Goal: Task Accomplishment & Management: Manage account settings

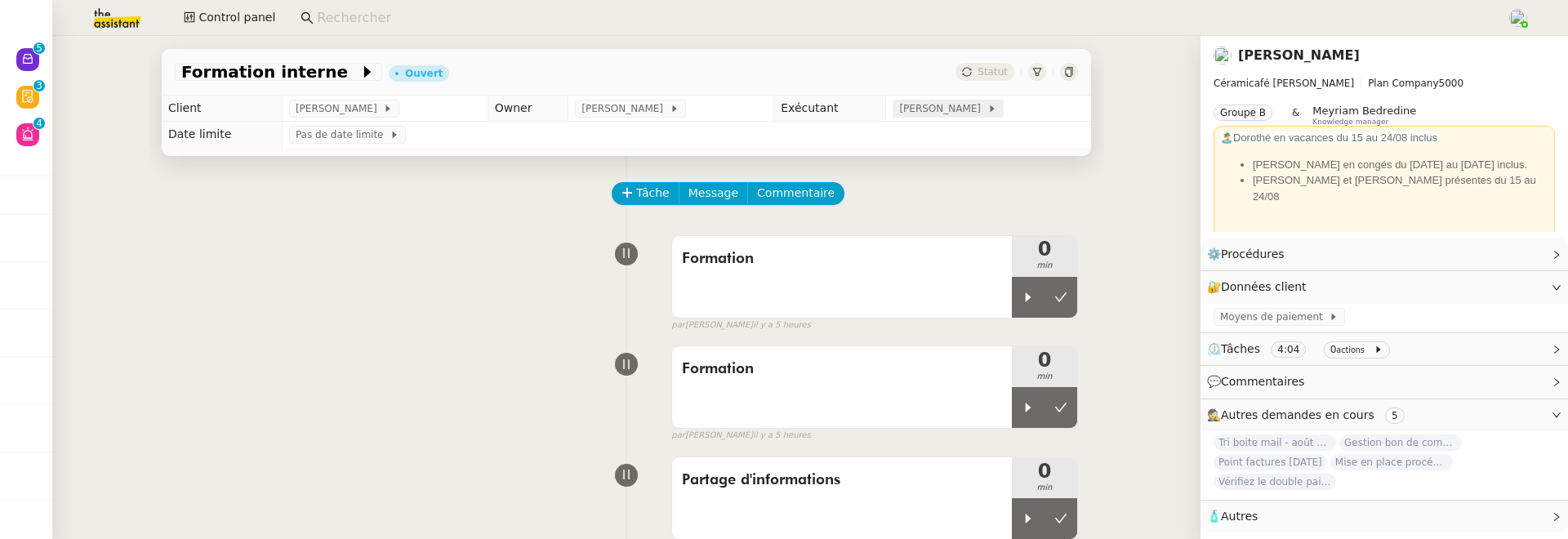
click at [955, 113] on span "Marylou Deybach" at bounding box center [943, 108] width 87 height 16
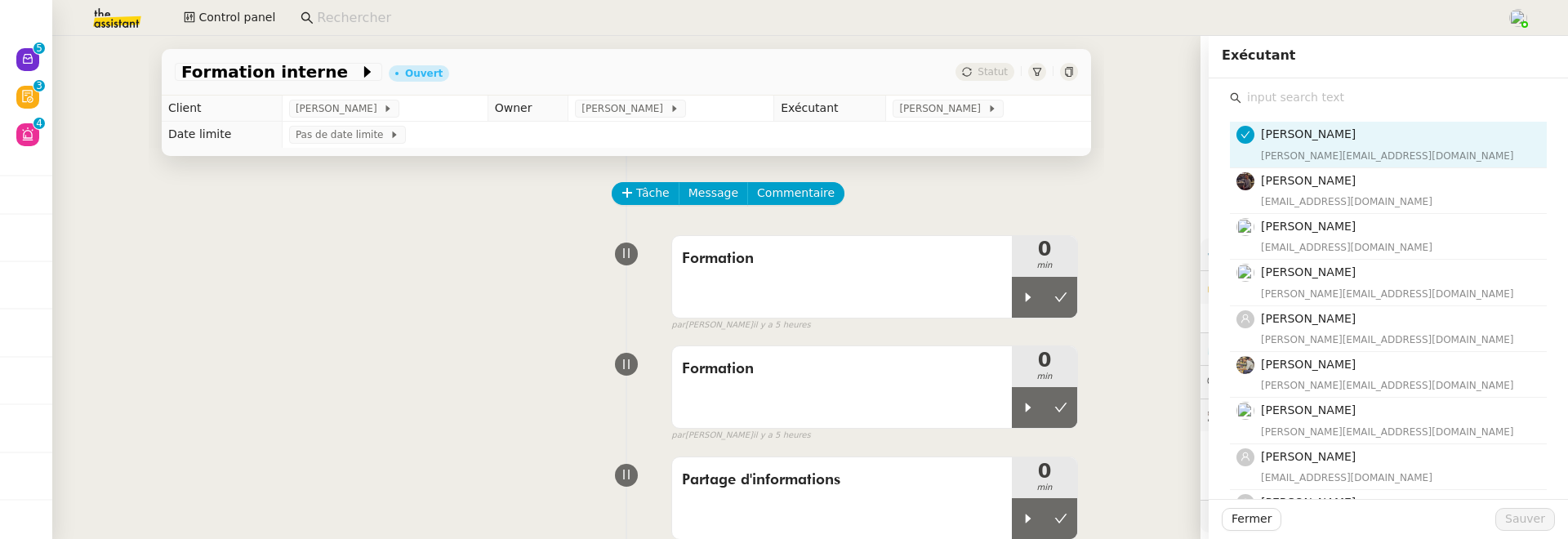
click at [1265, 101] on input "text" at bounding box center [1393, 97] width 305 height 22
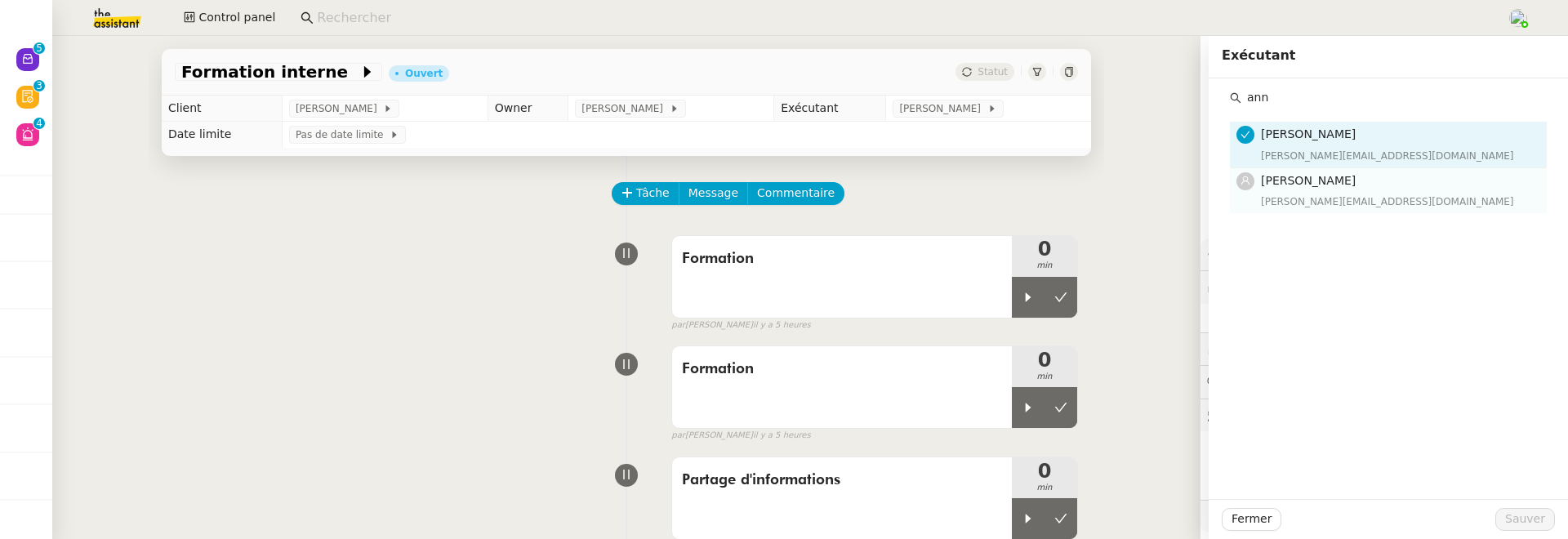
type input "ann"
click at [1306, 187] on h4 "[PERSON_NAME]" at bounding box center [1399, 181] width 276 height 19
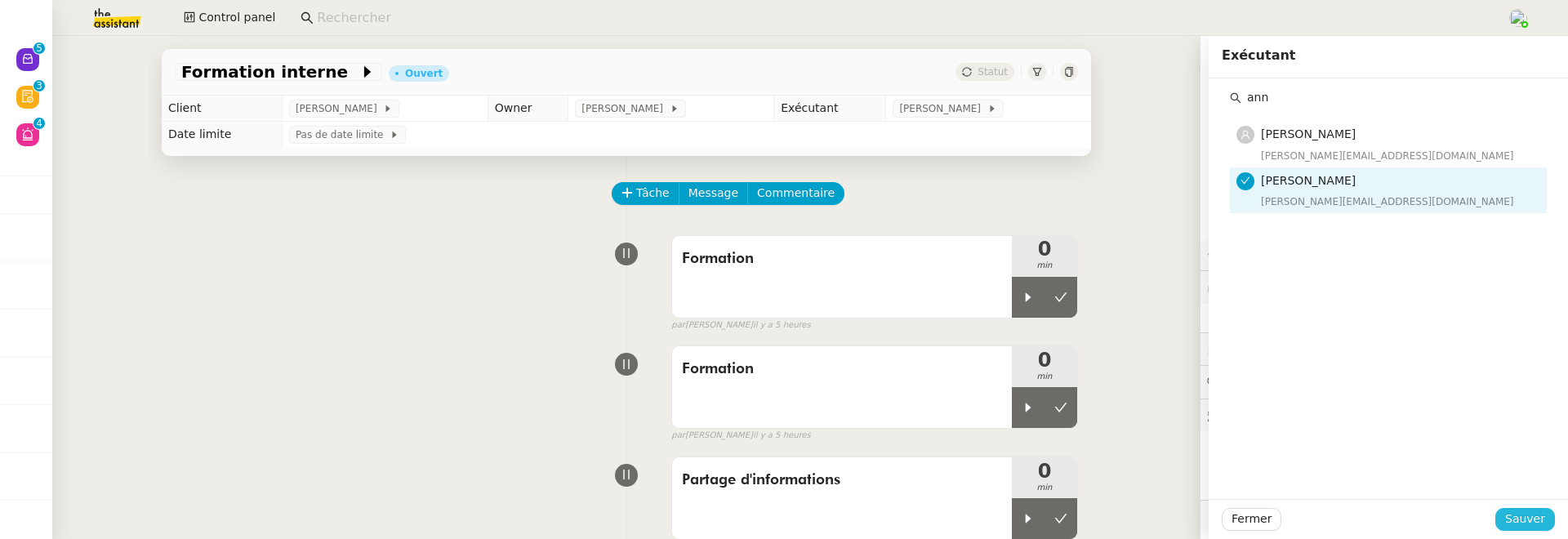
click at [1539, 519] on span "Sauver" at bounding box center [1525, 519] width 40 height 19
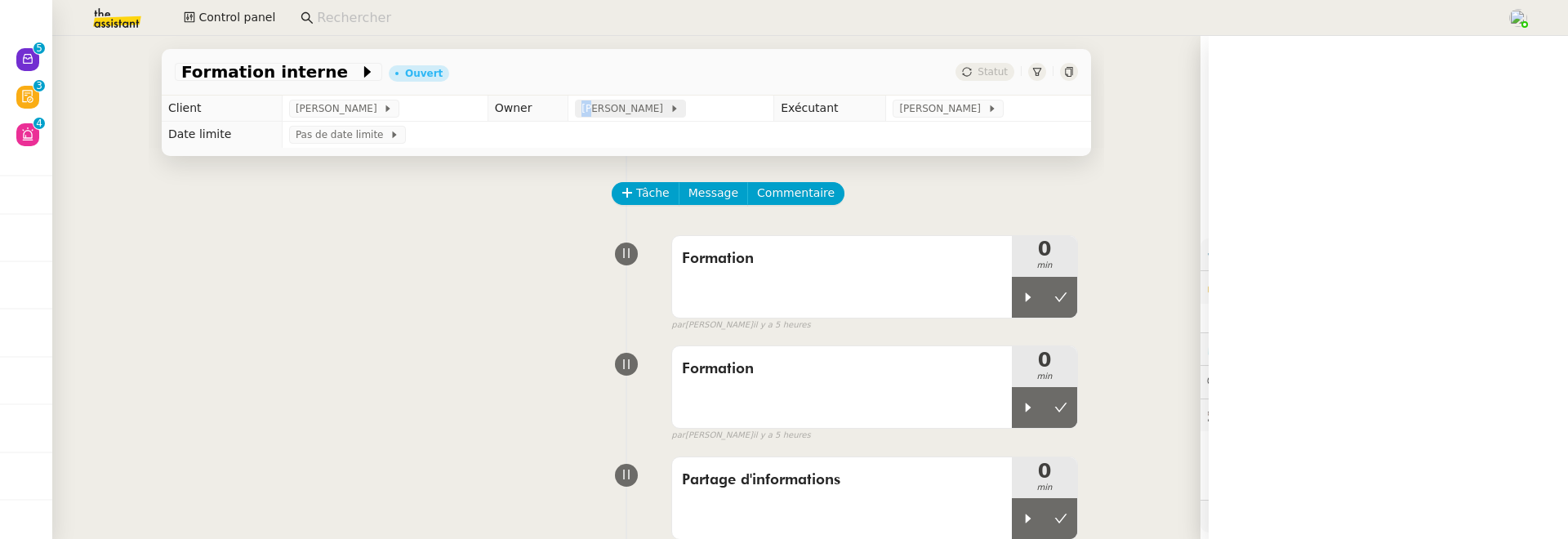
click at [634, 102] on span "[PERSON_NAME]" at bounding box center [625, 108] width 87 height 16
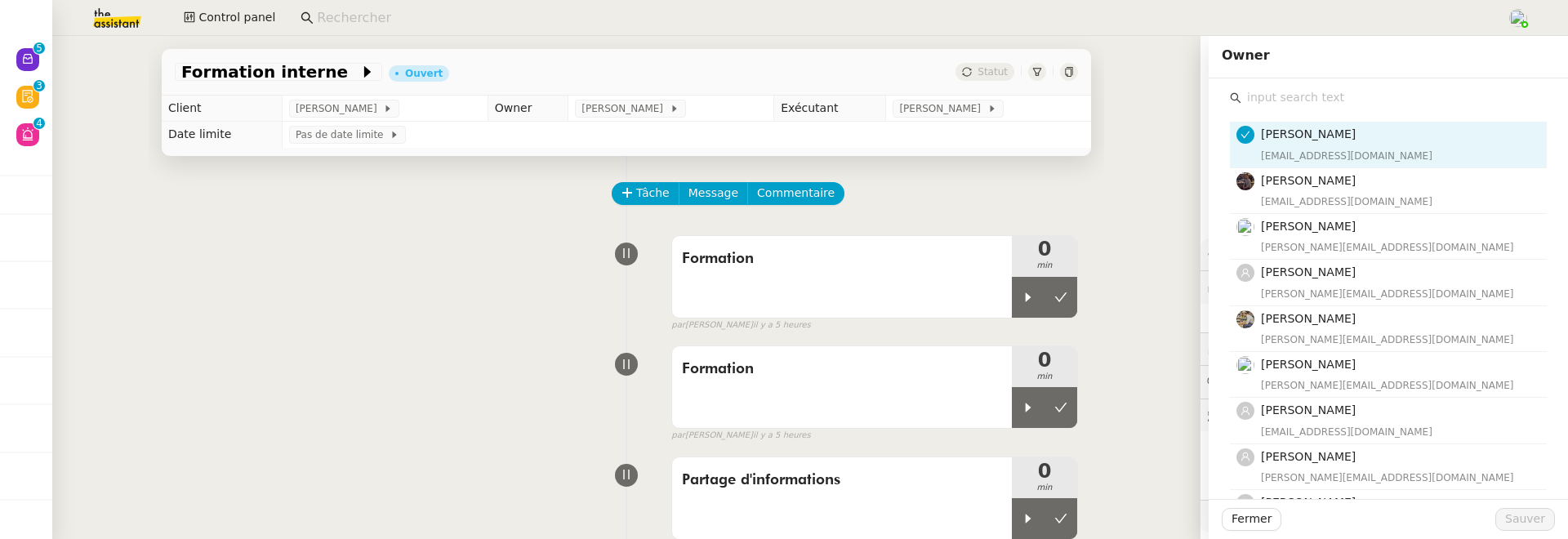
click at [1285, 98] on input "text" at bounding box center [1393, 97] width 305 height 22
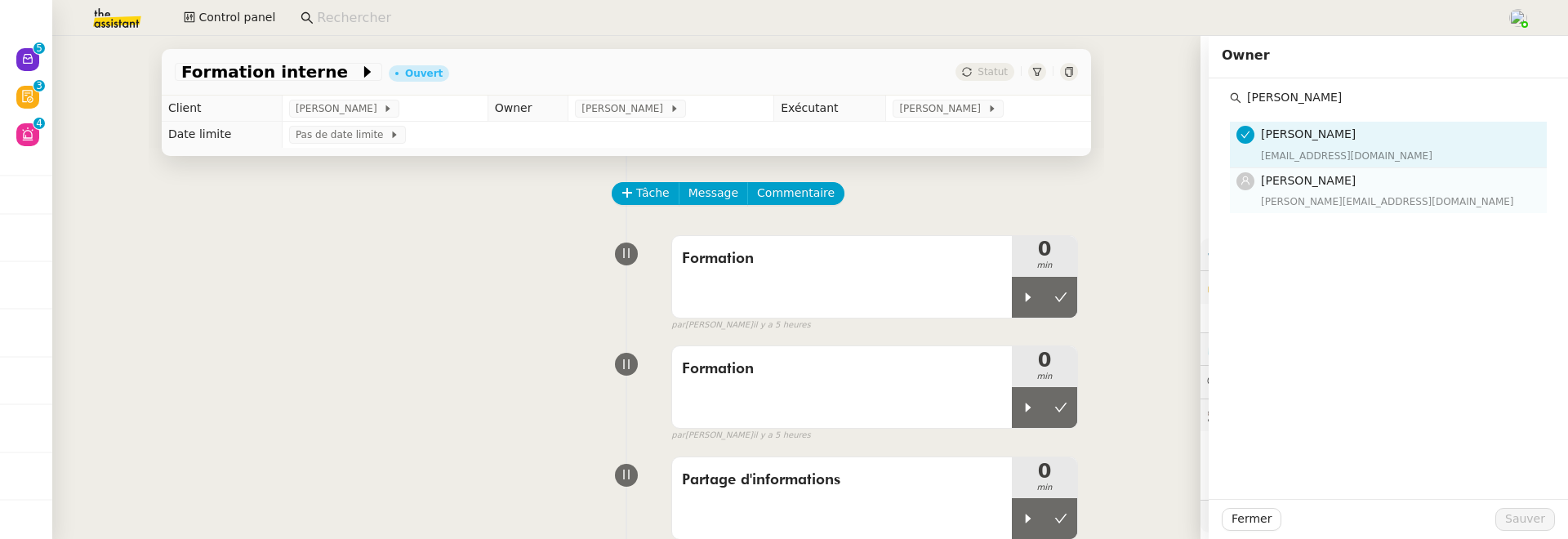
type input "esther"
click at [1321, 180] on span "[PERSON_NAME]" at bounding box center [1309, 181] width 95 height 13
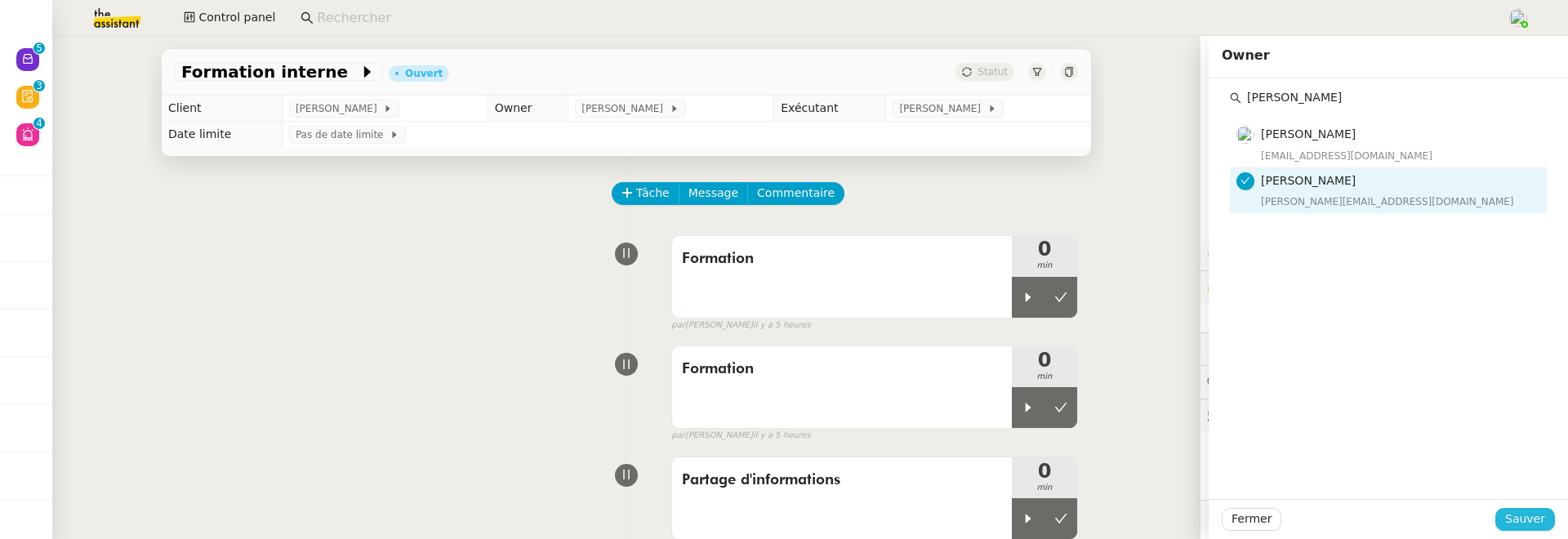
click at [1525, 513] on span "Sauver" at bounding box center [1525, 519] width 40 height 19
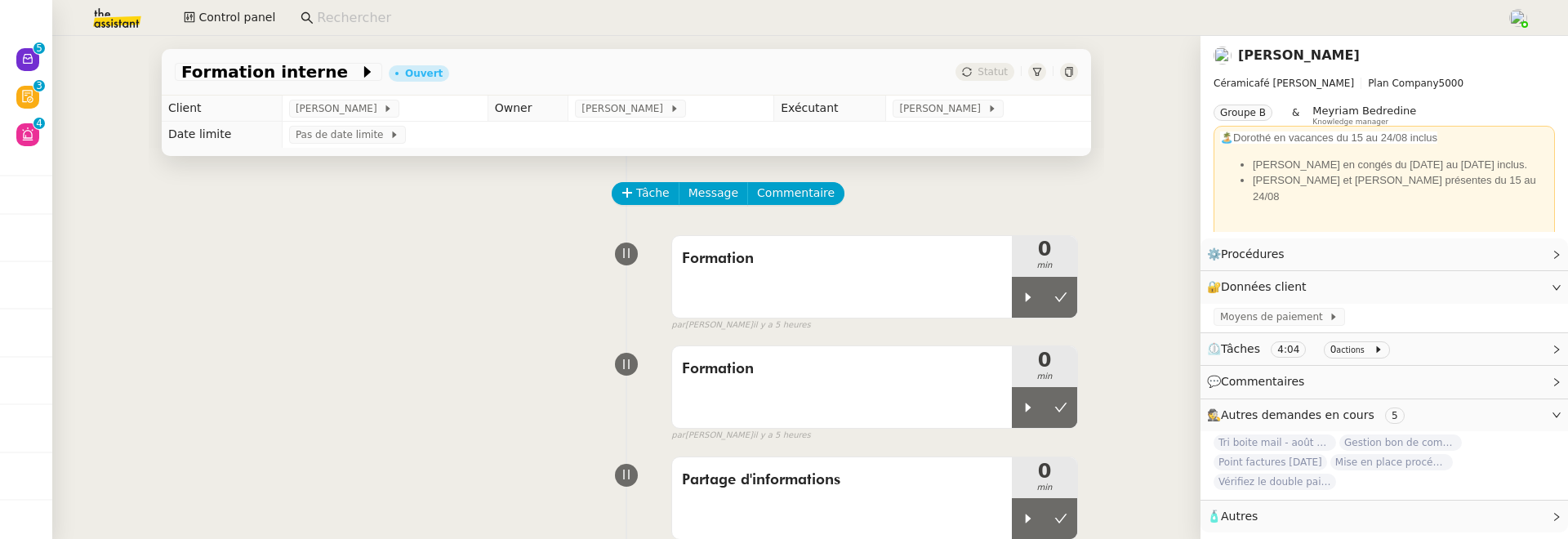
click at [1075, 75] on div at bounding box center [1068, 71] width 18 height 18
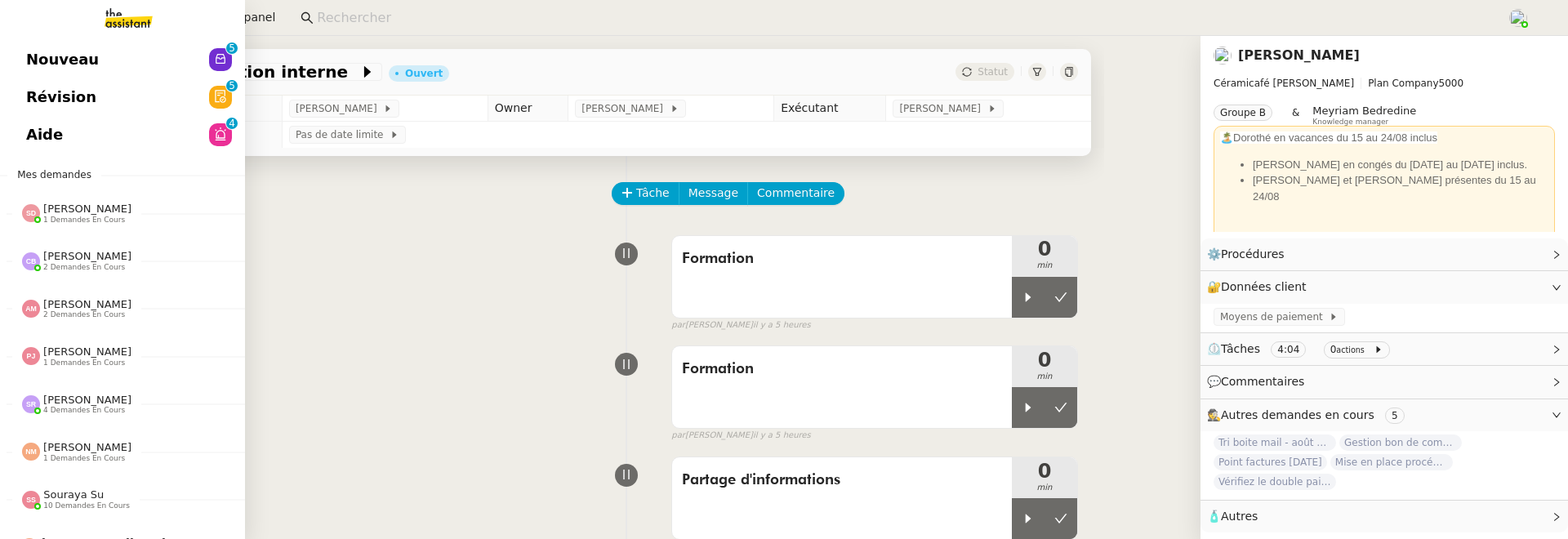
click at [86, 87] on link "Révision 0 1 2 3 4 5 6 7 8 9" at bounding box center [123, 97] width 245 height 38
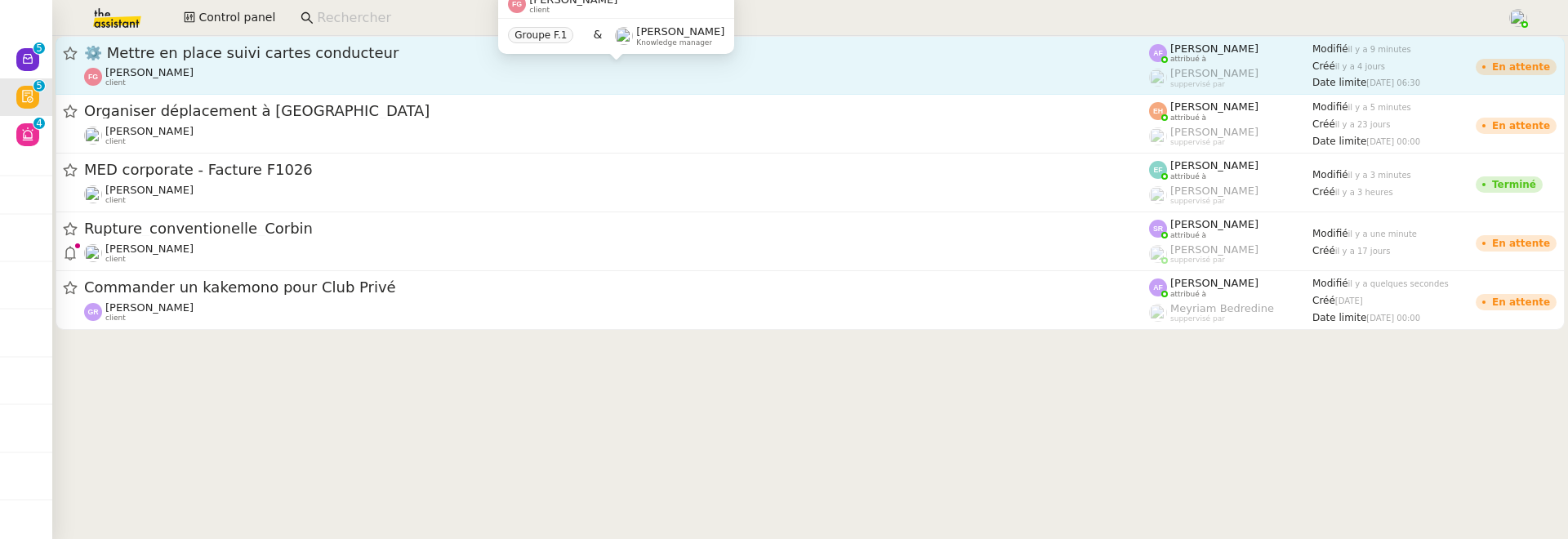
click at [381, 67] on div "Franck Giraschi client" at bounding box center [617, 77] width 1065 height 21
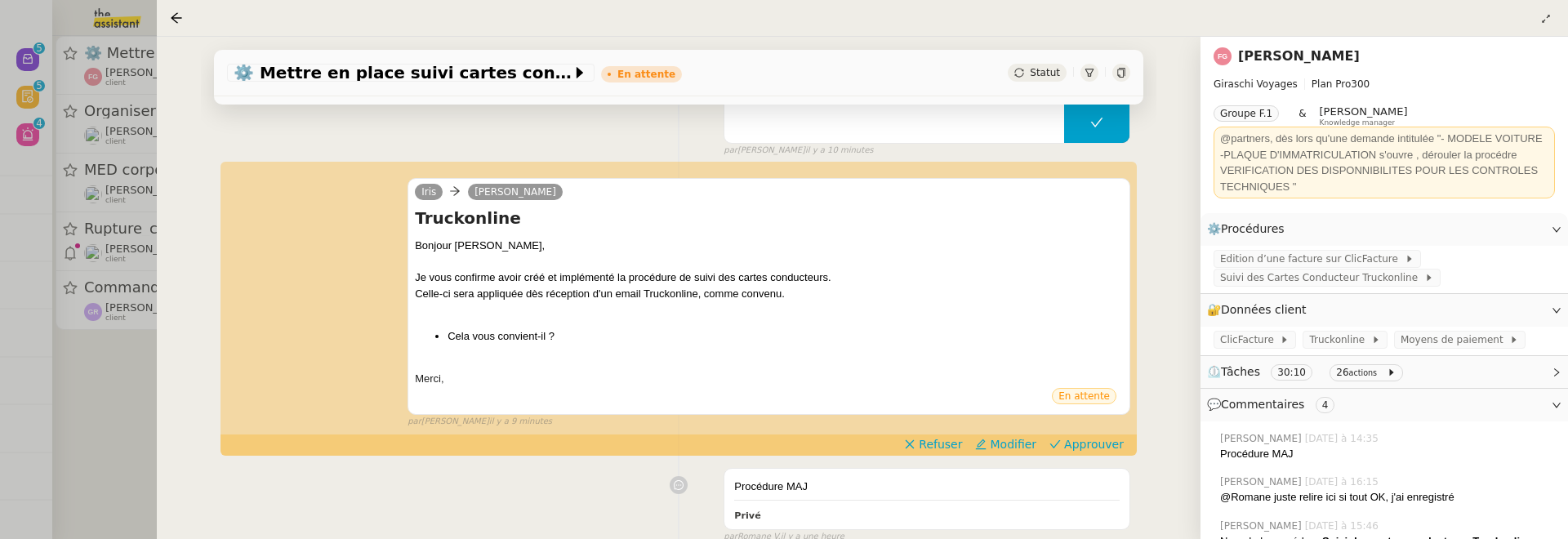
scroll to position [266, 0]
click at [1077, 438] on span "Approuver" at bounding box center [1094, 444] width 60 height 16
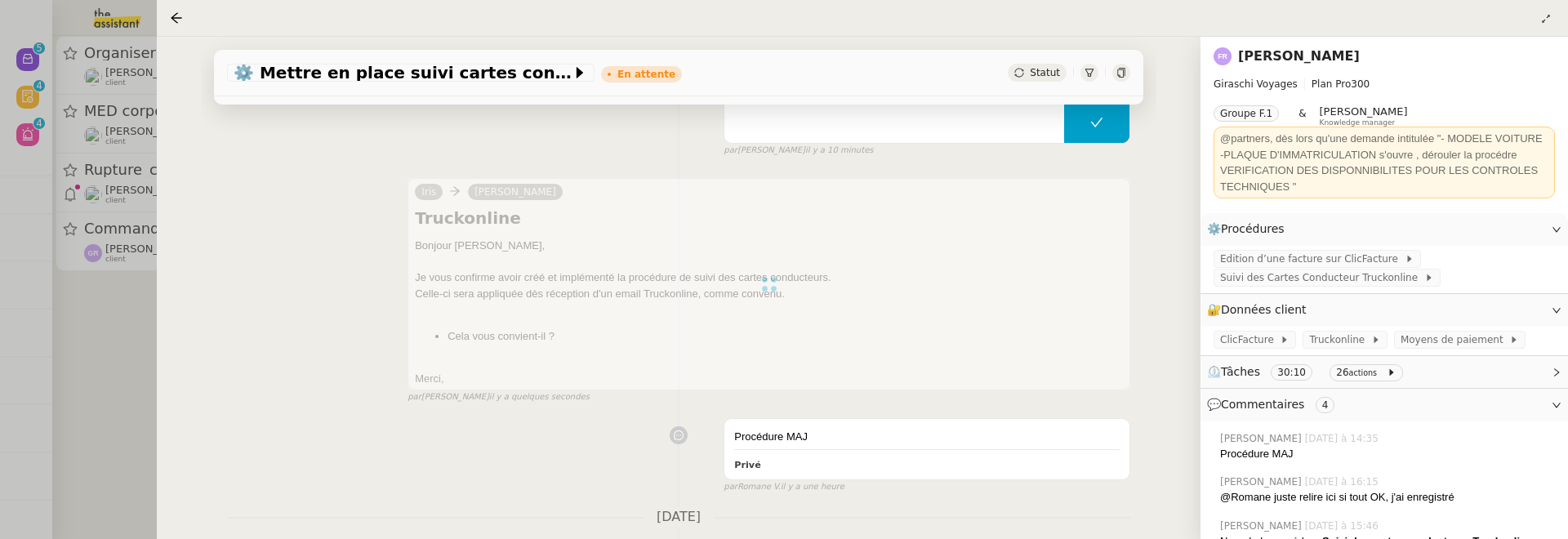
click at [105, 414] on div at bounding box center [784, 269] width 1568 height 539
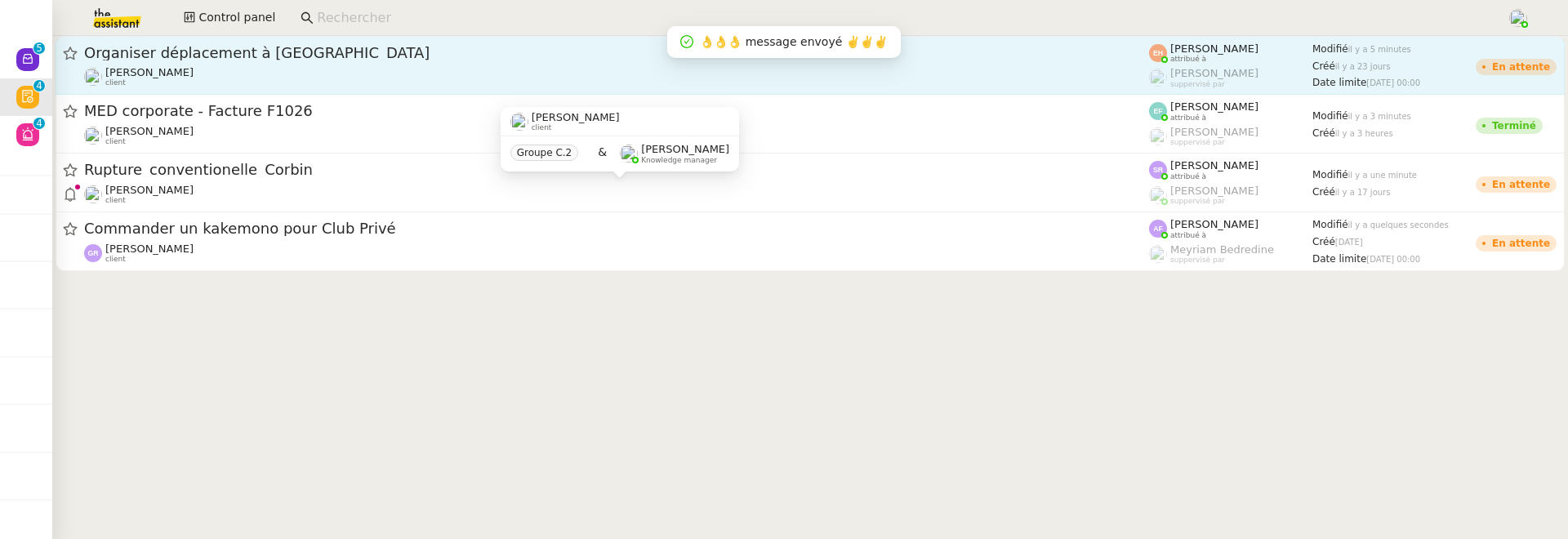
click at [305, 57] on span "Organiser déplacement à Kranj" at bounding box center [617, 52] width 1065 height 14
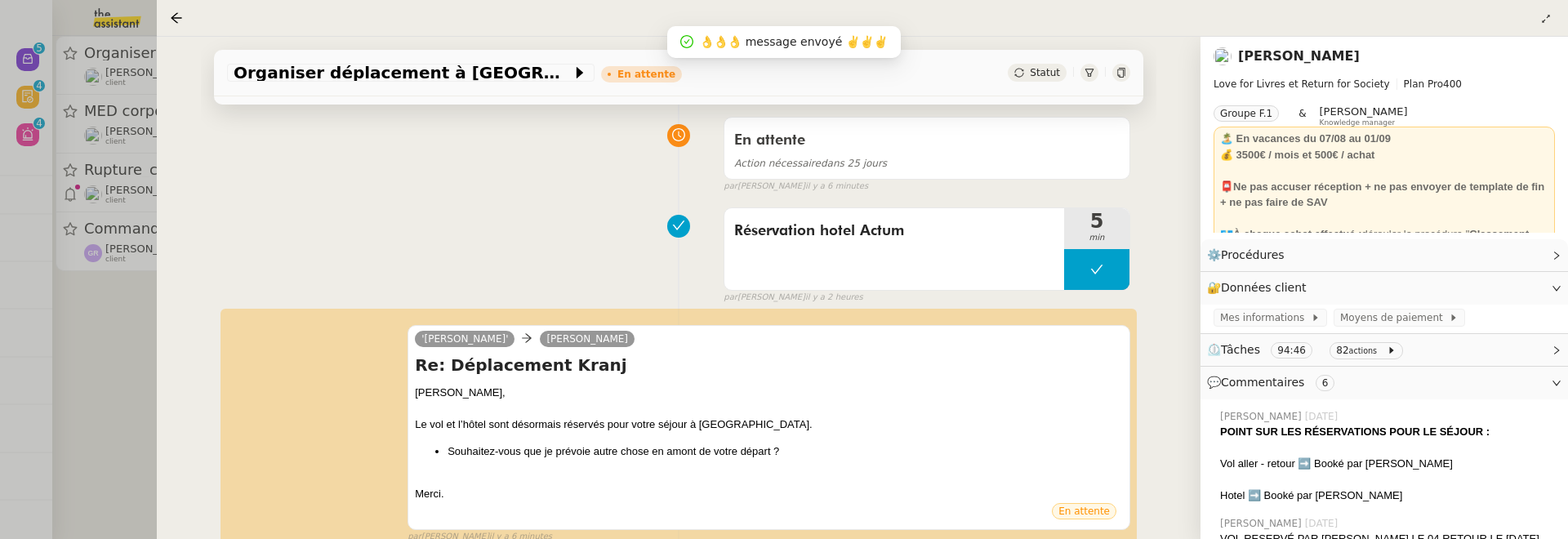
scroll to position [234, 0]
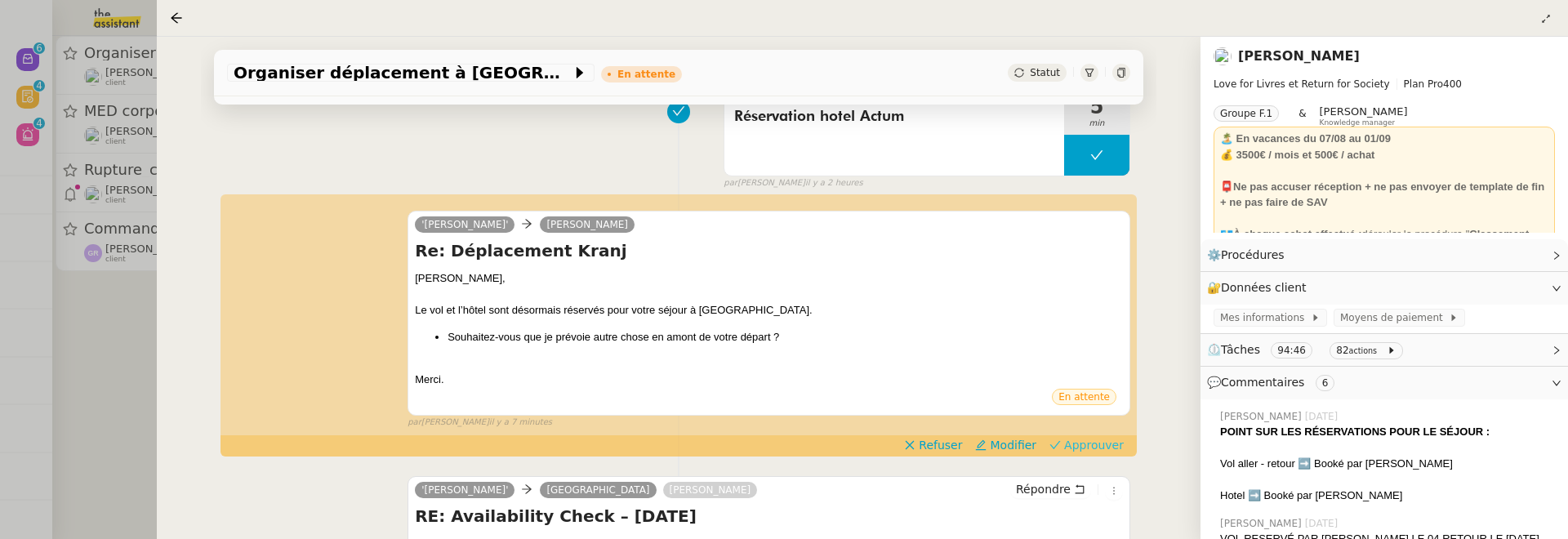
click at [1098, 441] on span "Approuver" at bounding box center [1094, 445] width 60 height 16
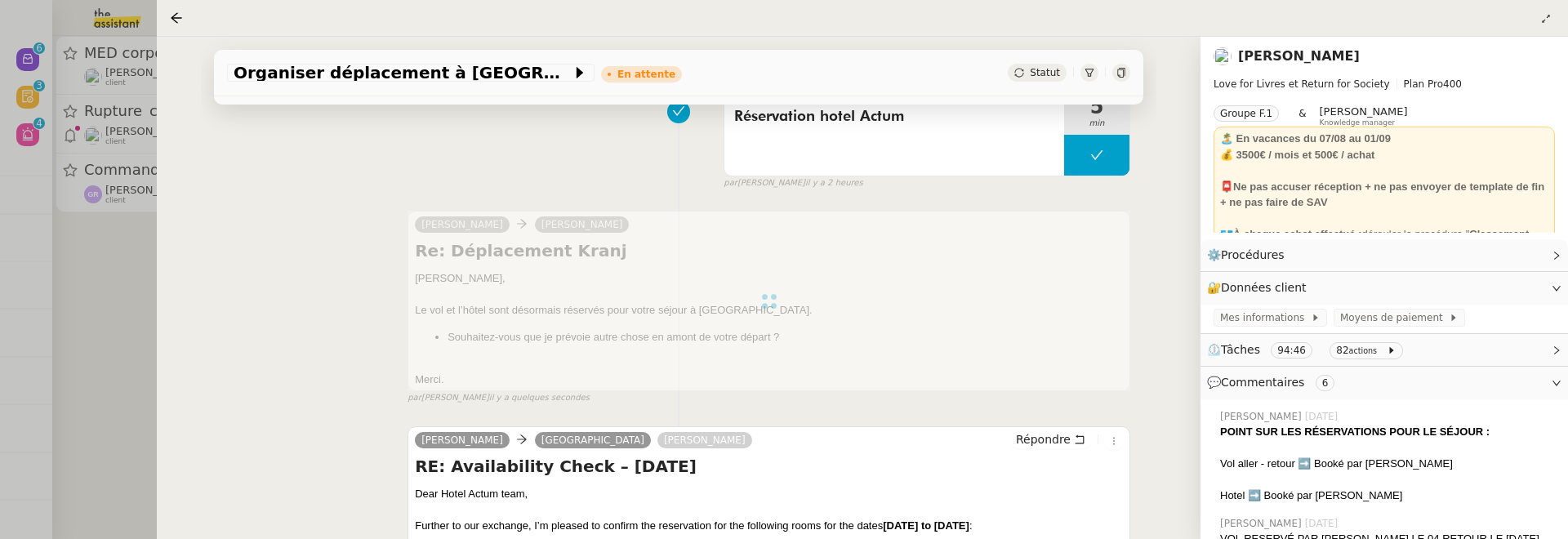
click at [58, 267] on div at bounding box center [784, 269] width 1568 height 539
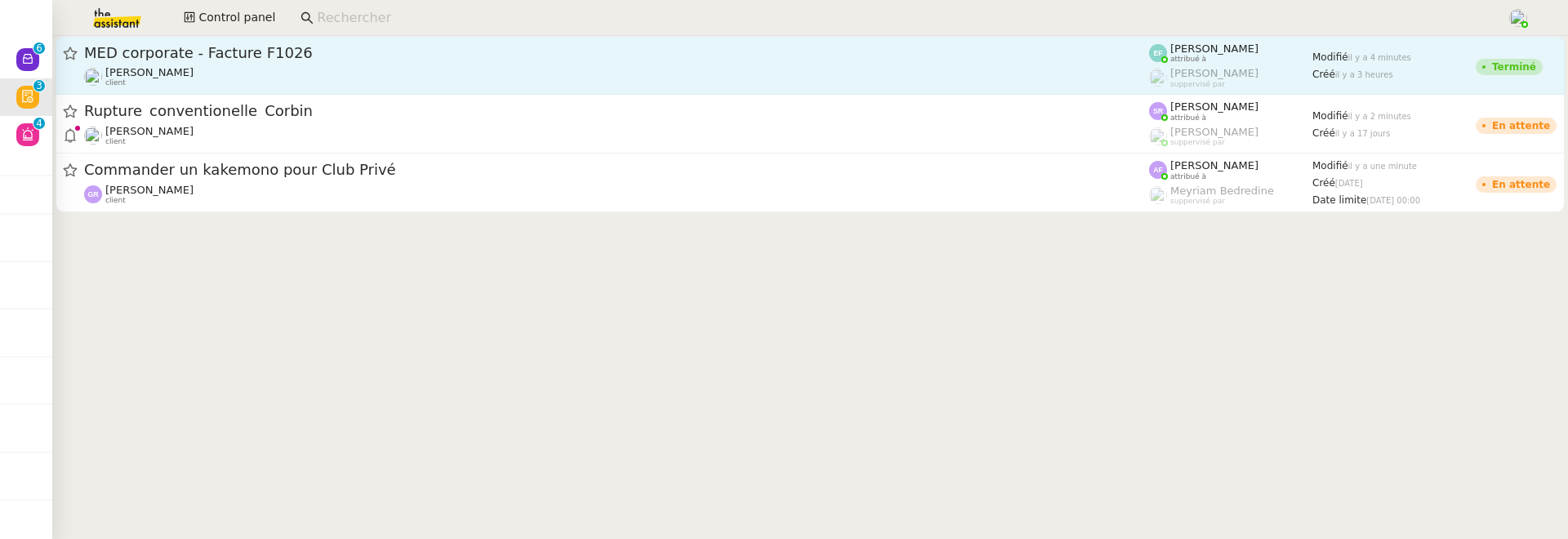
click at [258, 58] on span "MED corporate - Facture F1026" at bounding box center [617, 52] width 1065 height 14
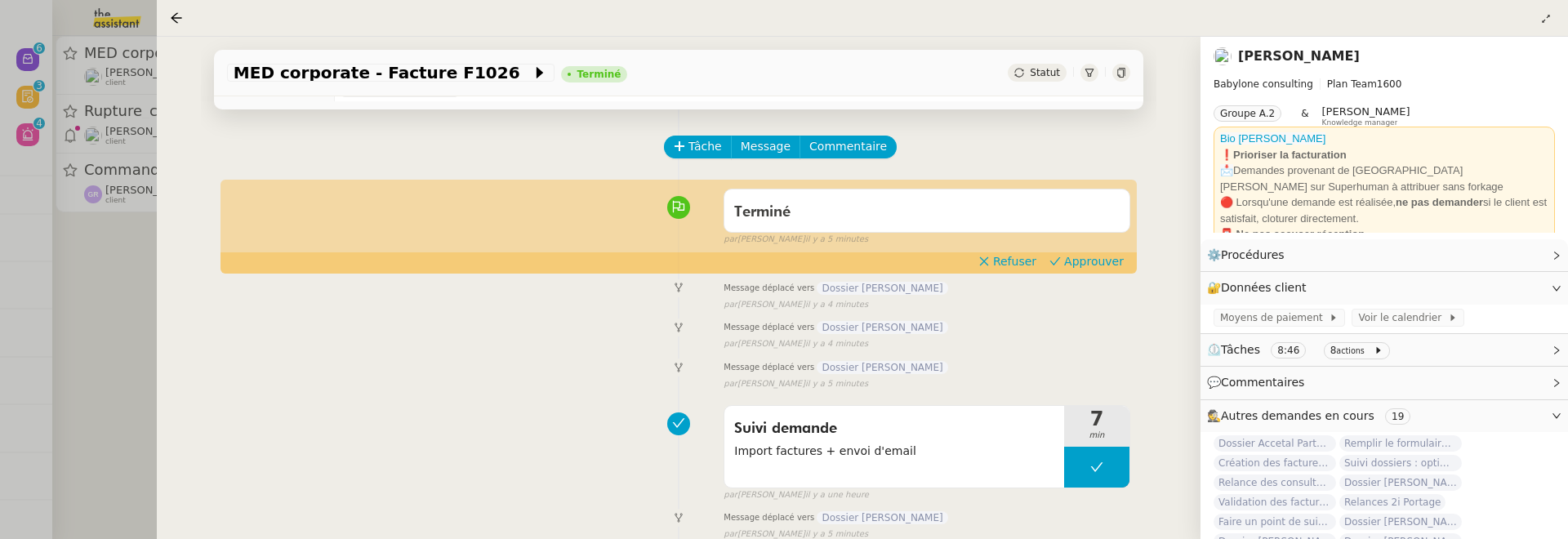
scroll to position [66, 0]
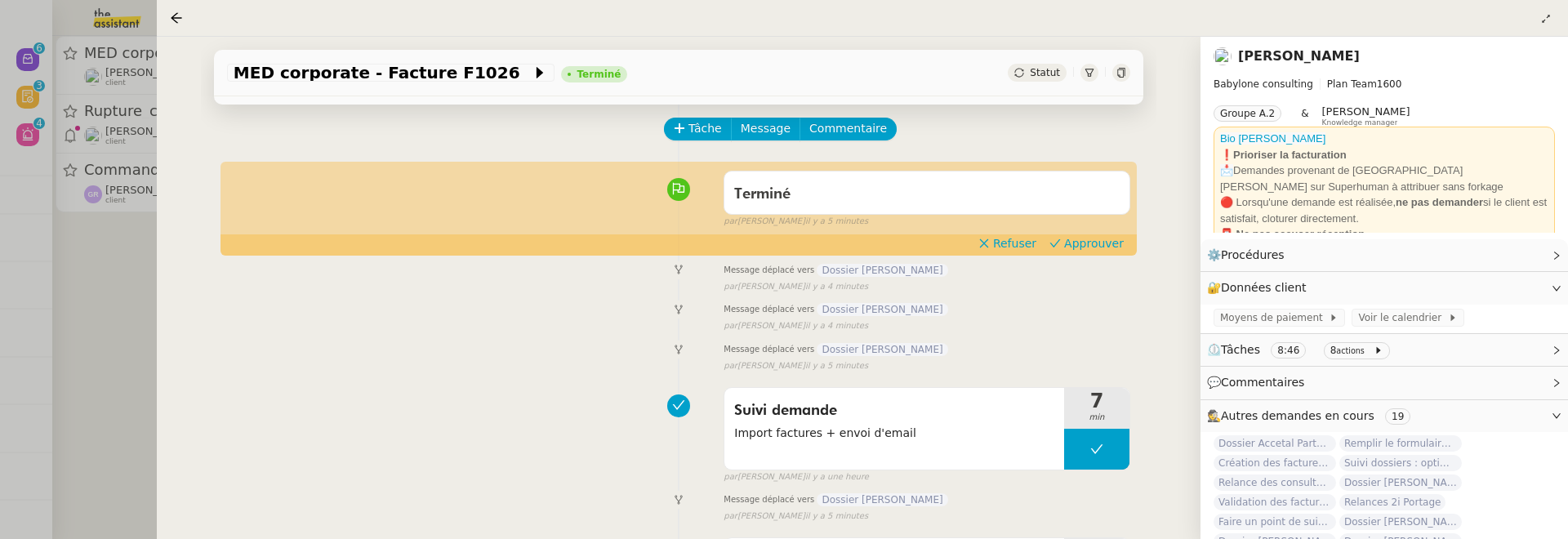
click at [1084, 229] on div "Terminé false par Emelyne F. il y a 5 minutes" at bounding box center [679, 196] width 903 height 66
click at [1085, 243] on span "Approuver" at bounding box center [1094, 242] width 60 height 16
click at [73, 281] on div at bounding box center [784, 269] width 1568 height 539
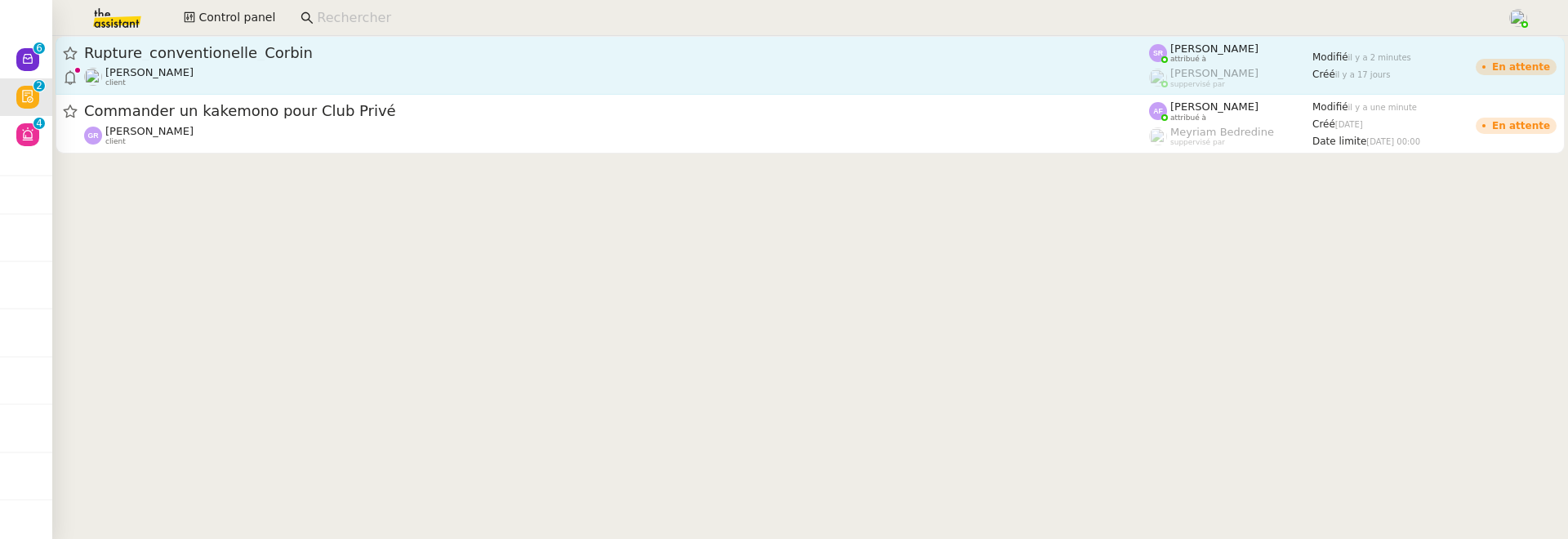
click at [354, 52] on span "Rupture_conventionelle_Corbin" at bounding box center [617, 52] width 1065 height 14
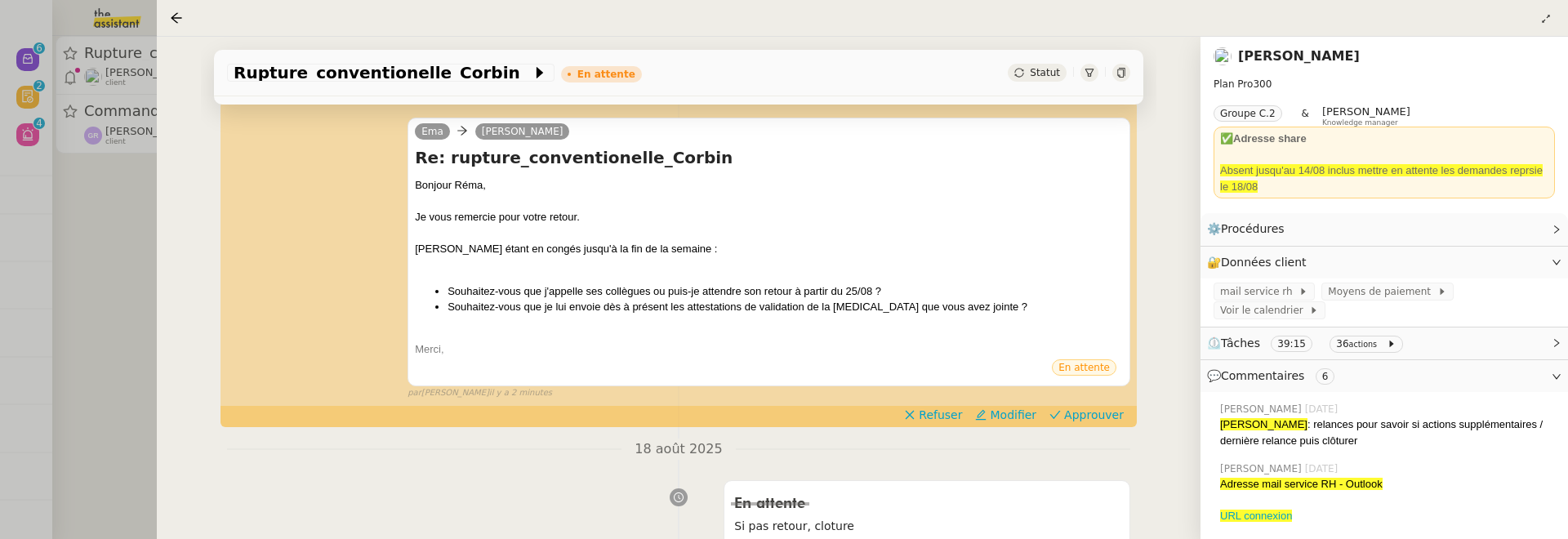
scroll to position [557, 0]
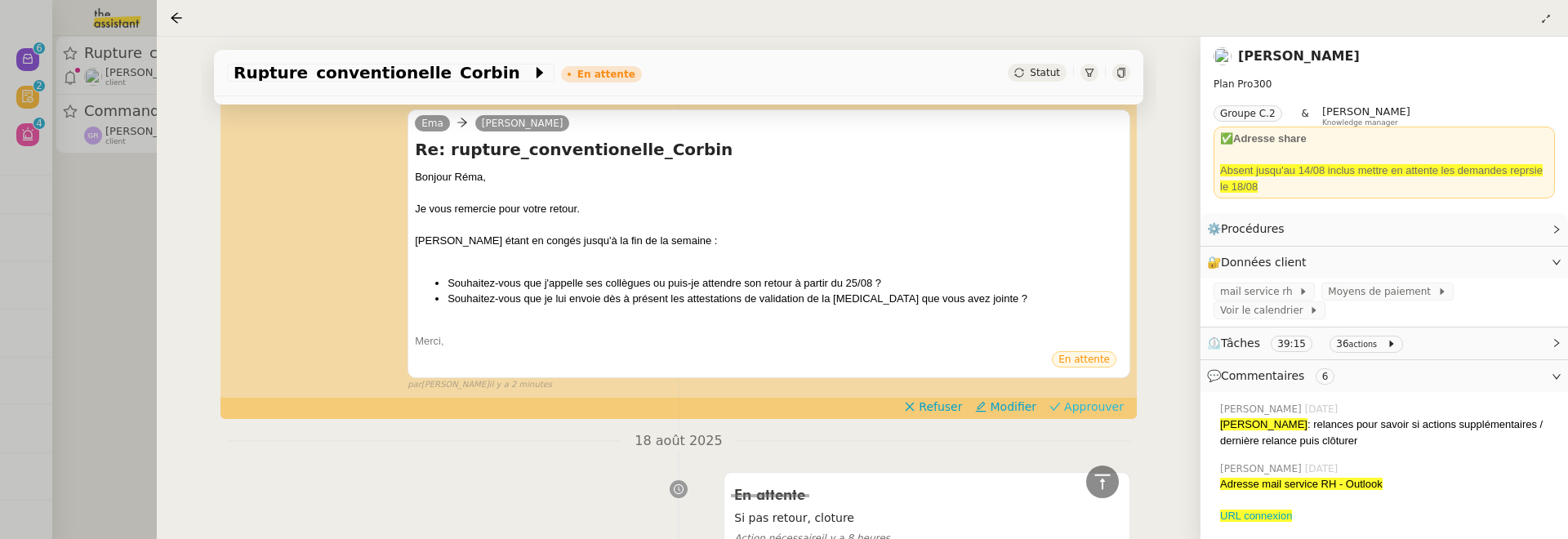
click at [1085, 410] on span "Approuver" at bounding box center [1094, 406] width 60 height 16
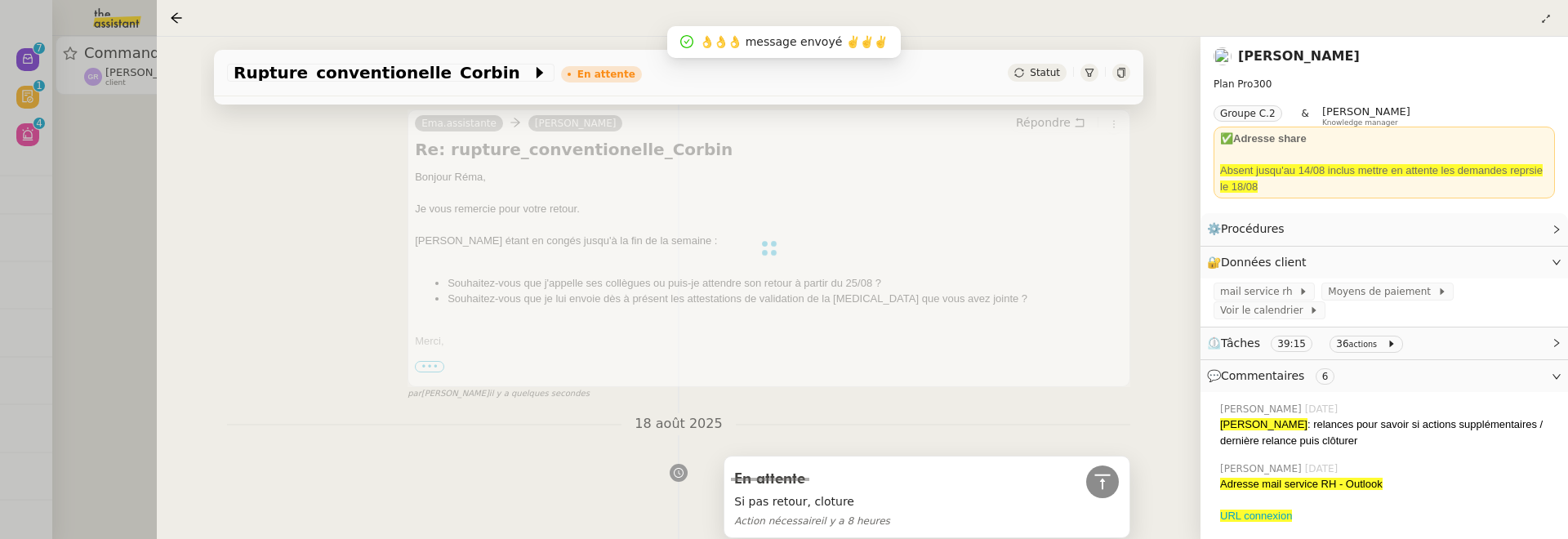
scroll to position [869, 0]
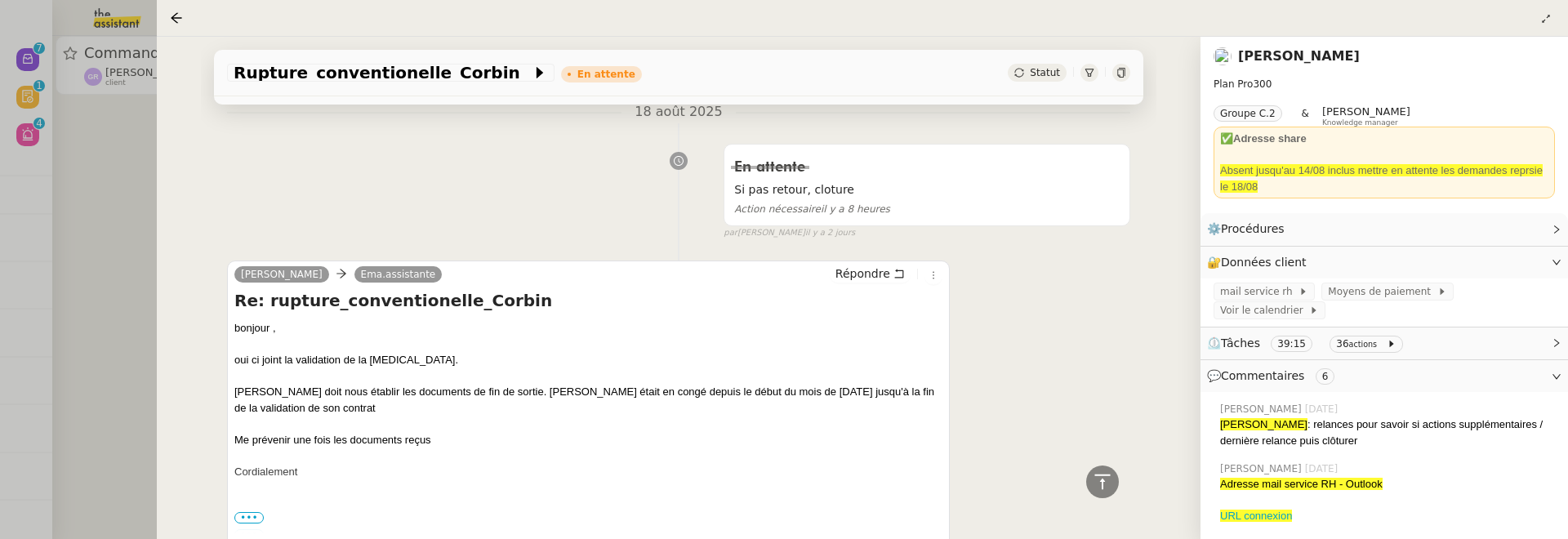
click at [142, 194] on div at bounding box center [784, 269] width 1568 height 539
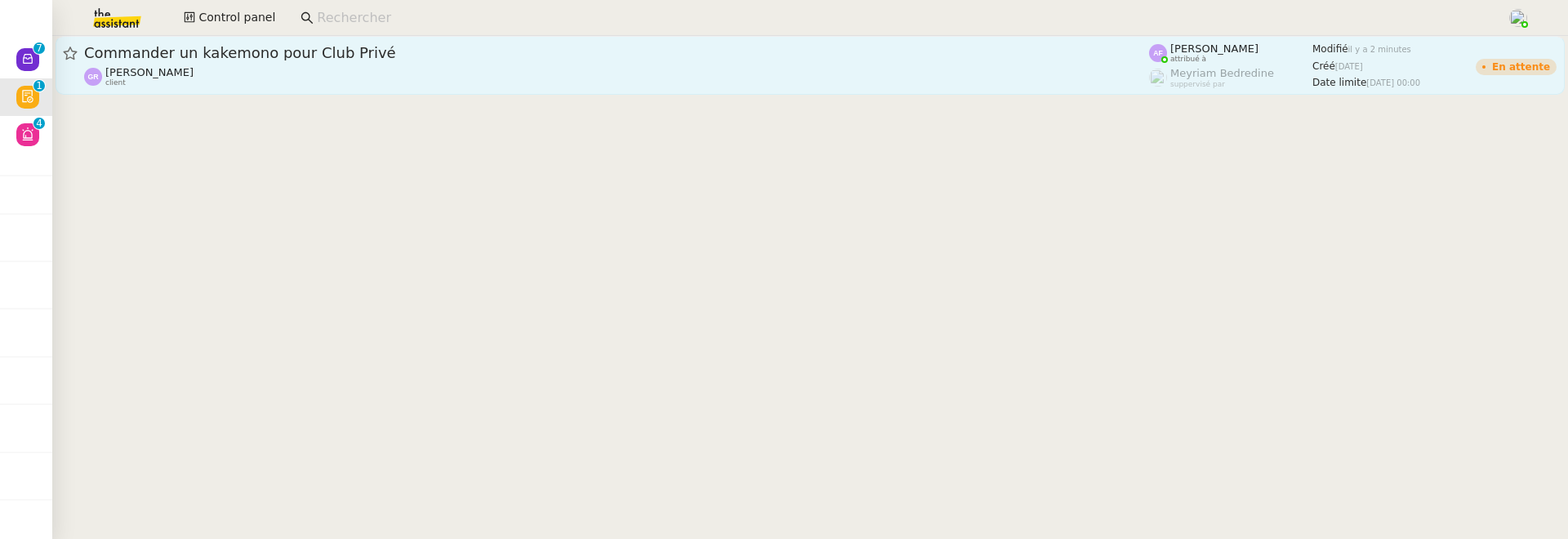
click at [293, 84] on div "Guillaume Rouvroy client" at bounding box center [617, 77] width 1065 height 21
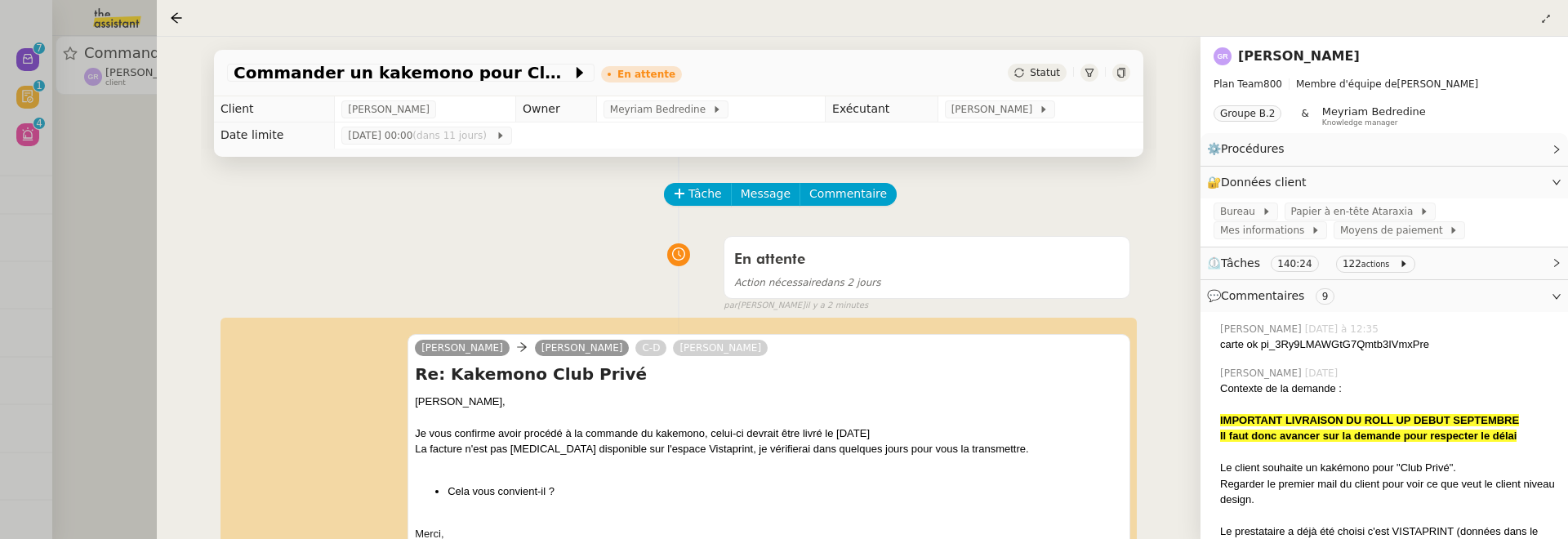
scroll to position [239, 0]
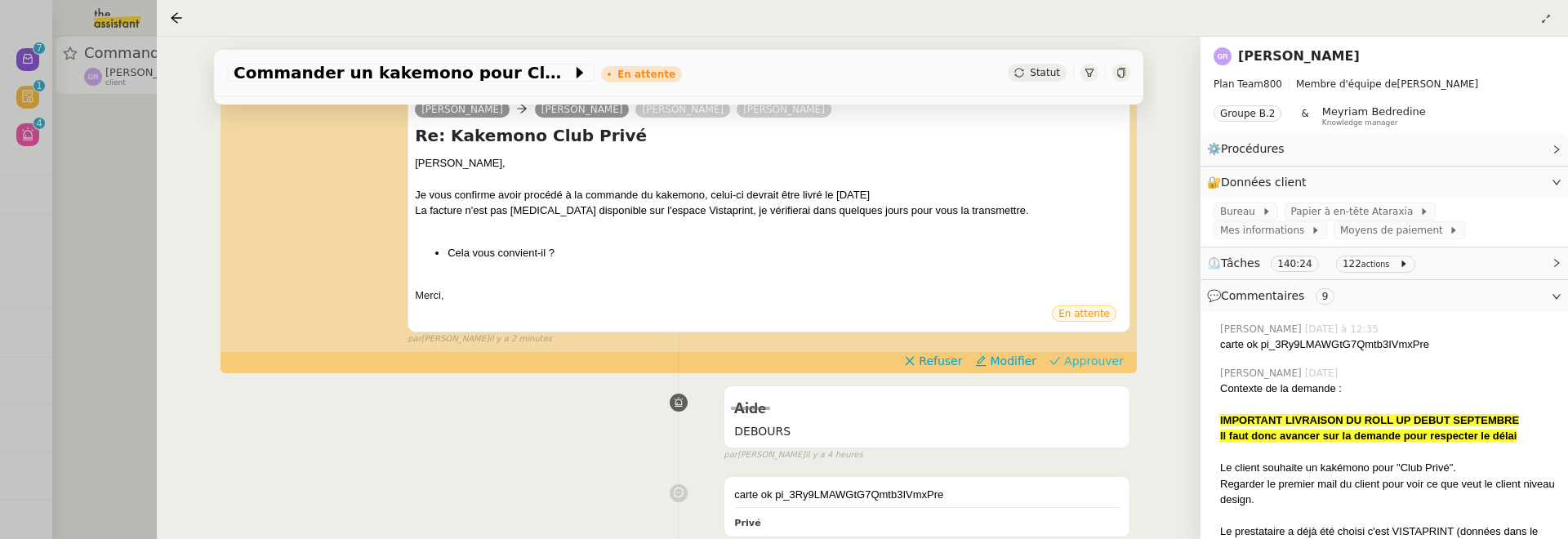
click at [1095, 363] on span "Approuver" at bounding box center [1094, 360] width 60 height 16
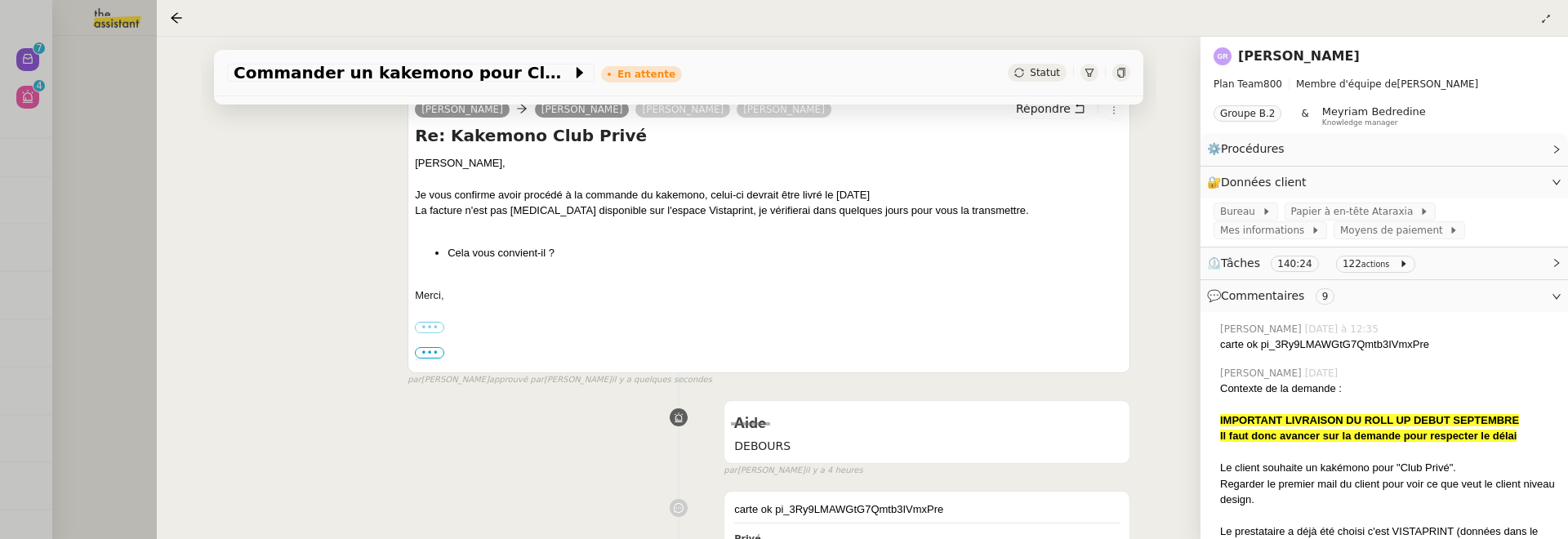
click at [105, 235] on div at bounding box center [784, 269] width 1568 height 539
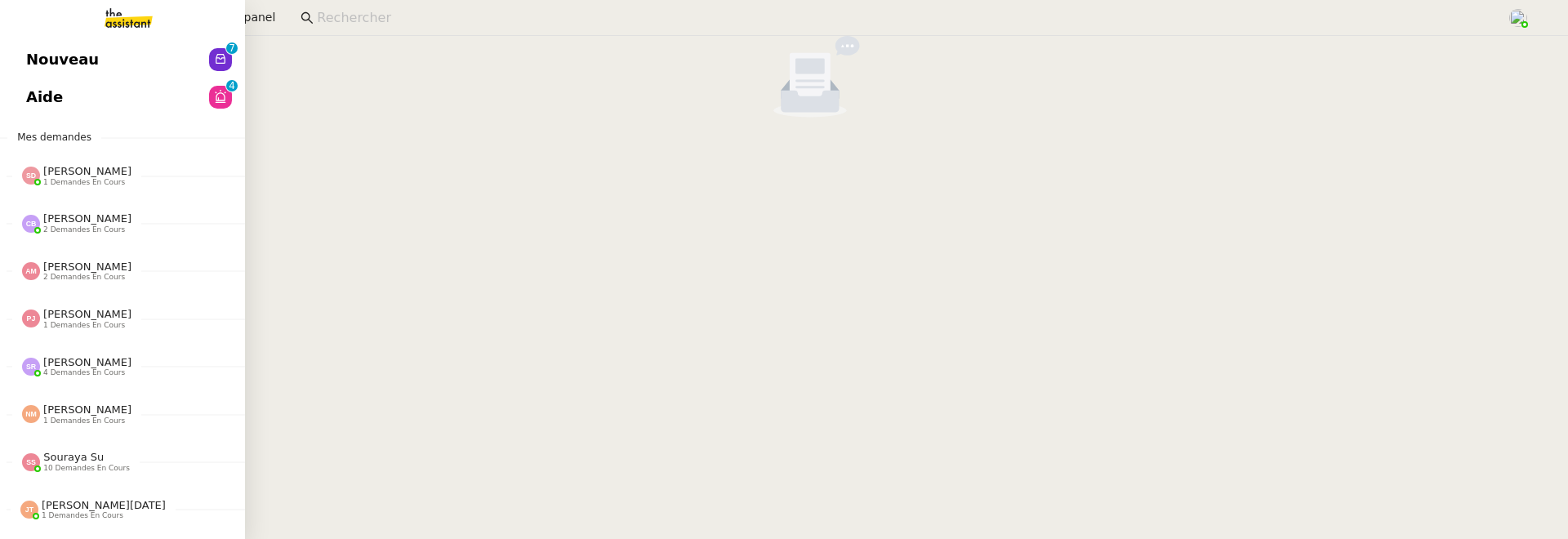
click at [37, 60] on span "Nouveau" at bounding box center [62, 60] width 72 height 25
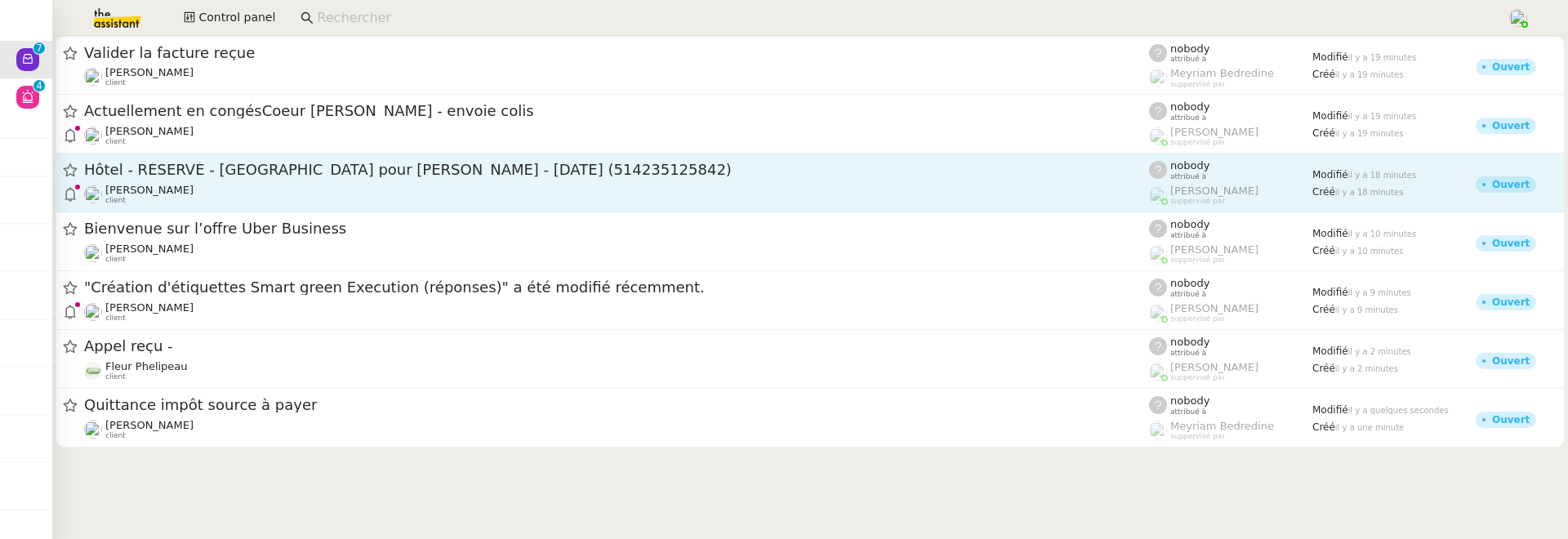
click at [268, 189] on div "Alexandre Blanc client" at bounding box center [617, 194] width 1065 height 21
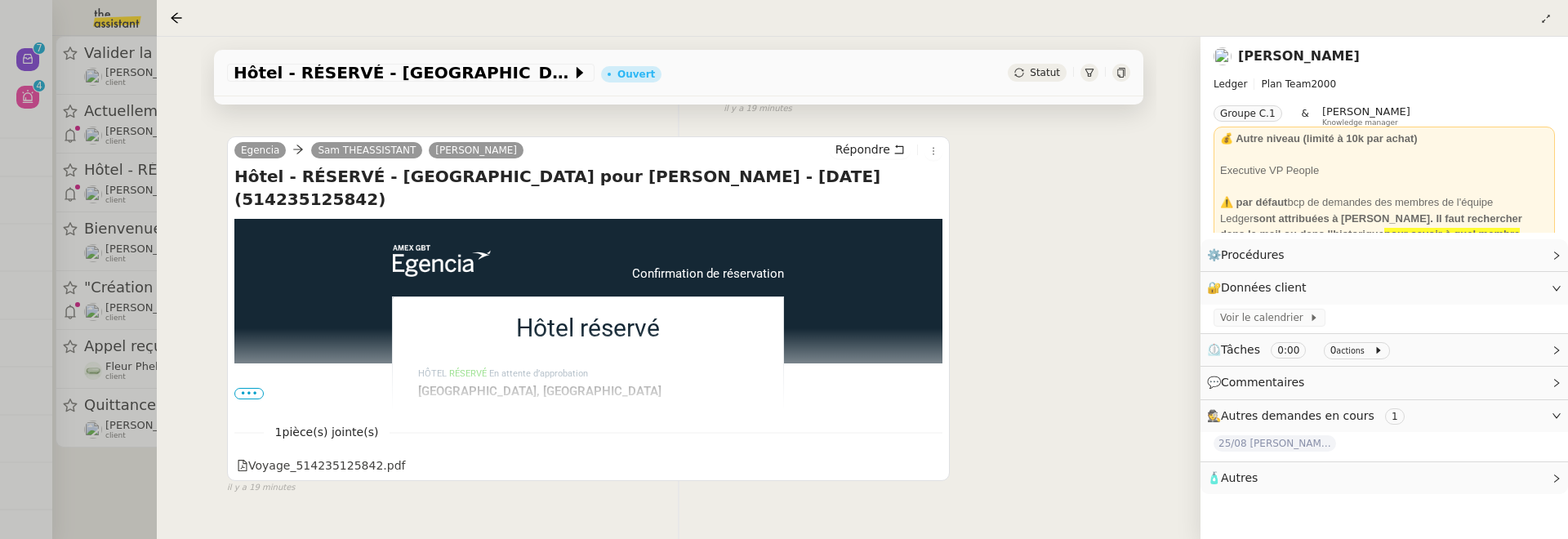
scroll to position [309, 0]
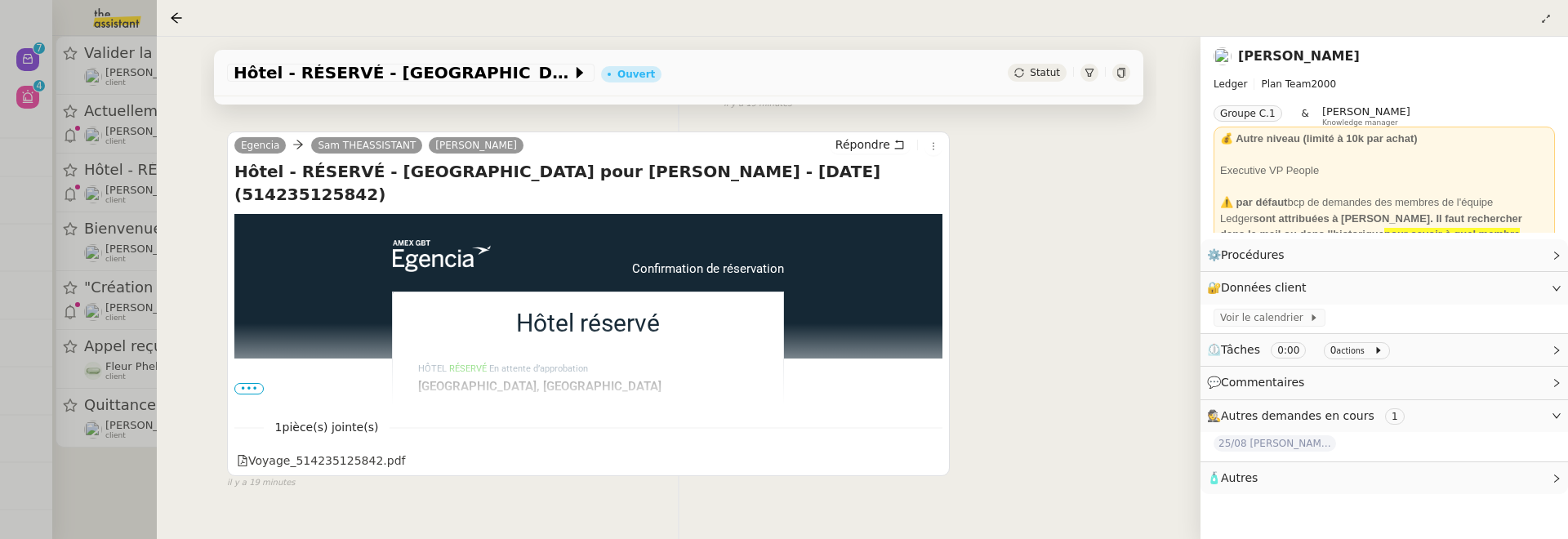
click at [1039, 71] on span "Statut" at bounding box center [1045, 72] width 30 height 11
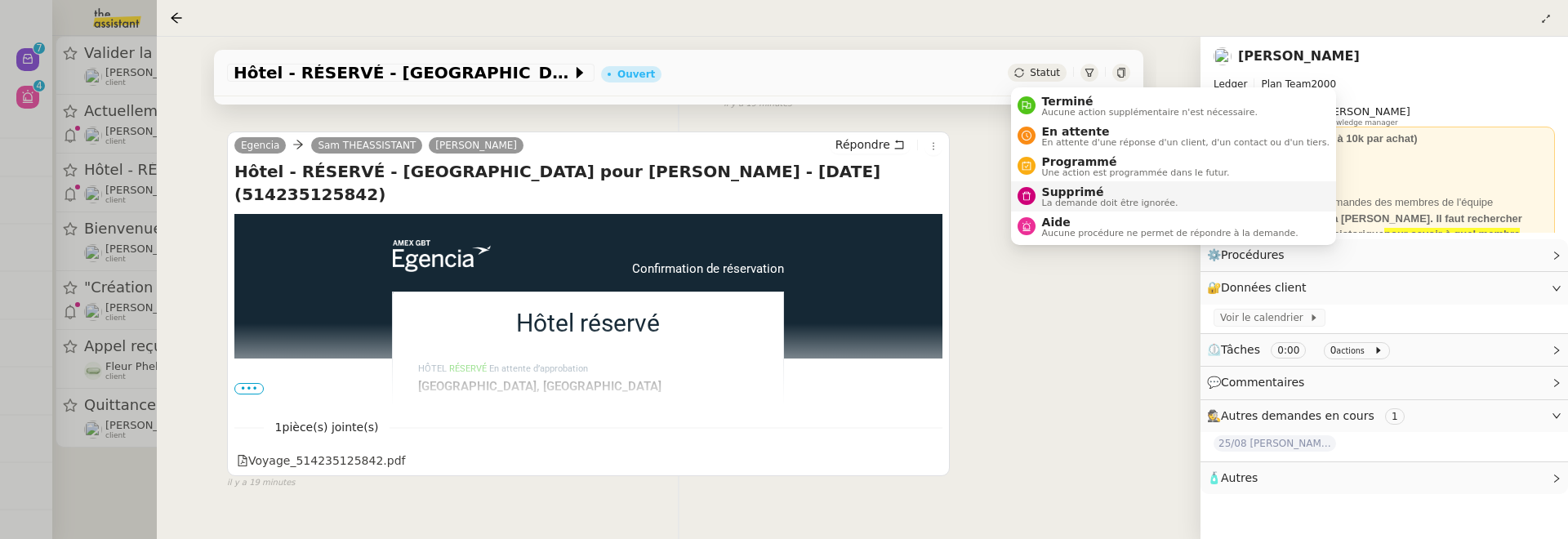
click at [1073, 202] on span "La demande doit être ignorée." at bounding box center [1111, 202] width 137 height 9
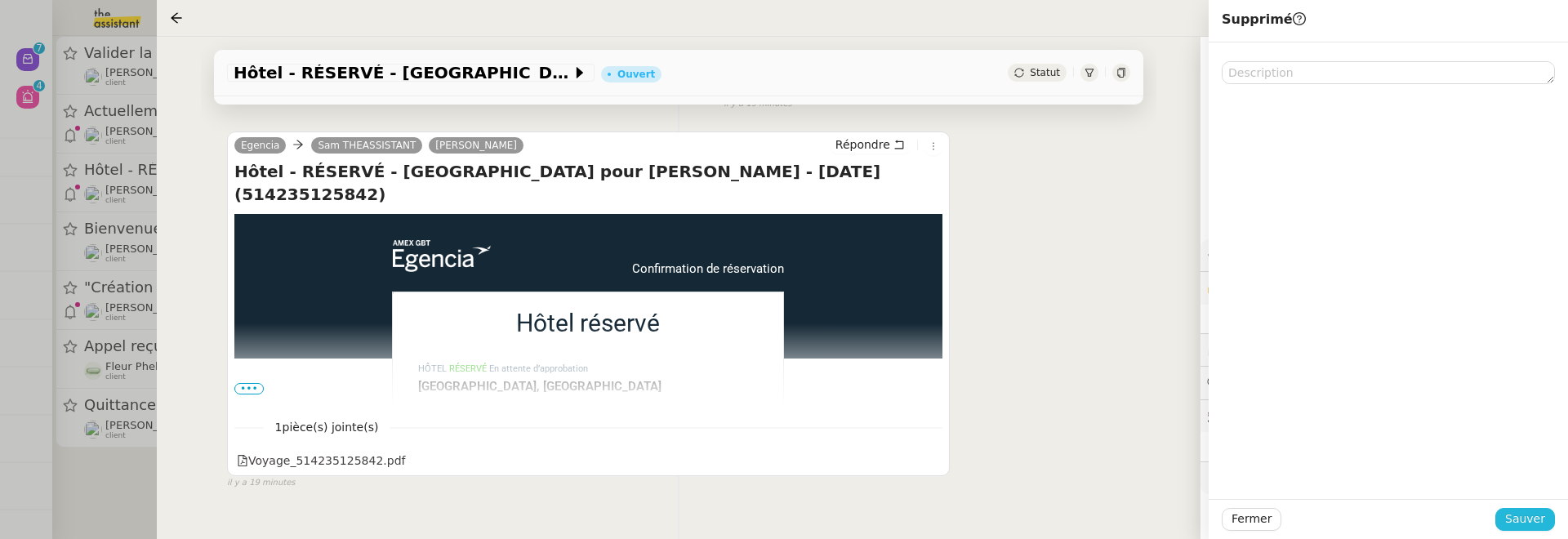
click at [1524, 516] on span "Sauver" at bounding box center [1525, 519] width 40 height 19
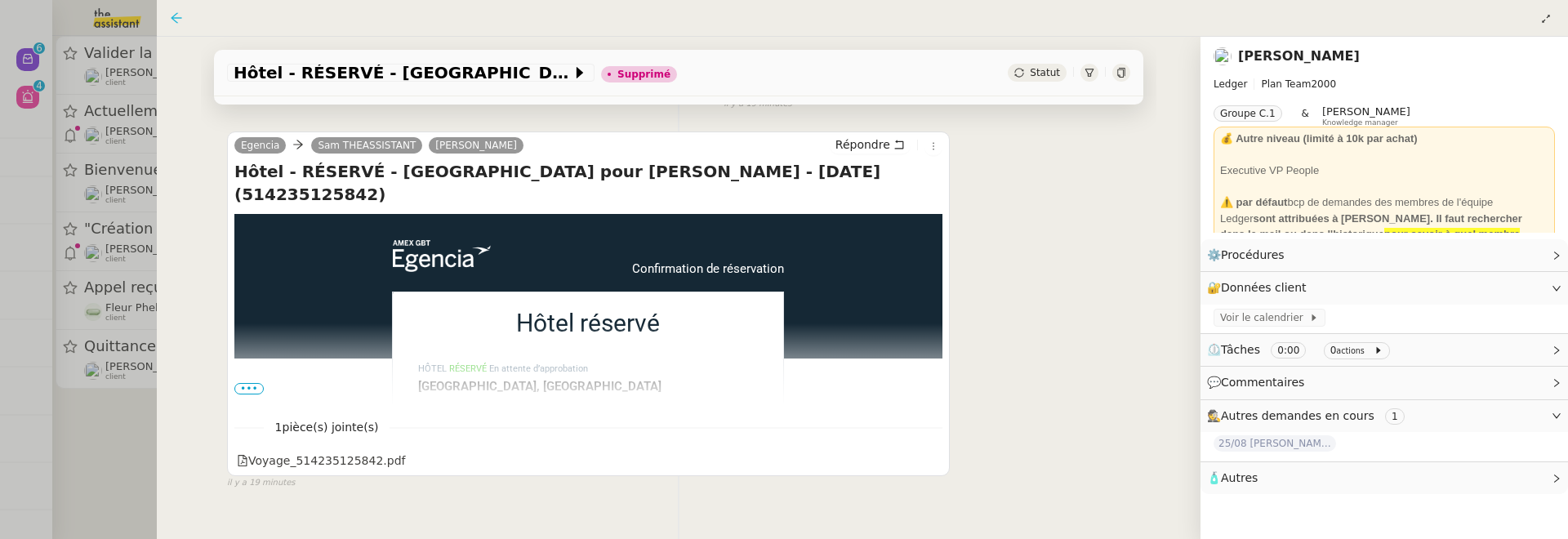
click at [177, 14] on icon at bounding box center [177, 18] width 13 height 13
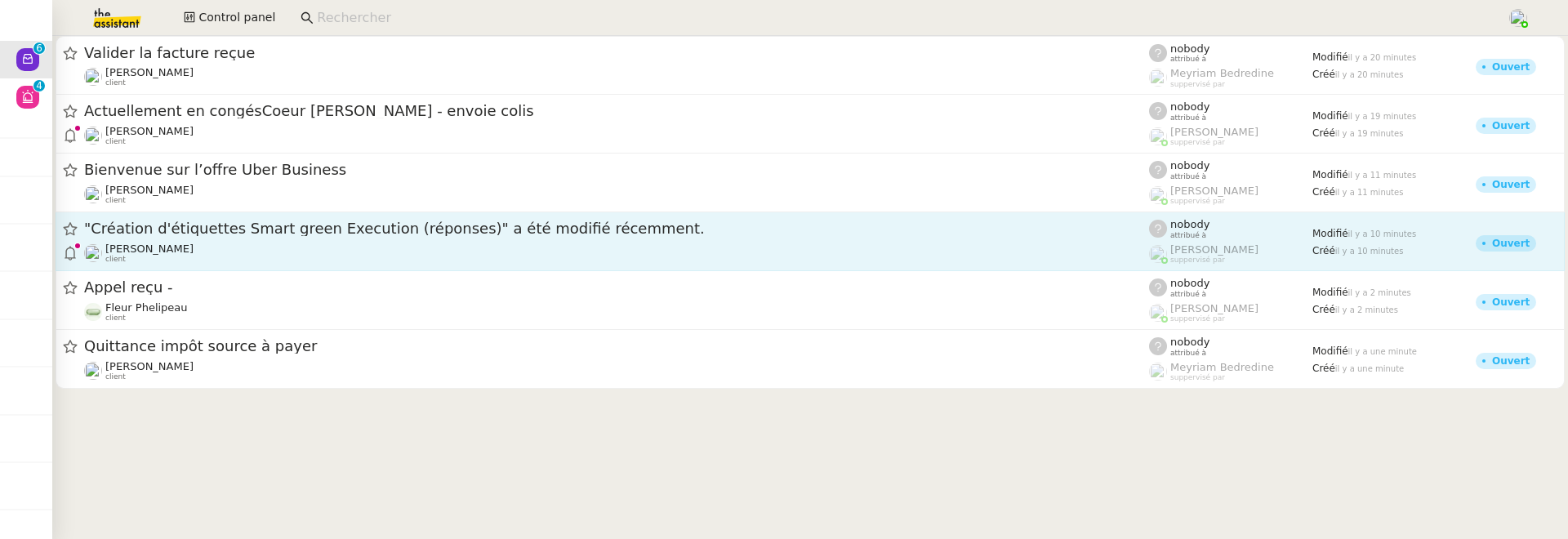
click at [345, 221] on span ""Création d'étiquettes Smart green Execution (réponses)" a été modifié récemmen…" at bounding box center [617, 228] width 1065 height 14
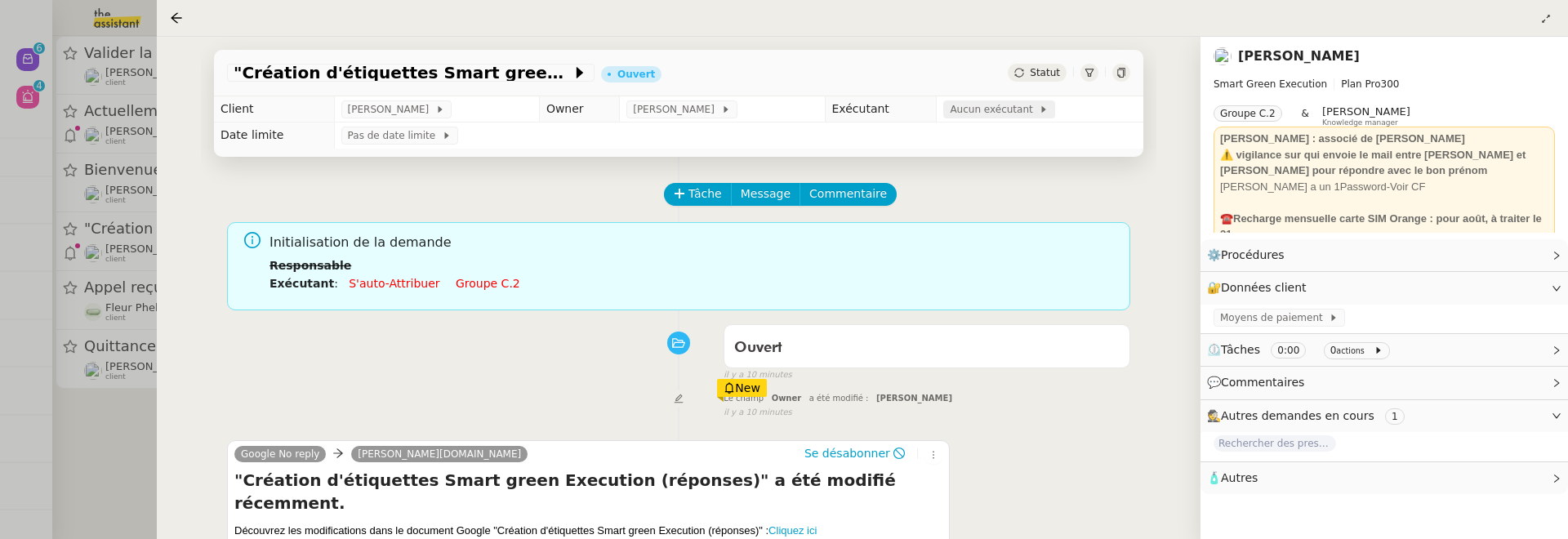
click at [1006, 107] on span "Aucun exécutant" at bounding box center [994, 109] width 89 height 16
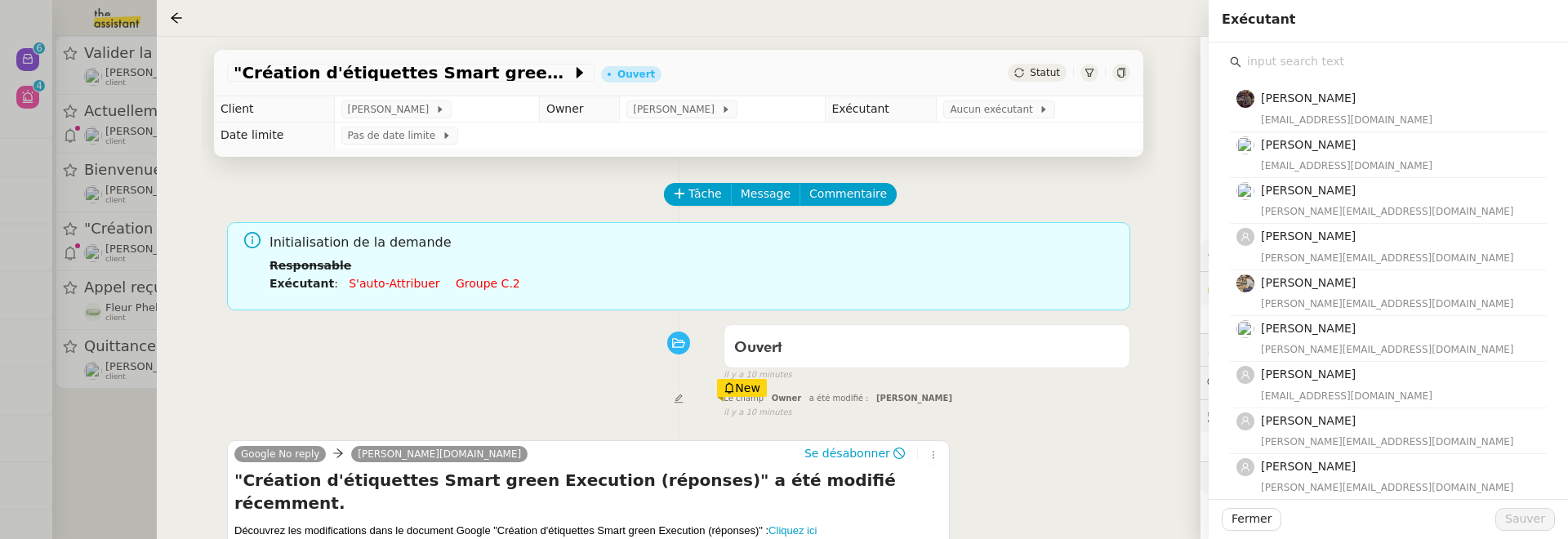
click at [1291, 66] on input "text" at bounding box center [1393, 61] width 305 height 22
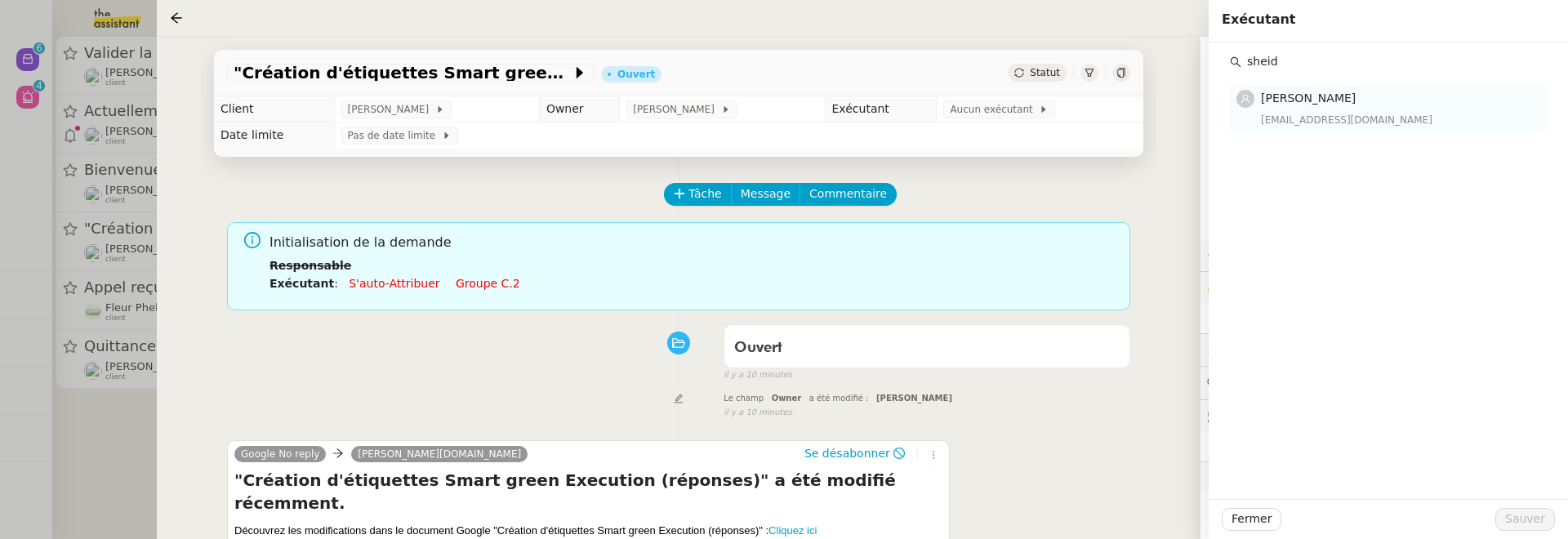
type input "sheid"
click at [1329, 113] on div "sheida@team.theassistant.com" at bounding box center [1399, 120] width 276 height 16
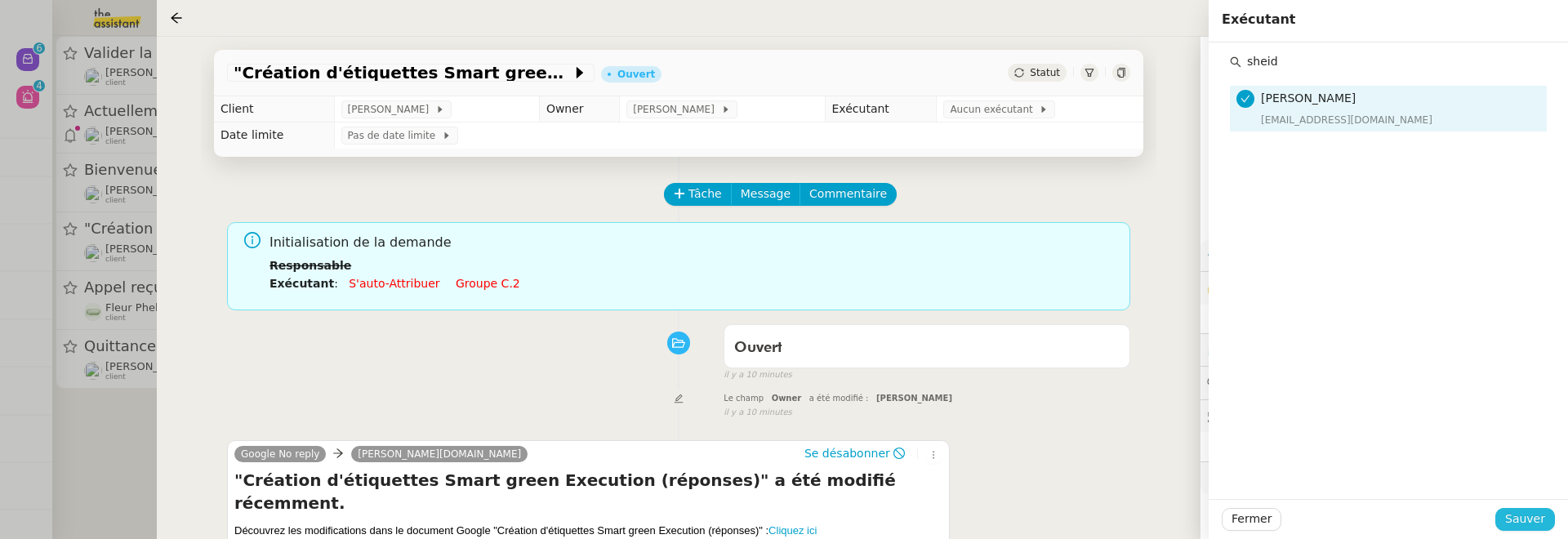
click at [1527, 529] on button "Sauver" at bounding box center [1524, 520] width 60 height 23
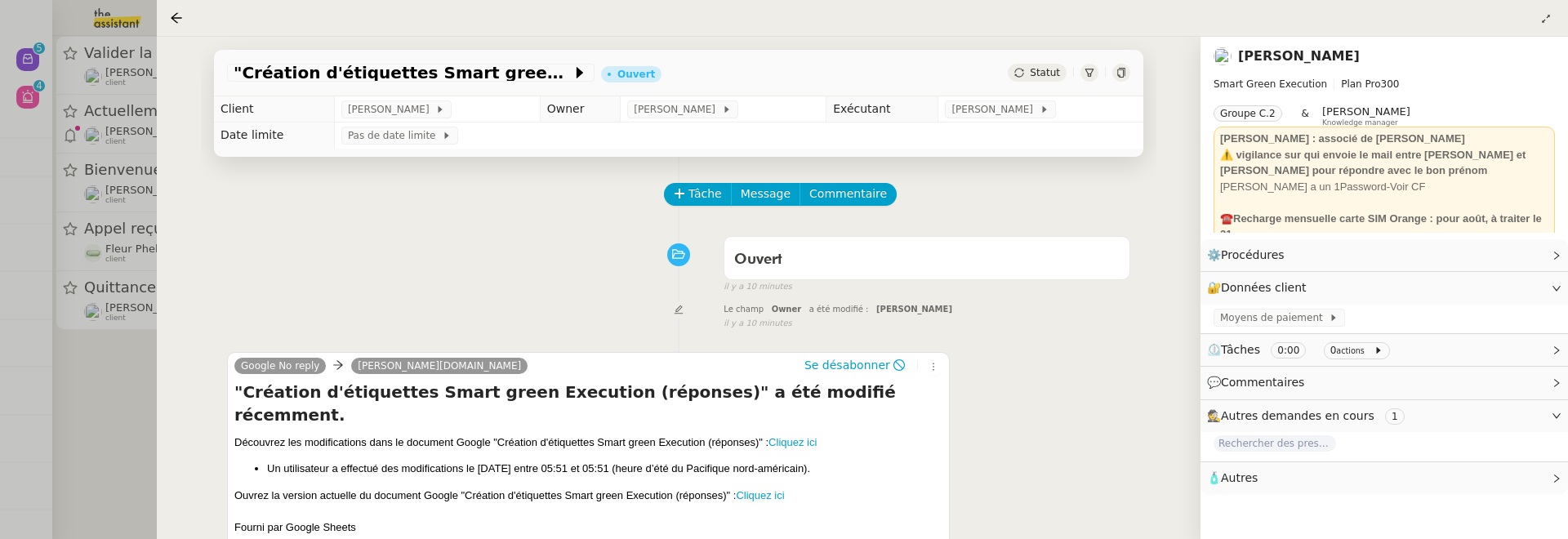
click at [107, 364] on div at bounding box center [784, 269] width 1568 height 539
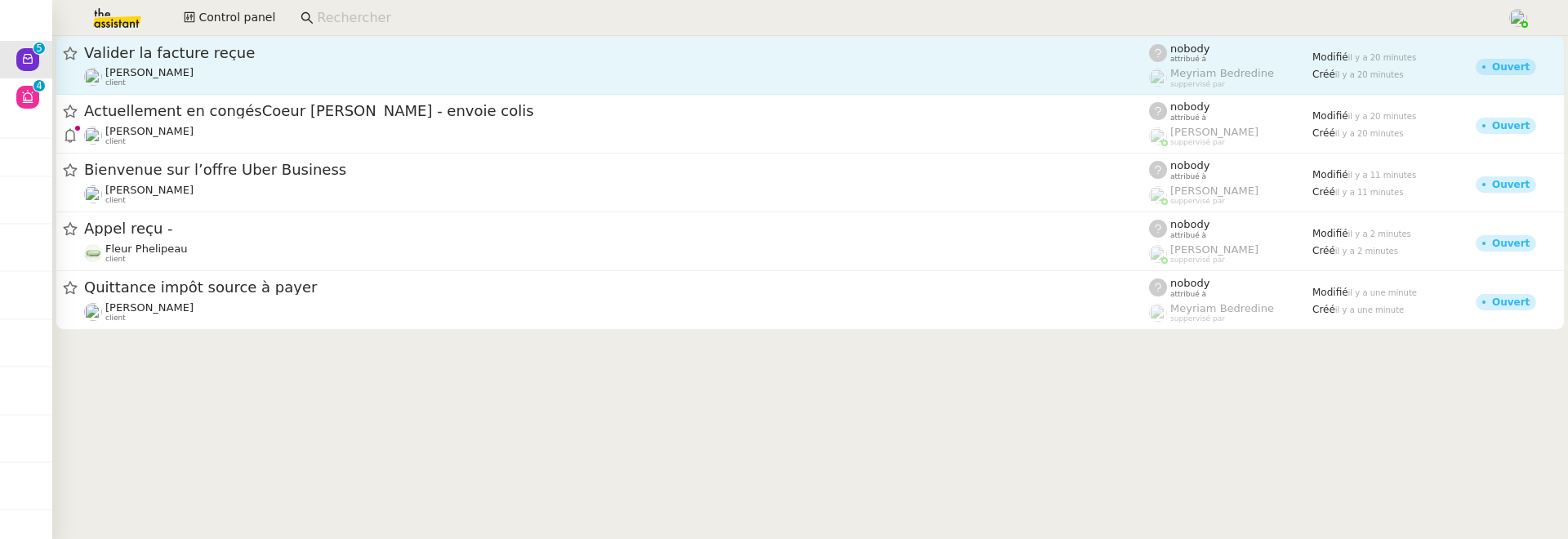
click at [330, 80] on div "Charles Da Conceicao client" at bounding box center [617, 77] width 1065 height 21
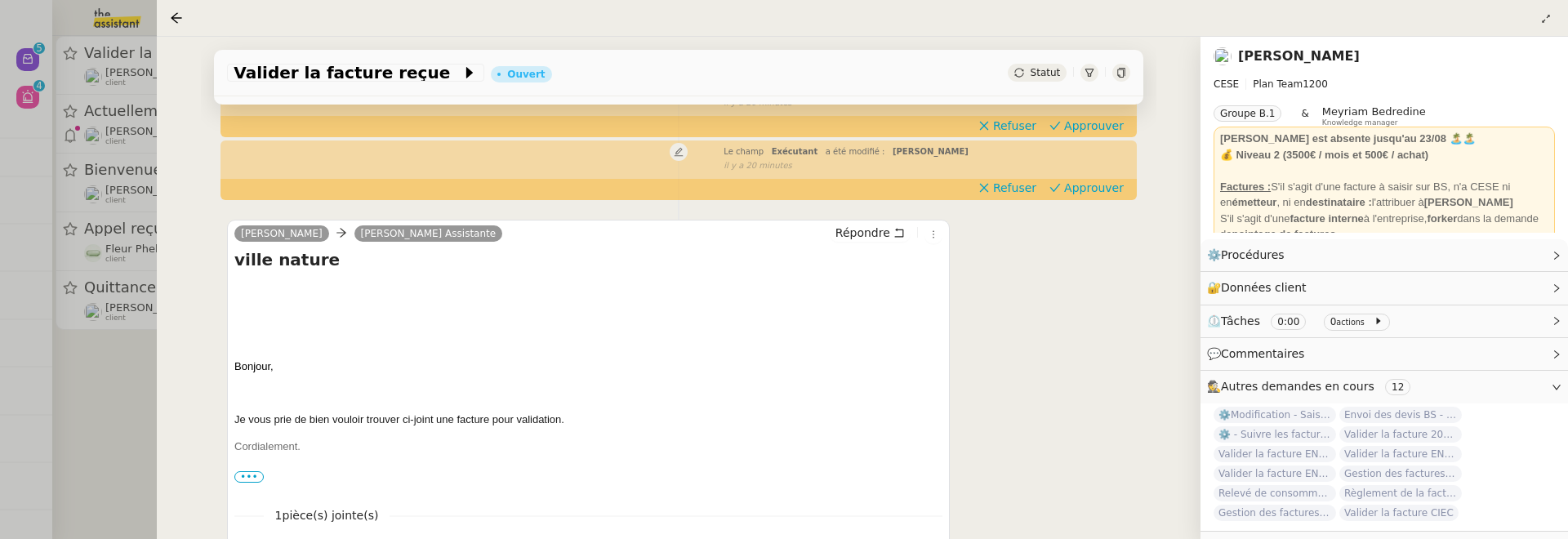
scroll to position [223, 0]
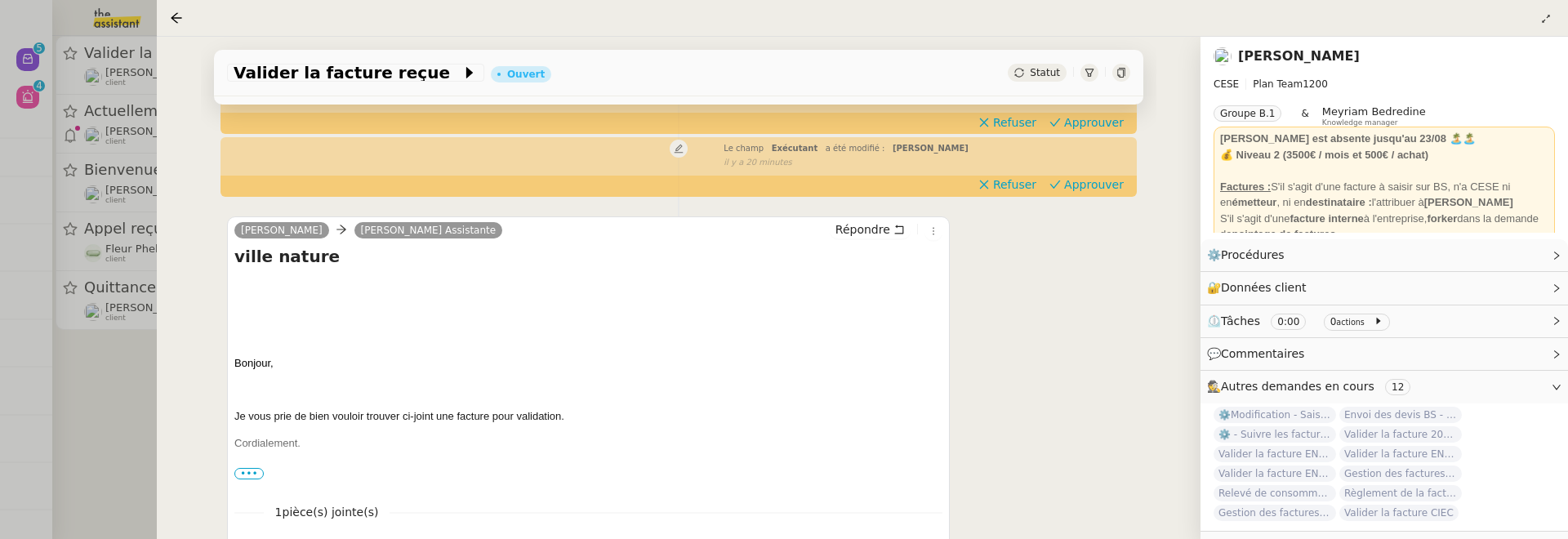
click at [100, 414] on div at bounding box center [784, 269] width 1568 height 539
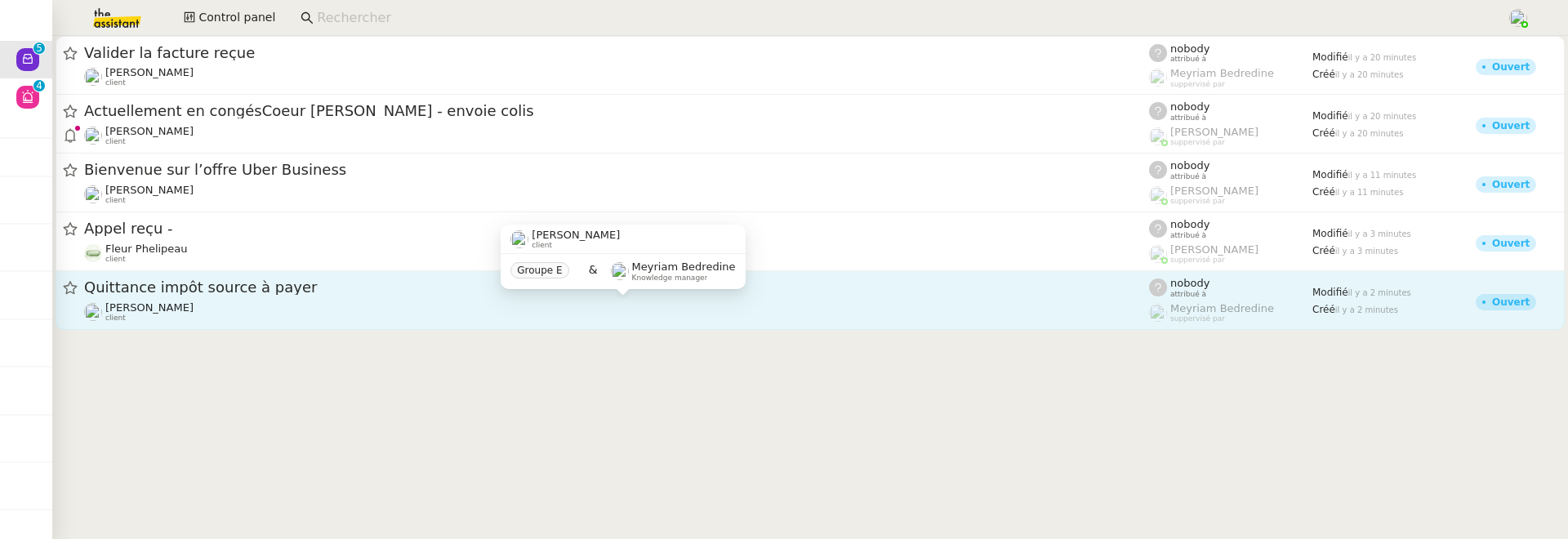
click at [287, 301] on div "[PERSON_NAME] client" at bounding box center [617, 312] width 1065 height 21
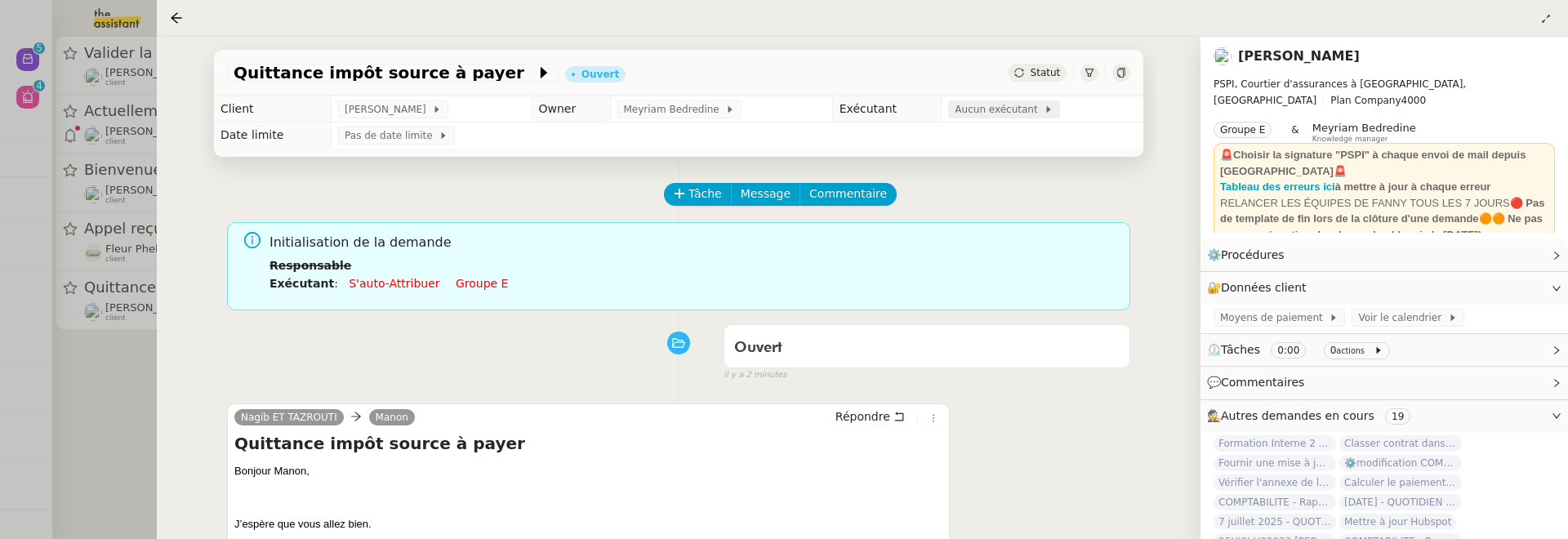
click at [1013, 106] on span "Aucun exécutant" at bounding box center [1000, 109] width 89 height 16
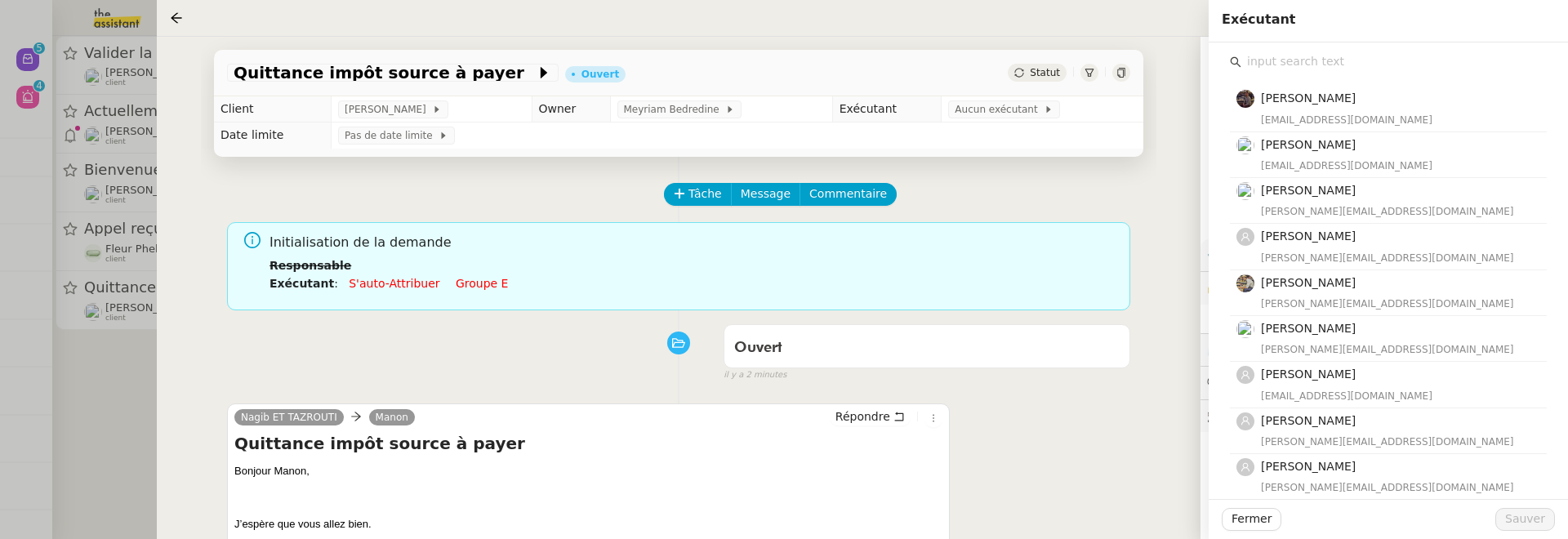
click at [1298, 59] on input "text" at bounding box center [1393, 61] width 305 height 22
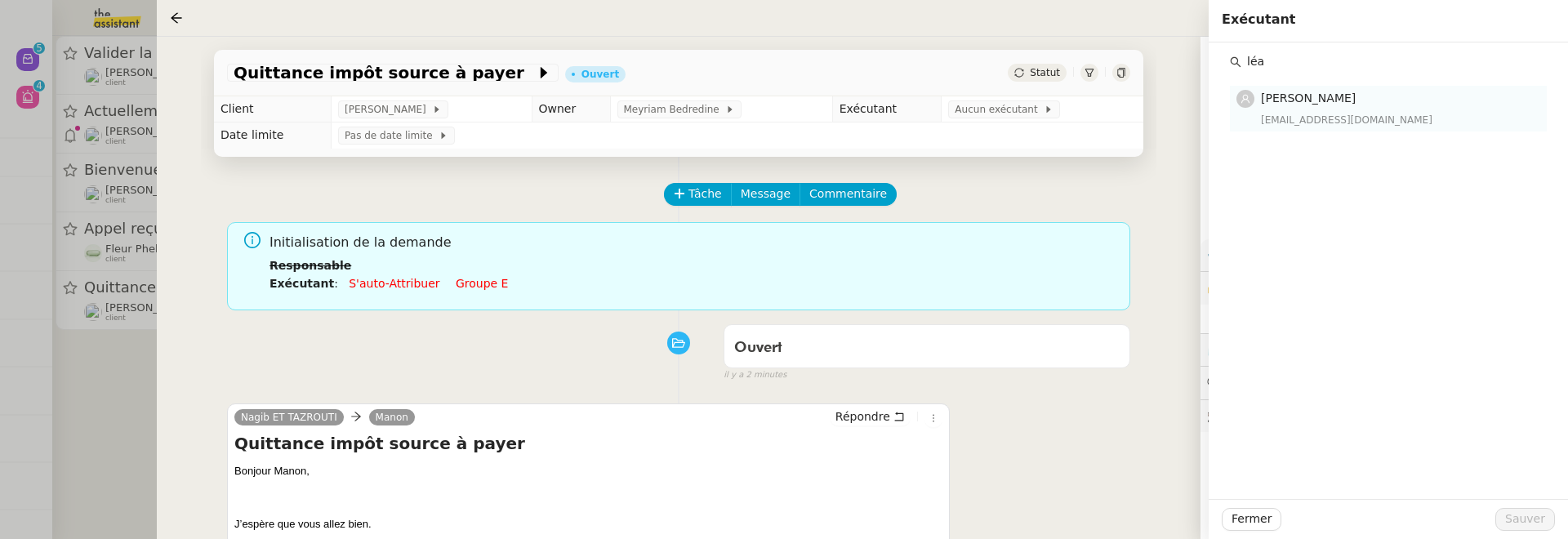
type input "léa"
click at [1401, 90] on h4 "[PERSON_NAME]" at bounding box center [1399, 99] width 276 height 19
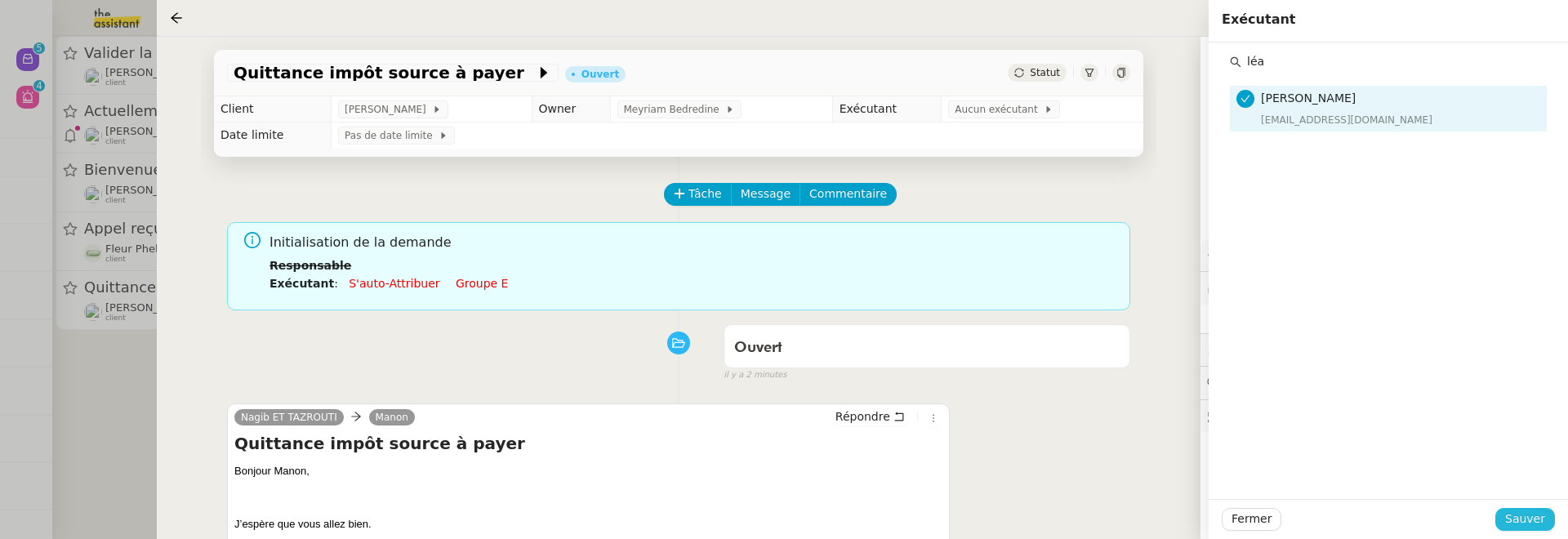
click at [1520, 519] on span "Sauver" at bounding box center [1525, 519] width 40 height 19
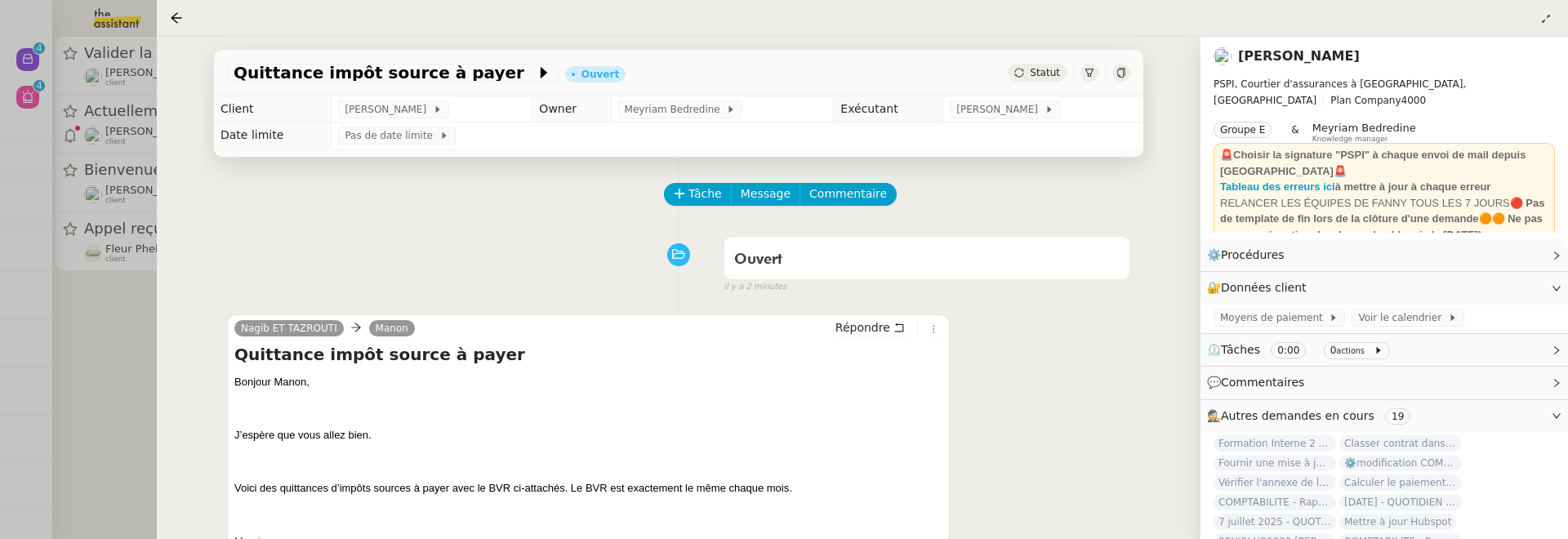
click at [135, 294] on div at bounding box center [784, 269] width 1568 height 539
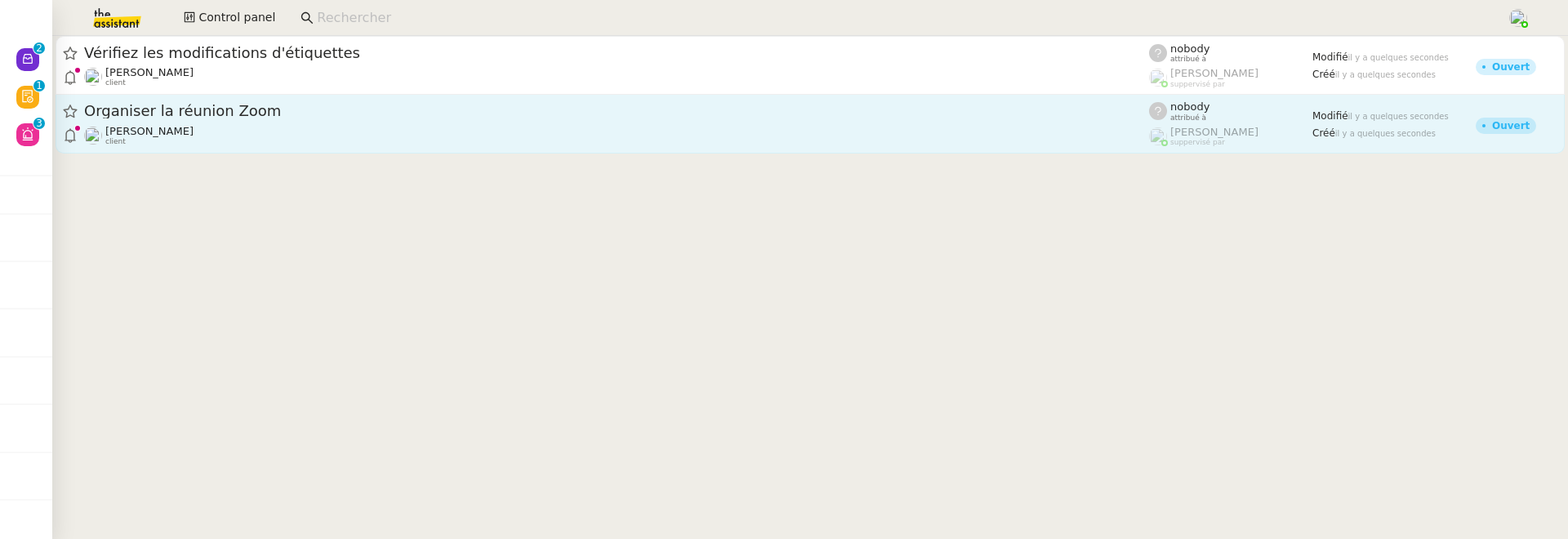
click at [310, 125] on div "Michael Khayat client" at bounding box center [617, 135] width 1065 height 21
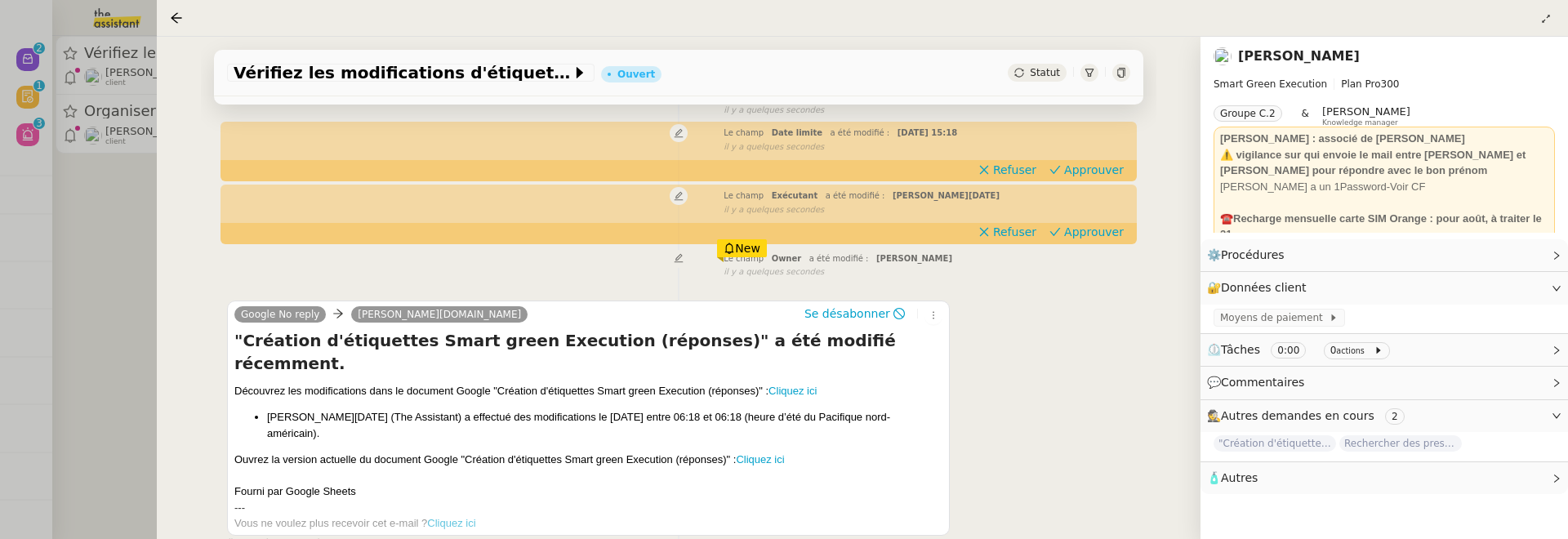
scroll to position [175, 0]
click at [1100, 228] on span "Approuver" at bounding box center [1094, 233] width 60 height 16
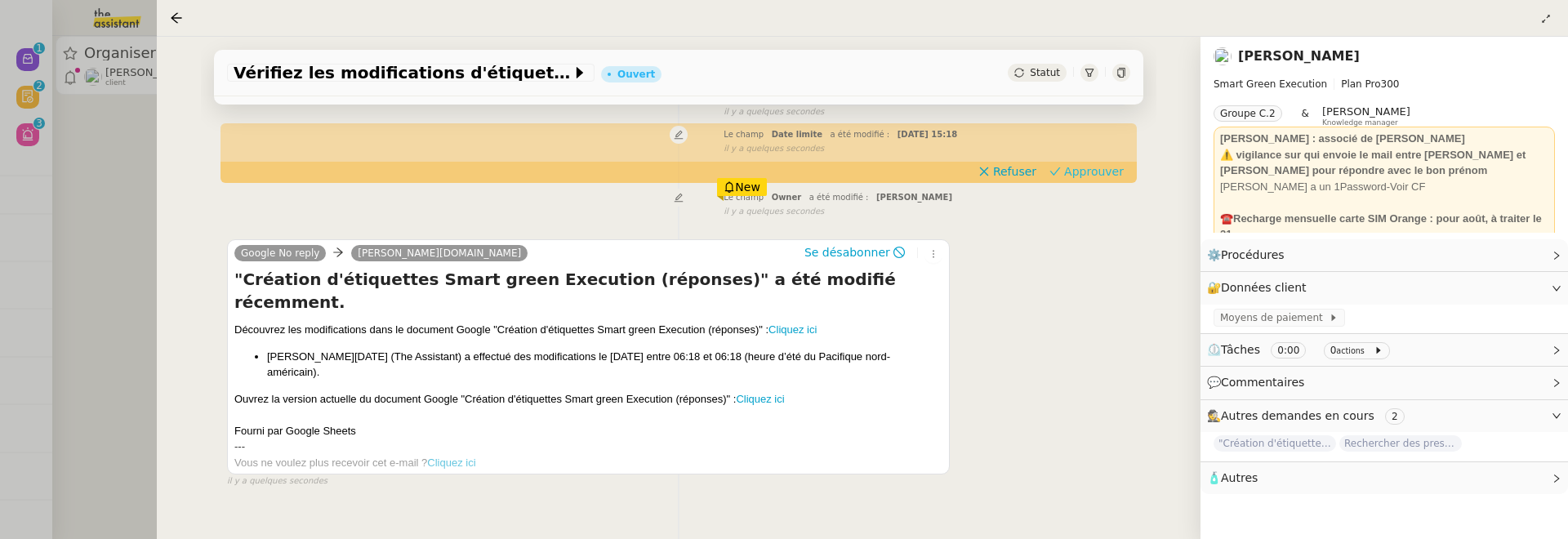
click at [1095, 176] on span "Approuver" at bounding box center [1094, 171] width 60 height 16
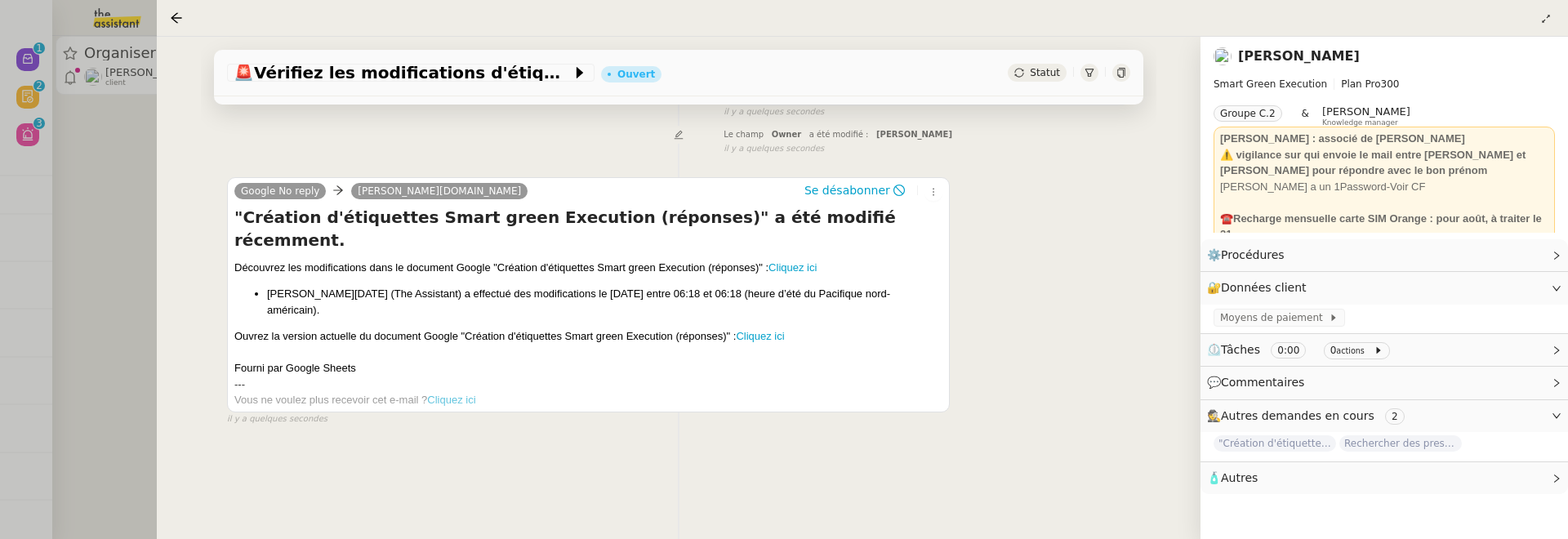
click at [109, 161] on div at bounding box center [784, 269] width 1568 height 539
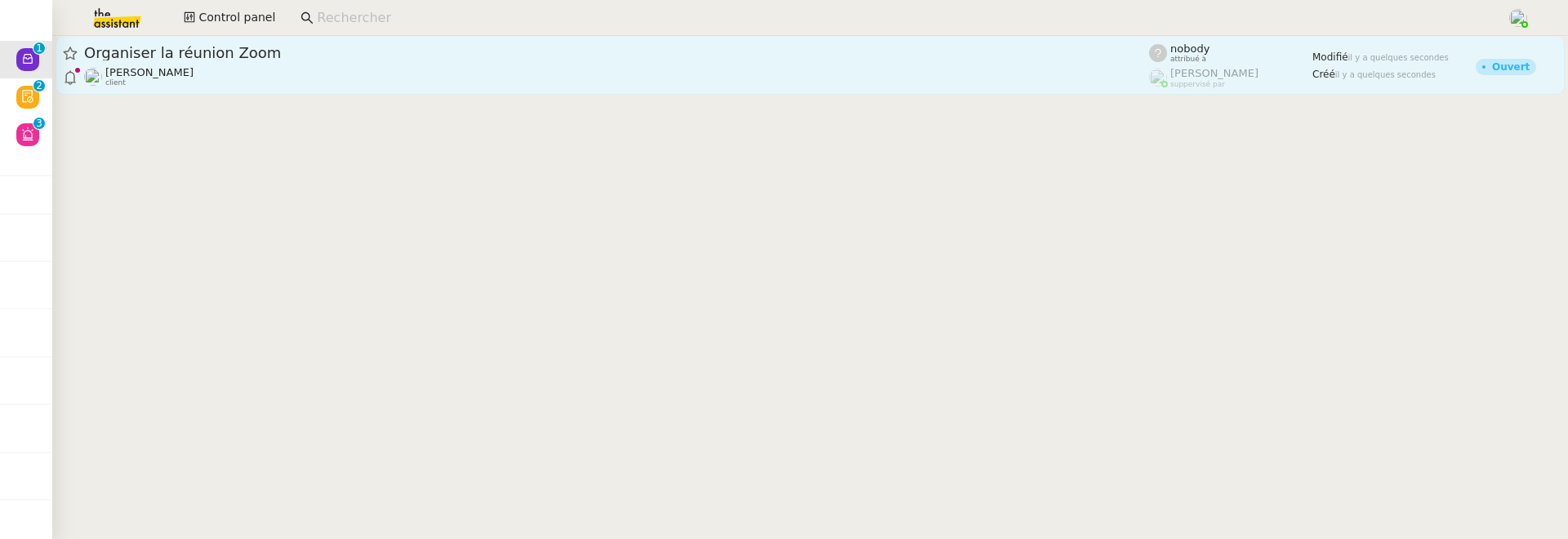
click at [285, 76] on div "Michael Khayat client" at bounding box center [617, 77] width 1065 height 21
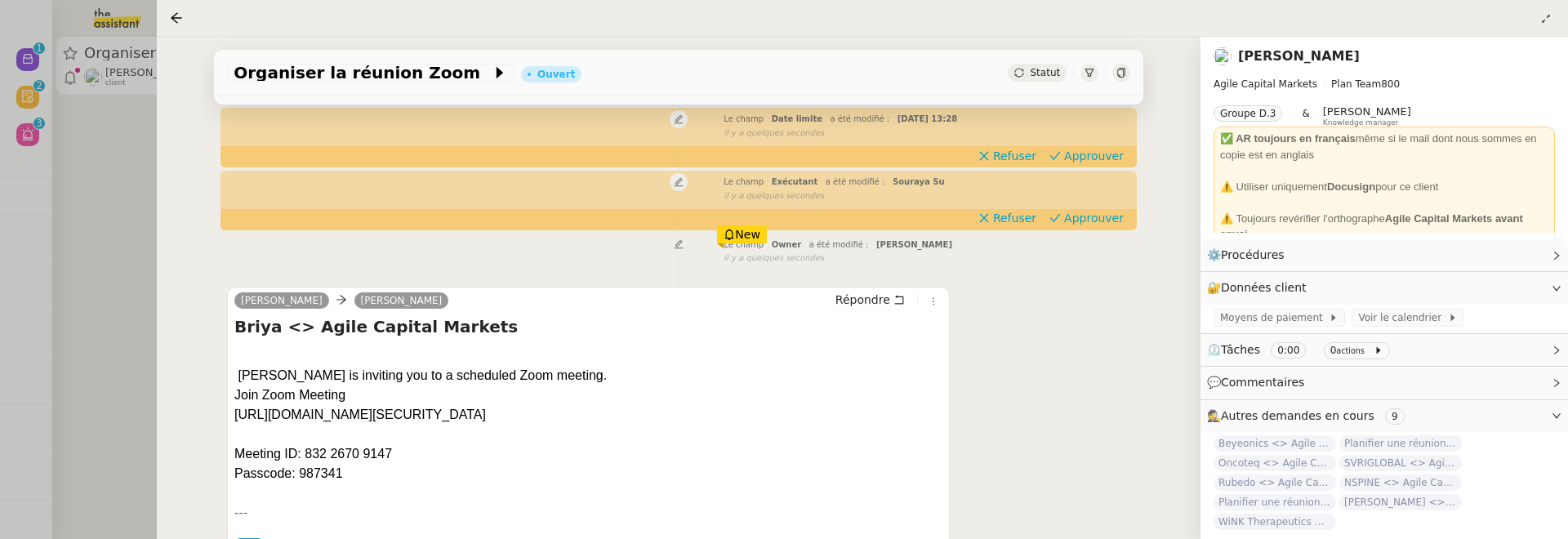
scroll to position [217, 0]
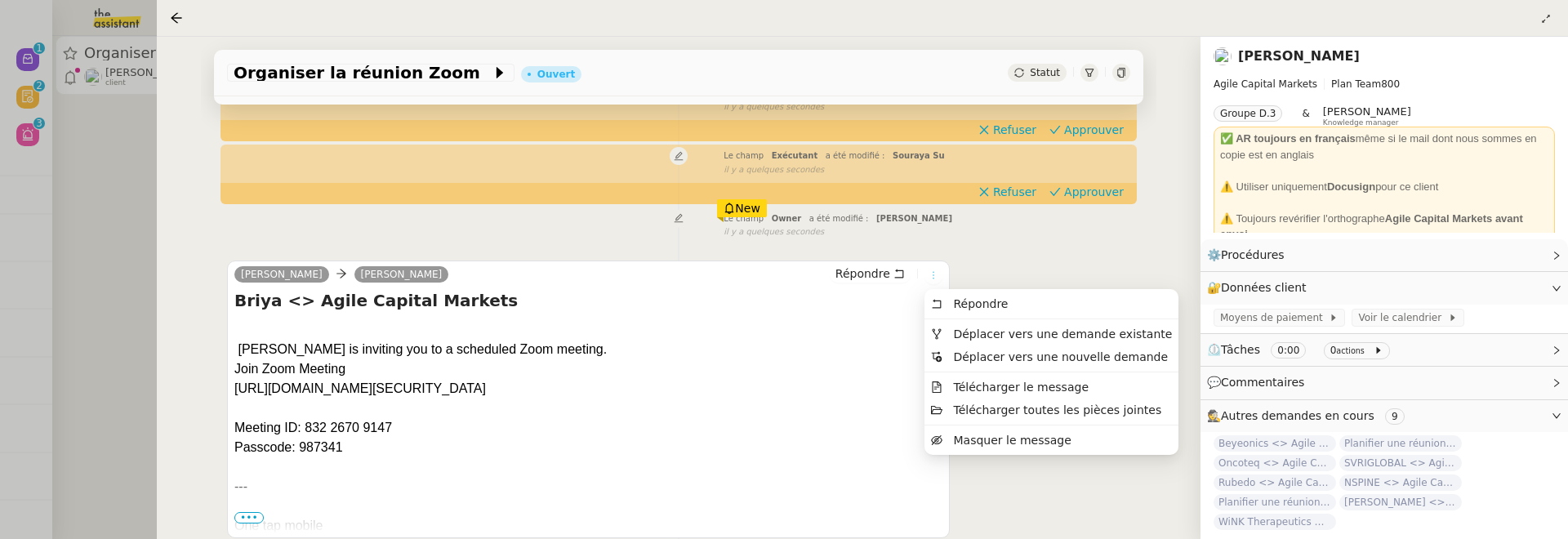
click at [934, 278] on icon at bounding box center [933, 275] width 10 height 10
click at [968, 325] on li "Déplacer vers une demande existante" at bounding box center [1051, 334] width 254 height 23
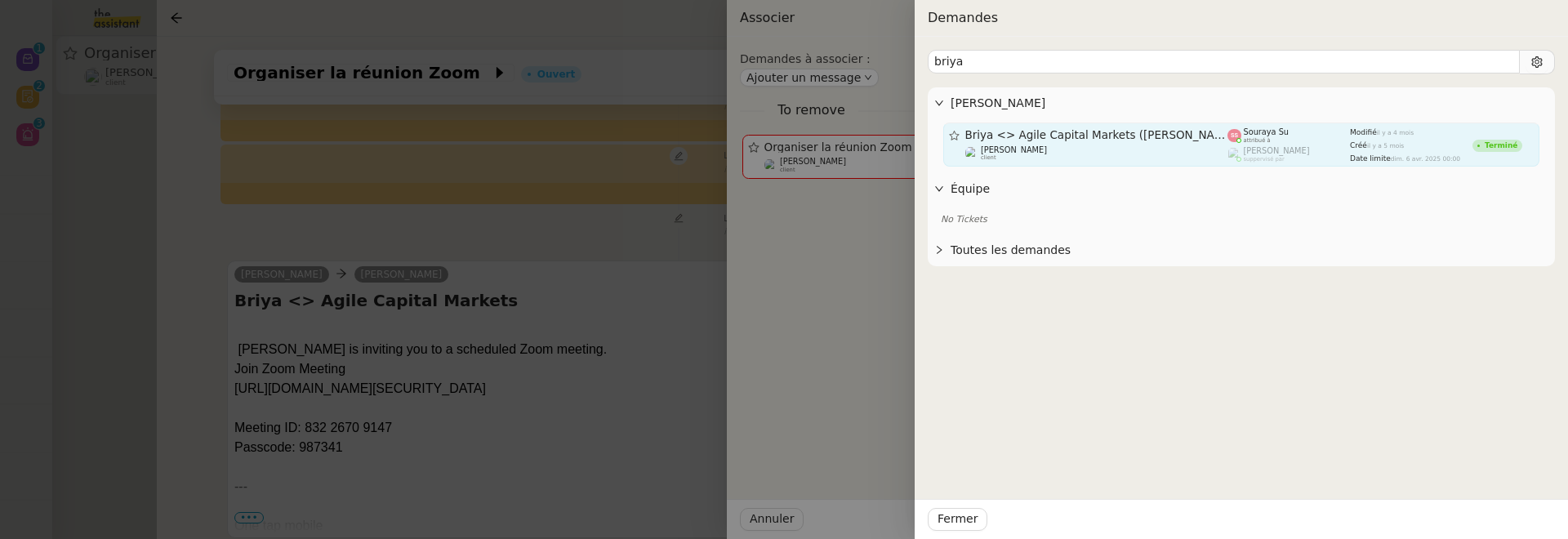
type input "briya"
click at [1089, 155] on div "Michael Khayat client" at bounding box center [1097, 153] width 263 height 16
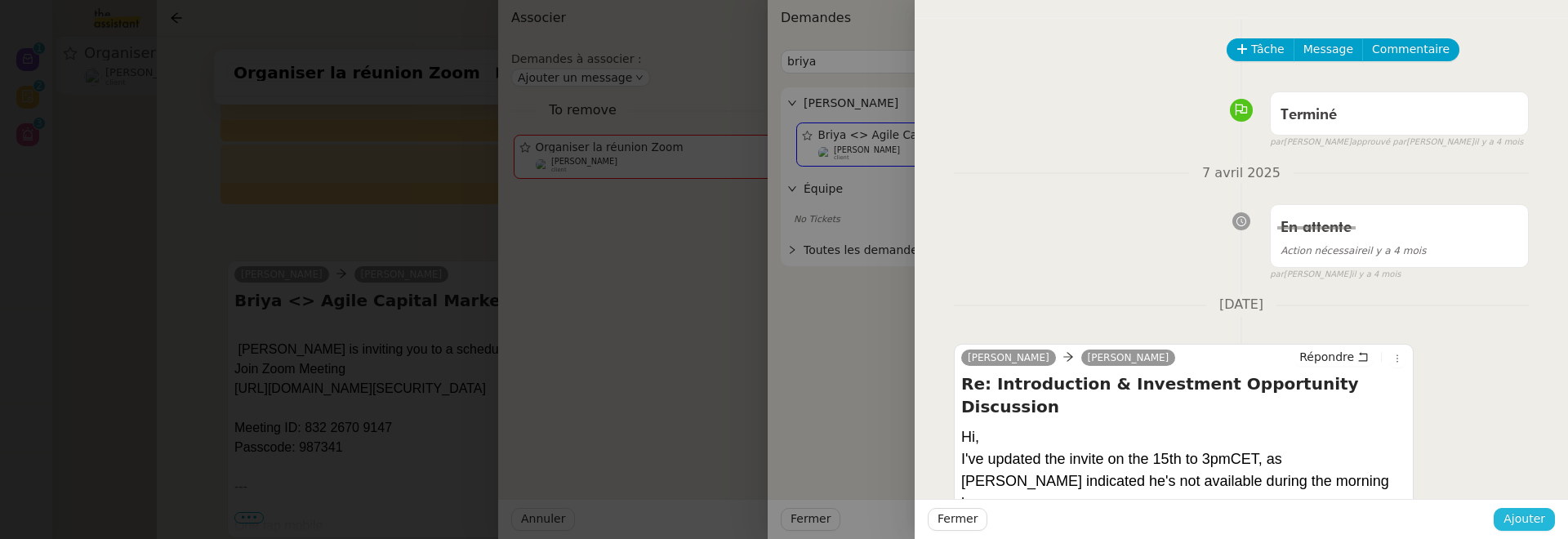
click at [1532, 509] on button "Ajouter" at bounding box center [1524, 520] width 61 height 23
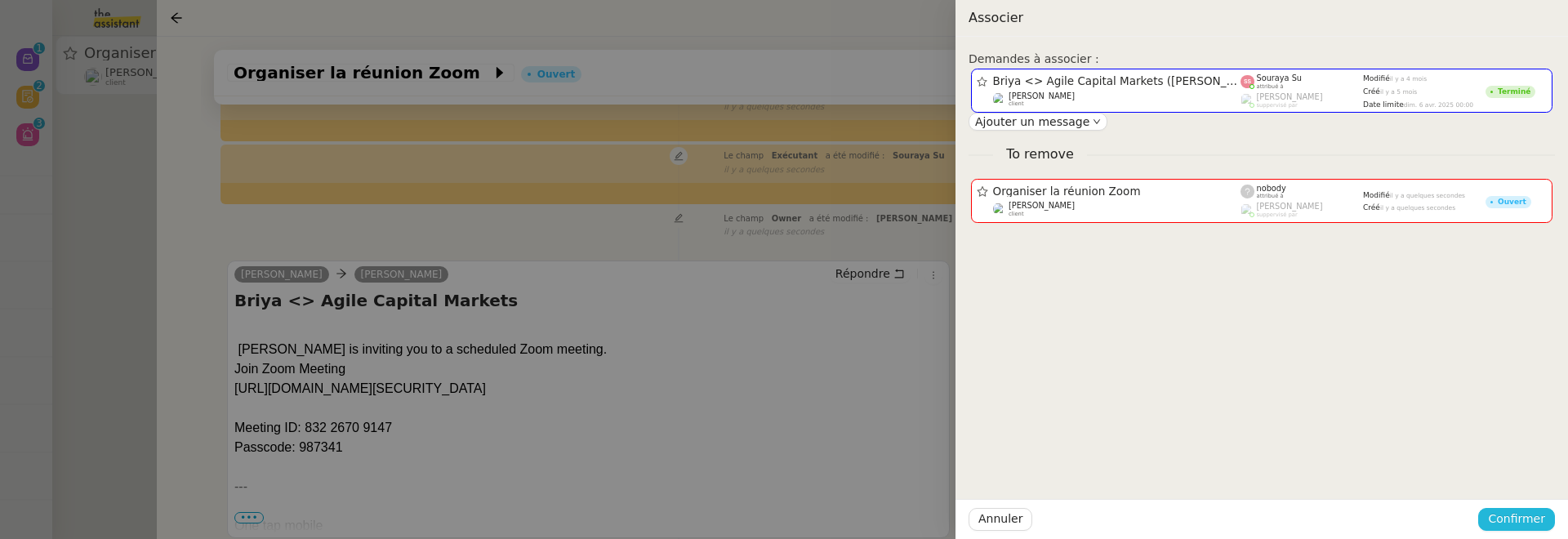
click at [1532, 509] on button "Confirmer" at bounding box center [1516, 520] width 77 height 23
click at [1532, 469] on span "Ajouter" at bounding box center [1518, 475] width 42 height 16
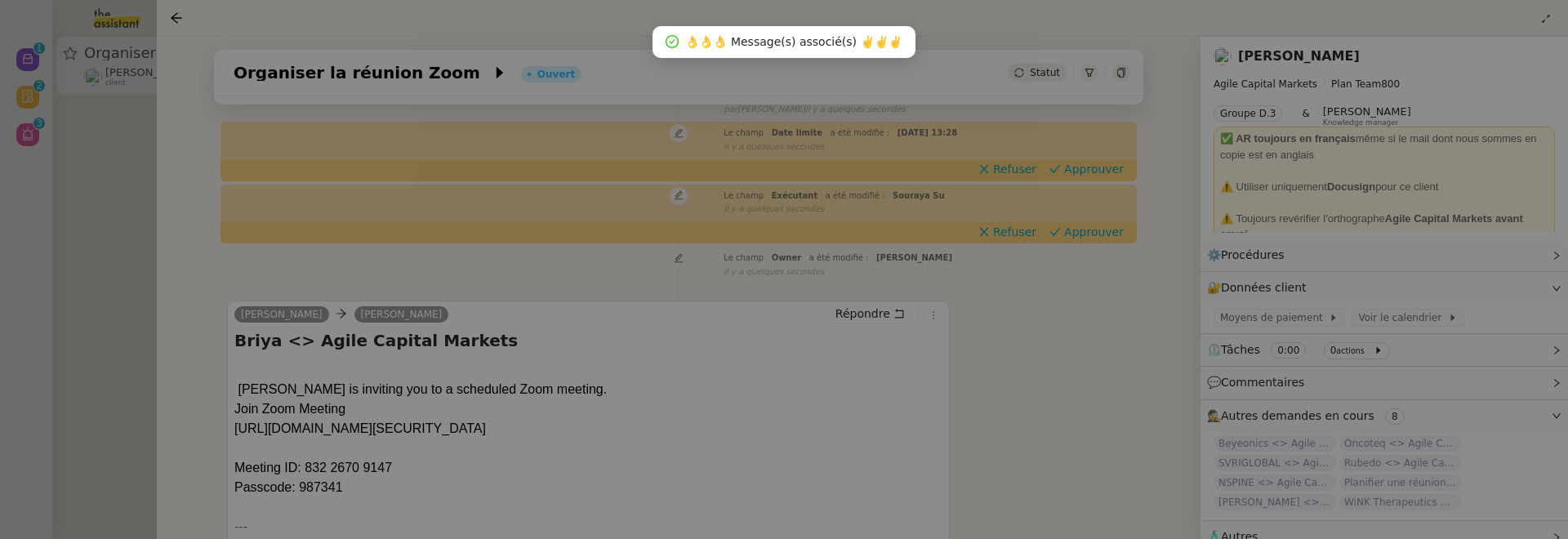
scroll to position [209, 0]
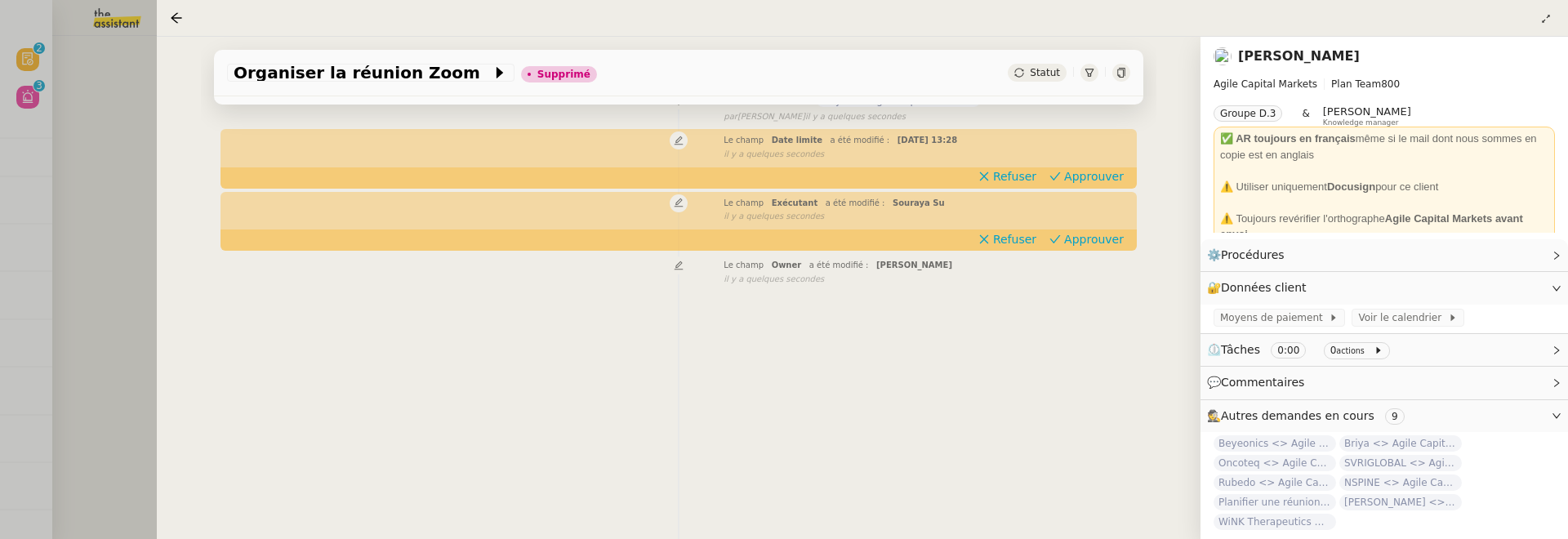
click at [53, 175] on div at bounding box center [784, 269] width 1568 height 539
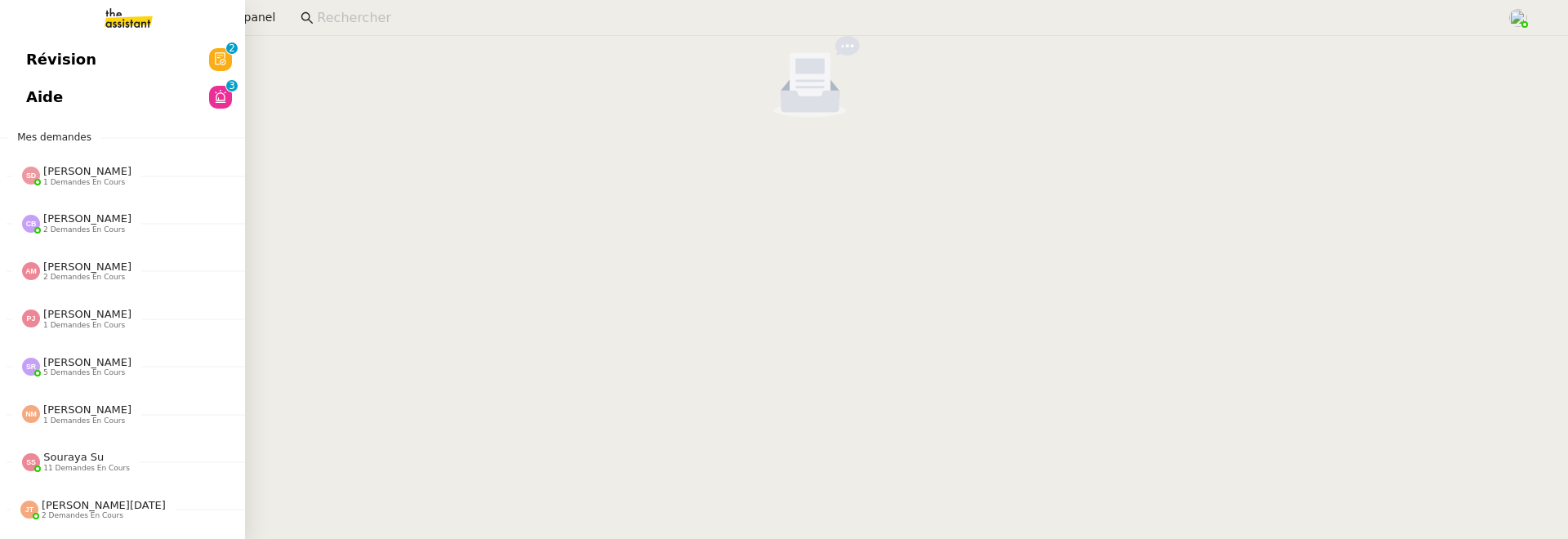
click at [33, 62] on span "Révision" at bounding box center [61, 60] width 70 height 25
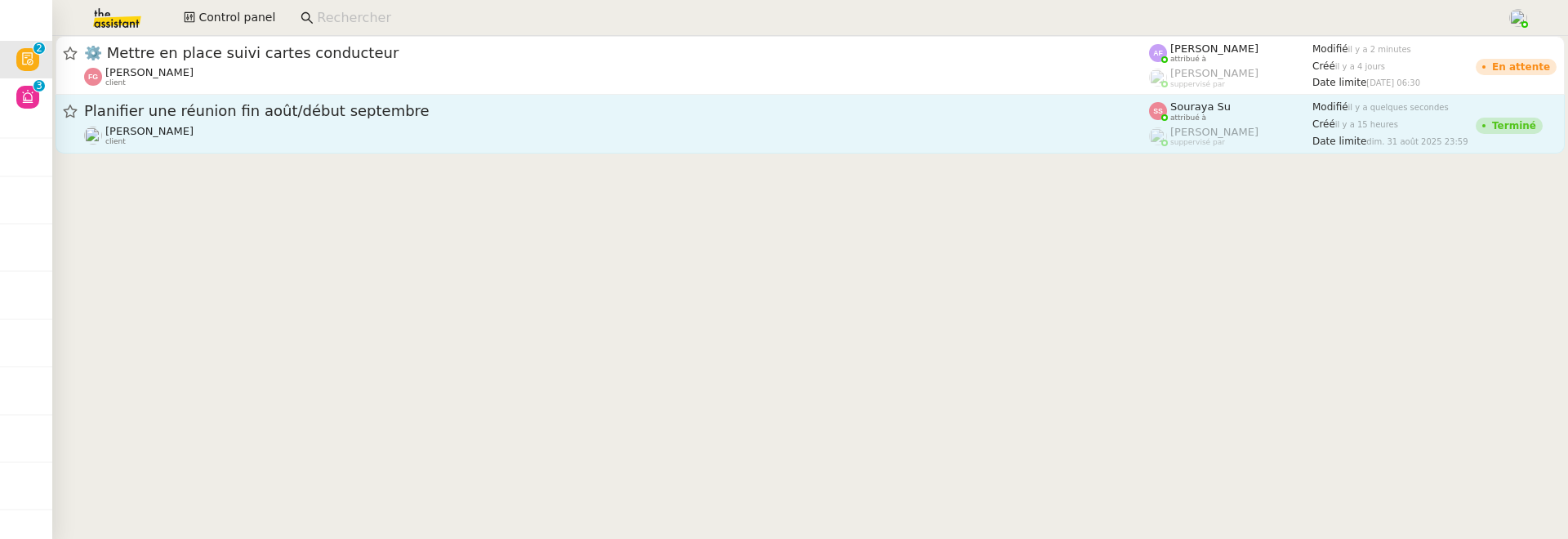
click at [565, 127] on div "Michael Khayat client" at bounding box center [617, 135] width 1065 height 21
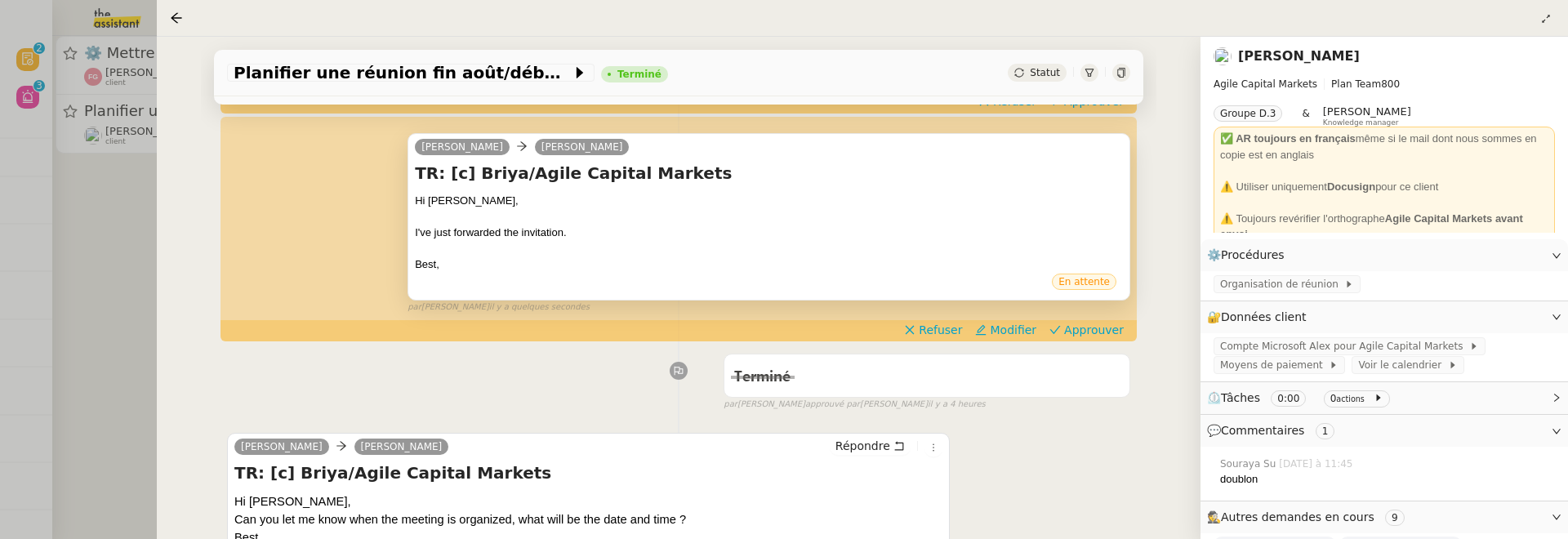
scroll to position [234, 0]
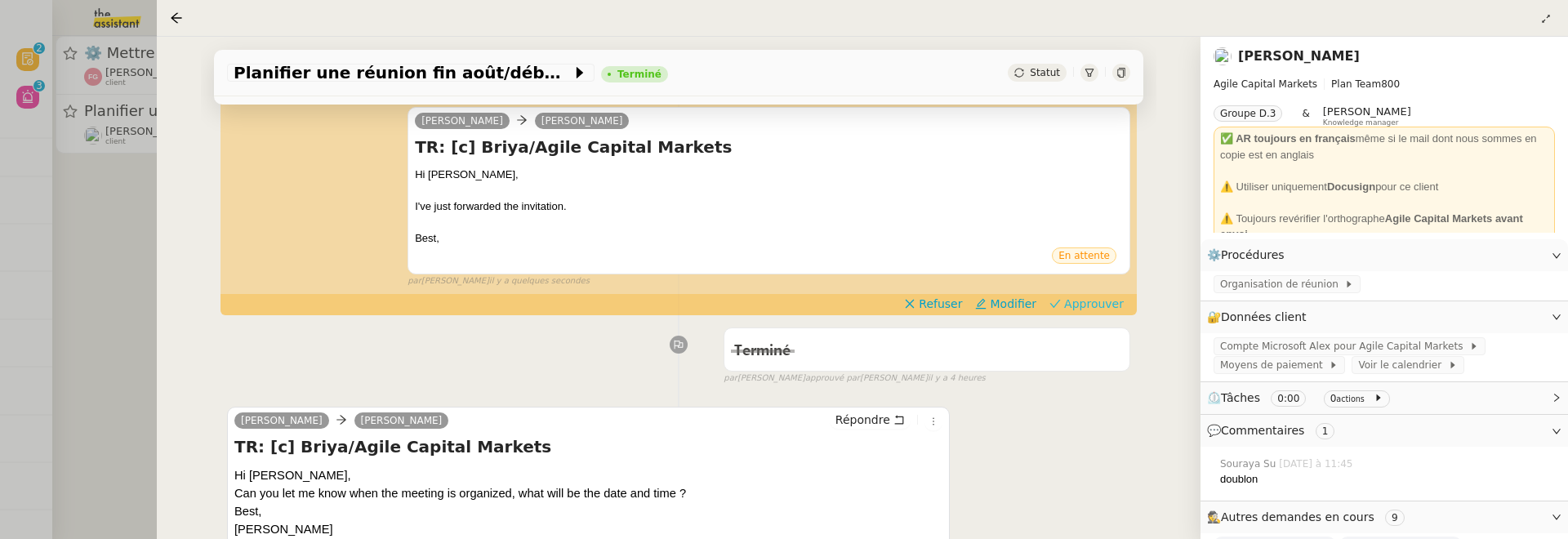
click at [1096, 305] on span "Approuver" at bounding box center [1094, 303] width 60 height 16
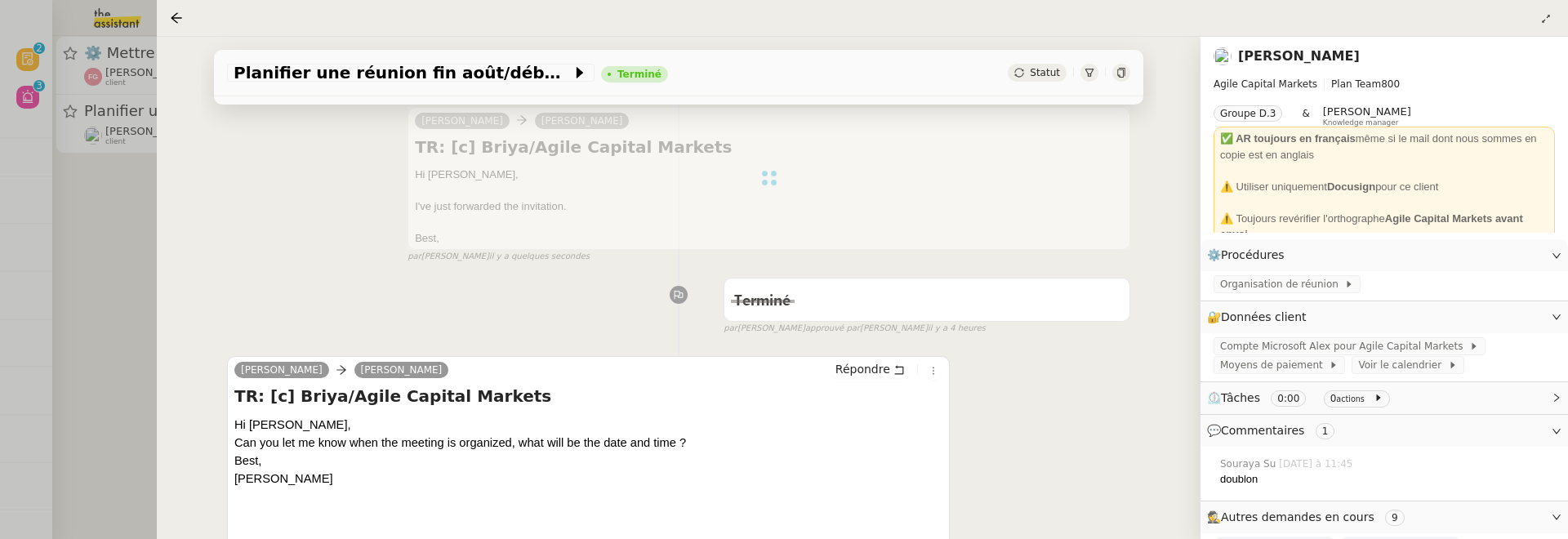
scroll to position [0, 0]
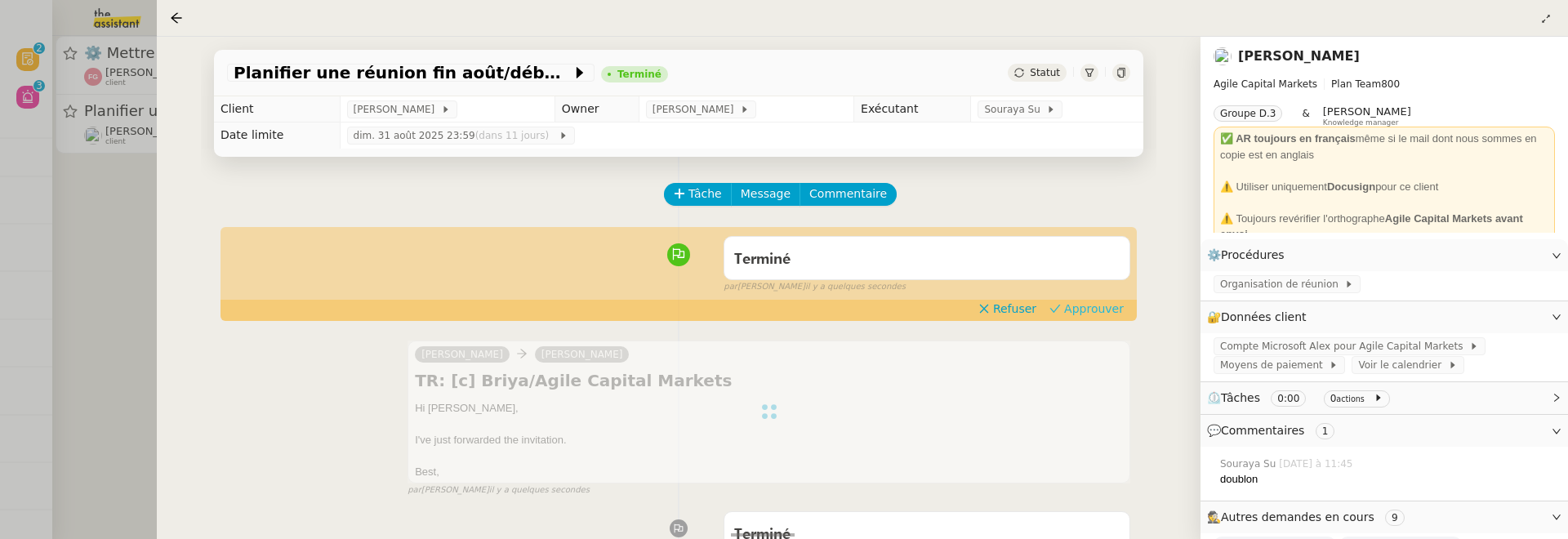
click at [1116, 306] on span "Approuver" at bounding box center [1094, 308] width 60 height 16
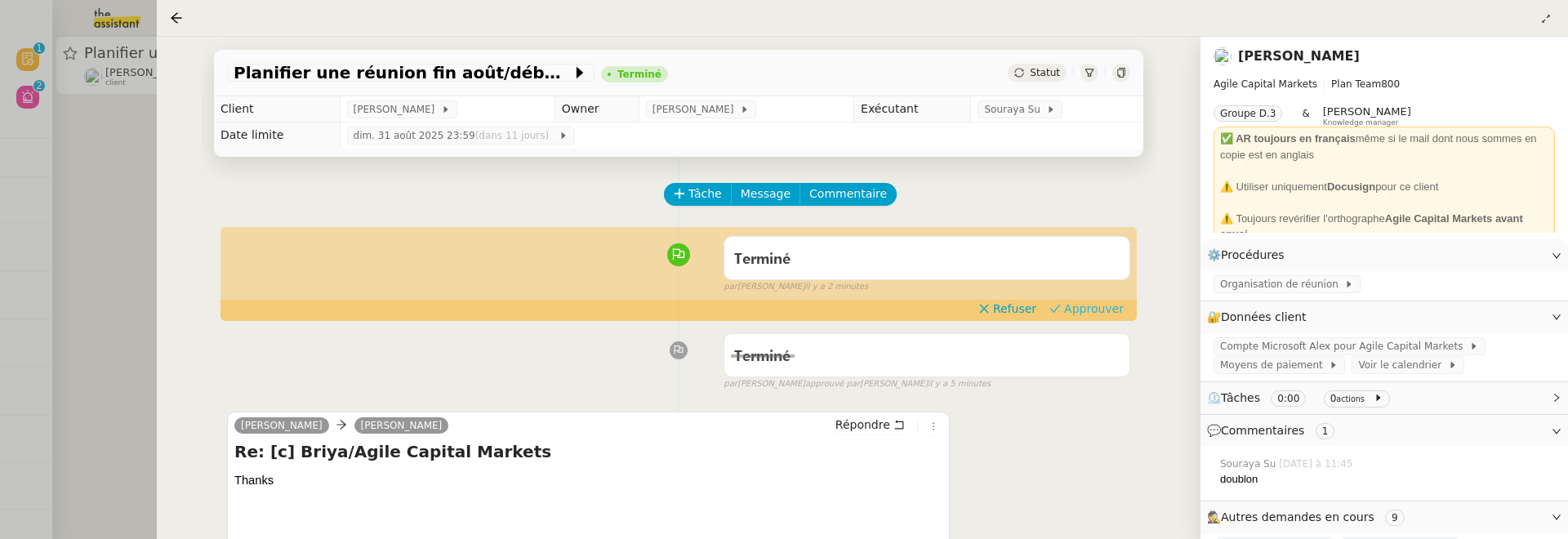
click at [1095, 302] on span "Approuver" at bounding box center [1094, 308] width 60 height 16
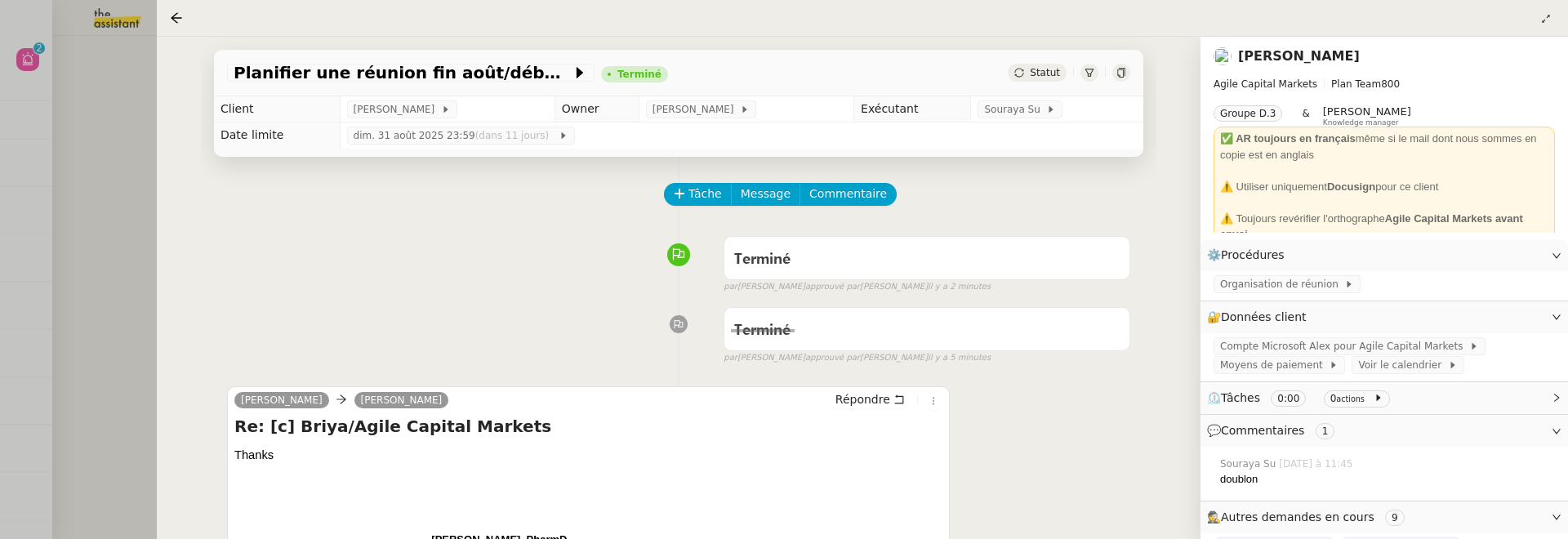
click at [113, 257] on div at bounding box center [784, 269] width 1568 height 539
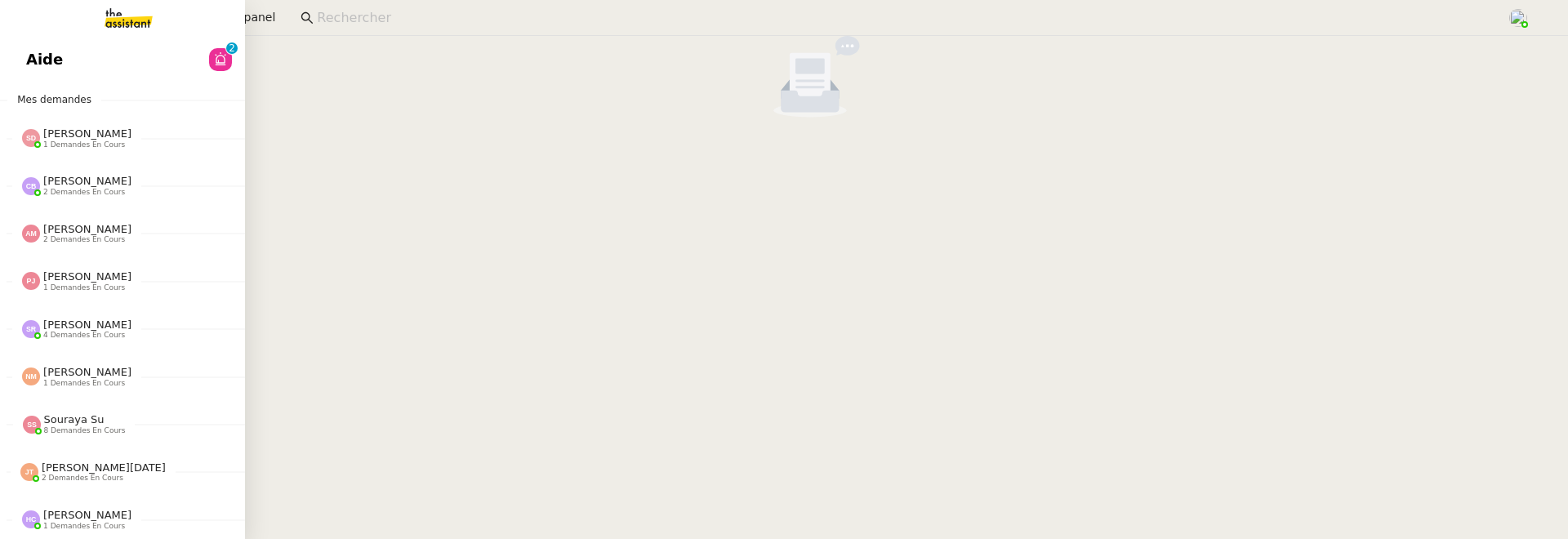
click at [48, 67] on span "Aide" at bounding box center [44, 60] width 37 height 25
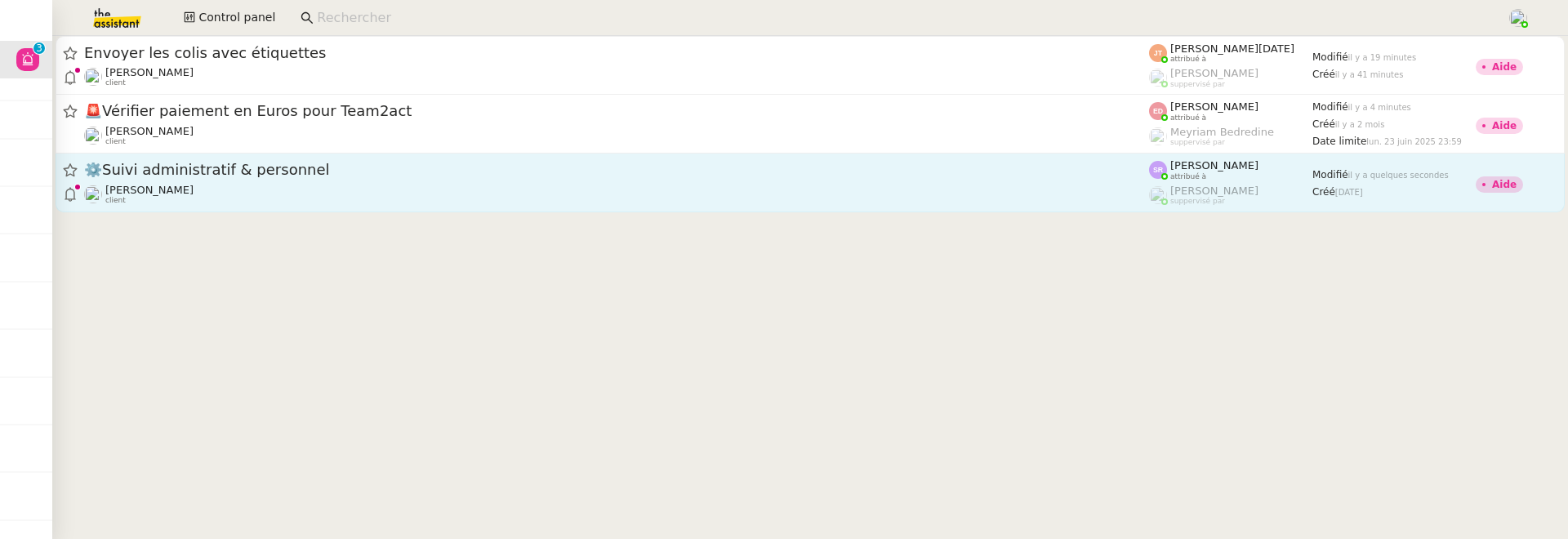
click at [333, 196] on div "Réma Ngaiboye client" at bounding box center [617, 194] width 1065 height 21
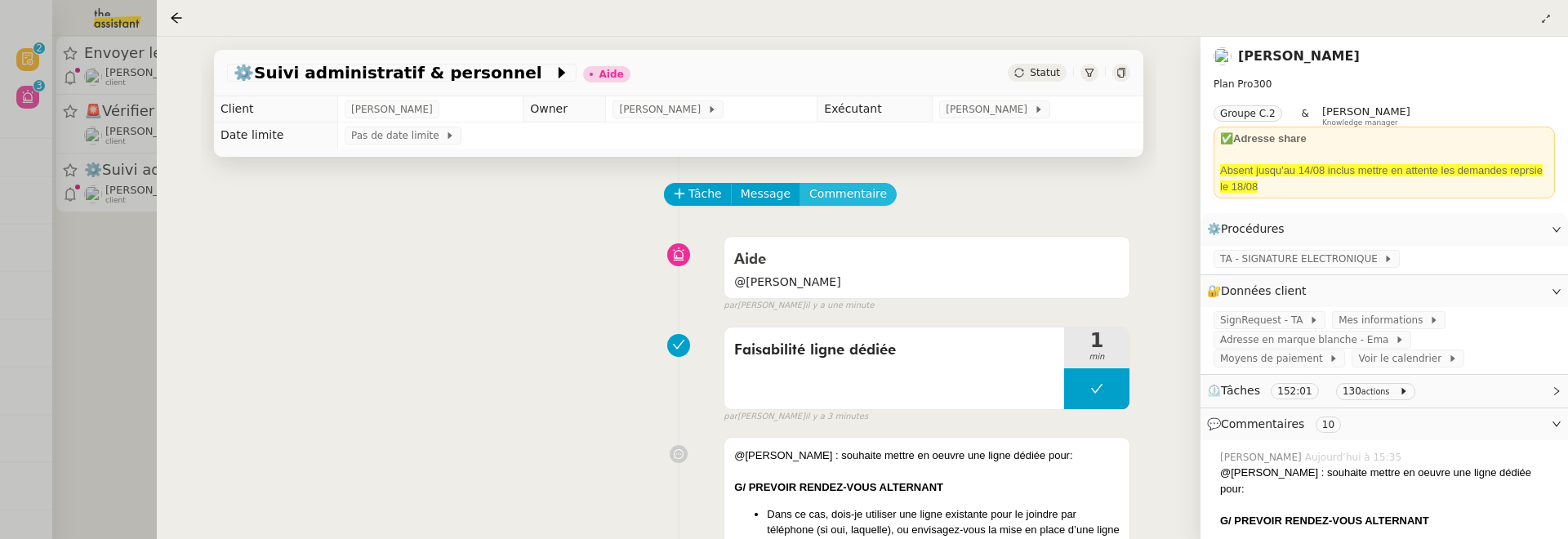
click at [868, 191] on span "Commentaire" at bounding box center [849, 194] width 78 height 19
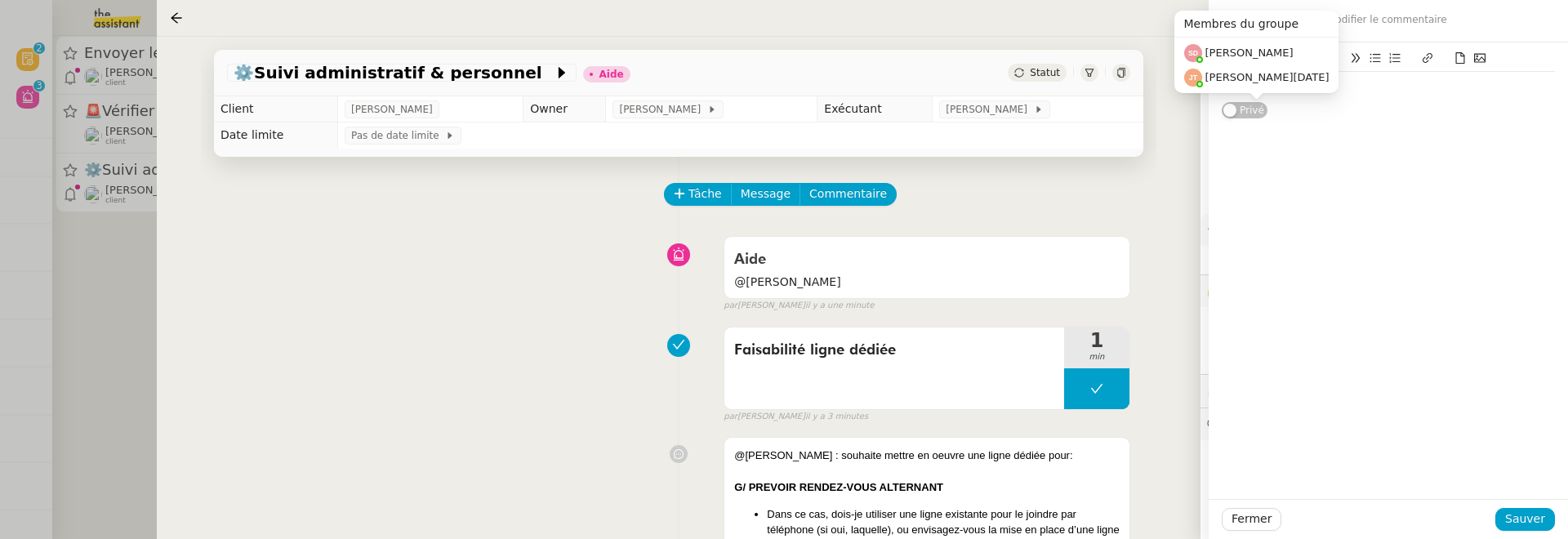
click at [1364, 94] on div at bounding box center [1388, 86] width 334 height 28
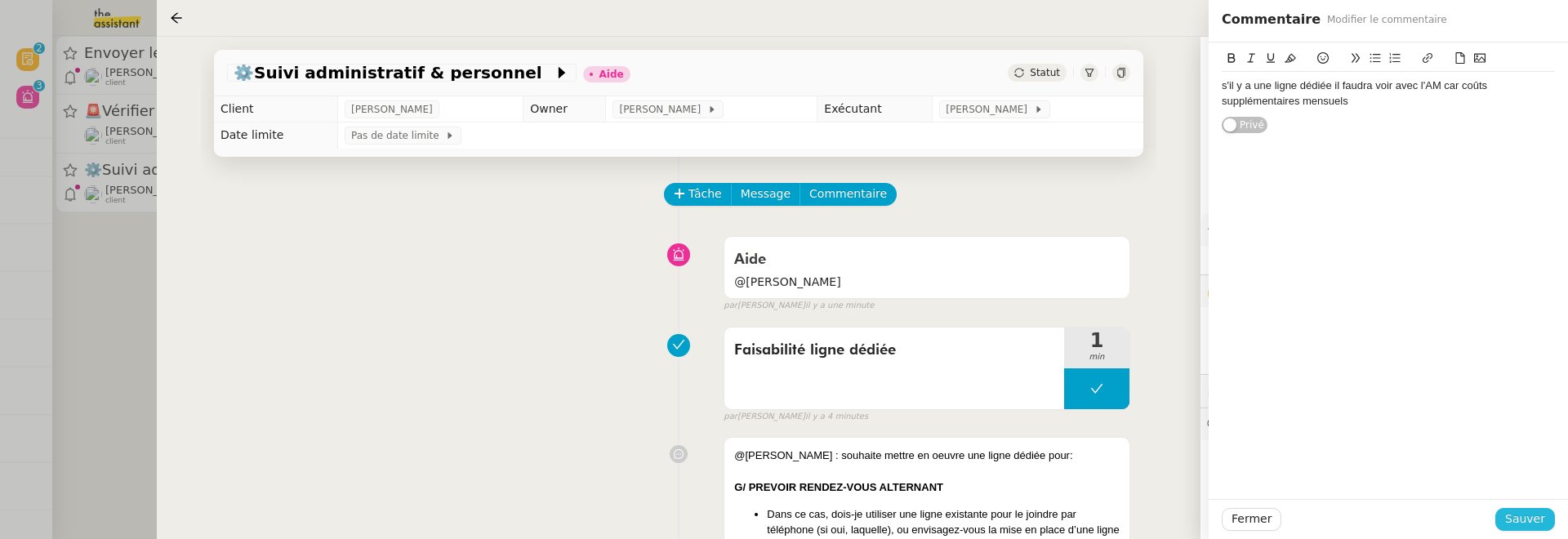
click at [1542, 518] on span "Sauver" at bounding box center [1525, 519] width 40 height 19
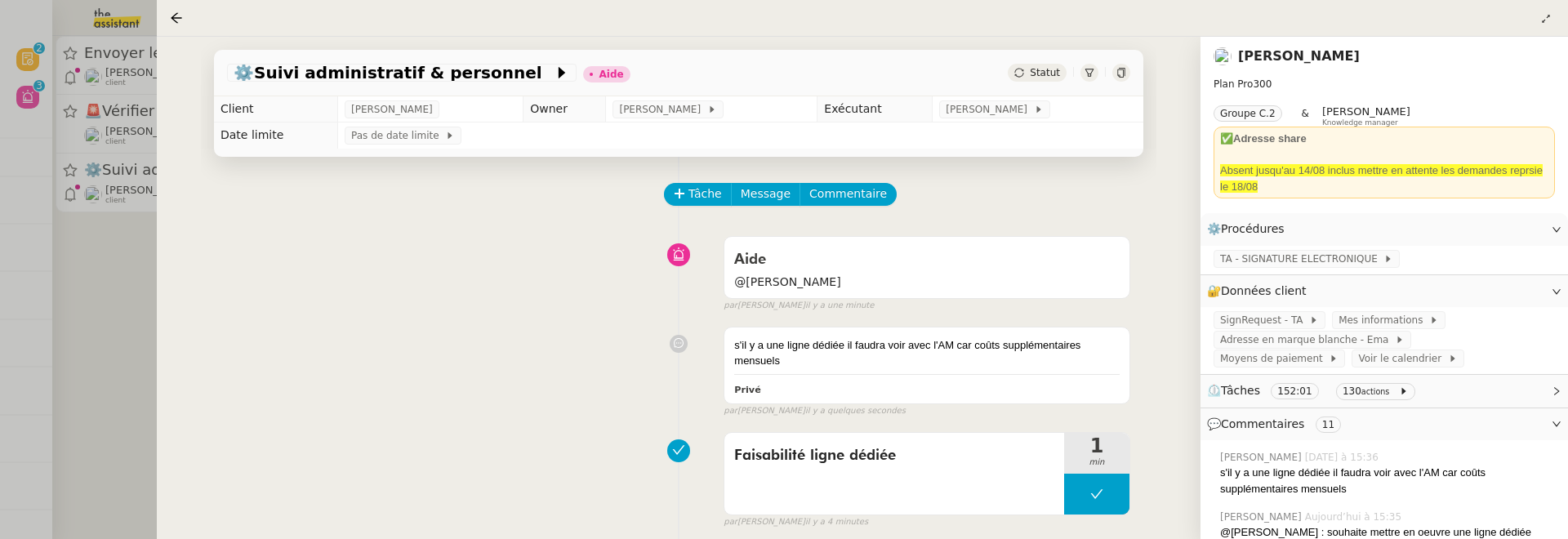
click at [1050, 72] on span "Statut" at bounding box center [1045, 72] width 30 height 11
click at [1057, 107] on td "[PERSON_NAME]" at bounding box center [1038, 108] width 211 height 26
click at [938, 360] on div "s'il y a une ligne dédiée il faudra voir avec l'AM car coûts supplémentaires me…" at bounding box center [927, 354] width 386 height 32
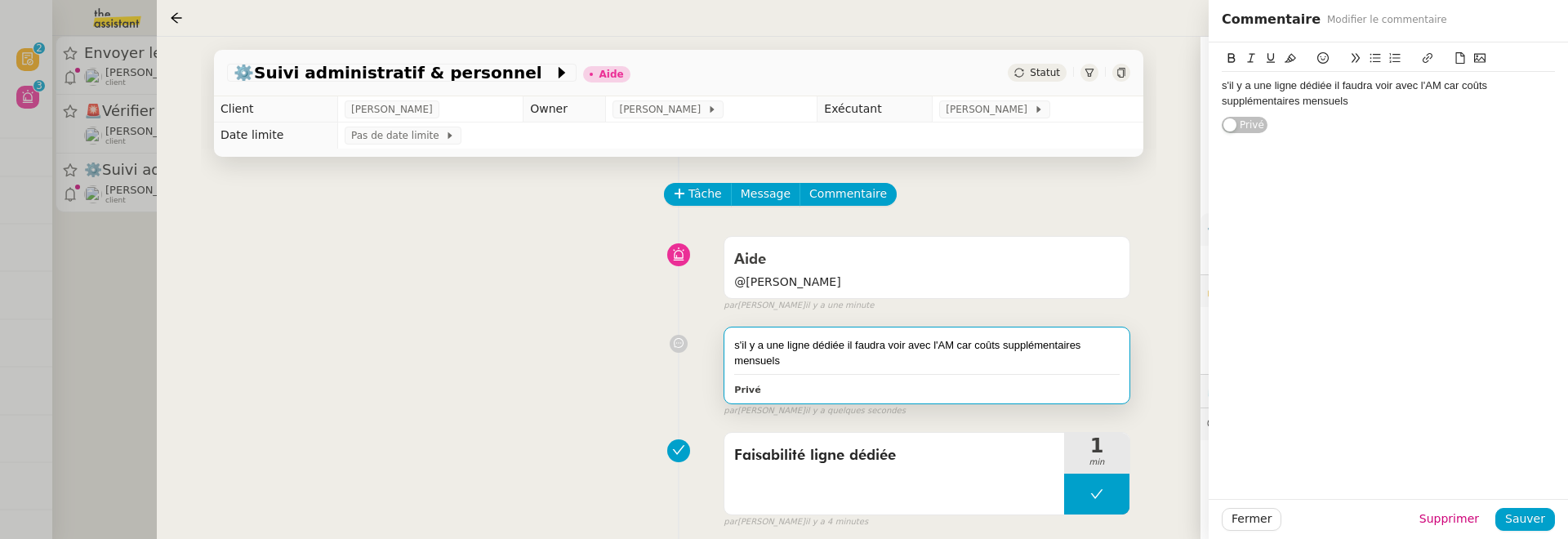
click at [1413, 102] on div "s'il y a une ligne dédiée il faudra voir avec l'AM car coûts supplémentaires me…" at bounding box center [1388, 93] width 334 height 30
click at [1540, 102] on div "s'il y a une ligne dédiée il faudra voir avec l'AM car coûts supplémentaires me…" at bounding box center [1388, 100] width 334 height 45
click at [1442, 124] on div "s'il y a une ligne dédiée il faudra voir avec l'AM car coûts supplémentaires me…" at bounding box center [1388, 101] width 334 height 58
click at [1542, 514] on span "Sauver" at bounding box center [1525, 519] width 40 height 19
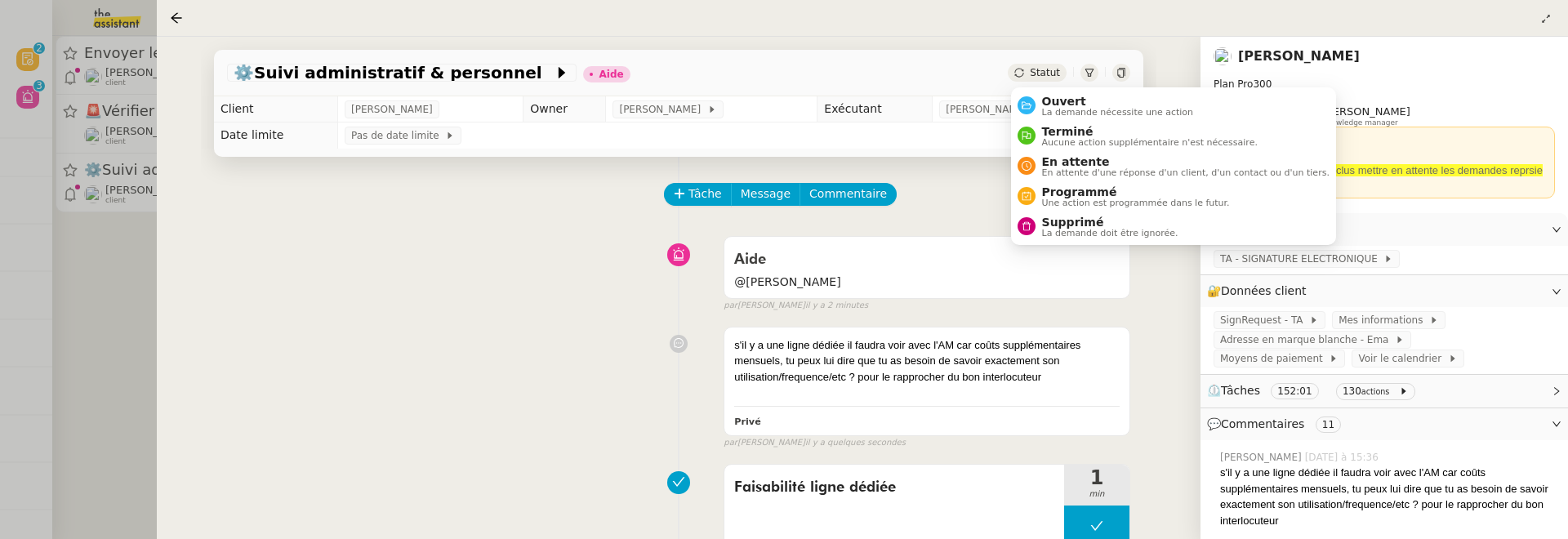
click at [1045, 67] on span "Statut" at bounding box center [1045, 72] width 30 height 11
click at [1090, 113] on span "La demande nécessite une action" at bounding box center [1119, 111] width 152 height 9
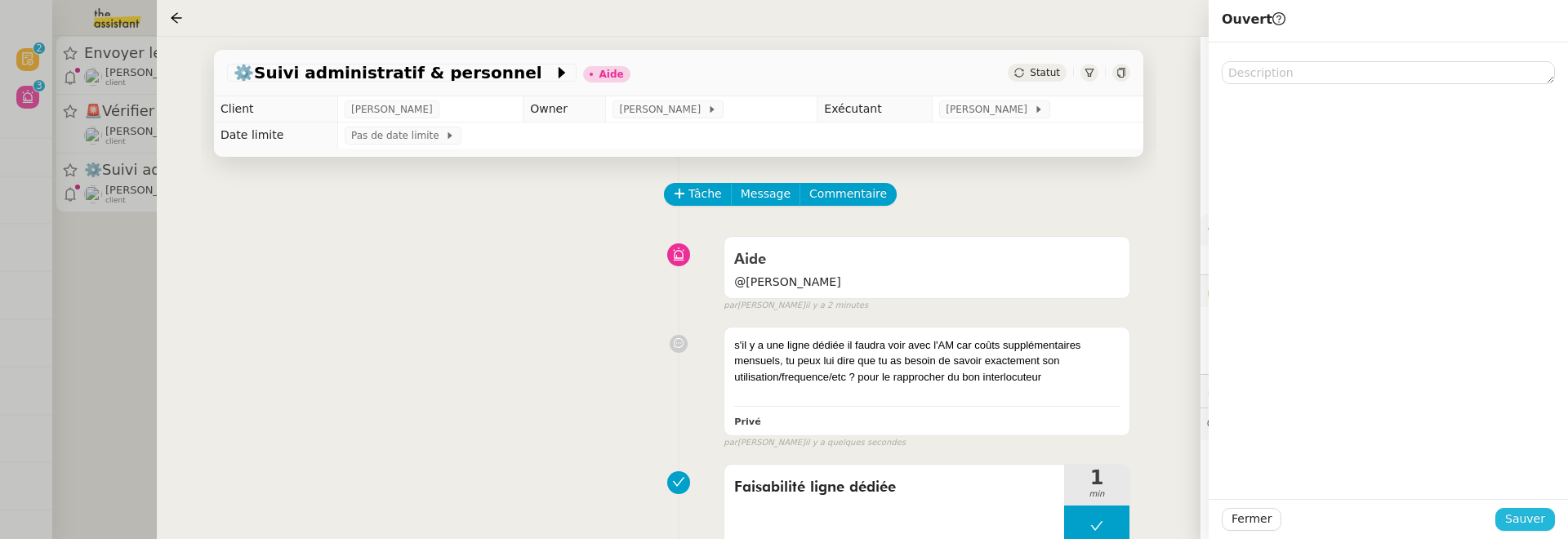
click at [1519, 520] on span "Sauver" at bounding box center [1525, 519] width 40 height 19
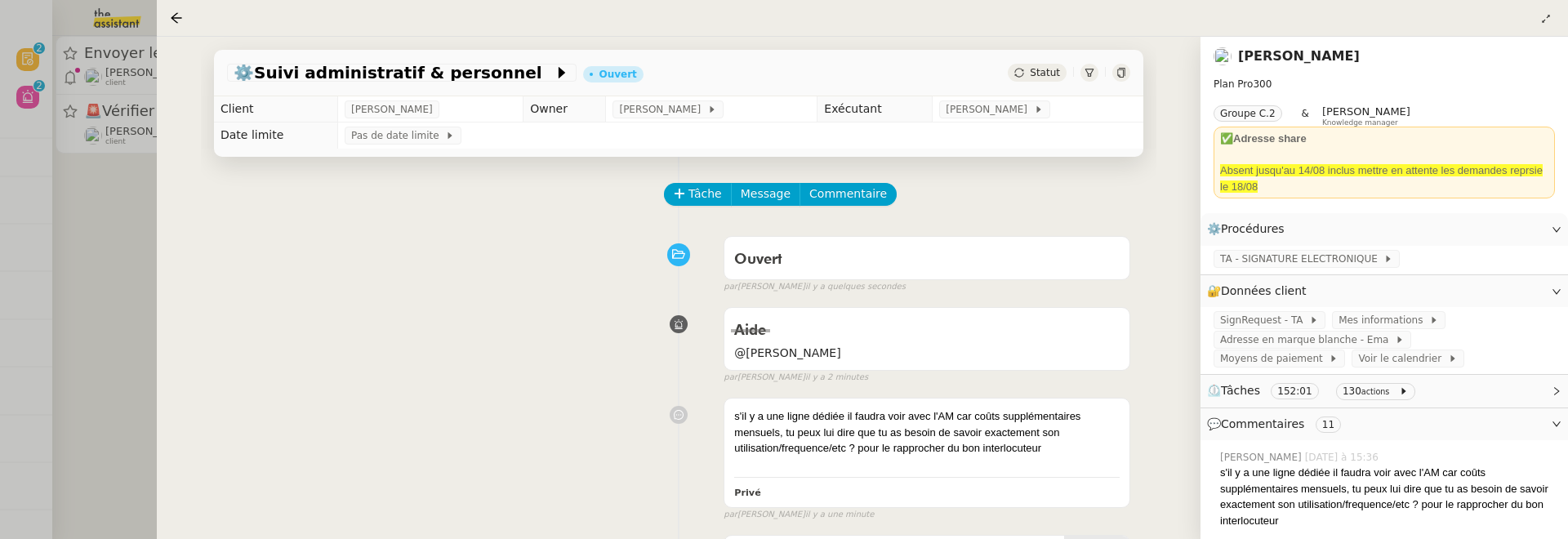
click at [139, 205] on div at bounding box center [784, 269] width 1568 height 539
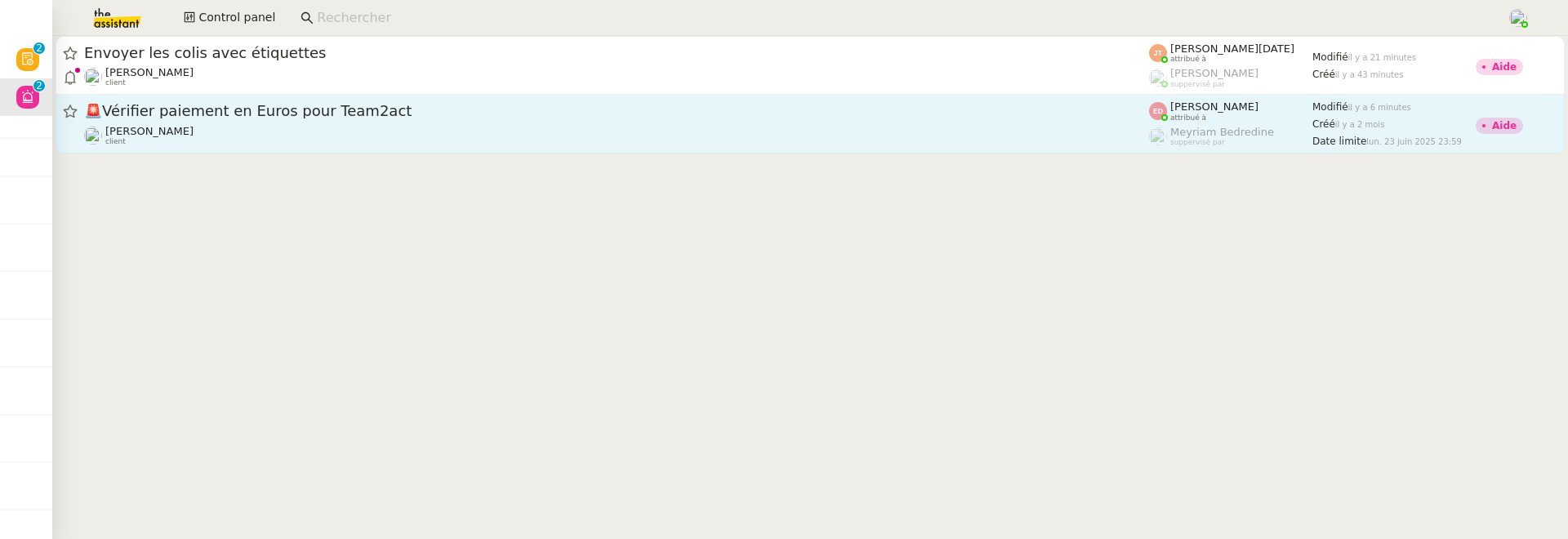
click at [311, 127] on div "Abdoullah Naina client" at bounding box center [617, 135] width 1065 height 21
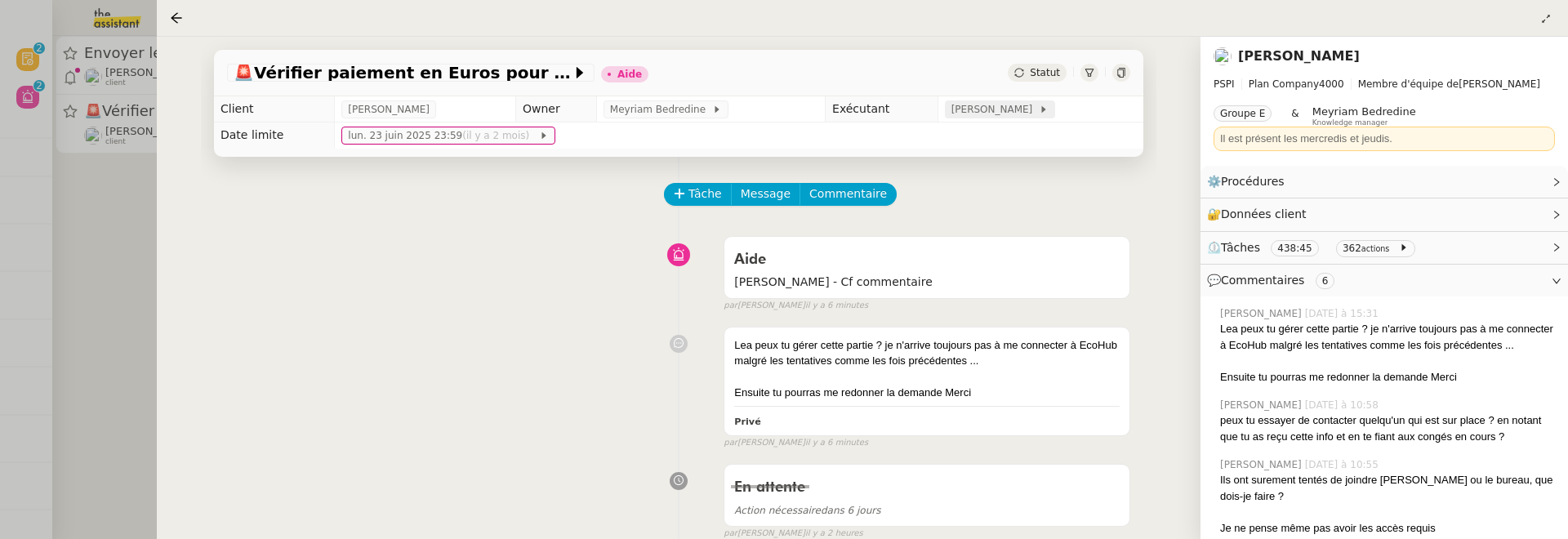
click at [1023, 118] on span "[PERSON_NAME]" at bounding box center [995, 109] width 87 height 16
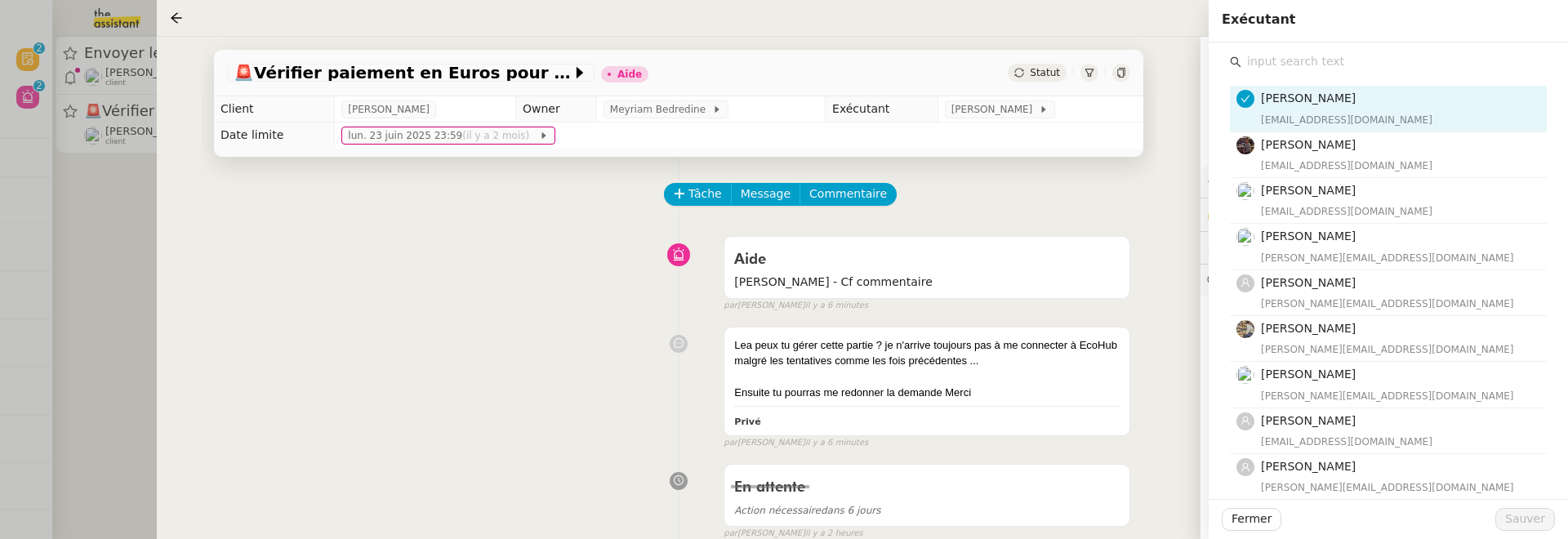
click at [1322, 62] on input "text" at bounding box center [1393, 61] width 305 height 22
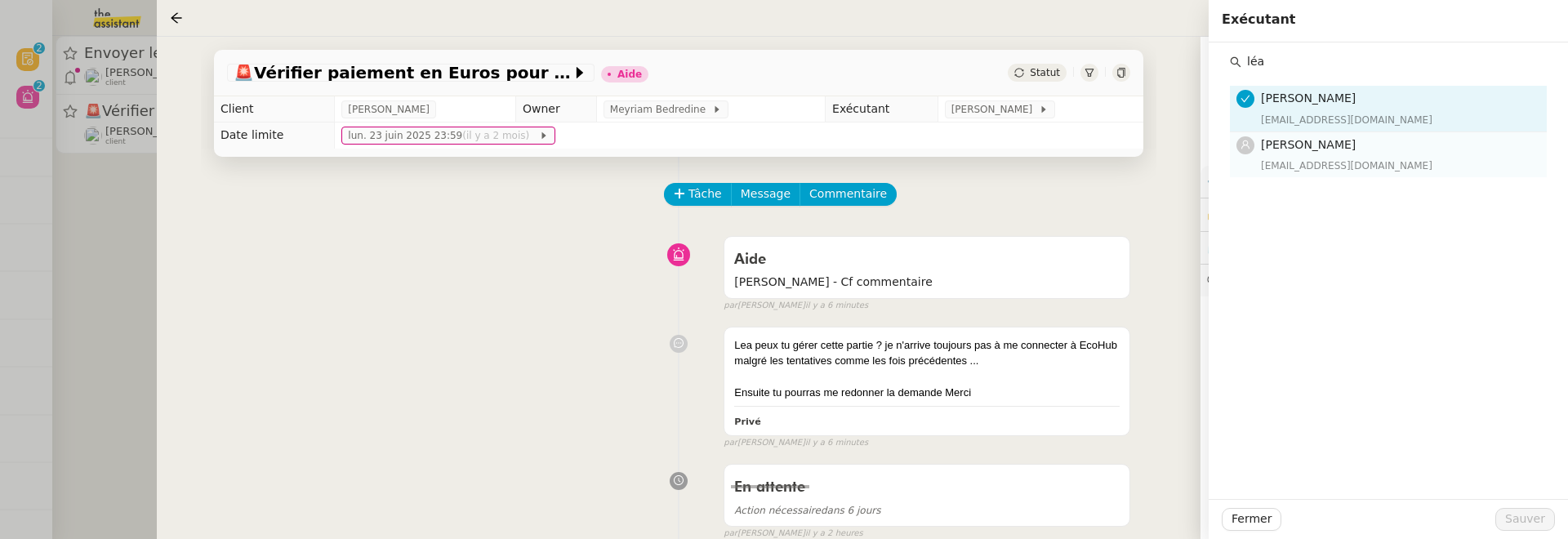
type input "léa"
click at [1332, 138] on h4 "[PERSON_NAME]" at bounding box center [1399, 145] width 276 height 19
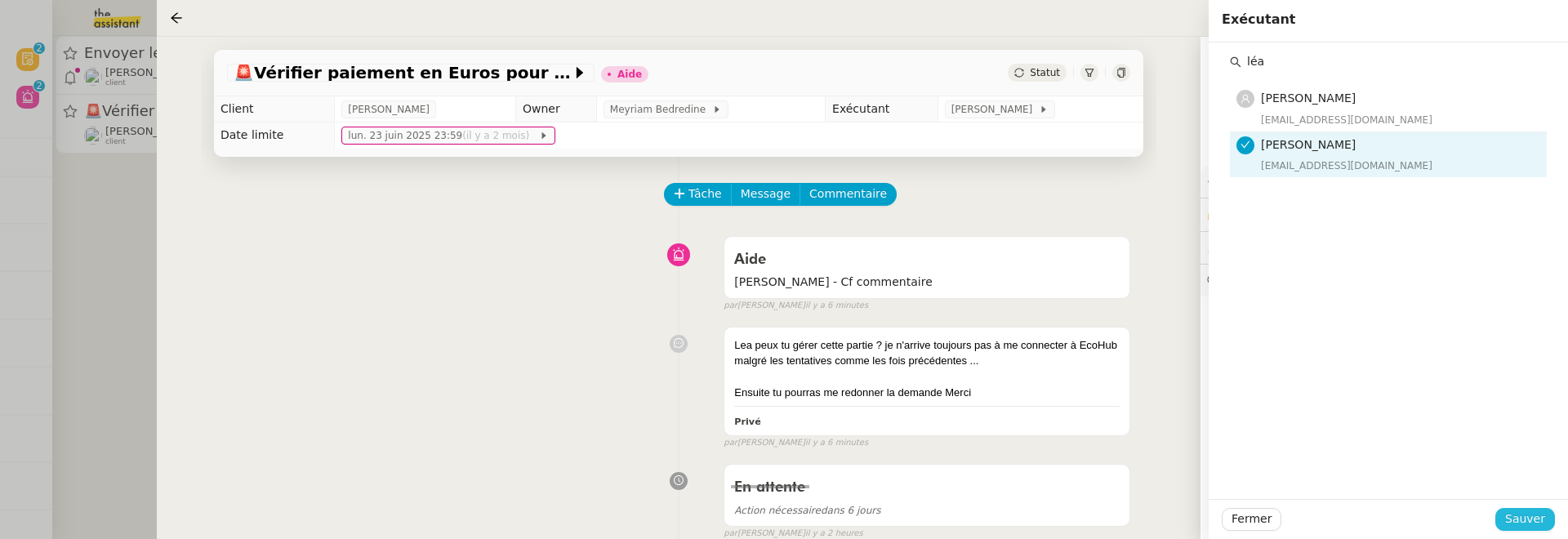
click at [1530, 512] on span "Sauver" at bounding box center [1525, 519] width 40 height 19
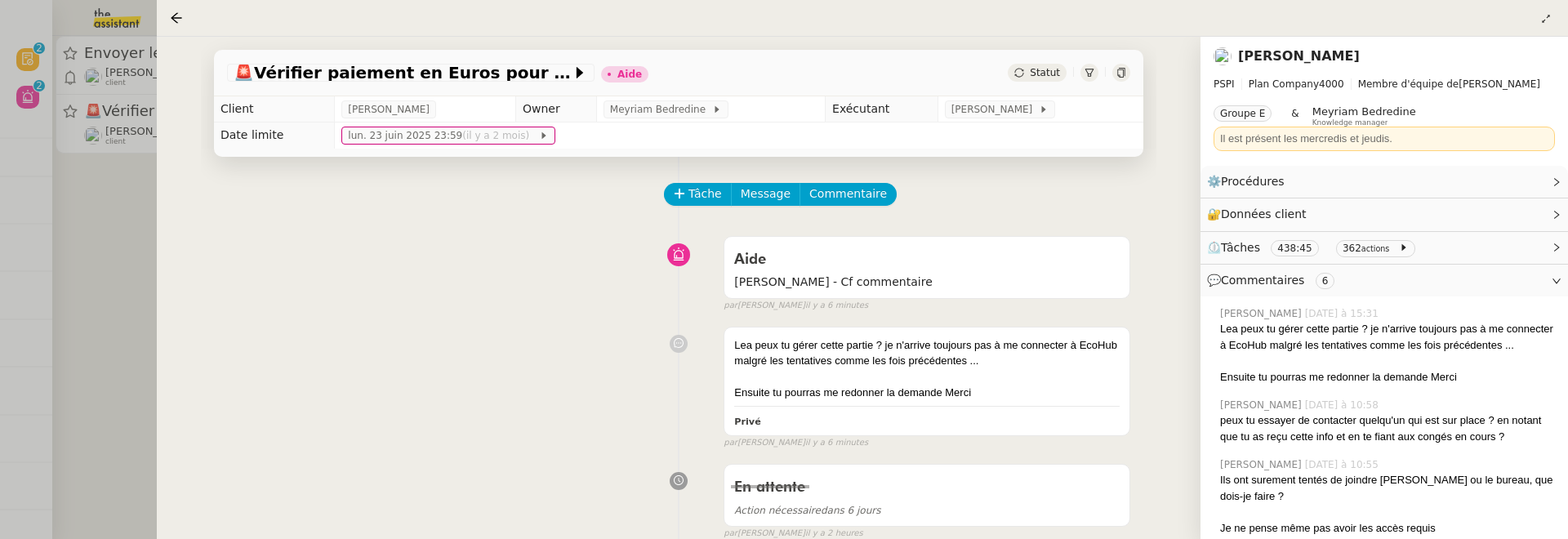
click at [1052, 83] on div "🚨 Vérifier paiement en Euros pour Team2act Aide Statut" at bounding box center [679, 72] width 929 height 47
click at [1051, 80] on div "Statut" at bounding box center [1037, 72] width 59 height 18
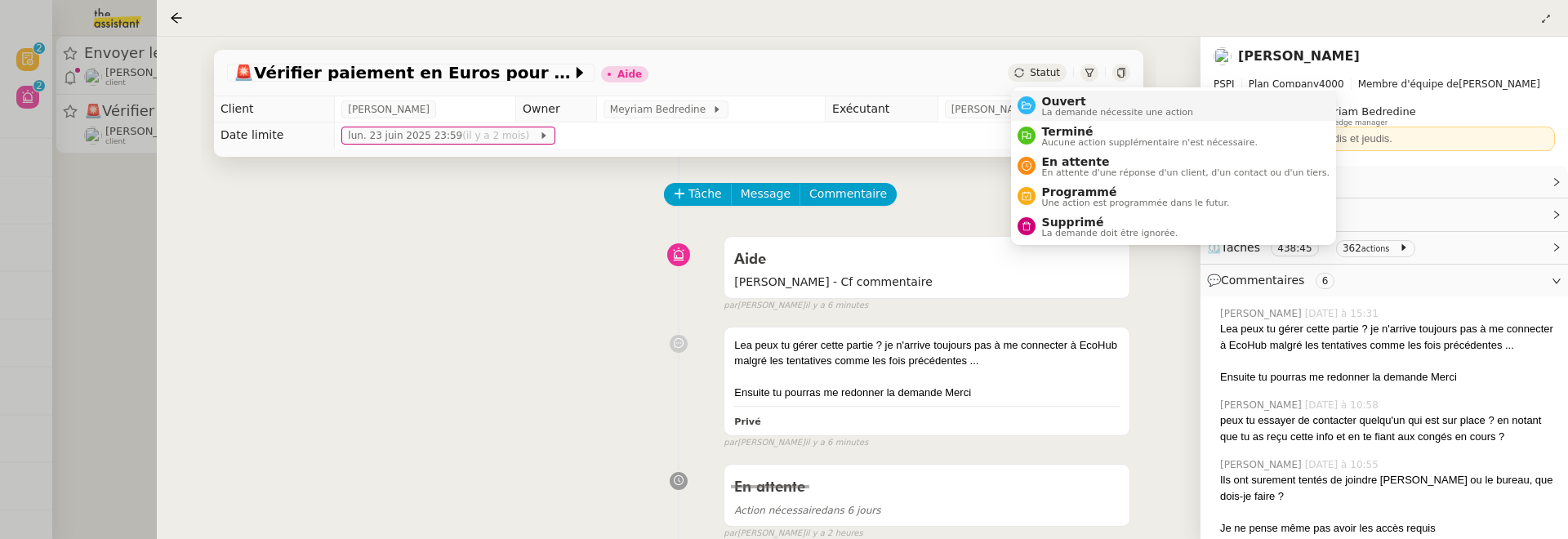
click at [1134, 99] on span "Ouvert" at bounding box center [1119, 102] width 152 height 13
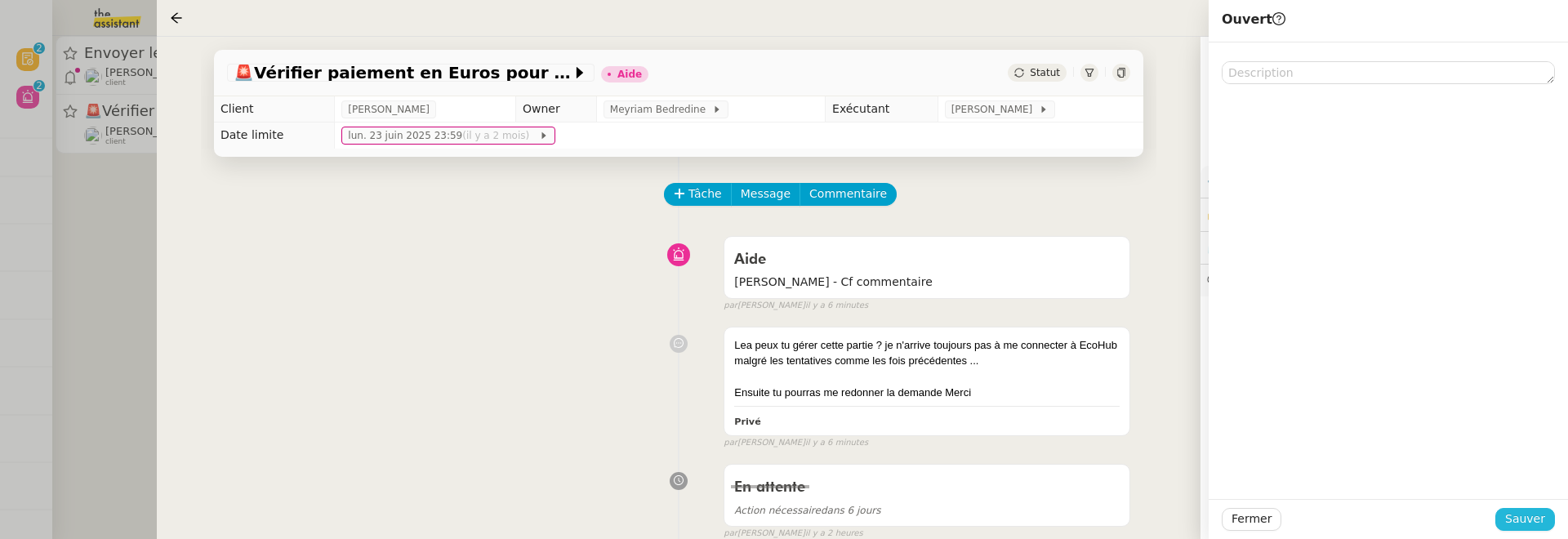
click at [1527, 522] on span "Sauver" at bounding box center [1525, 519] width 40 height 19
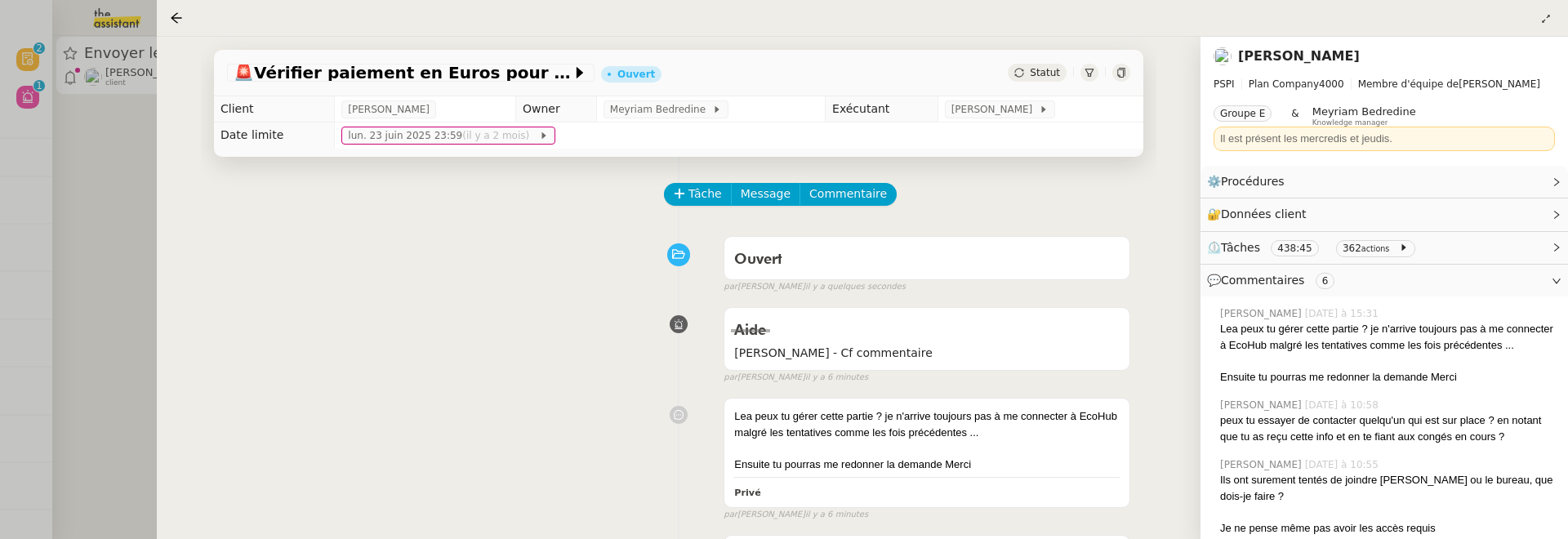
click at [1123, 71] on icon at bounding box center [1121, 72] width 10 height 10
click at [112, 313] on div at bounding box center [784, 269] width 1568 height 539
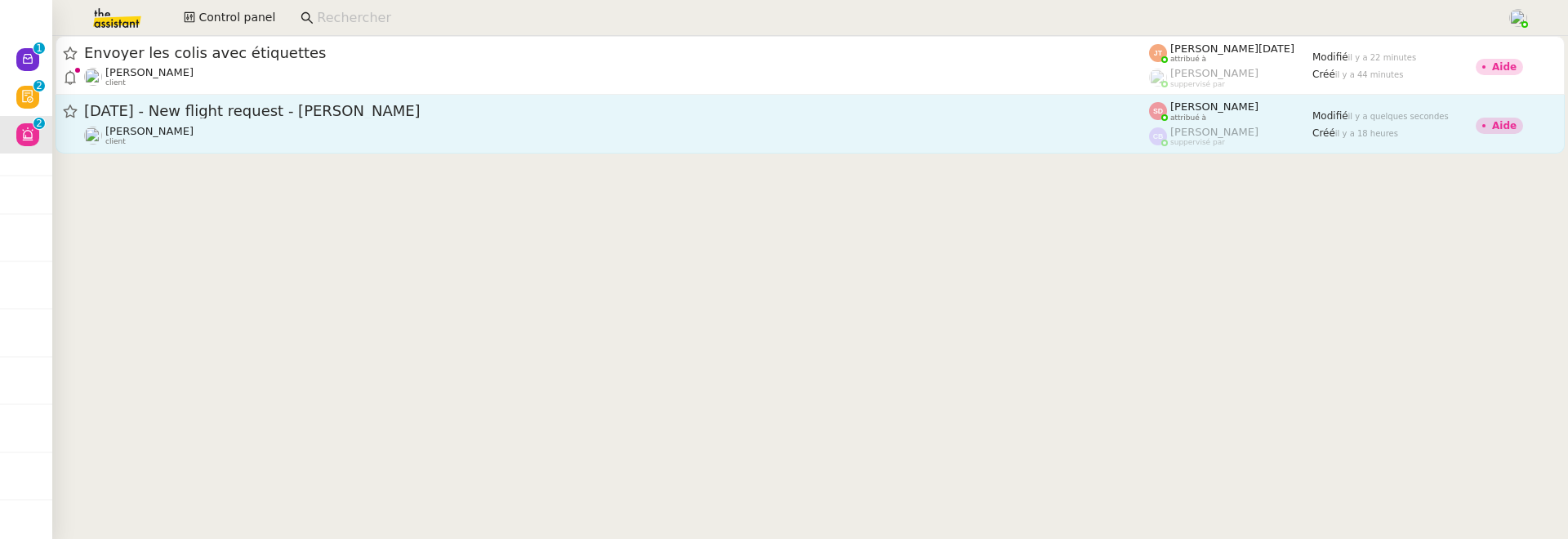
click at [229, 114] on span "16th October 2025 - New flight request - James Egerton" at bounding box center [617, 110] width 1065 height 14
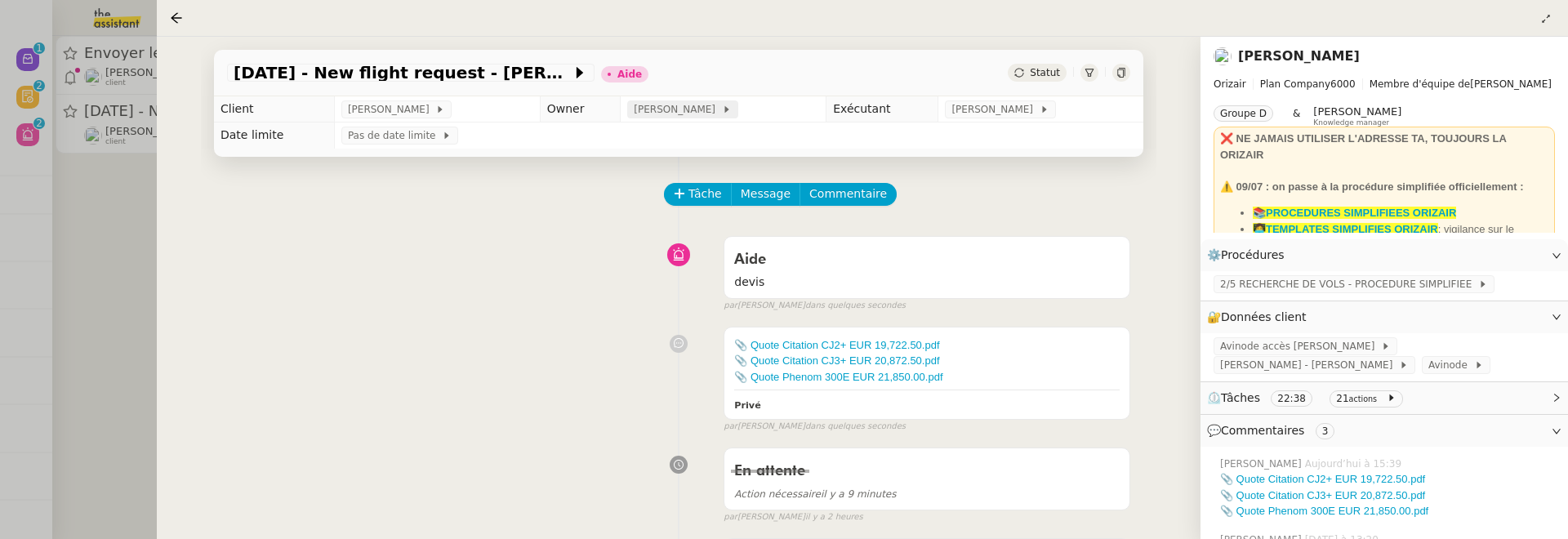
click at [666, 115] on span "[PERSON_NAME]" at bounding box center [678, 109] width 87 height 16
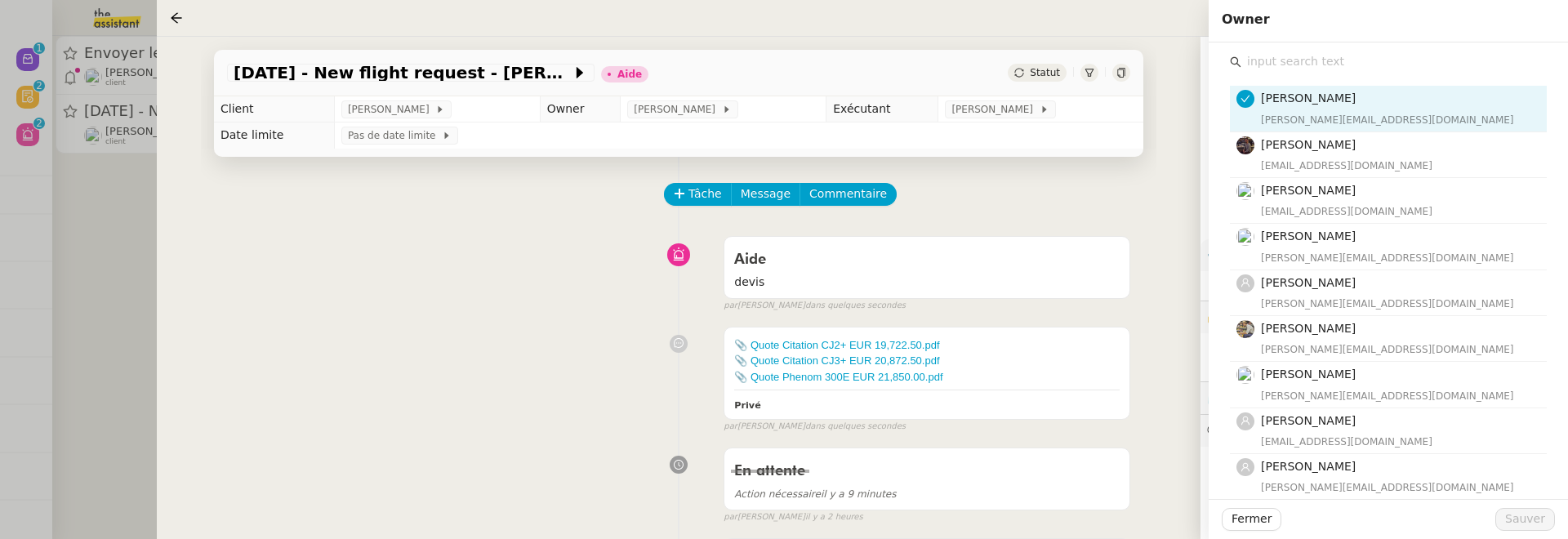
click at [1414, 62] on input "text" at bounding box center [1393, 61] width 305 height 22
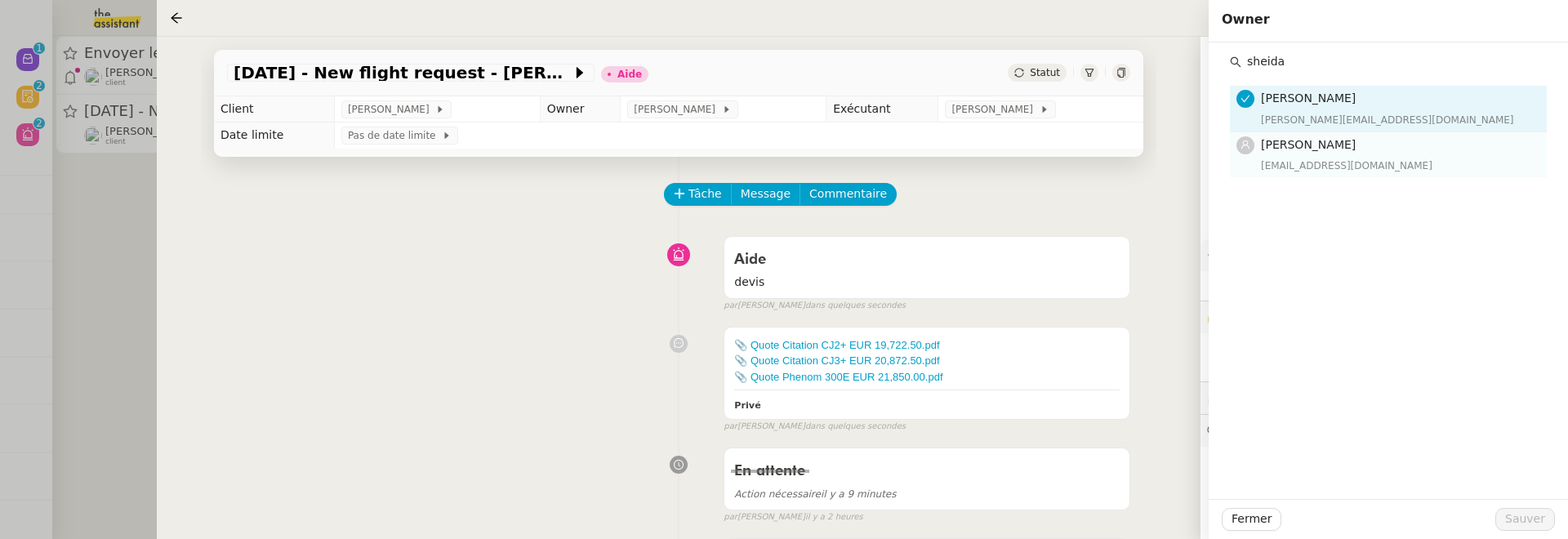
type input "sheida"
click at [1409, 139] on h4 "[PERSON_NAME]" at bounding box center [1399, 145] width 276 height 19
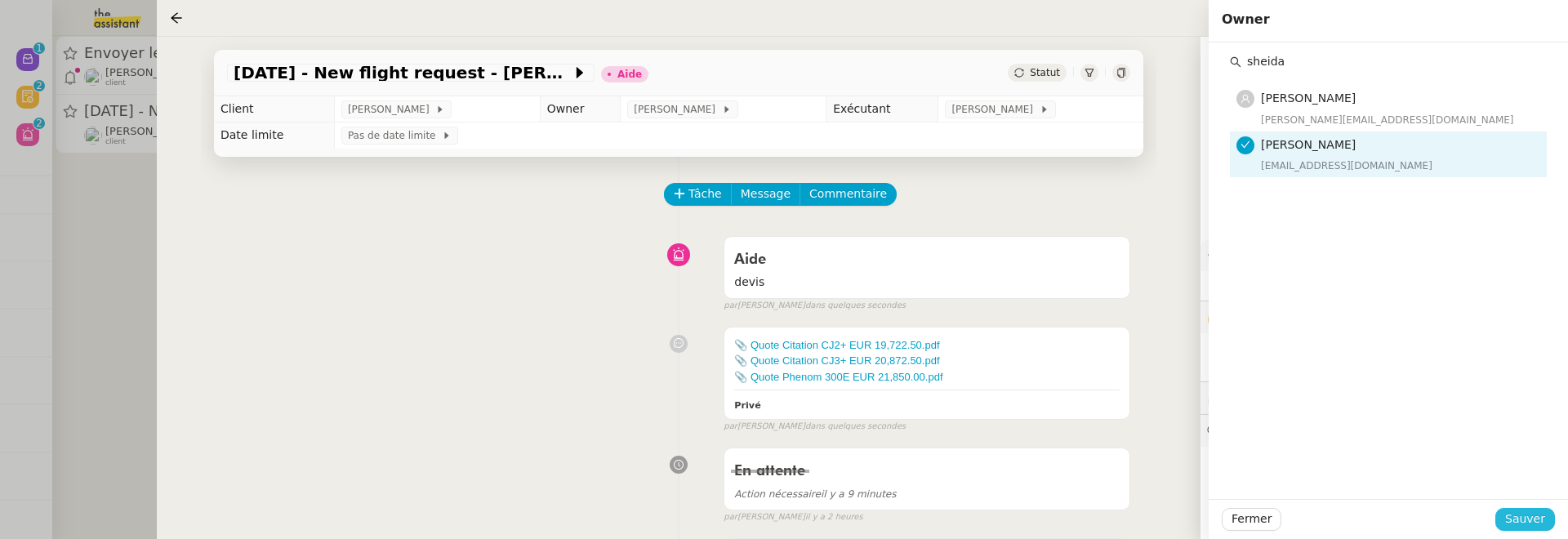
click at [1524, 510] on span "Sauver" at bounding box center [1525, 519] width 40 height 19
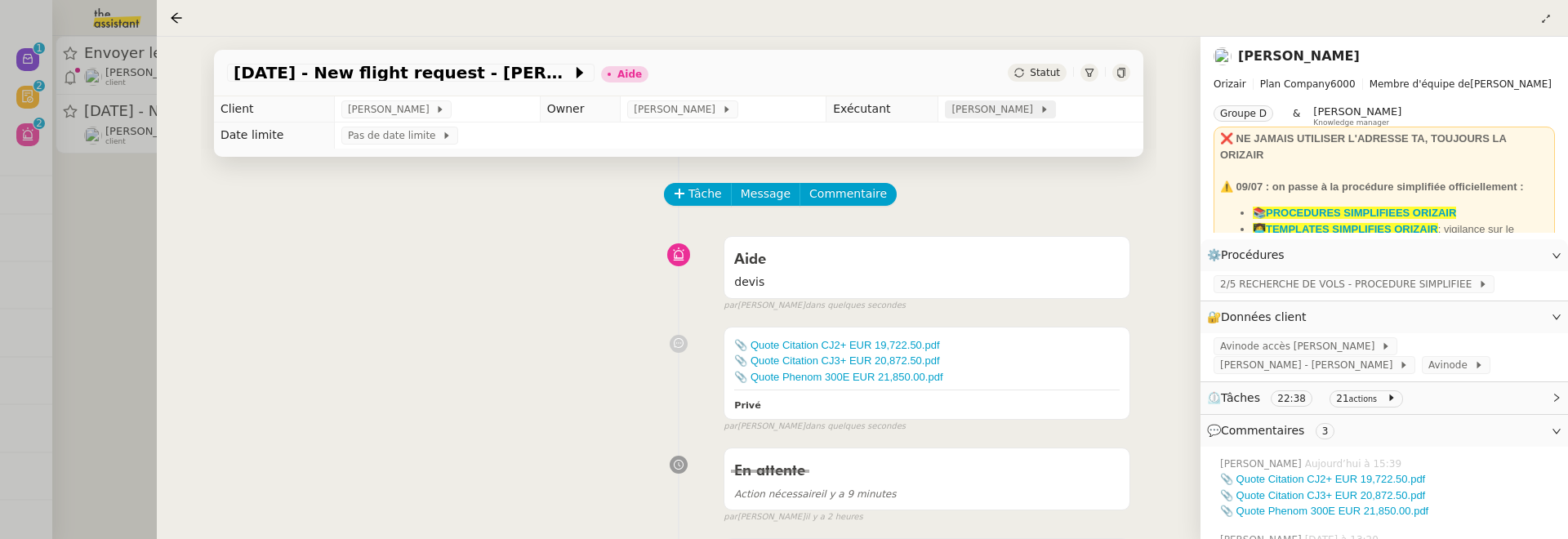
click at [983, 111] on span "[PERSON_NAME]" at bounding box center [995, 109] width 87 height 16
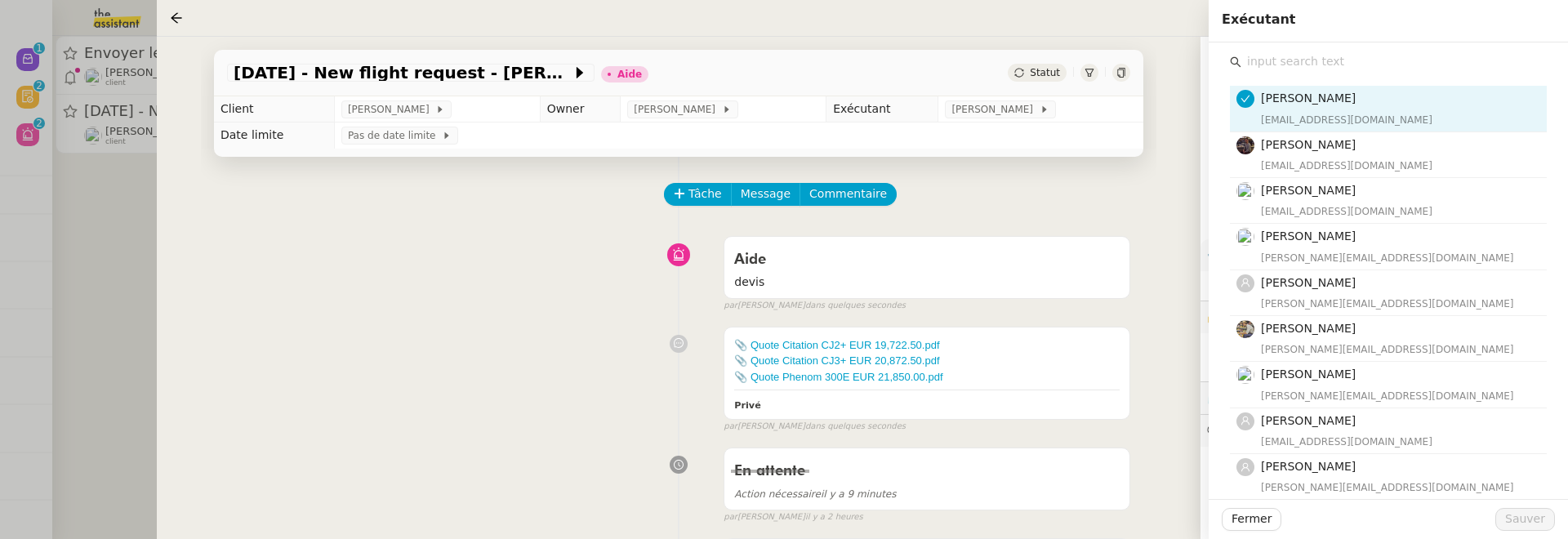
click at [1320, 69] on input "text" at bounding box center [1393, 61] width 305 height 22
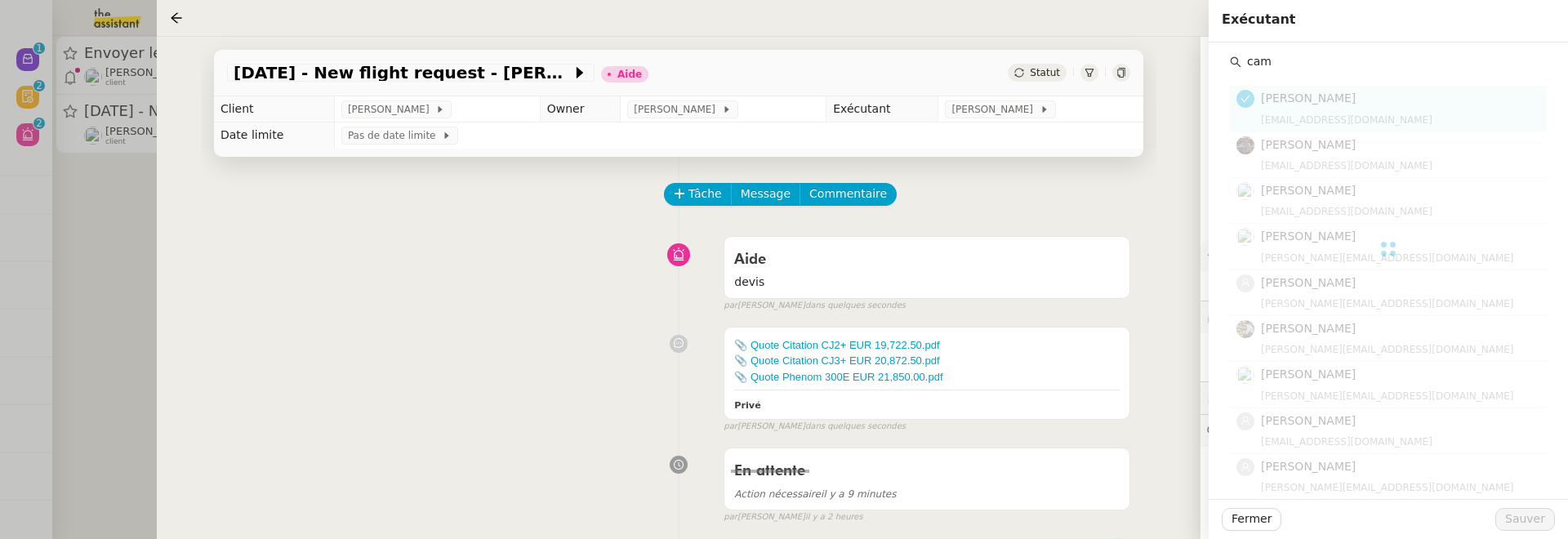
type input "cami"
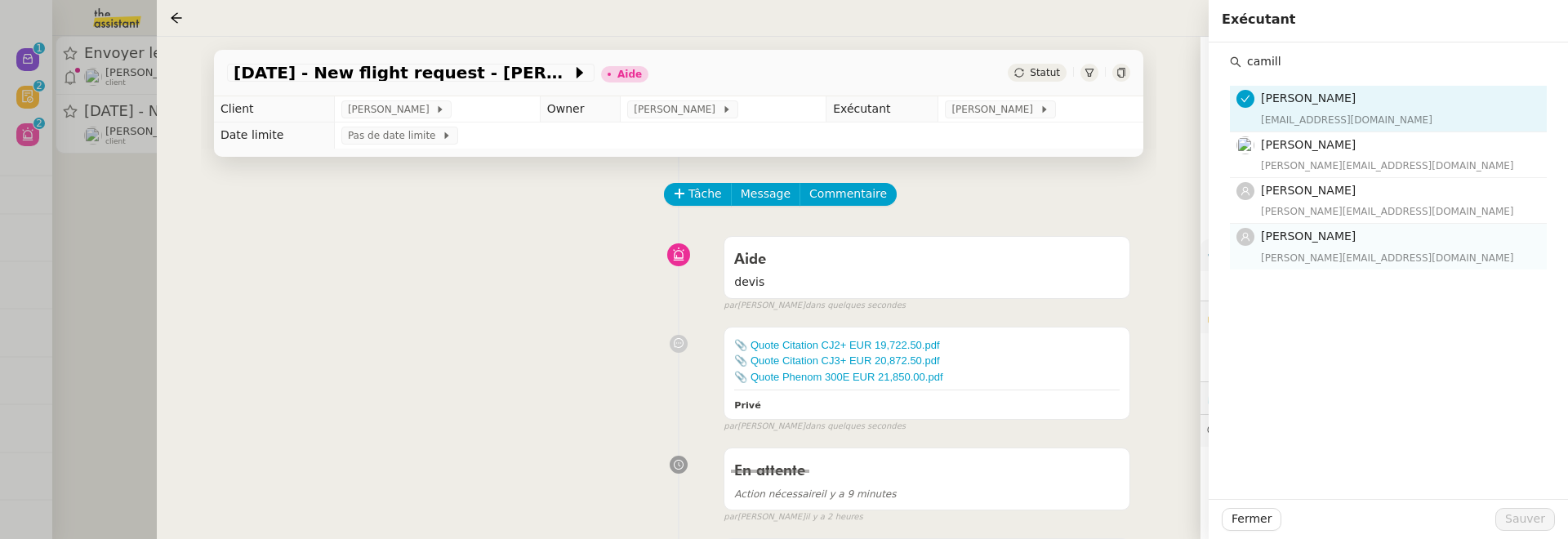
type input "camill"
click at [1309, 232] on span "[PERSON_NAME]" at bounding box center [1309, 236] width 95 height 13
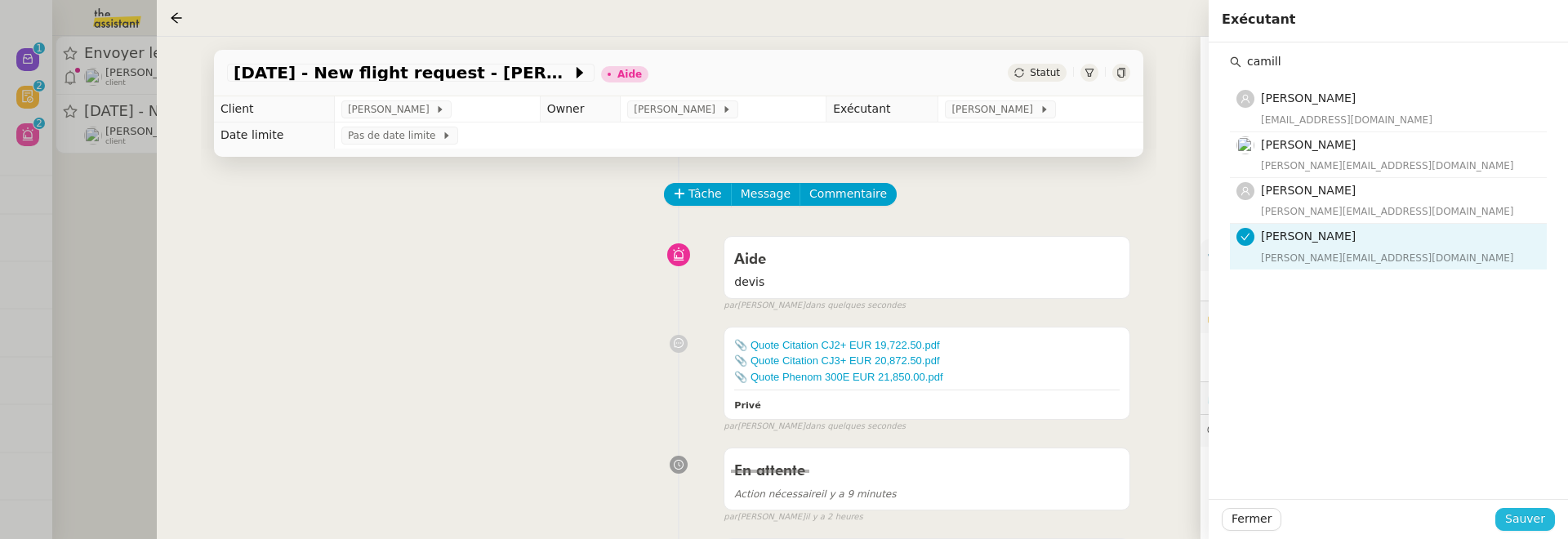
click at [1517, 520] on span "Sauver" at bounding box center [1525, 519] width 40 height 19
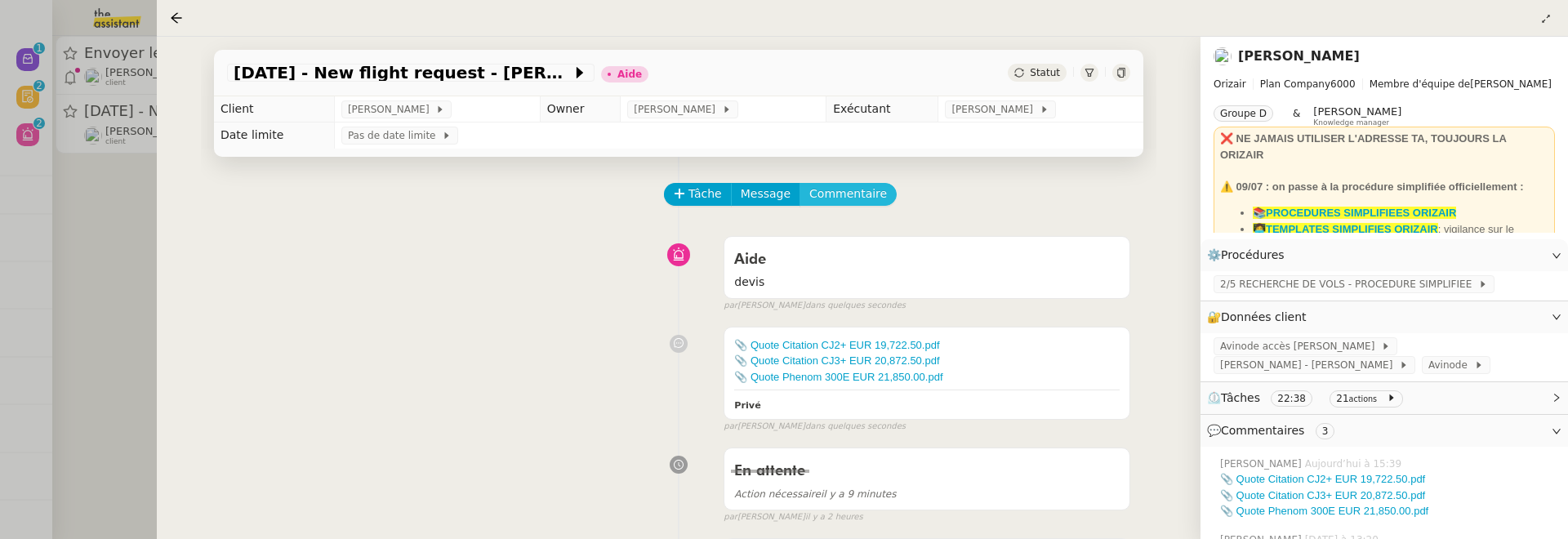
click at [853, 189] on span "Commentaire" at bounding box center [849, 194] width 78 height 19
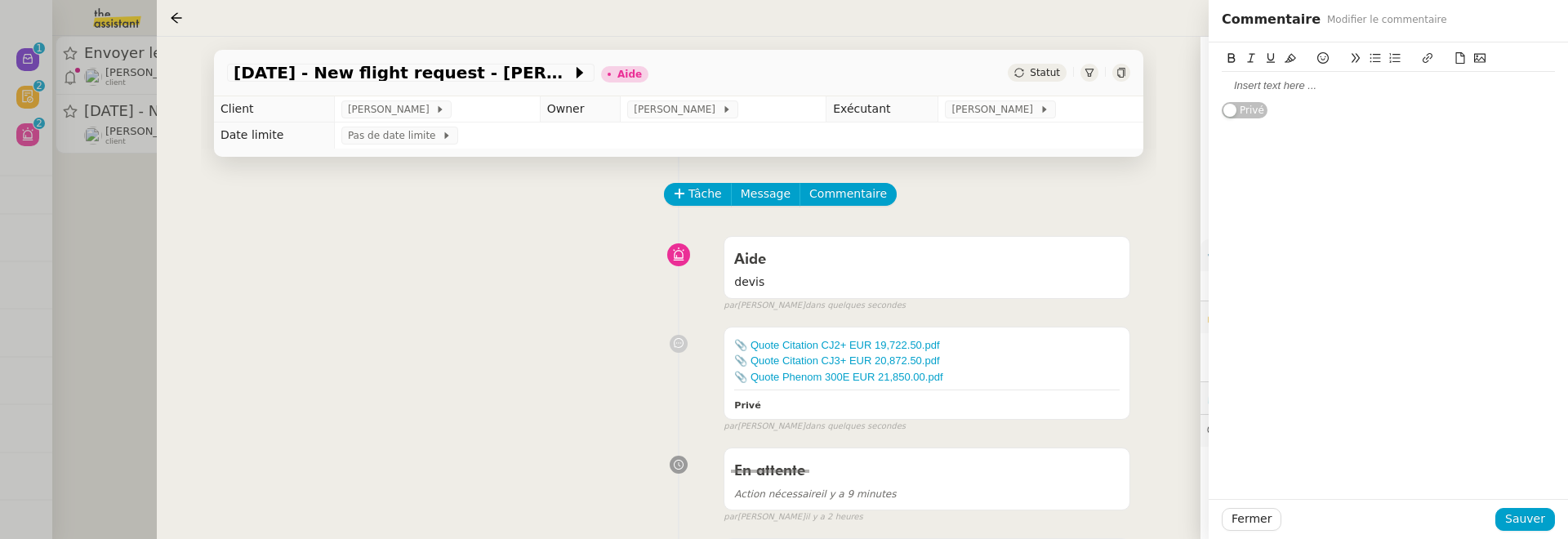
click at [1265, 96] on div at bounding box center [1388, 86] width 334 height 28
click at [1520, 515] on span "Sauver" at bounding box center [1525, 519] width 40 height 19
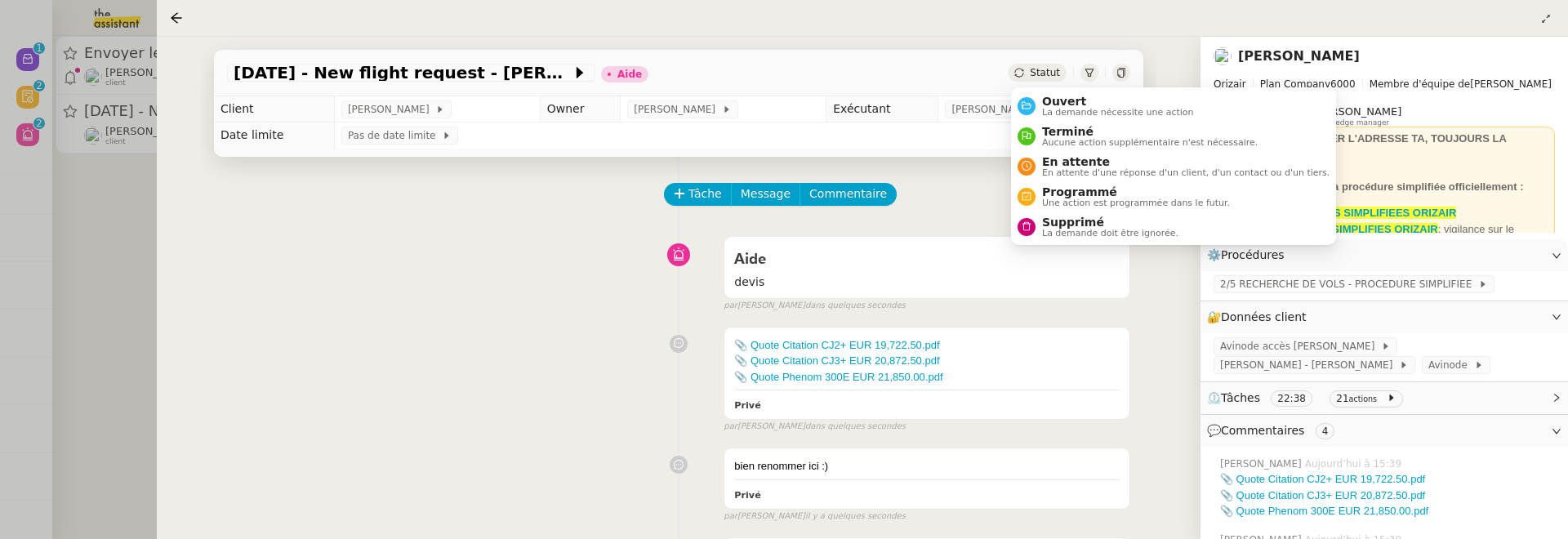
click at [1056, 69] on span "Statut" at bounding box center [1045, 72] width 30 height 11
click at [1070, 98] on span "Ouvert" at bounding box center [1119, 102] width 152 height 13
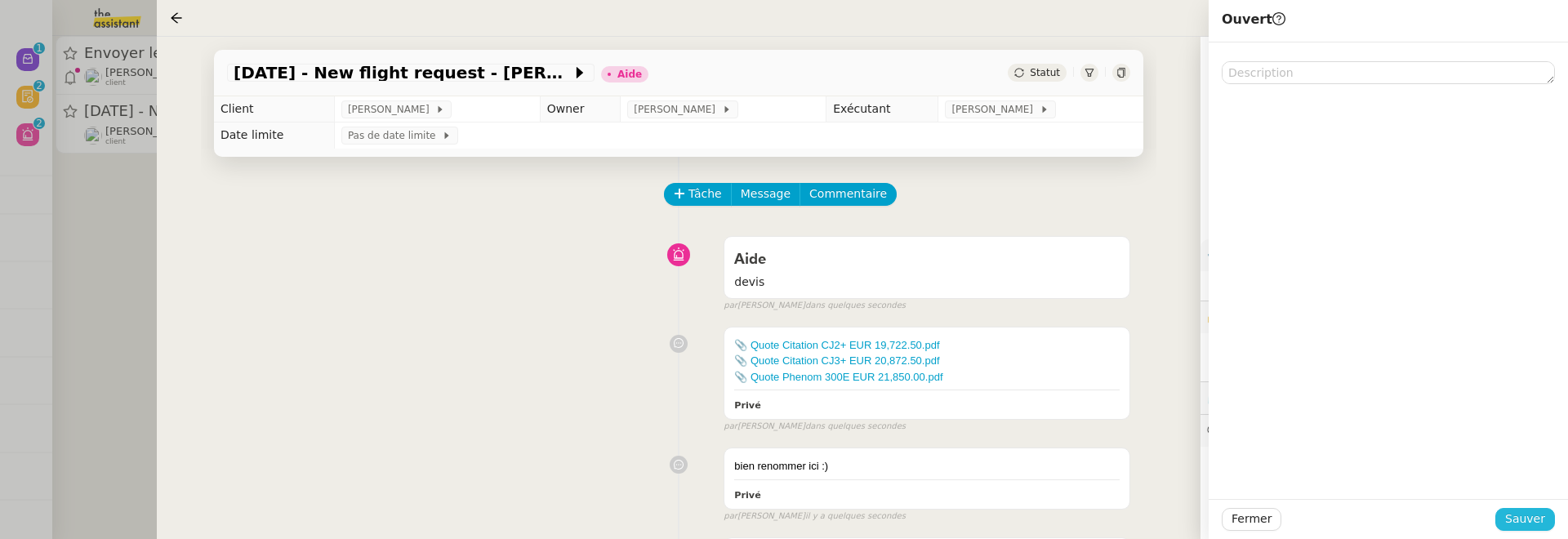
click at [1519, 519] on span "Sauver" at bounding box center [1525, 519] width 40 height 19
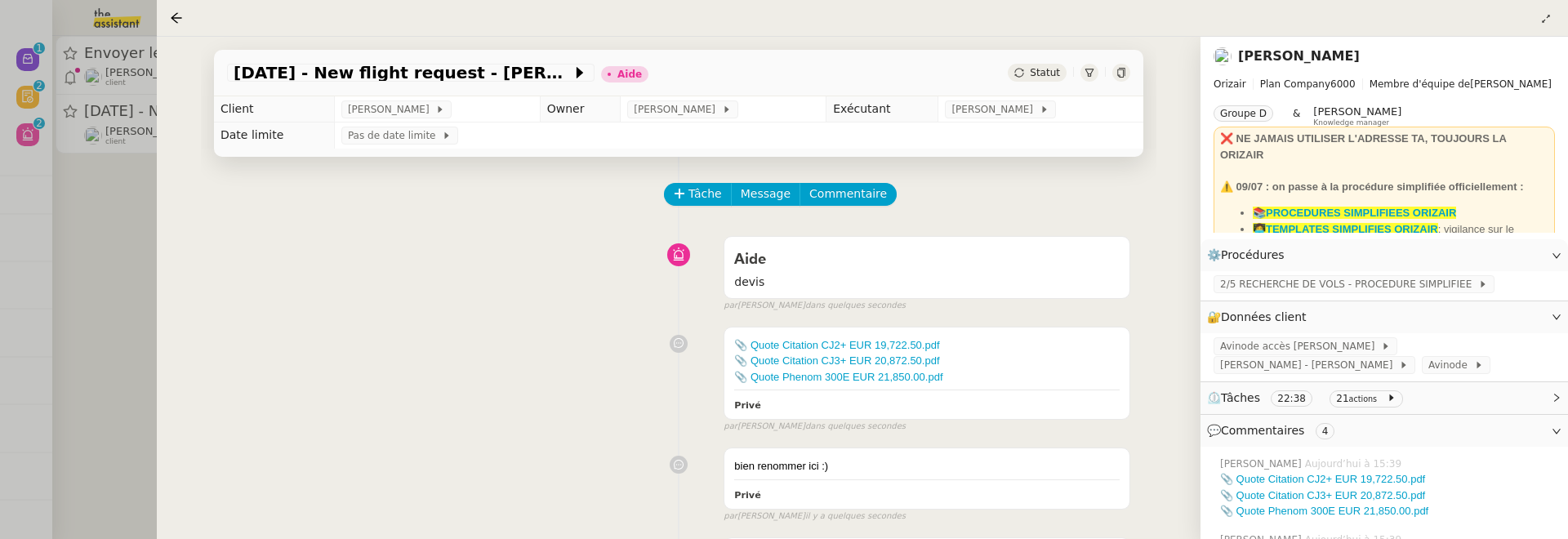
click at [1058, 69] on span "Statut" at bounding box center [1045, 72] width 30 height 11
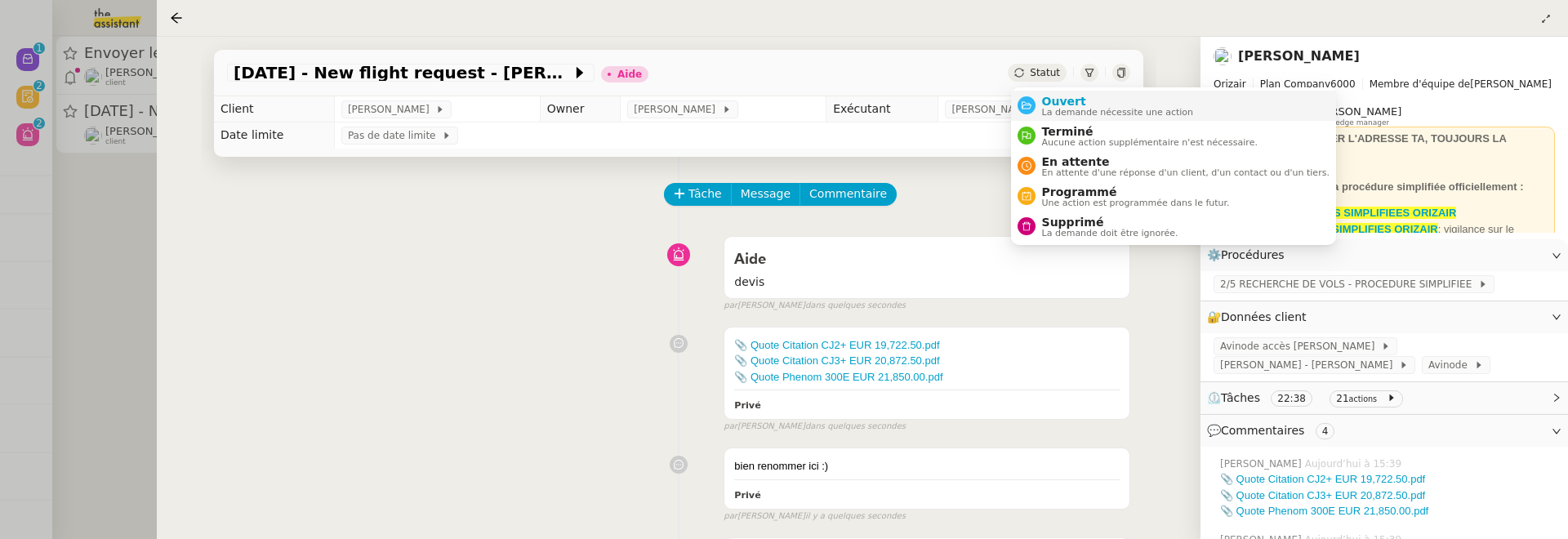
click at [1072, 95] on span "Ouvert" at bounding box center [1119, 102] width 152 height 13
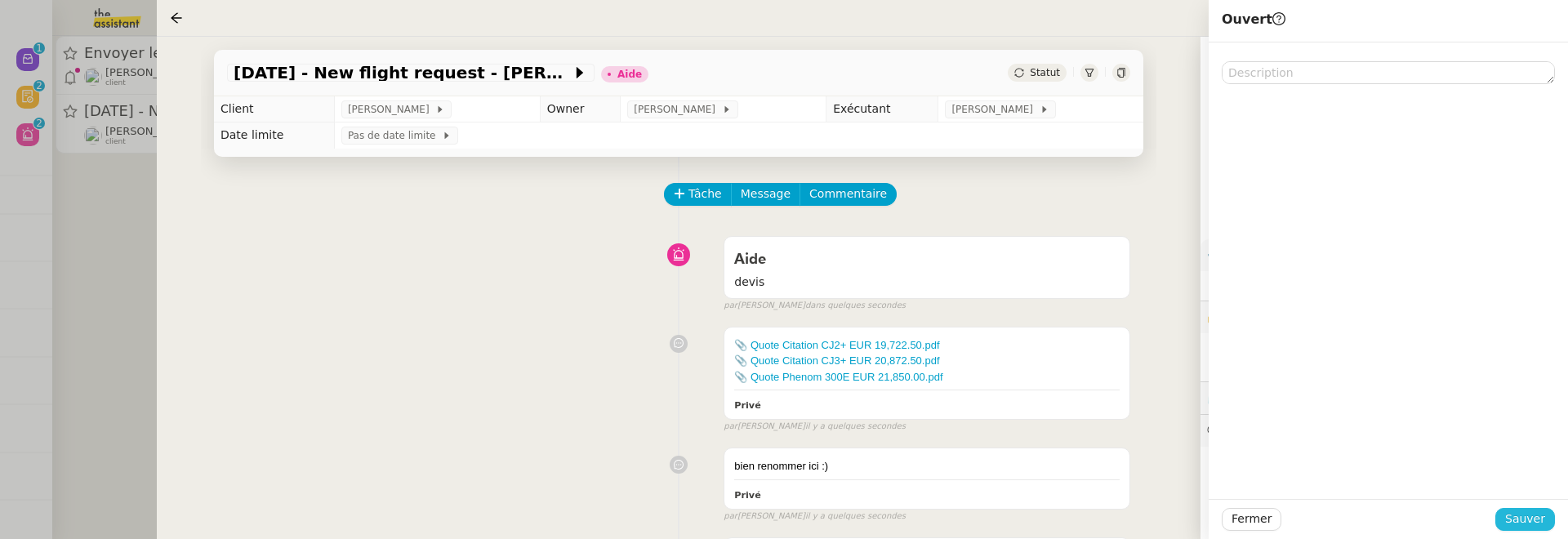
click at [1507, 520] on button "Sauver" at bounding box center [1524, 520] width 60 height 23
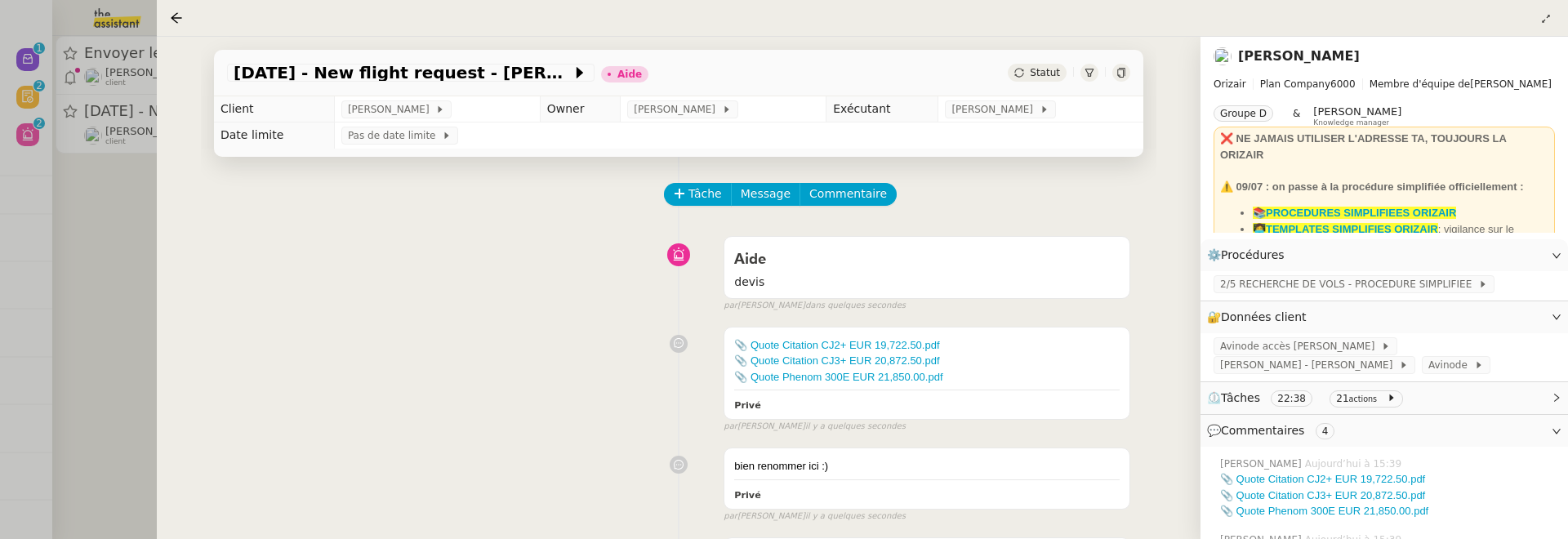
click at [1041, 72] on span "Statut" at bounding box center [1045, 72] width 30 height 11
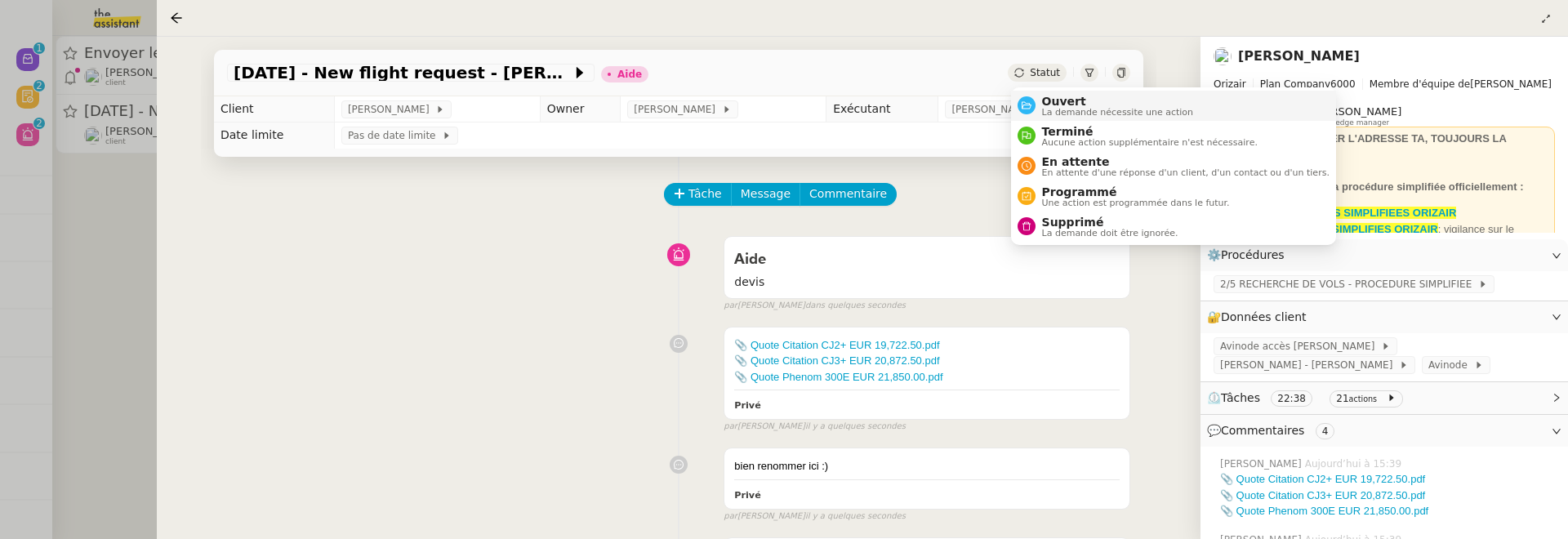
click at [1061, 96] on span "Ouvert" at bounding box center [1119, 102] width 152 height 13
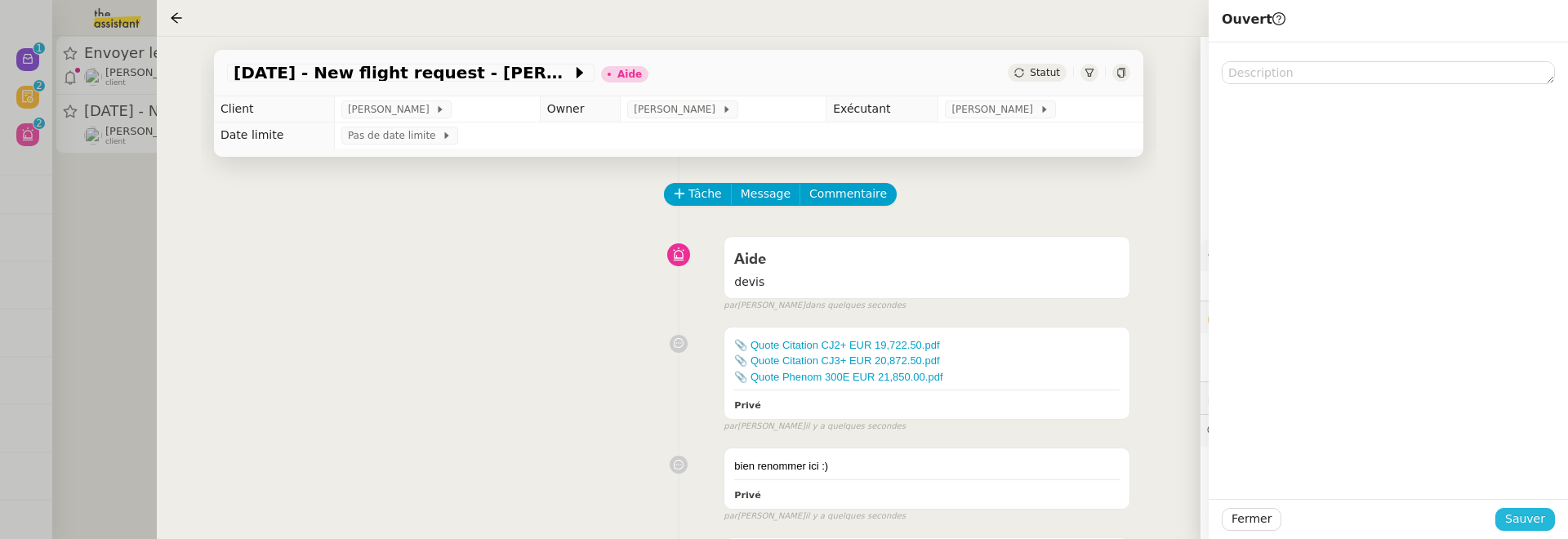
click at [1505, 510] on button "Sauver" at bounding box center [1524, 520] width 60 height 23
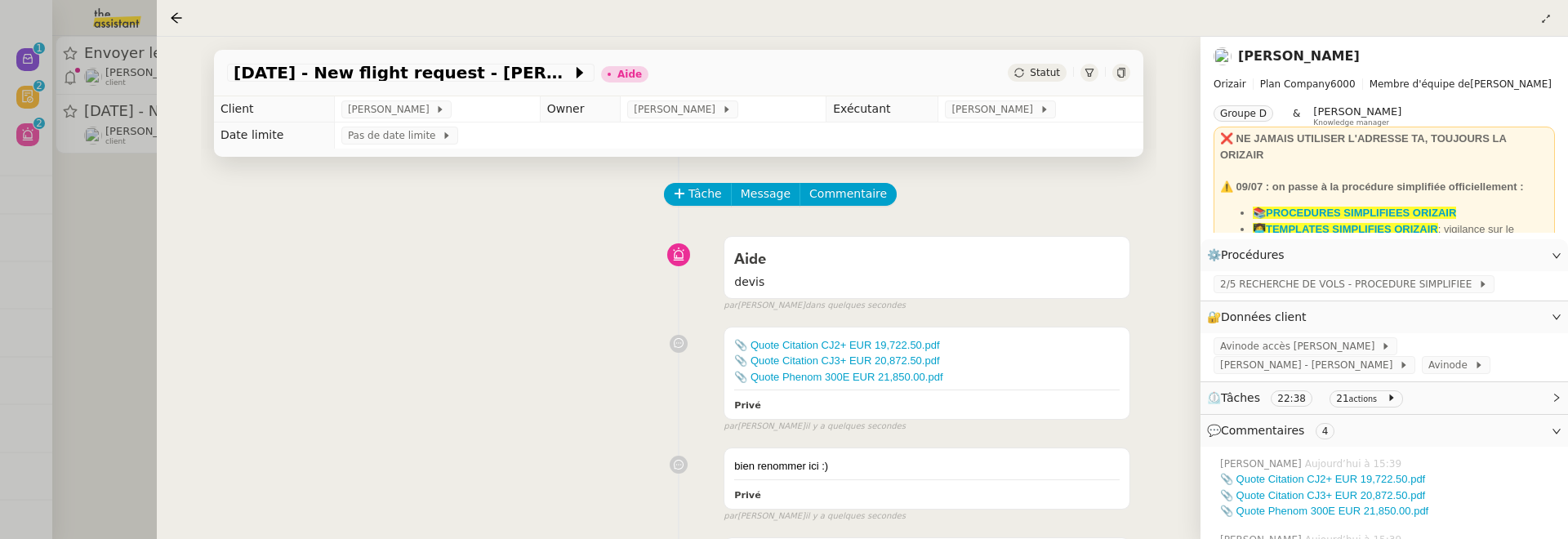
click at [130, 303] on div at bounding box center [784, 269] width 1568 height 539
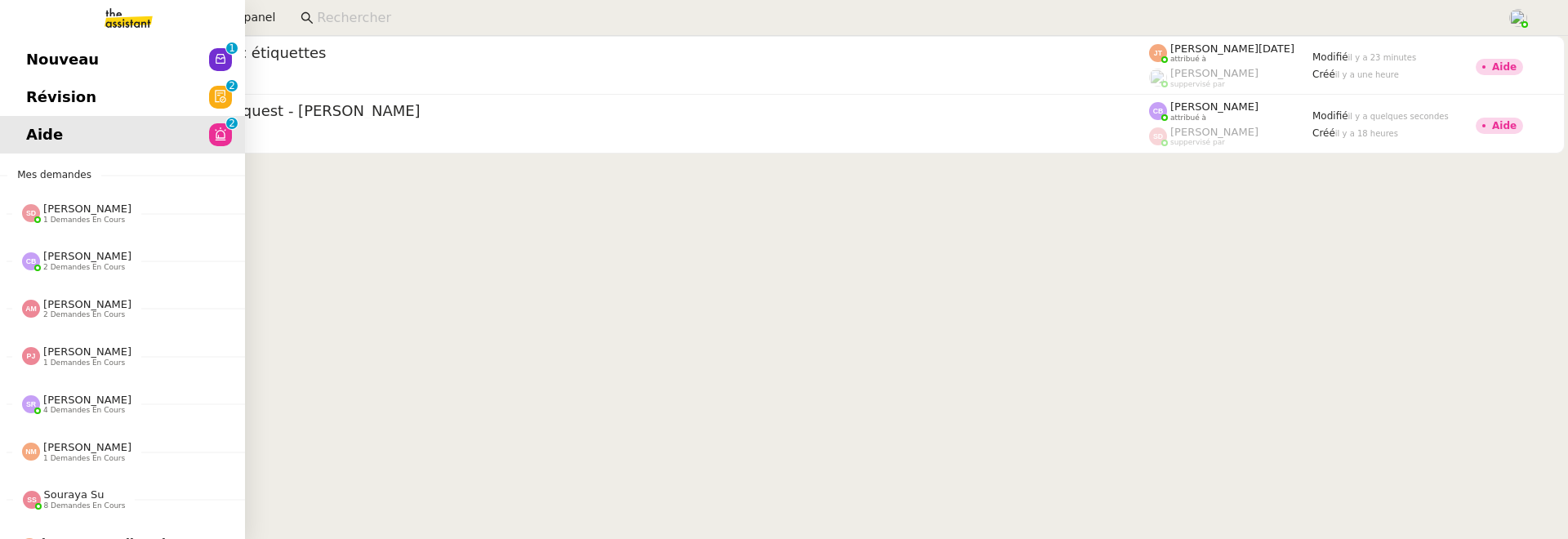
click at [38, 114] on link "Révision 0 1 2 3 4 5 6 7 8 9" at bounding box center [123, 97] width 245 height 38
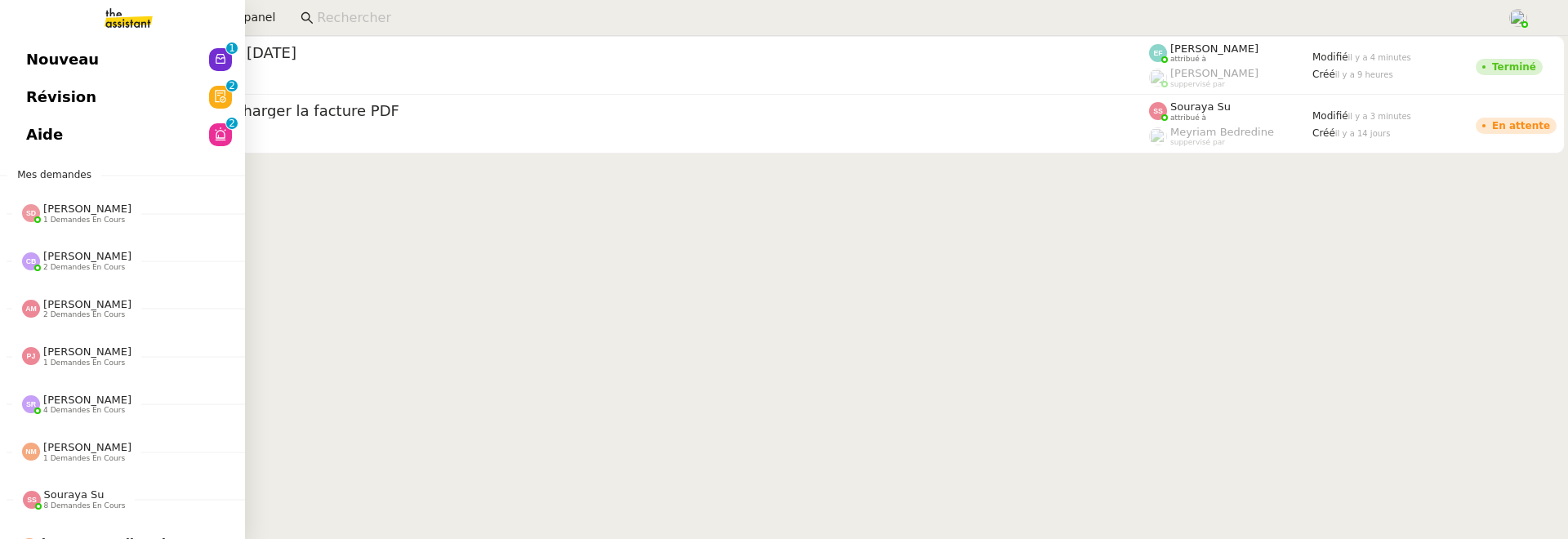
click at [85, 131] on link "Aide 0 1 2 3 4 5 6 7 8 9" at bounding box center [123, 135] width 245 height 38
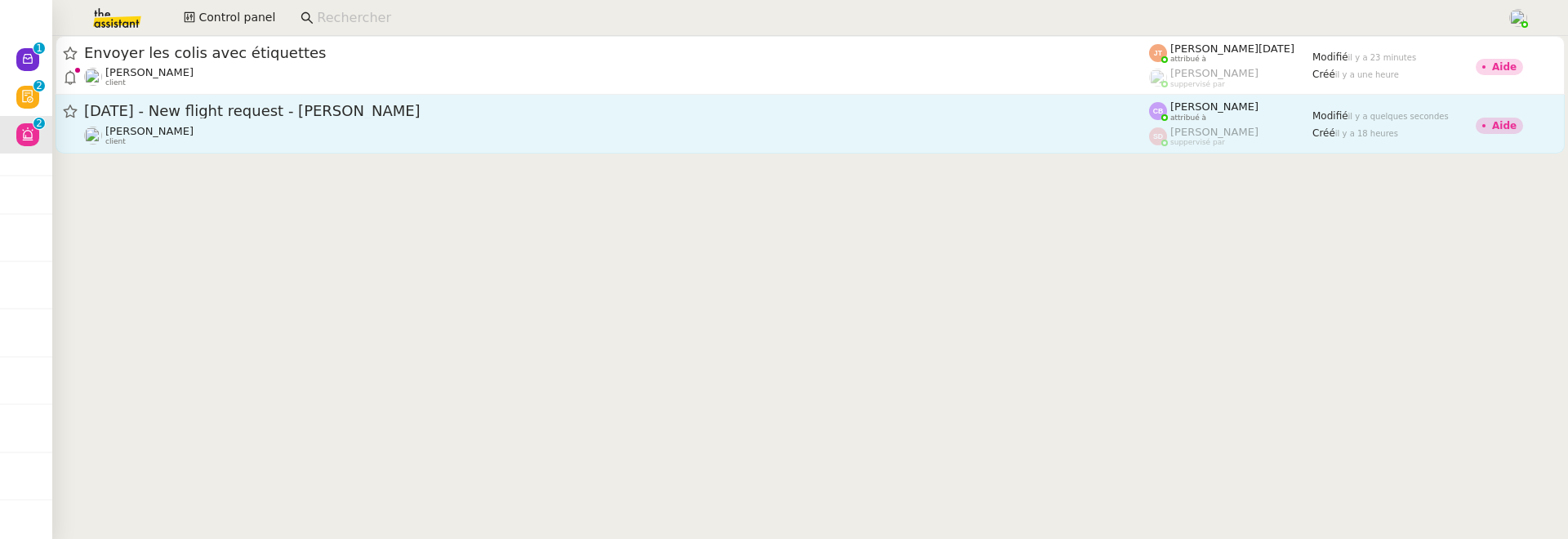
click at [460, 129] on div "Louis Frei client" at bounding box center [617, 135] width 1065 height 21
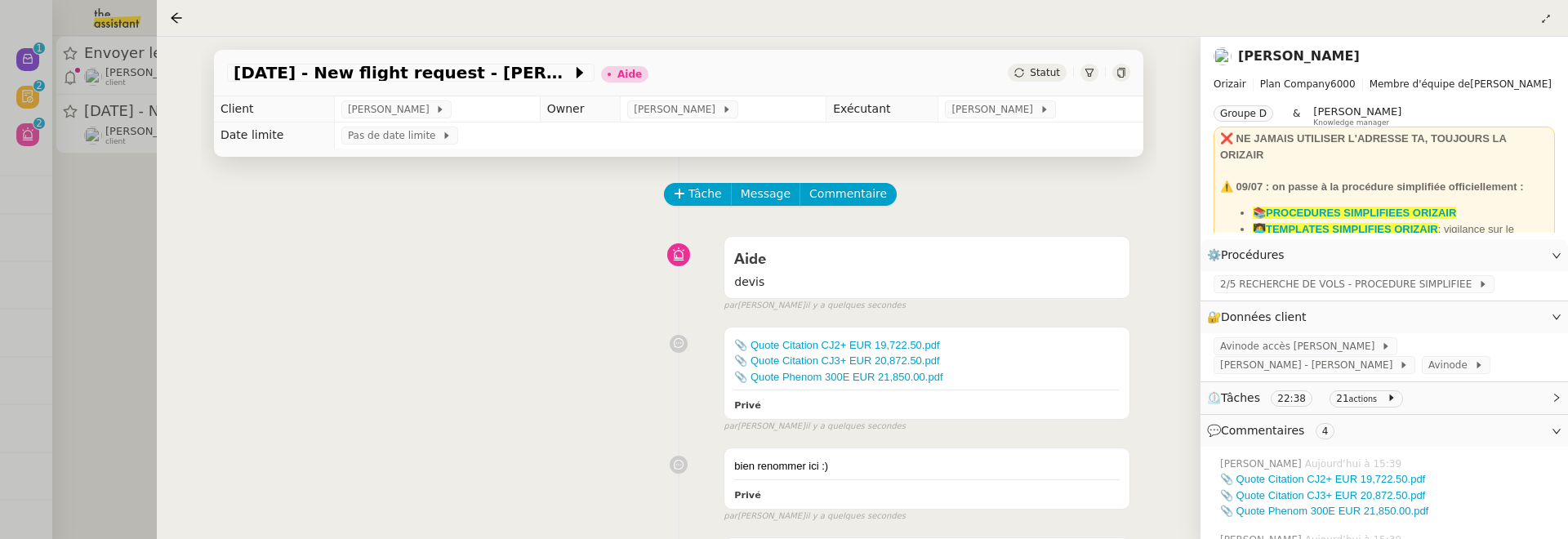
click at [1035, 76] on span "Statut" at bounding box center [1045, 72] width 30 height 11
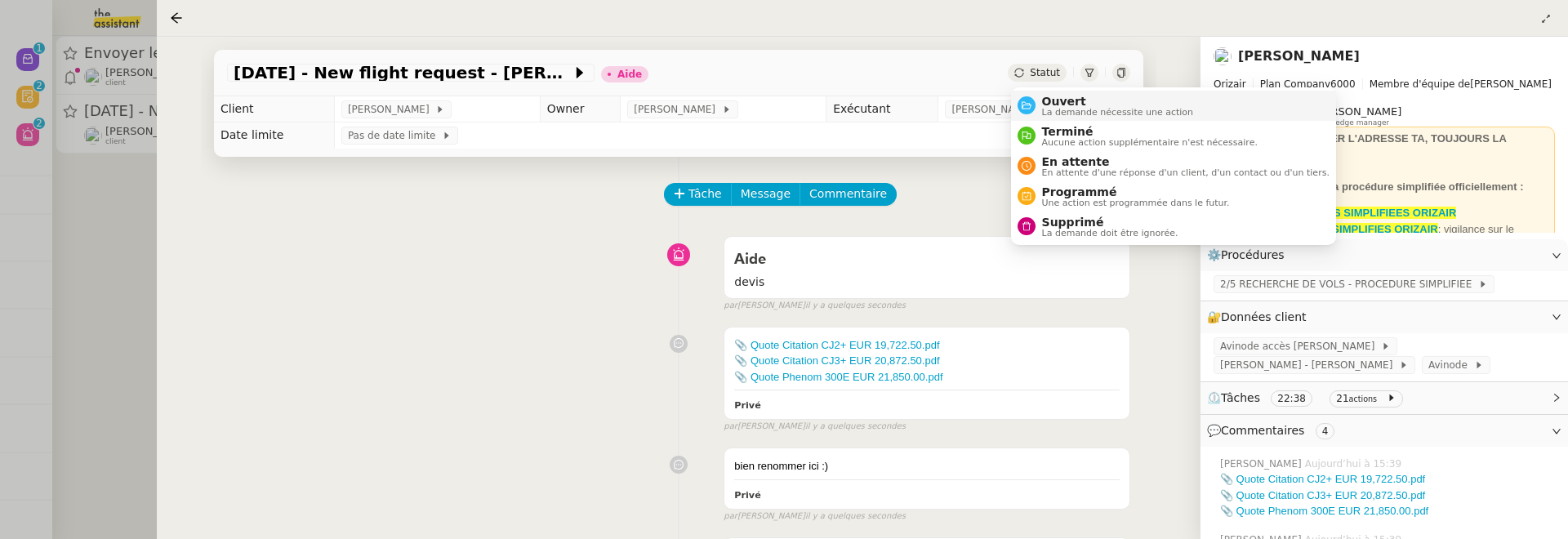
click at [1046, 104] on span "Ouvert" at bounding box center [1119, 102] width 152 height 13
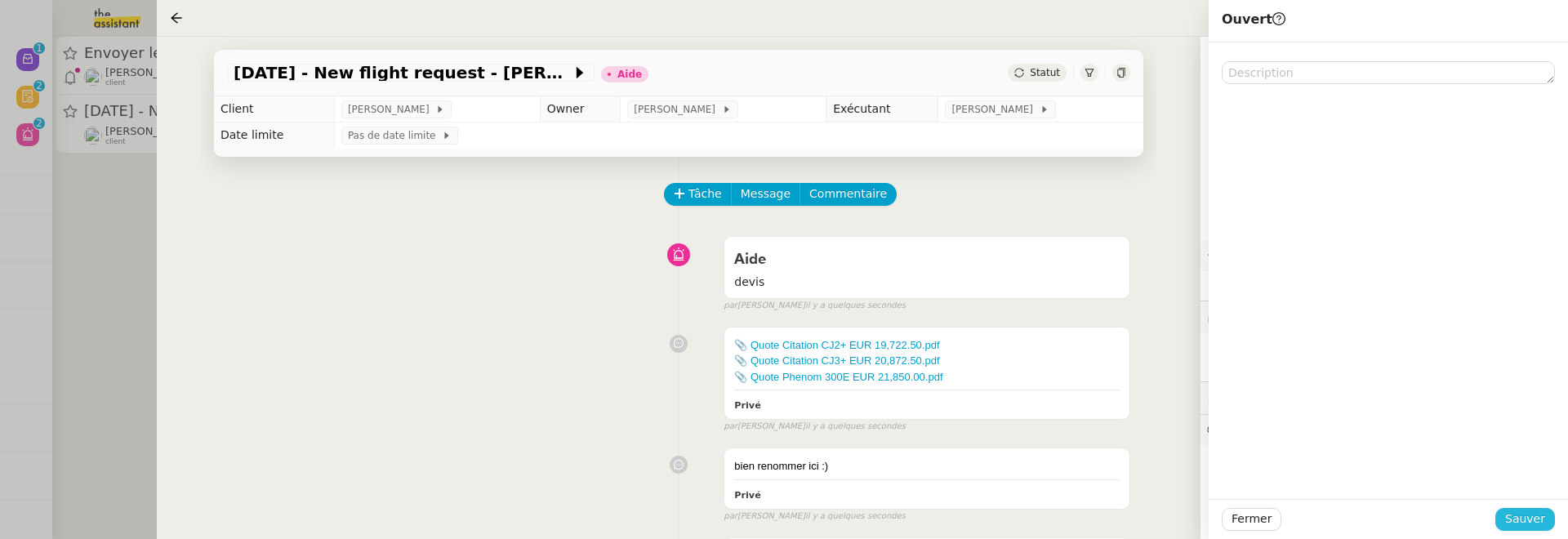
click at [1513, 520] on span "Sauver" at bounding box center [1525, 519] width 40 height 19
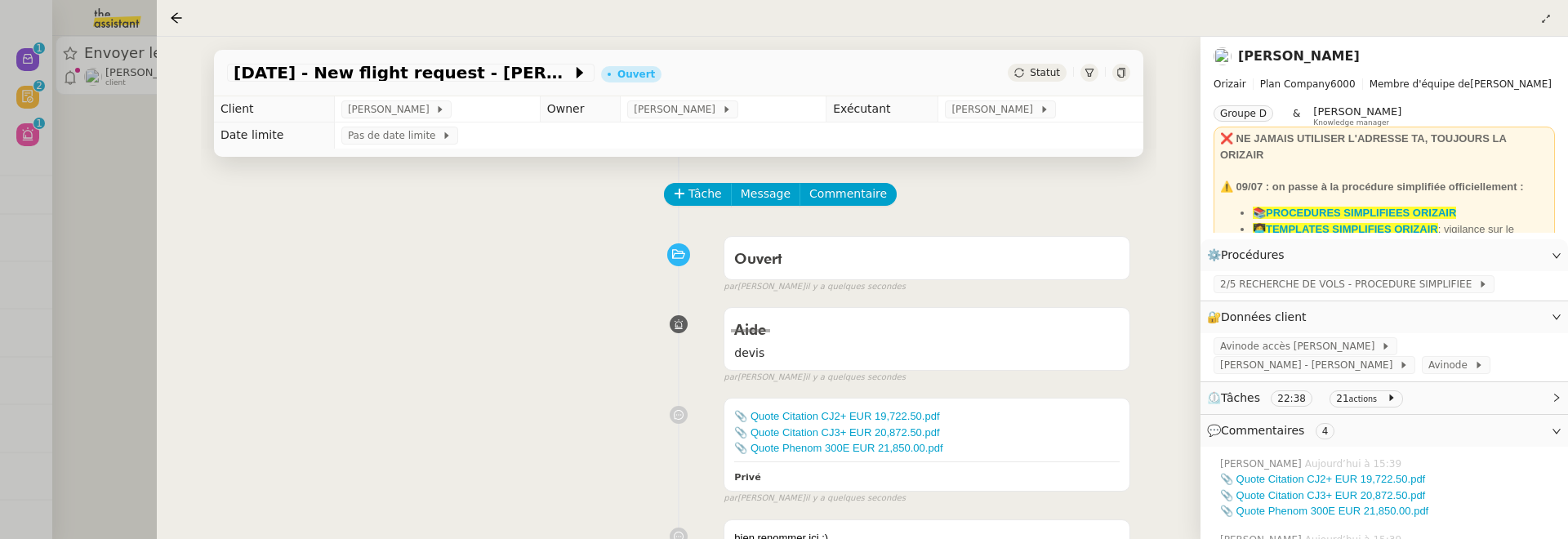
click at [84, 183] on div at bounding box center [784, 269] width 1568 height 539
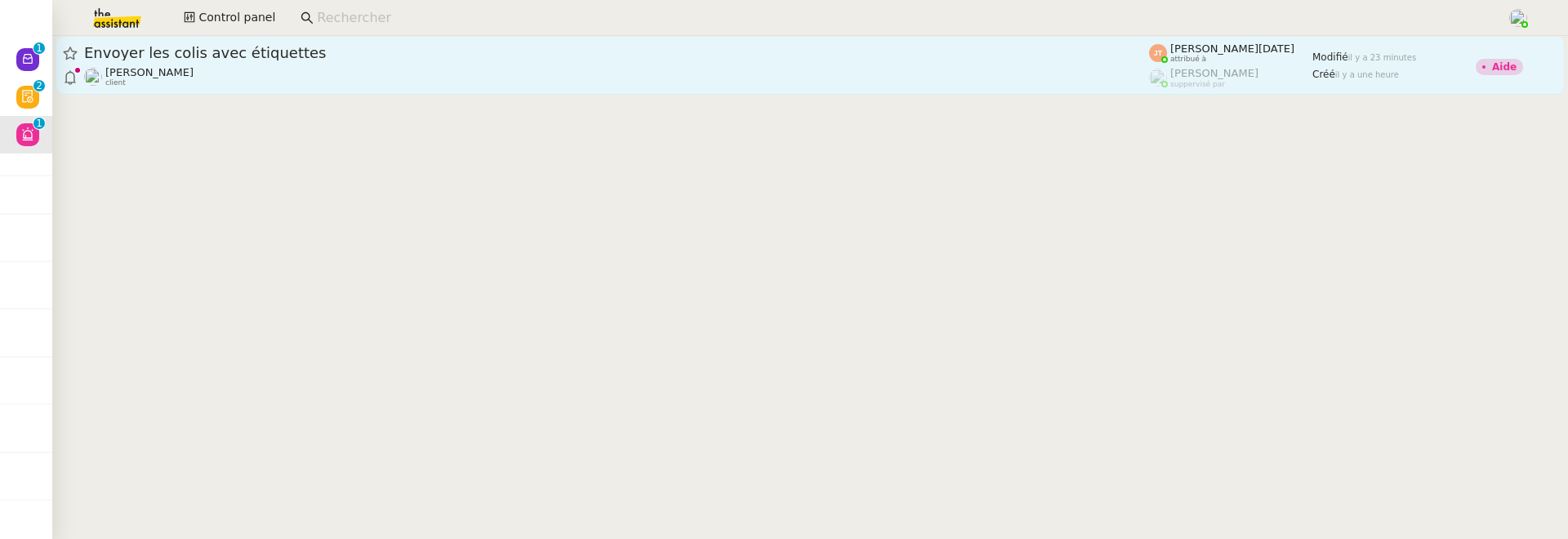
click at [234, 92] on link "Envoyer les colis avec étiquettes Alexis SACKSTEDER client Jean-Noël De Tinguy …" at bounding box center [810, 66] width 1509 height 59
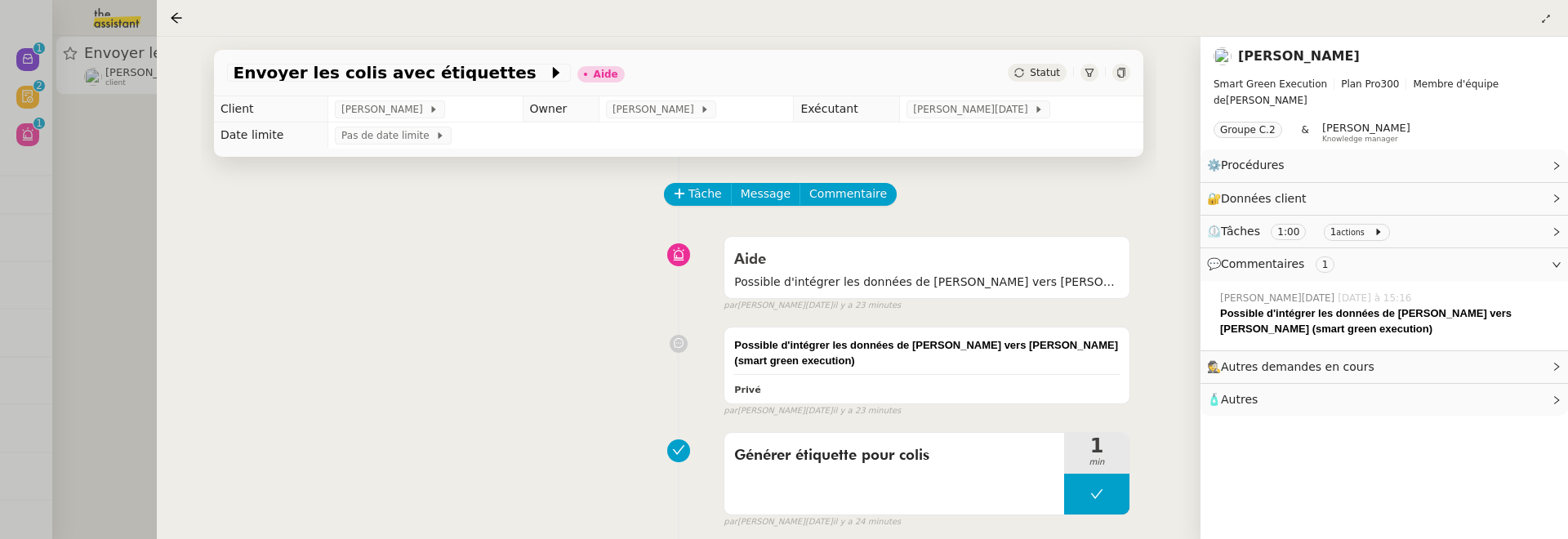
click at [1323, 53] on link "[PERSON_NAME]" at bounding box center [1299, 56] width 122 height 15
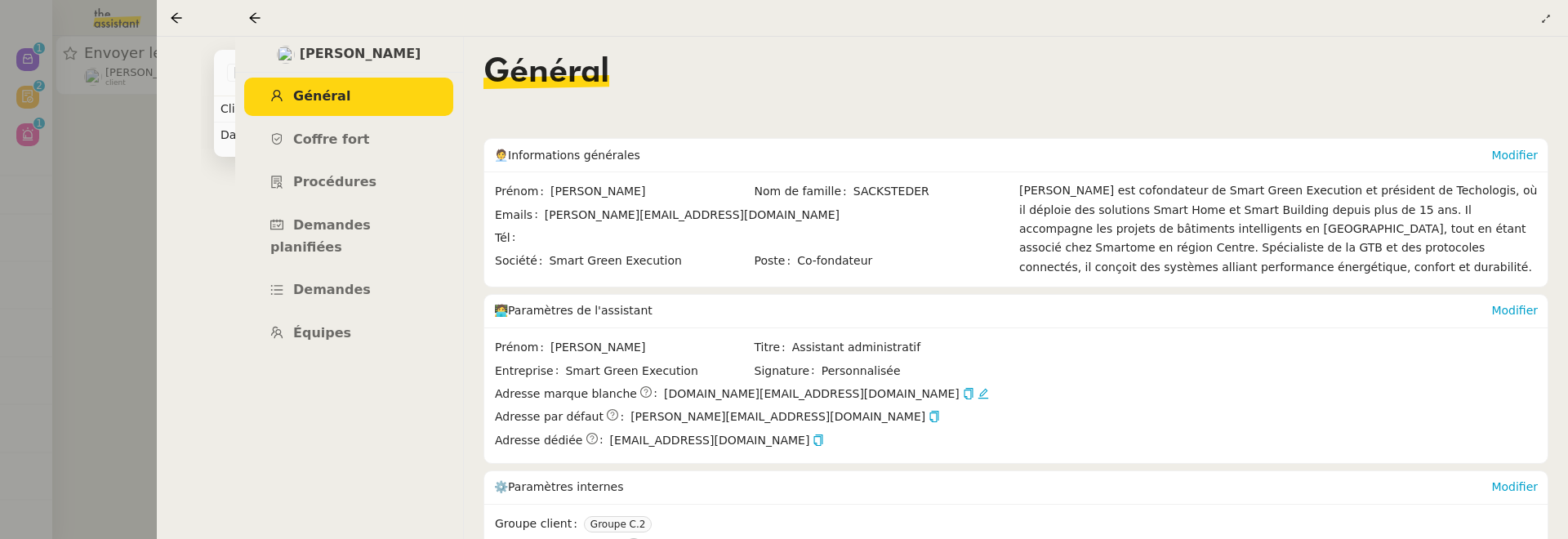
click at [99, 299] on div at bounding box center [784, 269] width 1568 height 539
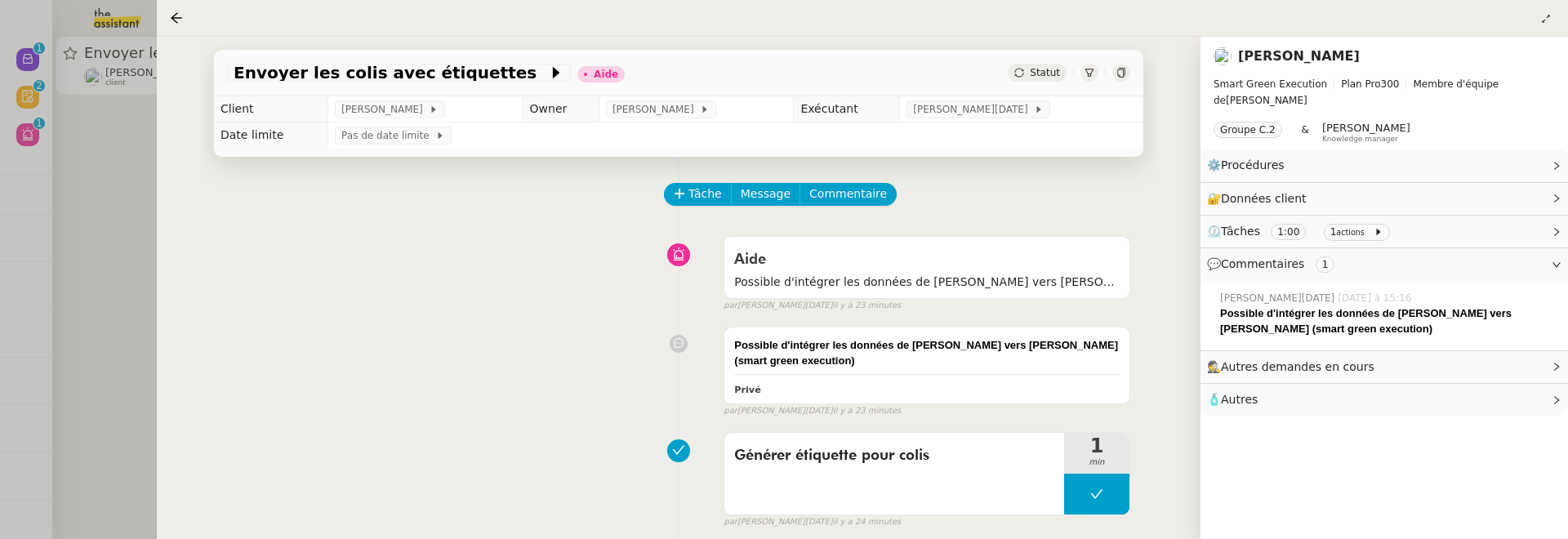
click at [99, 299] on div at bounding box center [784, 269] width 1568 height 539
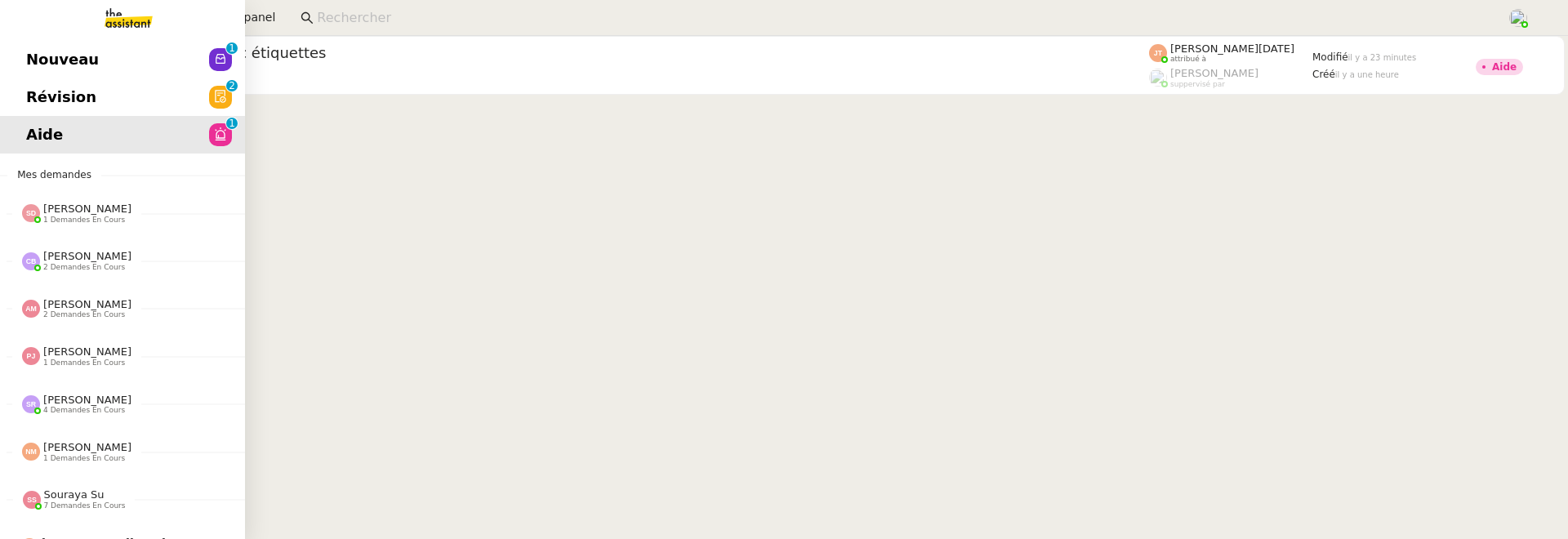
click at [38, 92] on span "Révision" at bounding box center [61, 97] width 70 height 25
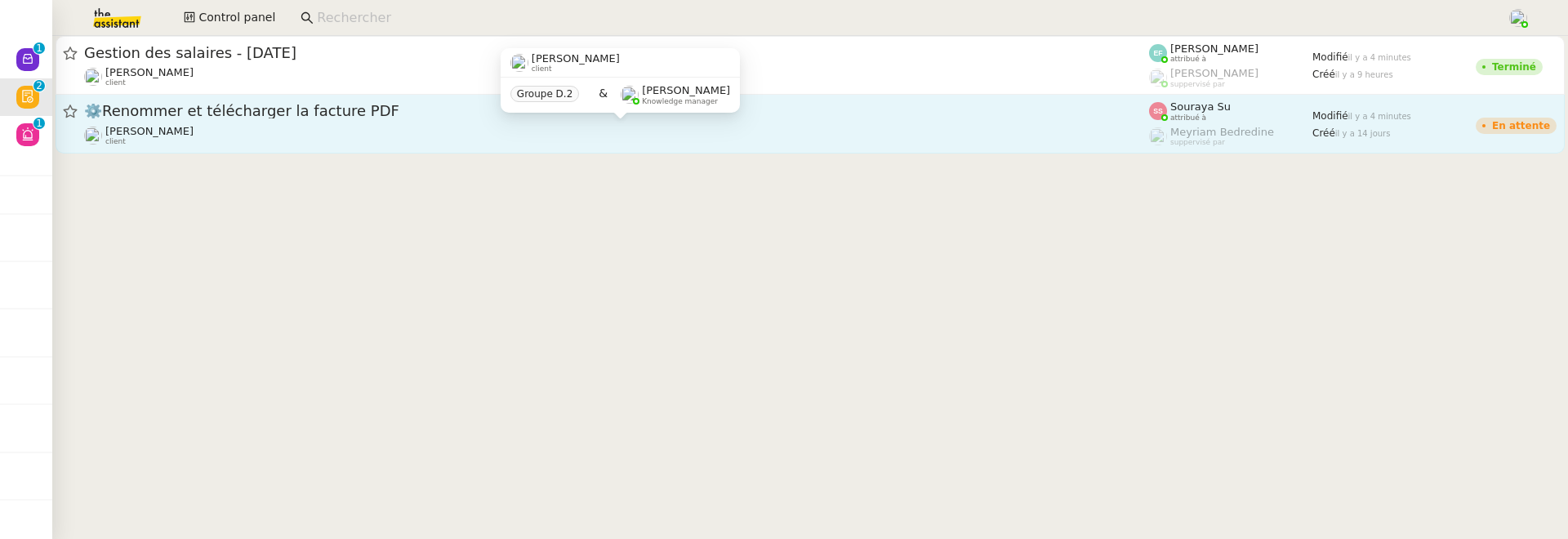
click at [802, 127] on div "Benjamin Delahaye client" at bounding box center [617, 135] width 1065 height 21
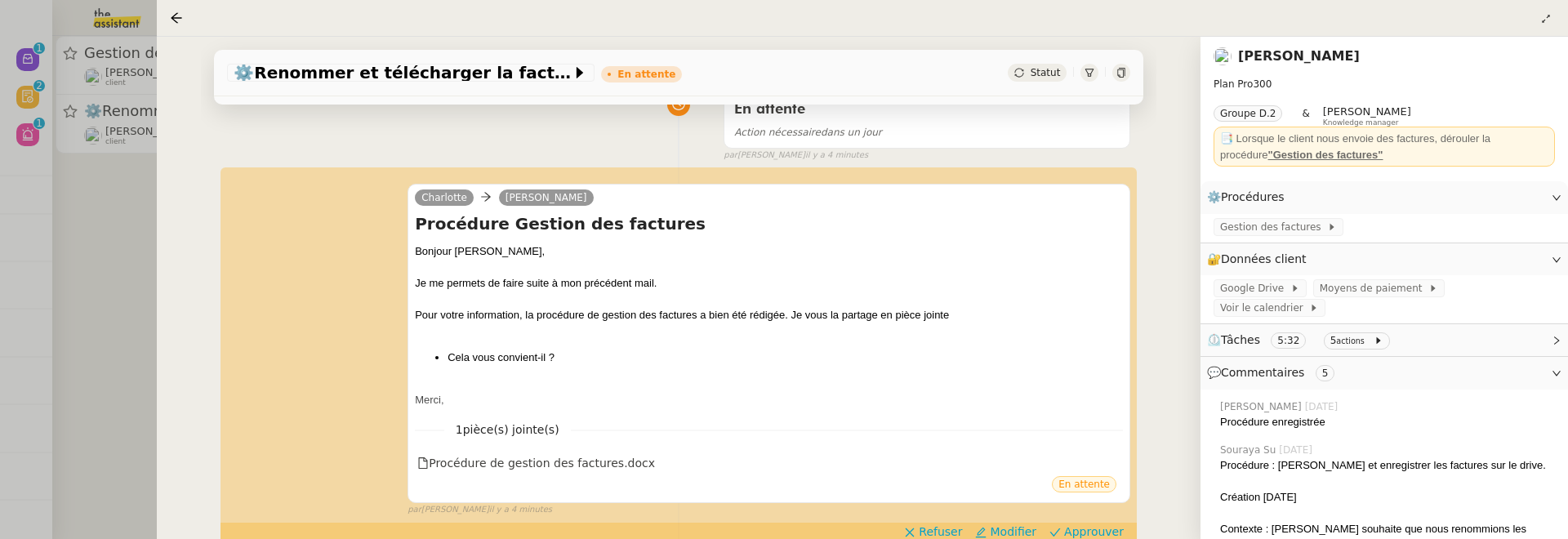
scroll to position [226, 0]
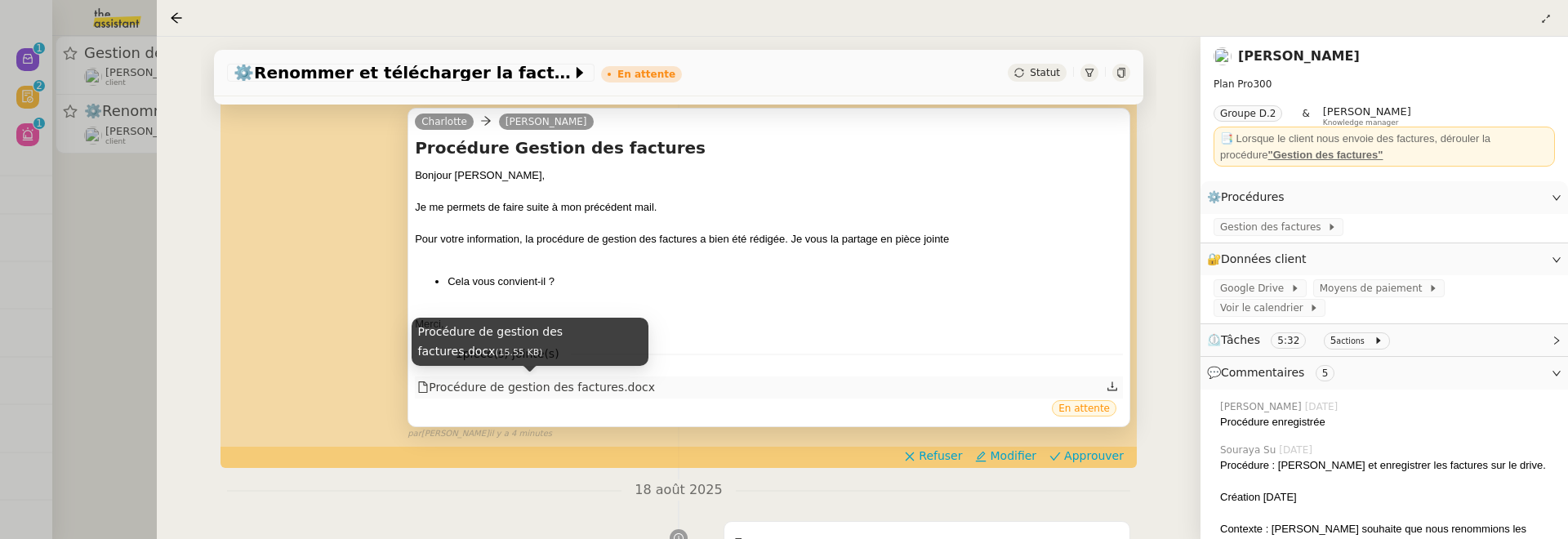
click at [602, 394] on div "Procédure de gestion des factures.docx" at bounding box center [536, 388] width 238 height 19
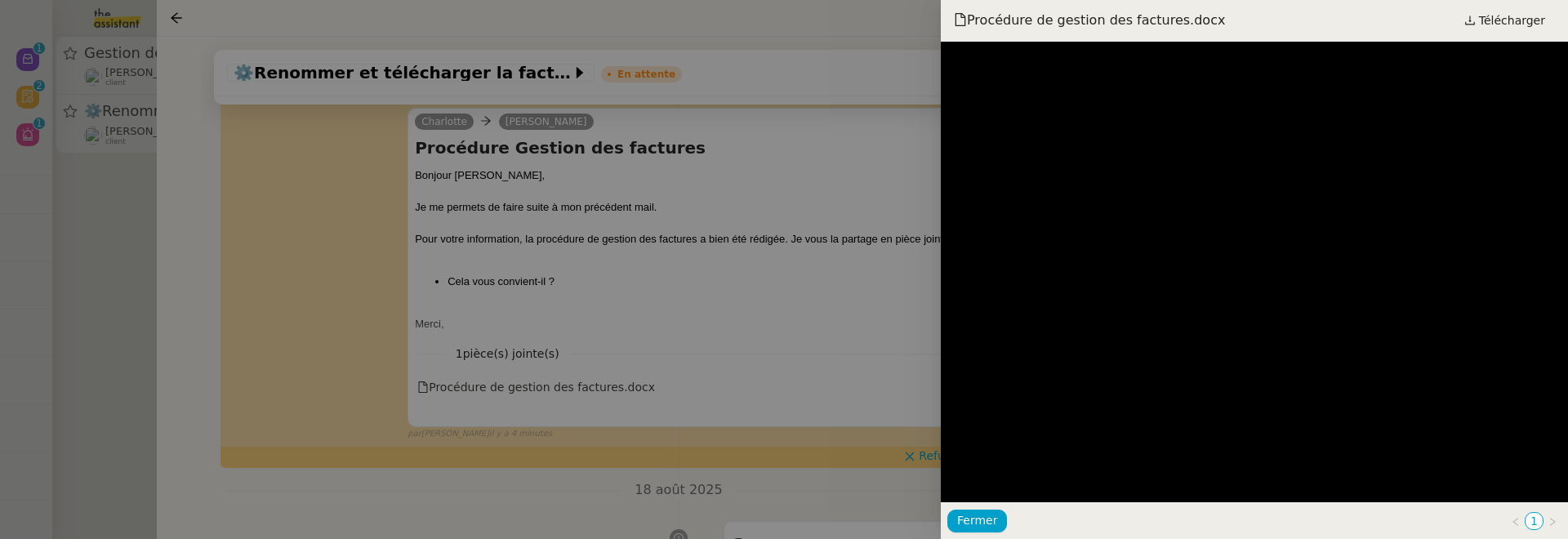
click at [822, 305] on div at bounding box center [784, 269] width 1568 height 539
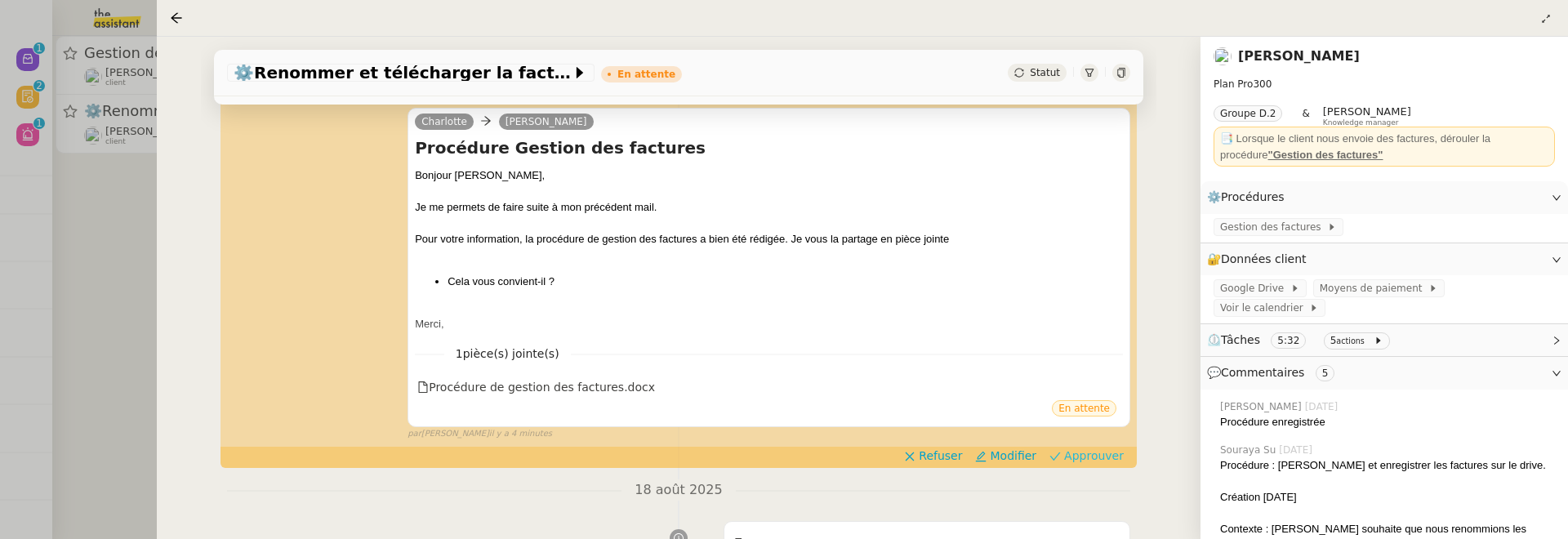
click at [1104, 461] on span "Approuver" at bounding box center [1094, 455] width 60 height 16
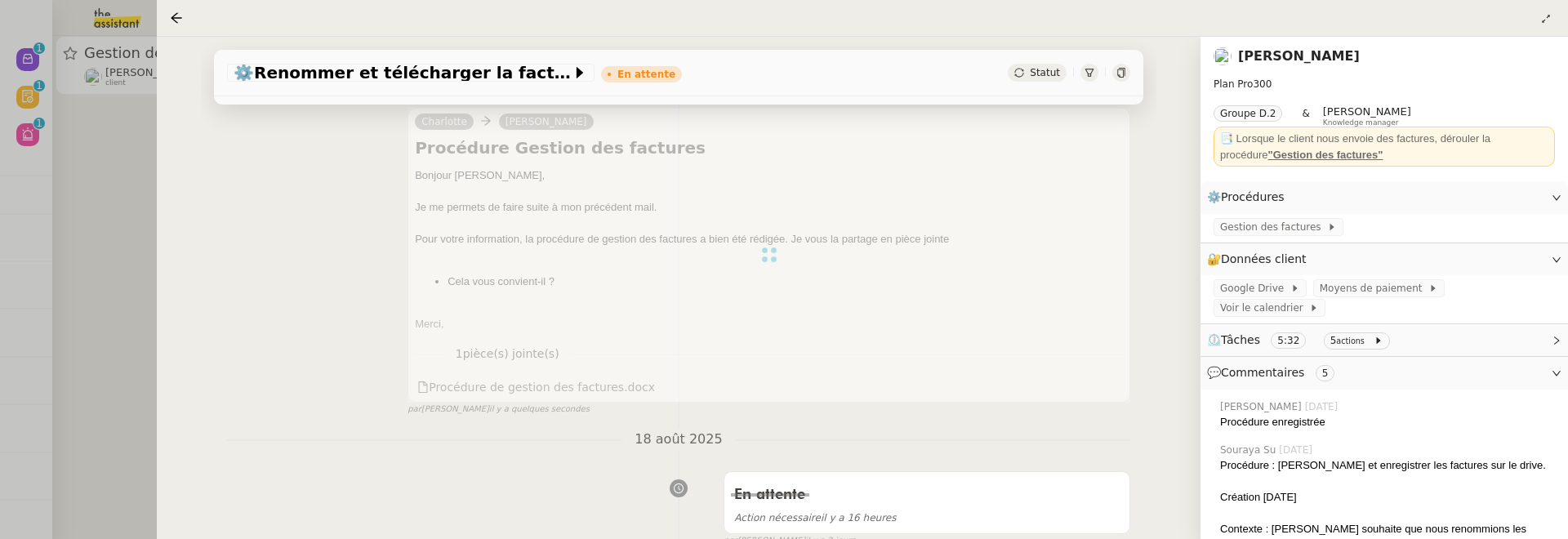
click at [135, 264] on div at bounding box center [784, 269] width 1568 height 539
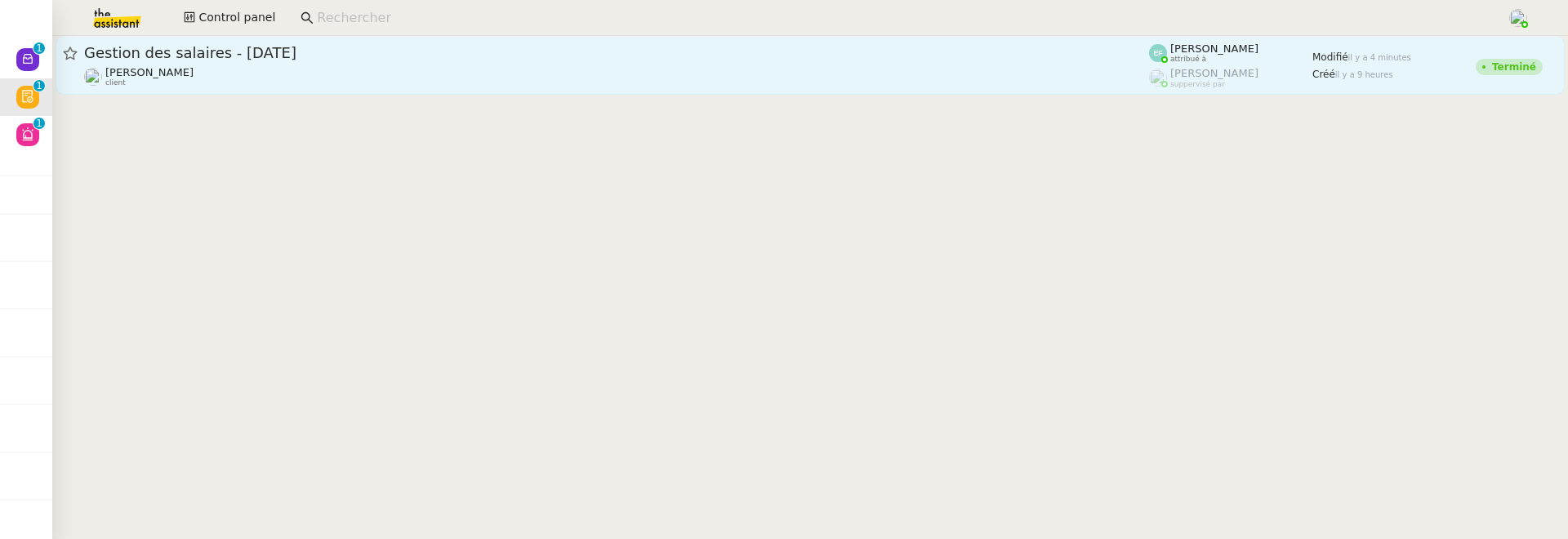
click at [261, 61] on div "Gestion des salaires - août 2025" at bounding box center [617, 53] width 1065 height 20
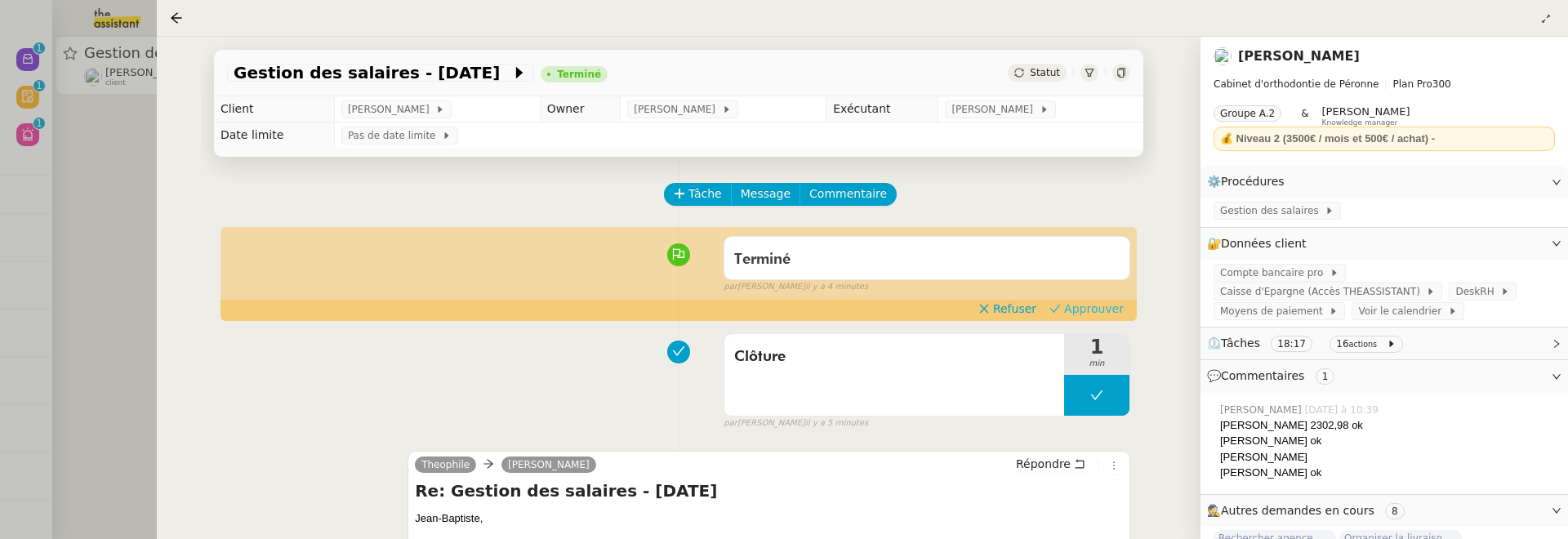
click at [1123, 299] on button "Approuver" at bounding box center [1086, 308] width 87 height 18
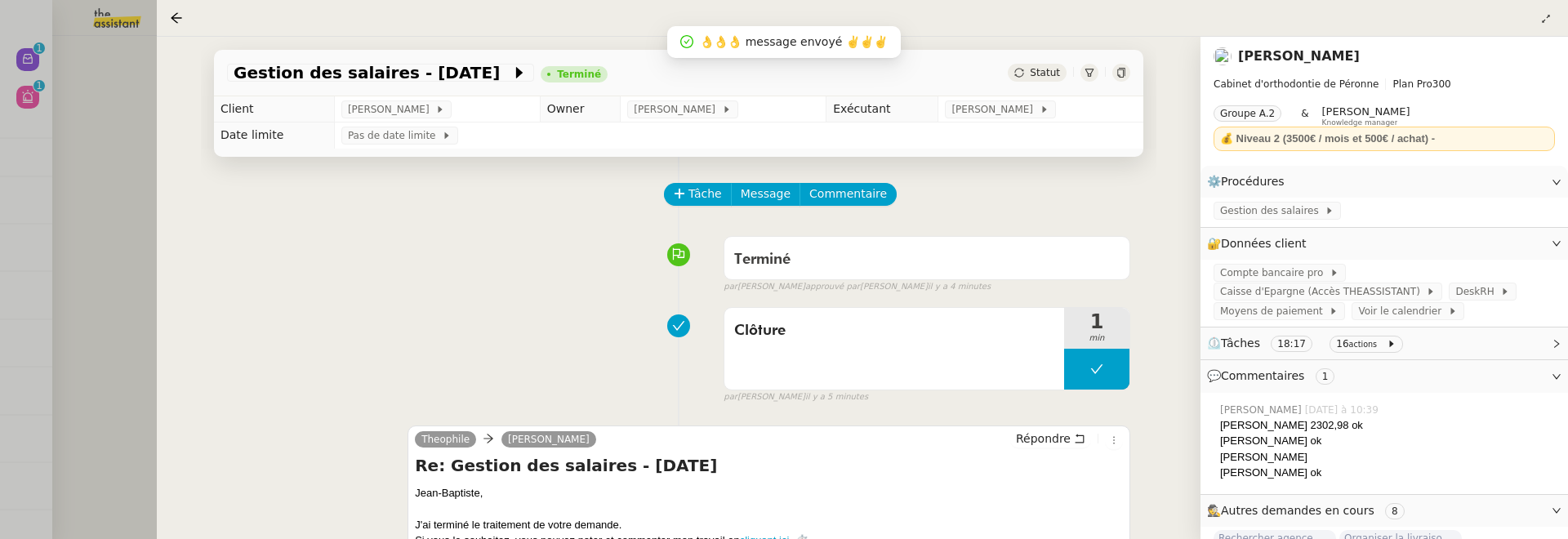
click at [94, 124] on div at bounding box center [784, 269] width 1568 height 539
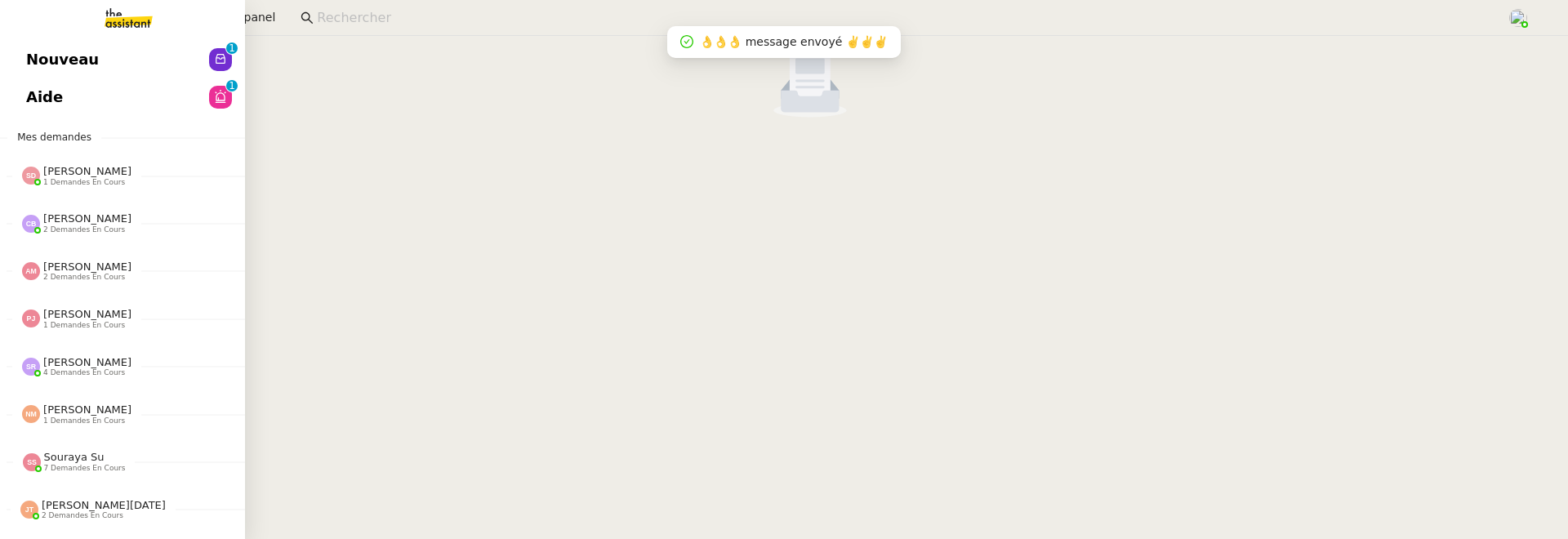
click at [38, 55] on span "Nouveau" at bounding box center [62, 60] width 72 height 25
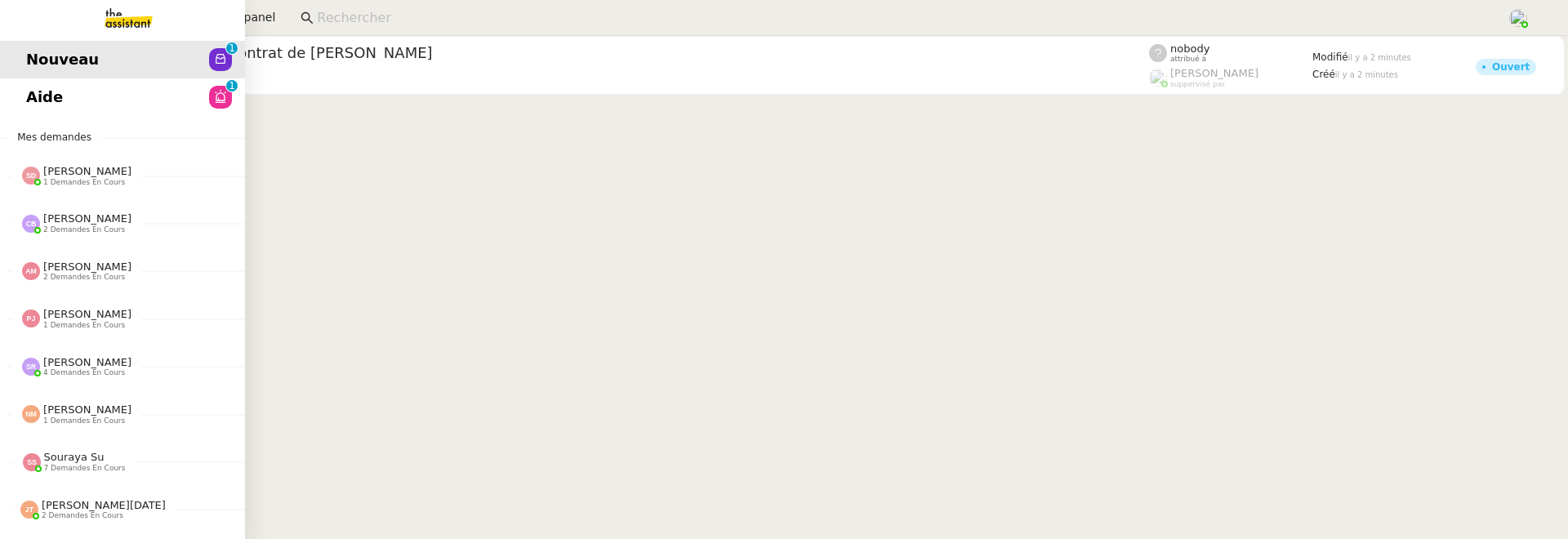
click at [32, 96] on span "Aide" at bounding box center [44, 97] width 37 height 25
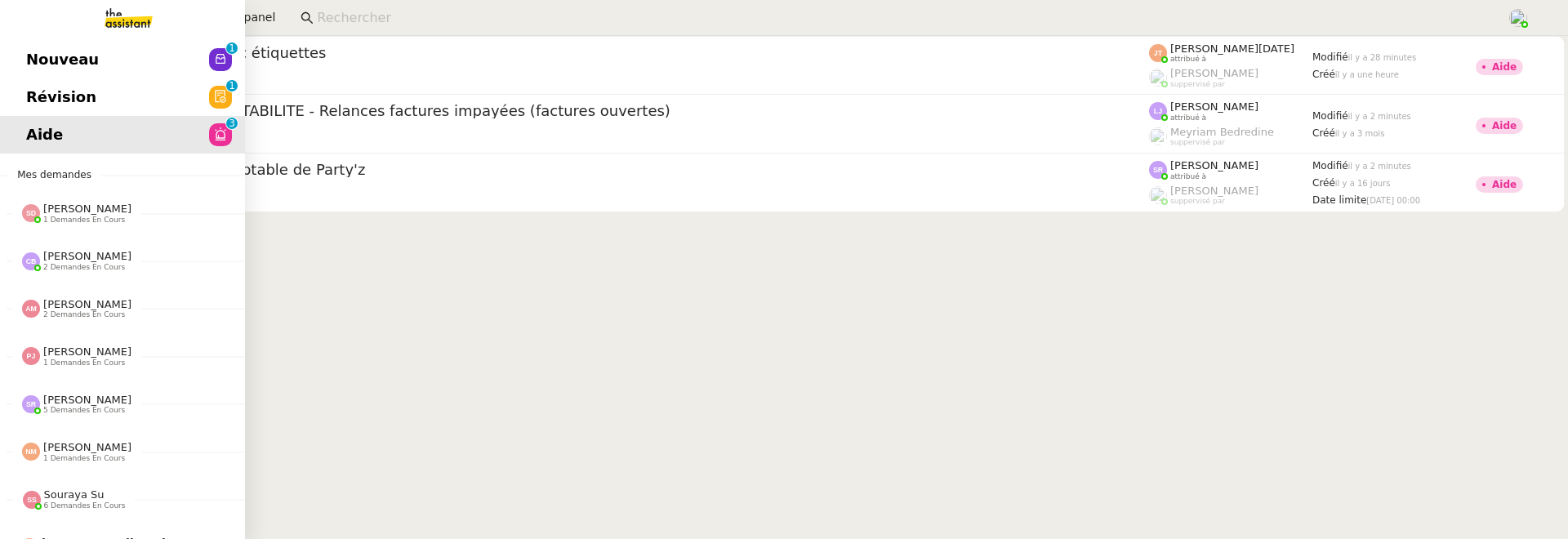
click at [45, 113] on link "Révision 0 1 2 3 4 5 6 7 8 9" at bounding box center [123, 97] width 245 height 38
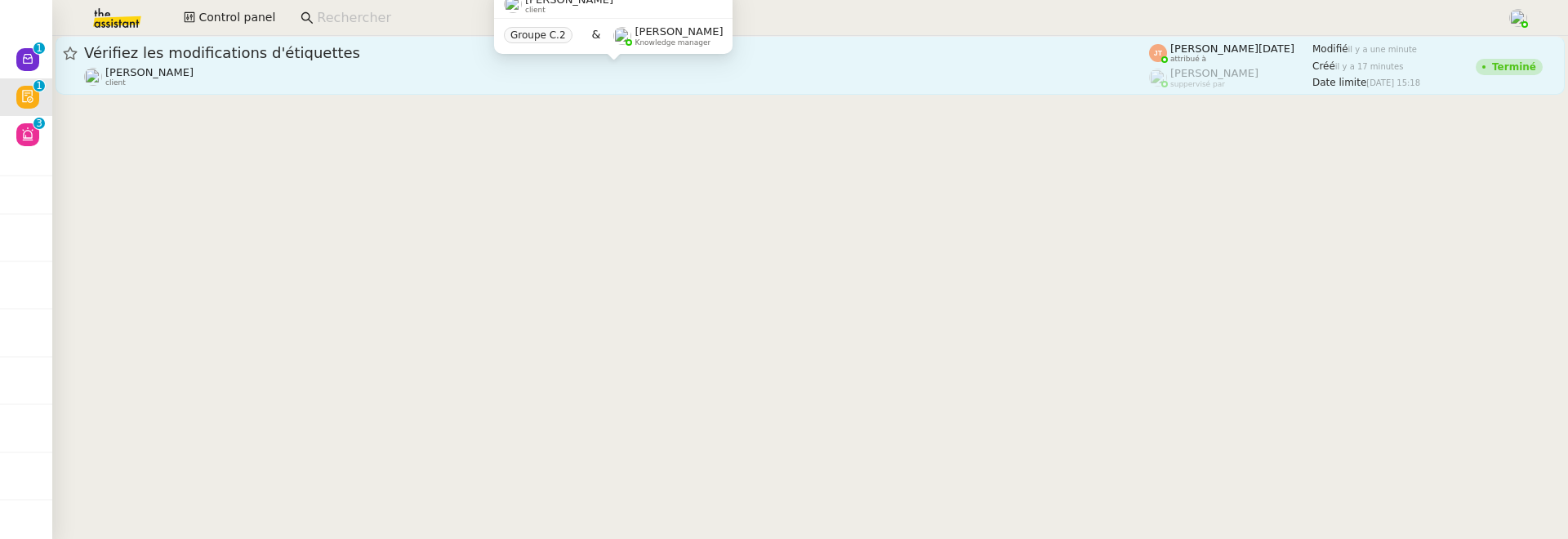
click at [339, 67] on div "David Le Souder client" at bounding box center [617, 77] width 1065 height 21
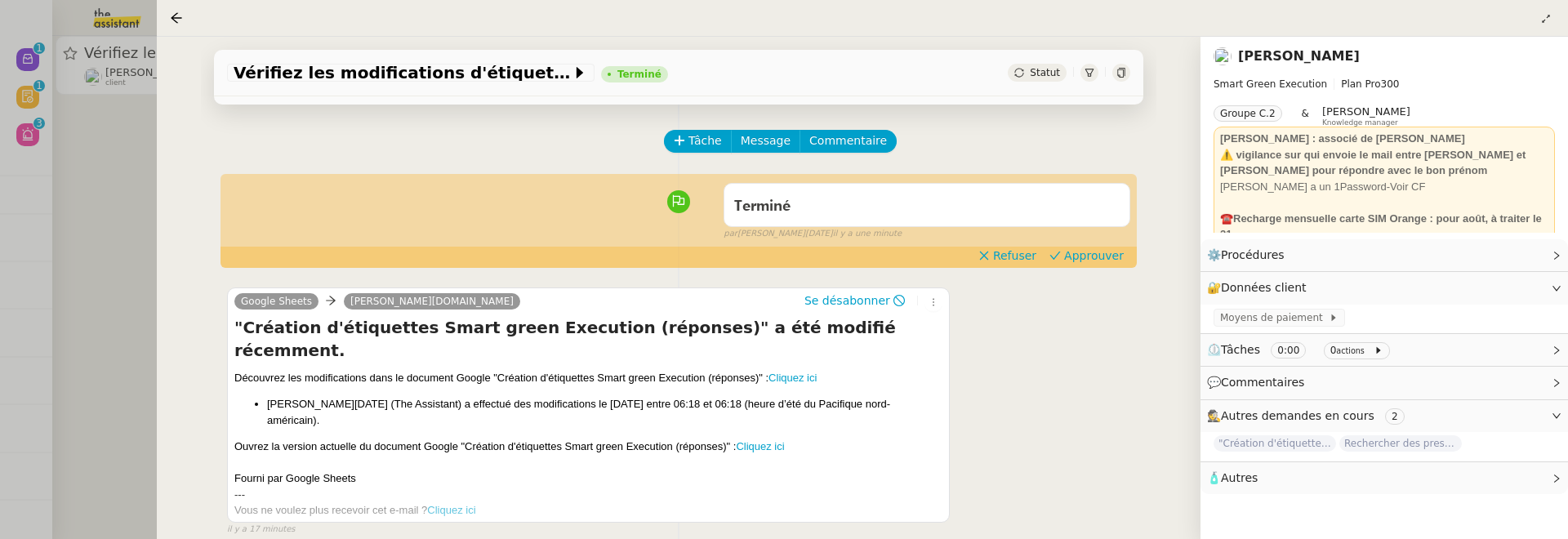
scroll to position [77, 0]
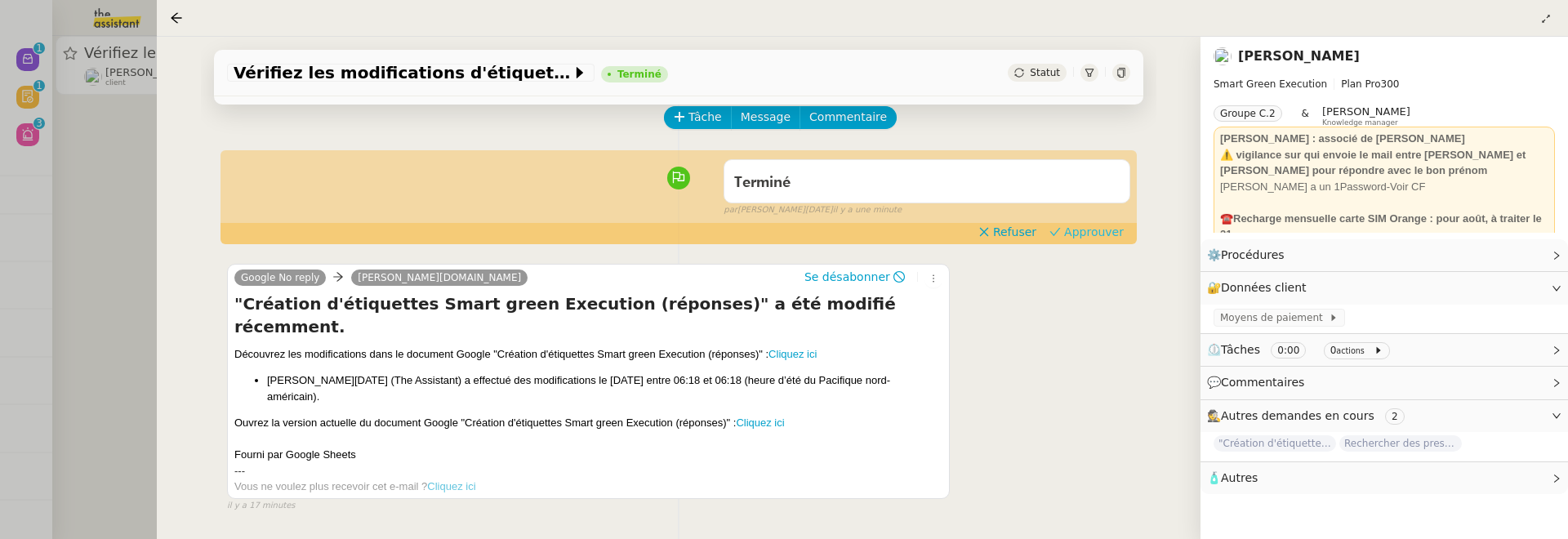
click at [1095, 231] on span "Approuver" at bounding box center [1094, 231] width 60 height 16
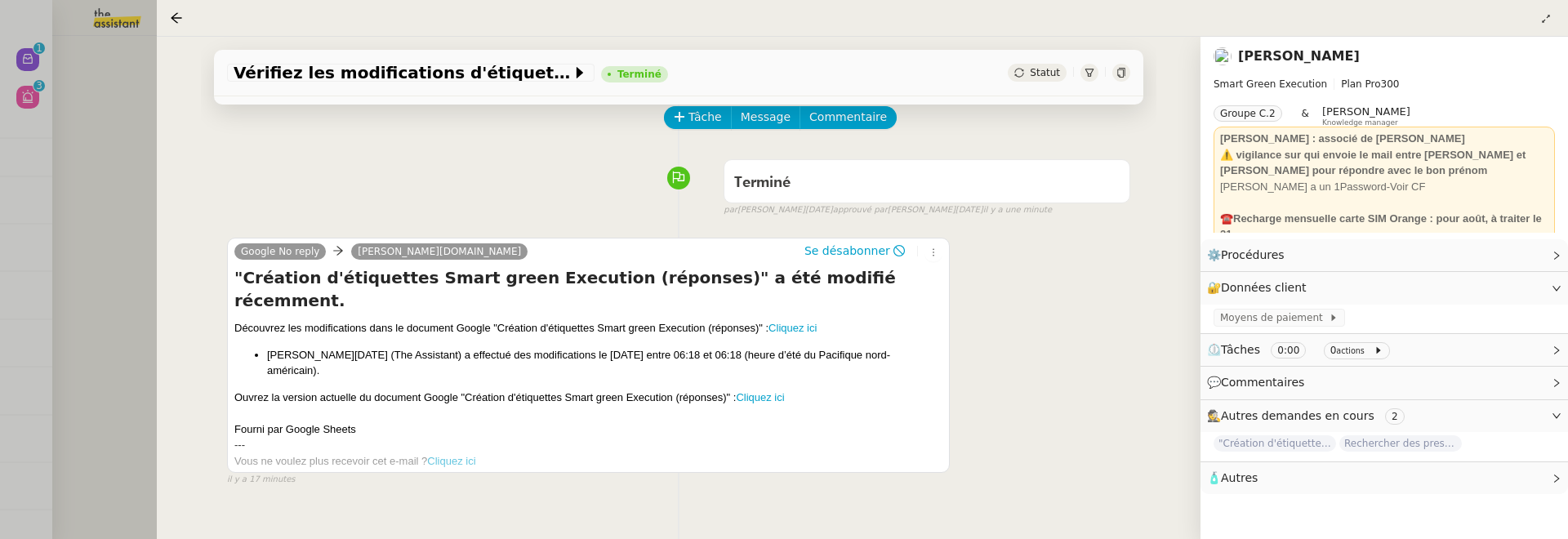
click at [72, 171] on div at bounding box center [784, 269] width 1568 height 539
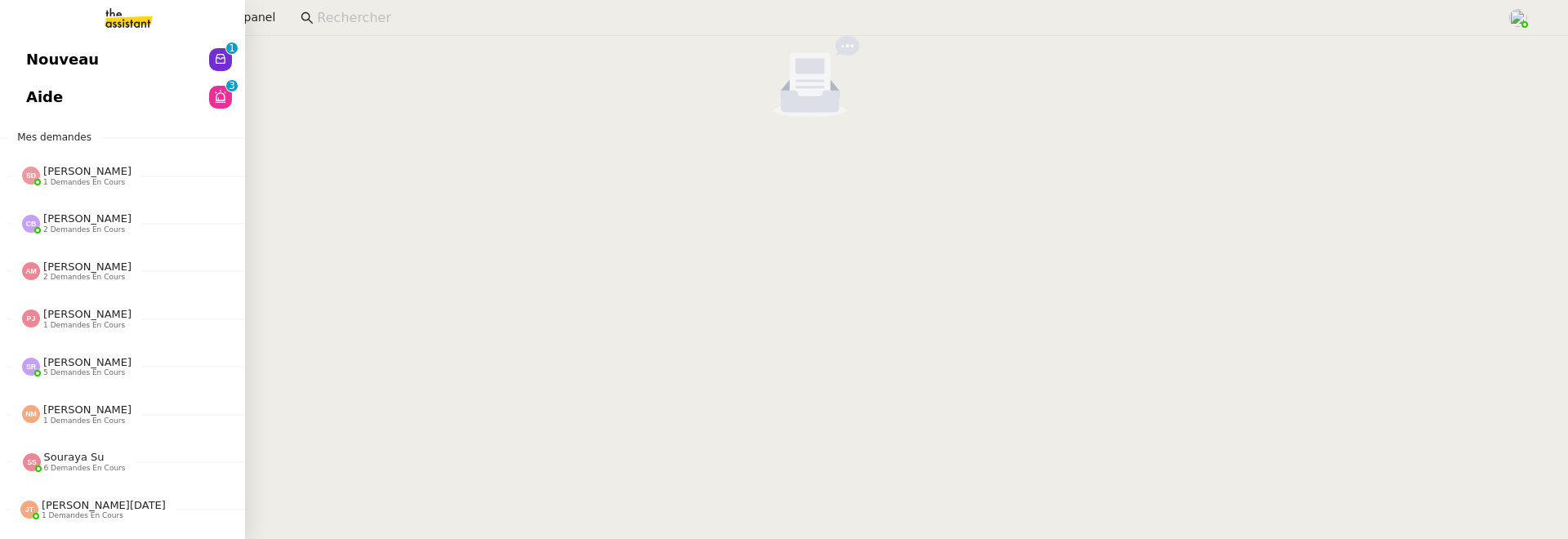
click at [32, 38] on div "Nouveau 0 1 2 3 4 5 6 7 8 9 Aide 0 1 2 3 4 5 6 7 8 9 Mes demandes Sheida Delpaz…" at bounding box center [123, 287] width 245 height 503
click at [54, 66] on span "Nouveau" at bounding box center [62, 60] width 72 height 25
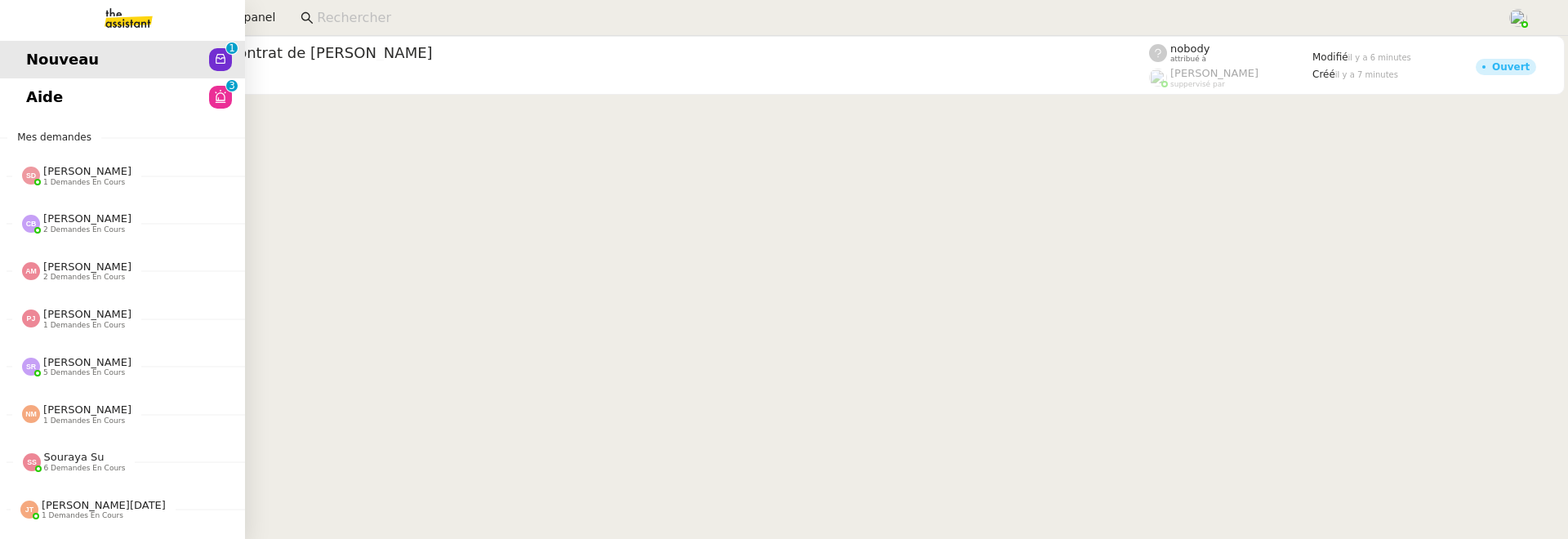
click at [38, 94] on span "Aide" at bounding box center [44, 97] width 37 height 25
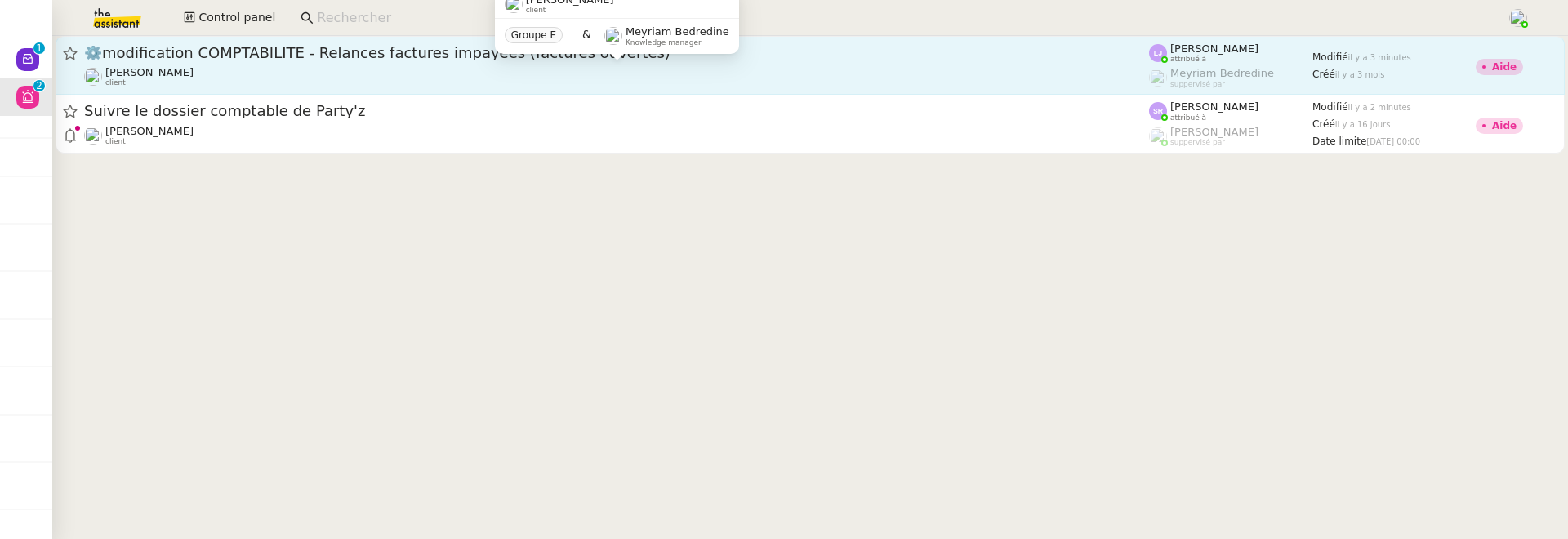
click at [446, 67] on div "[PERSON_NAME] client" at bounding box center [617, 77] width 1065 height 21
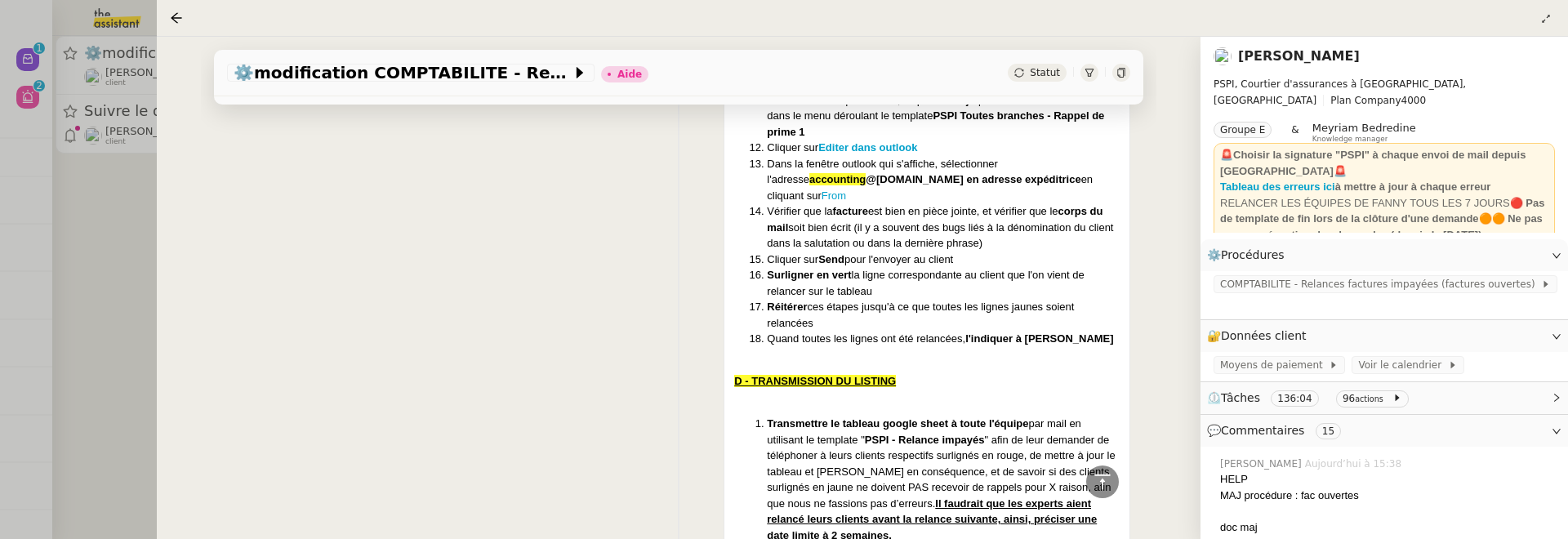
scroll to position [1514, 0]
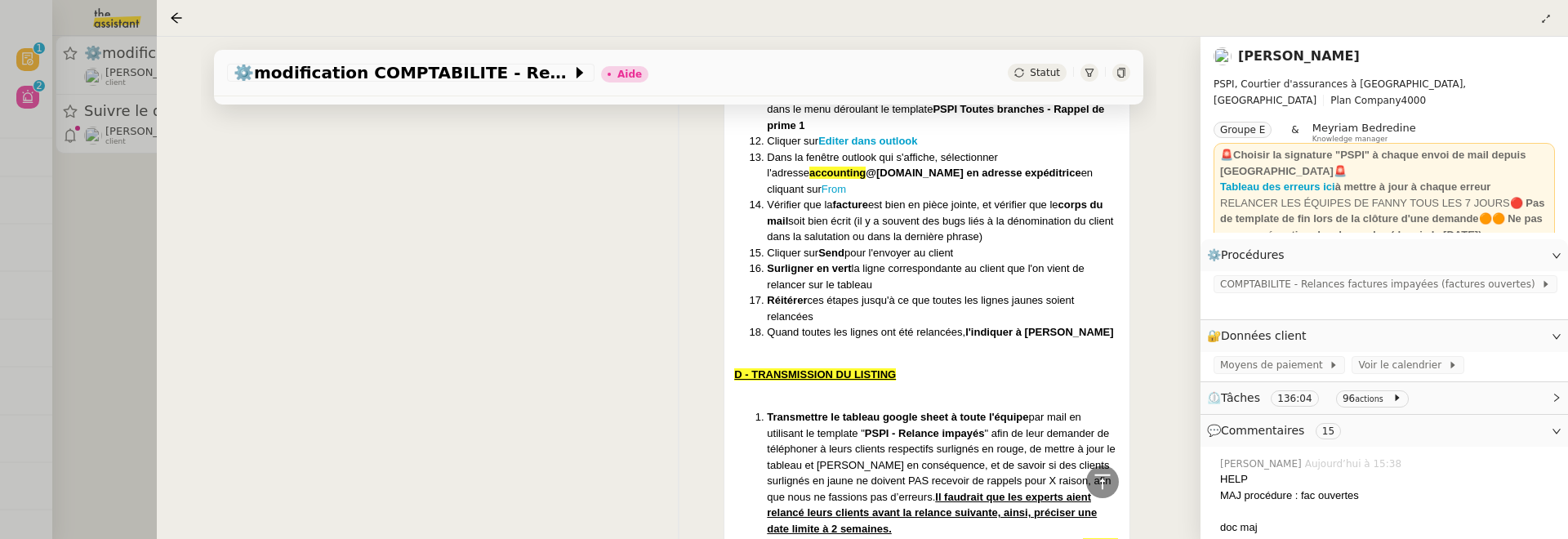
click at [135, 221] on div at bounding box center [784, 269] width 1568 height 539
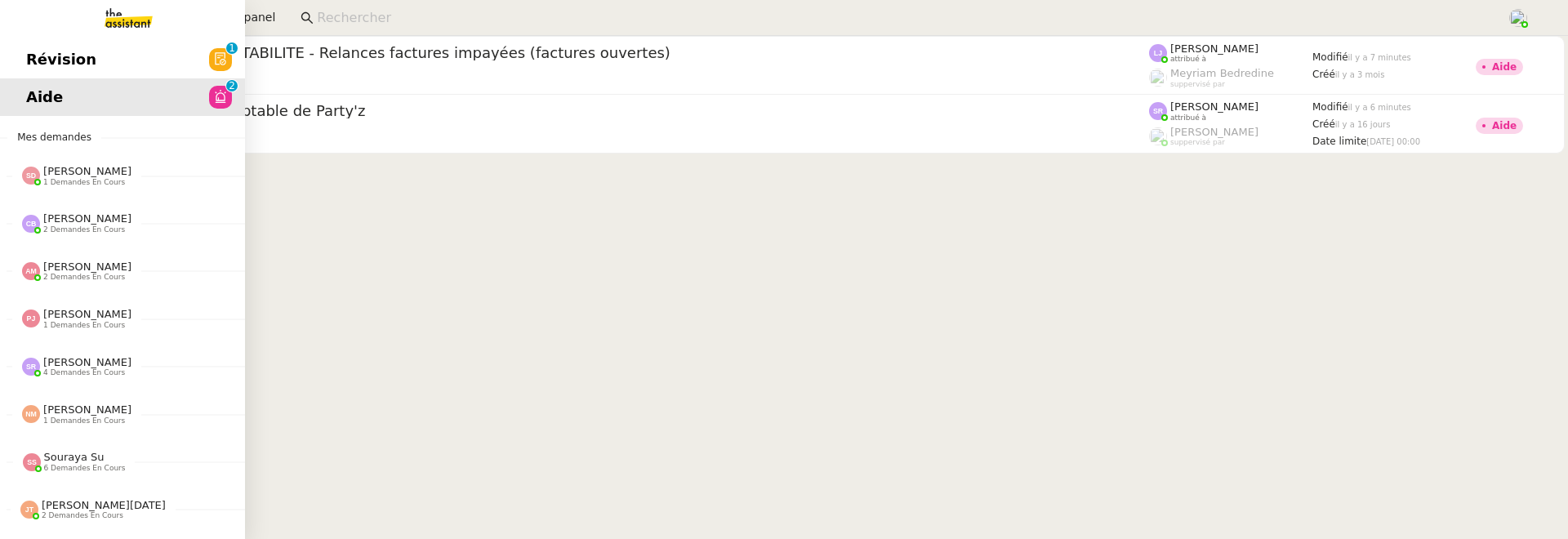
click at [38, 61] on span "Révision" at bounding box center [61, 60] width 70 height 25
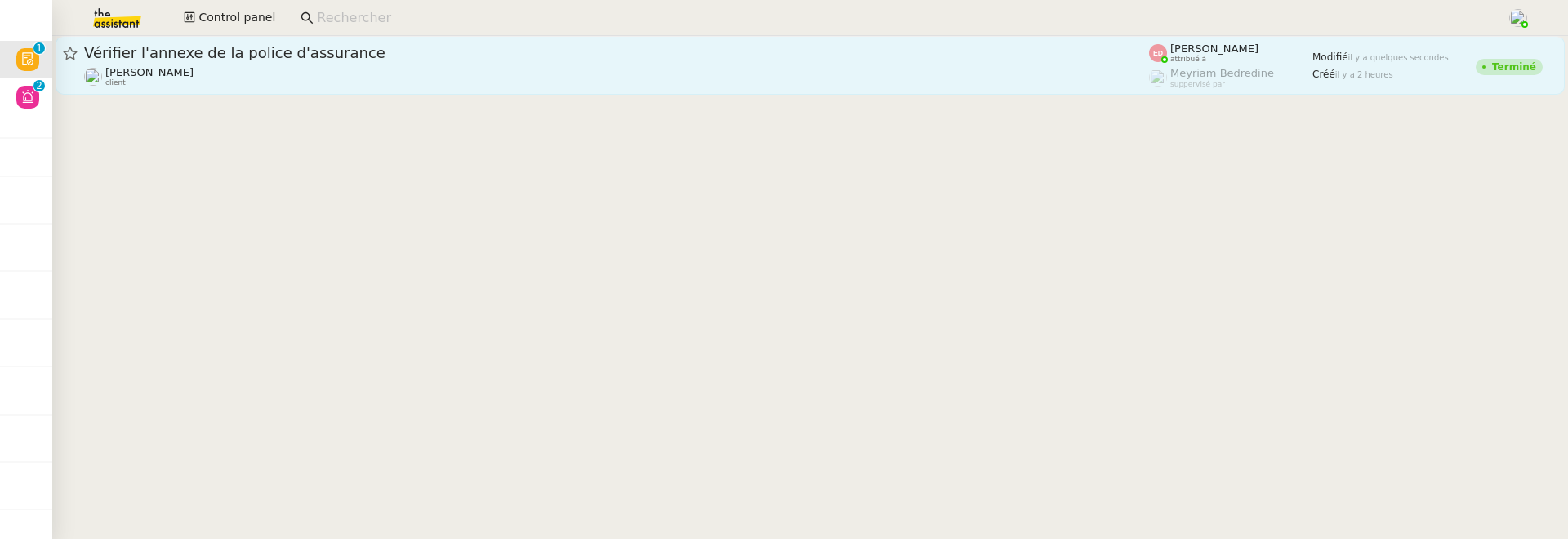
click at [321, 46] on span "Vérifier l'annexe de la police d'assurance" at bounding box center [617, 52] width 1065 height 14
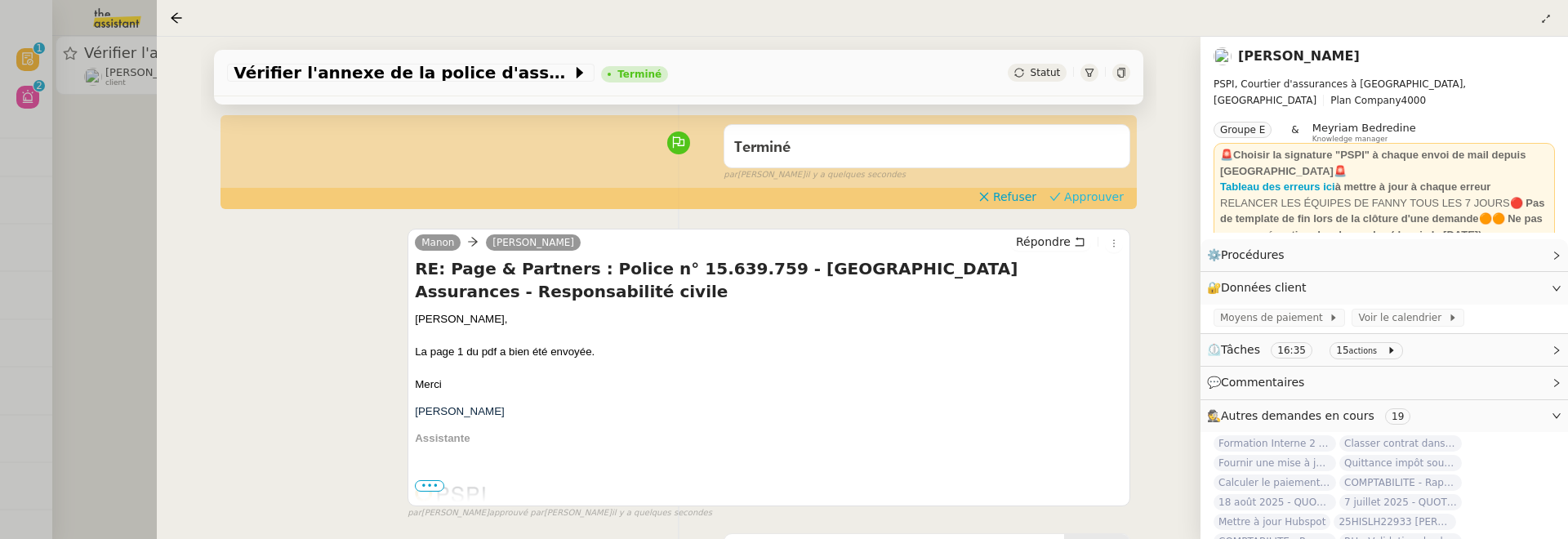
click at [1097, 197] on span "Approuver" at bounding box center [1094, 197] width 60 height 16
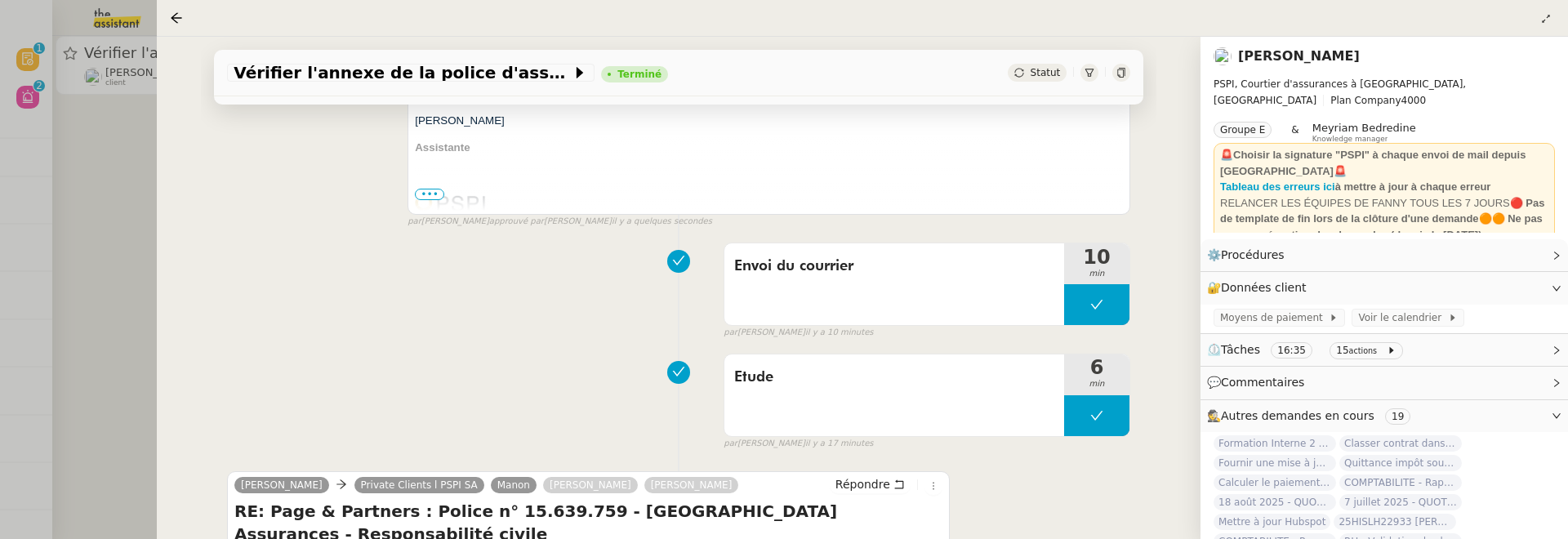
scroll to position [551, 0]
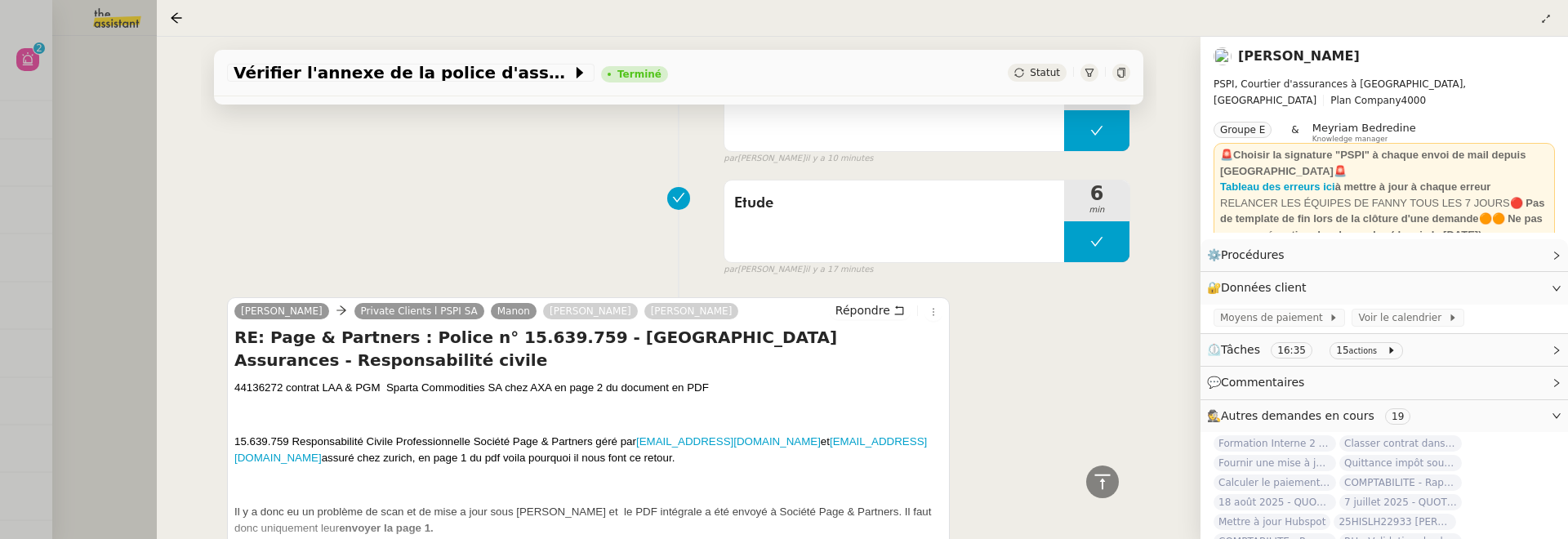
click at [101, 244] on div at bounding box center [784, 269] width 1568 height 539
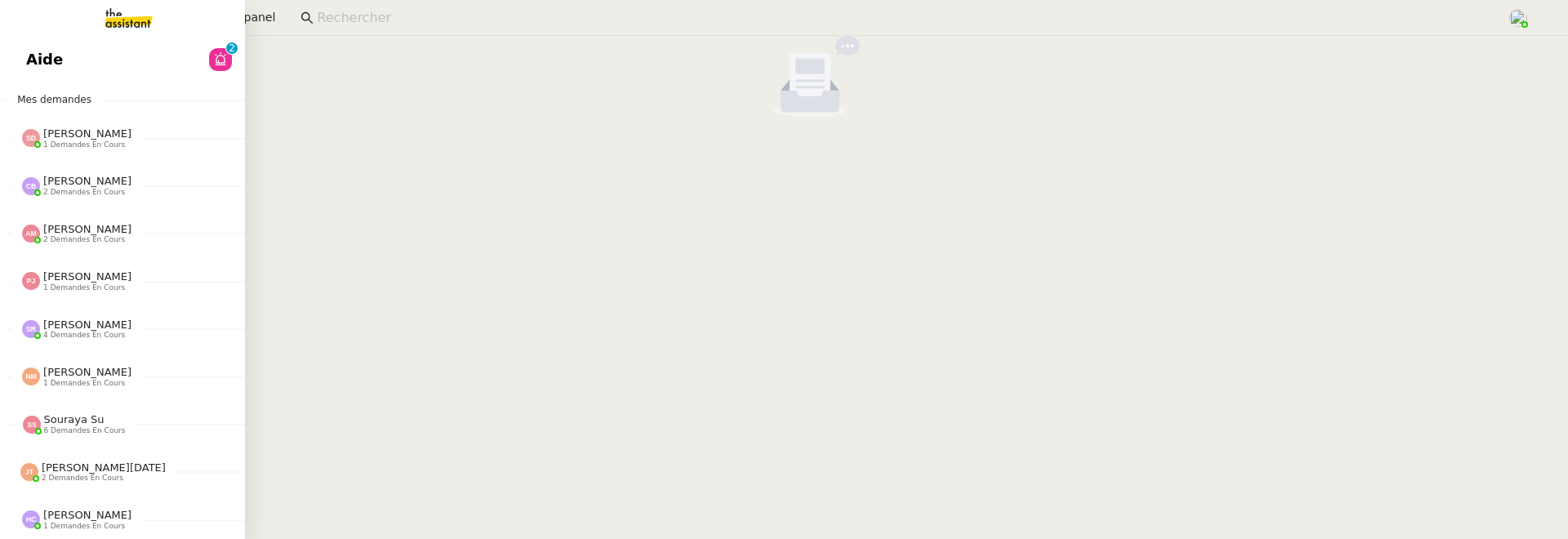
click at [36, 47] on link "Aide 0 1 2 3 4 5 6 7 8 9" at bounding box center [123, 60] width 245 height 38
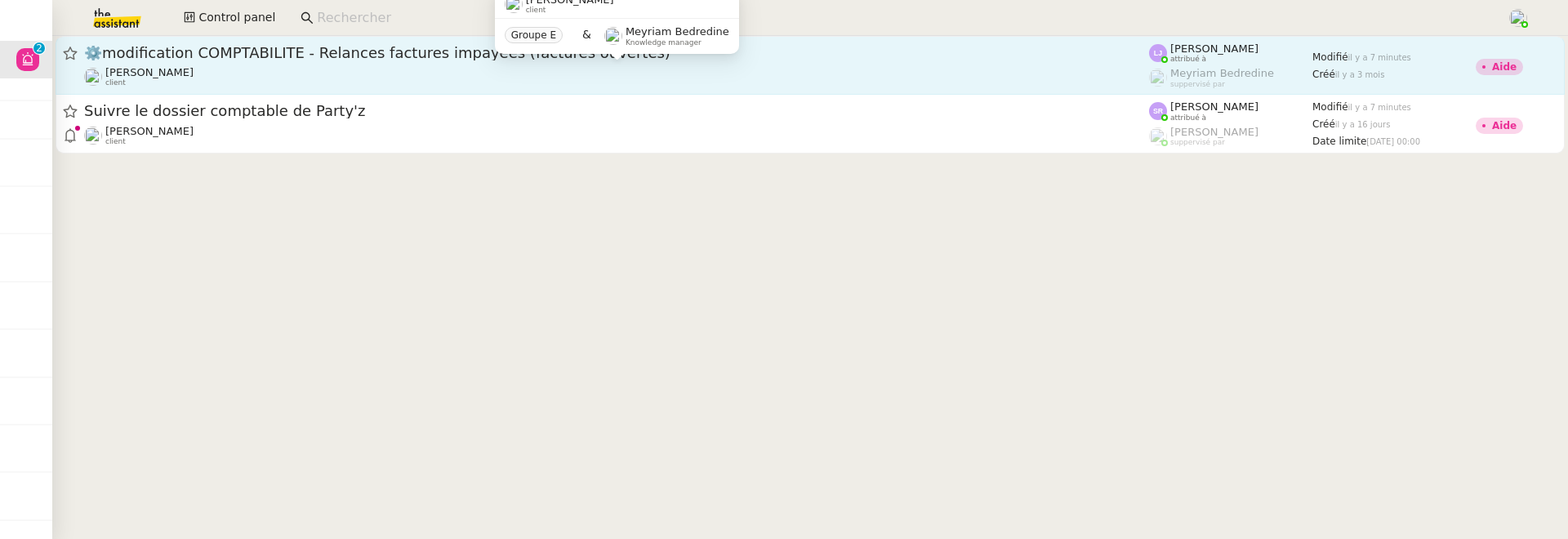
click at [517, 76] on div "[PERSON_NAME] client" at bounding box center [617, 77] width 1065 height 21
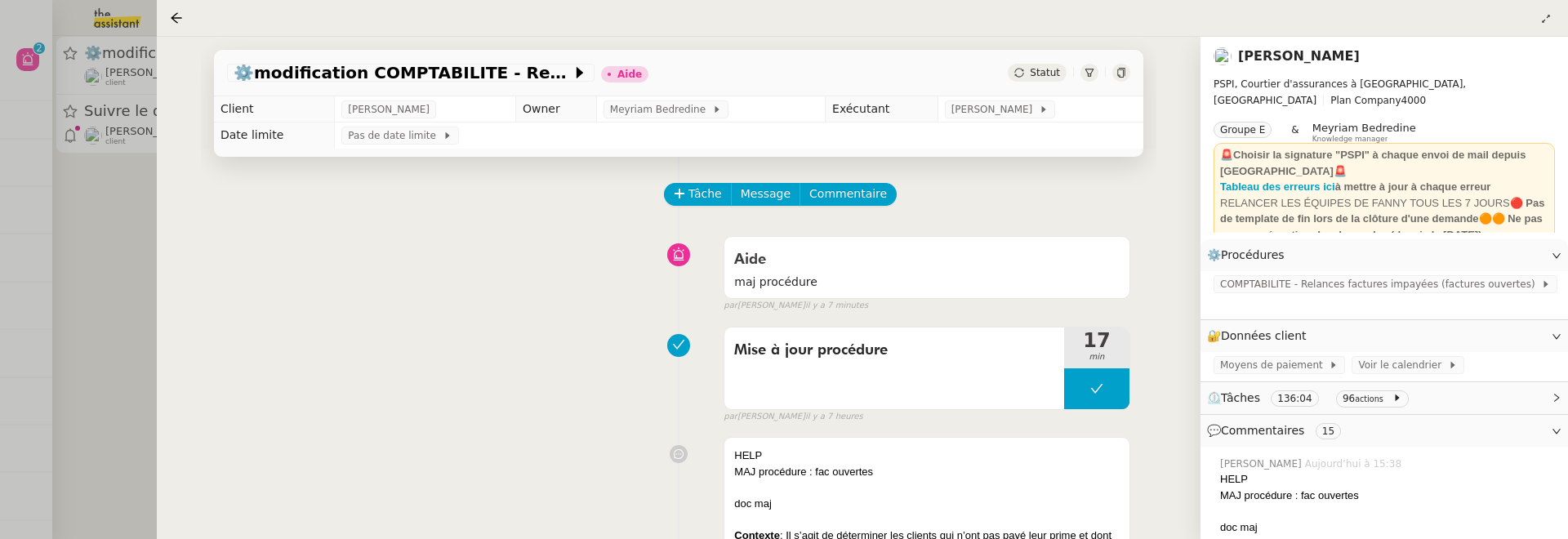
click at [136, 271] on div at bounding box center [784, 269] width 1568 height 539
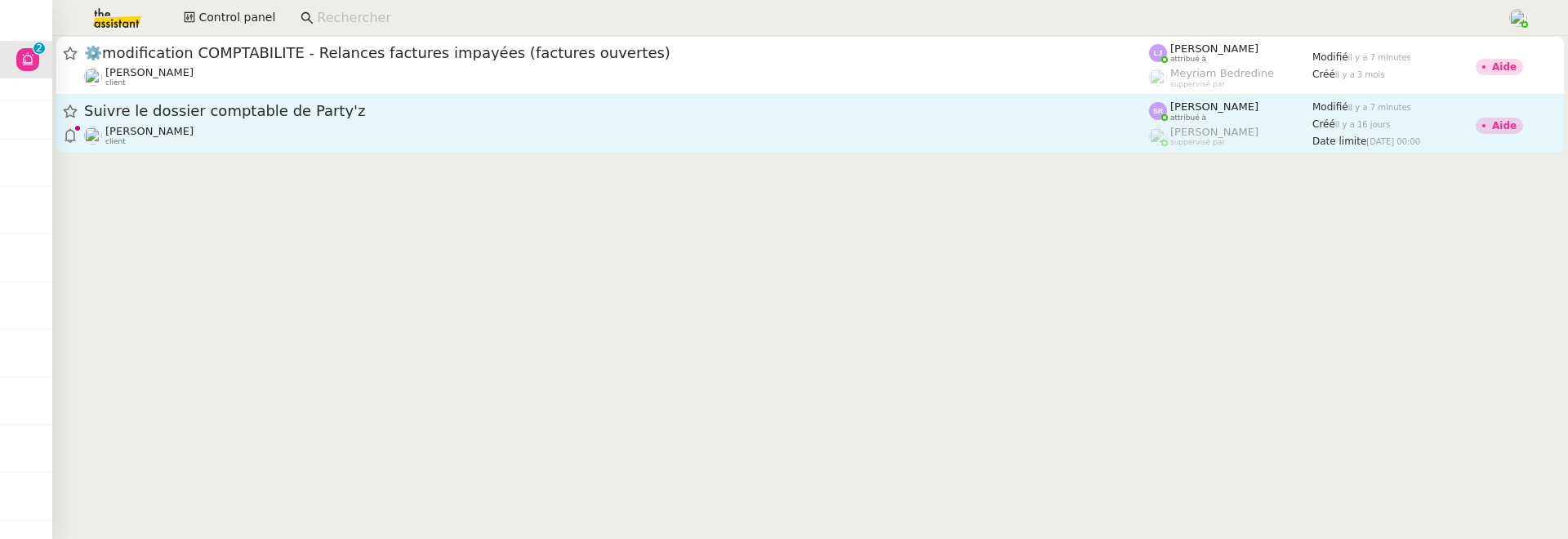
click at [456, 119] on span "Suivre le dossier comptable de Party'z" at bounding box center [617, 110] width 1065 height 14
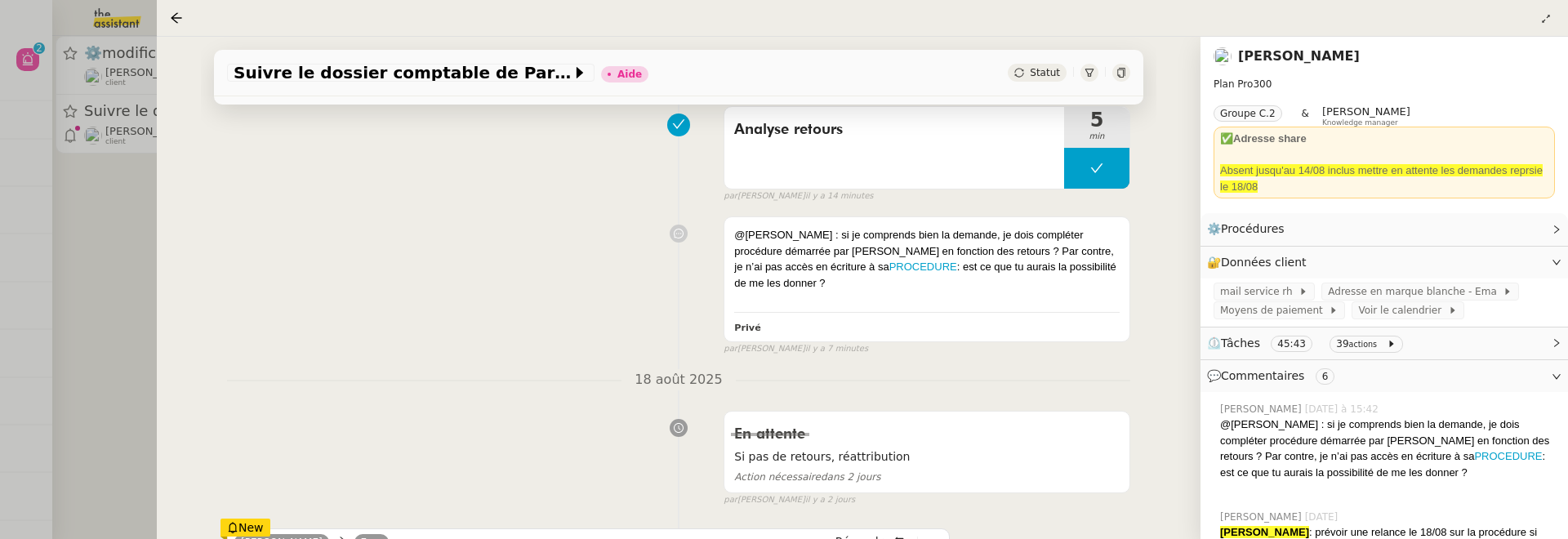
scroll to position [247, 0]
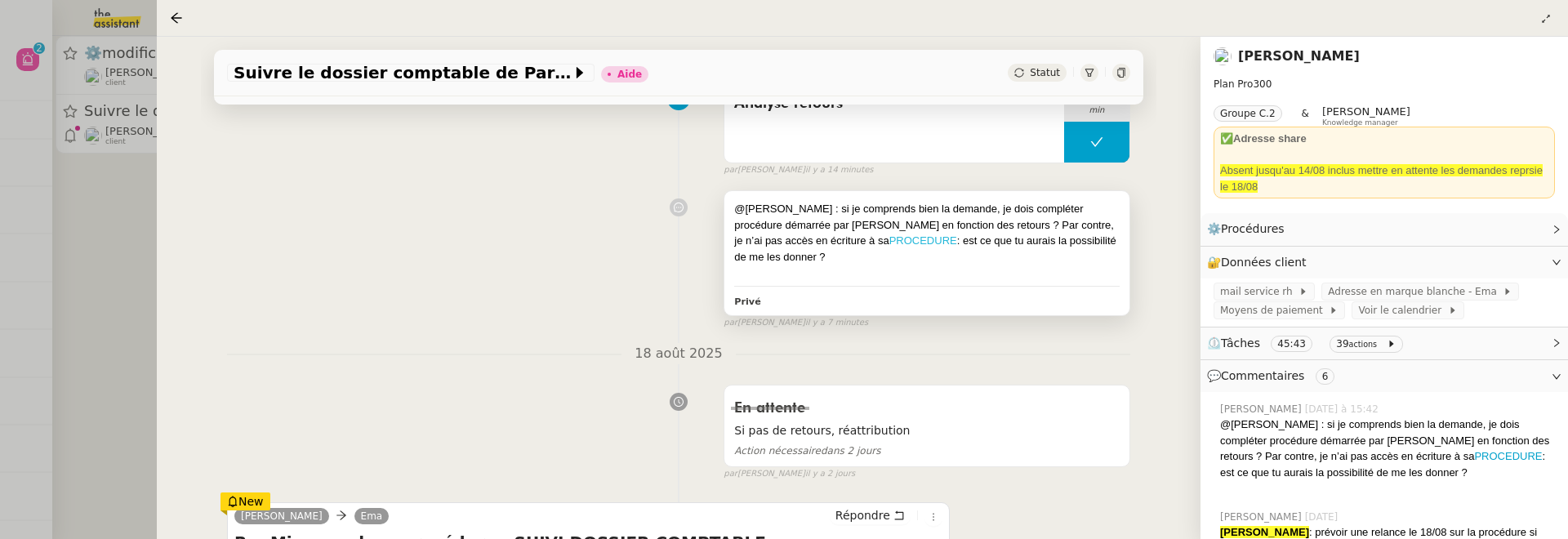
click at [889, 240] on link "PROCEDURE" at bounding box center [923, 241] width 67 height 12
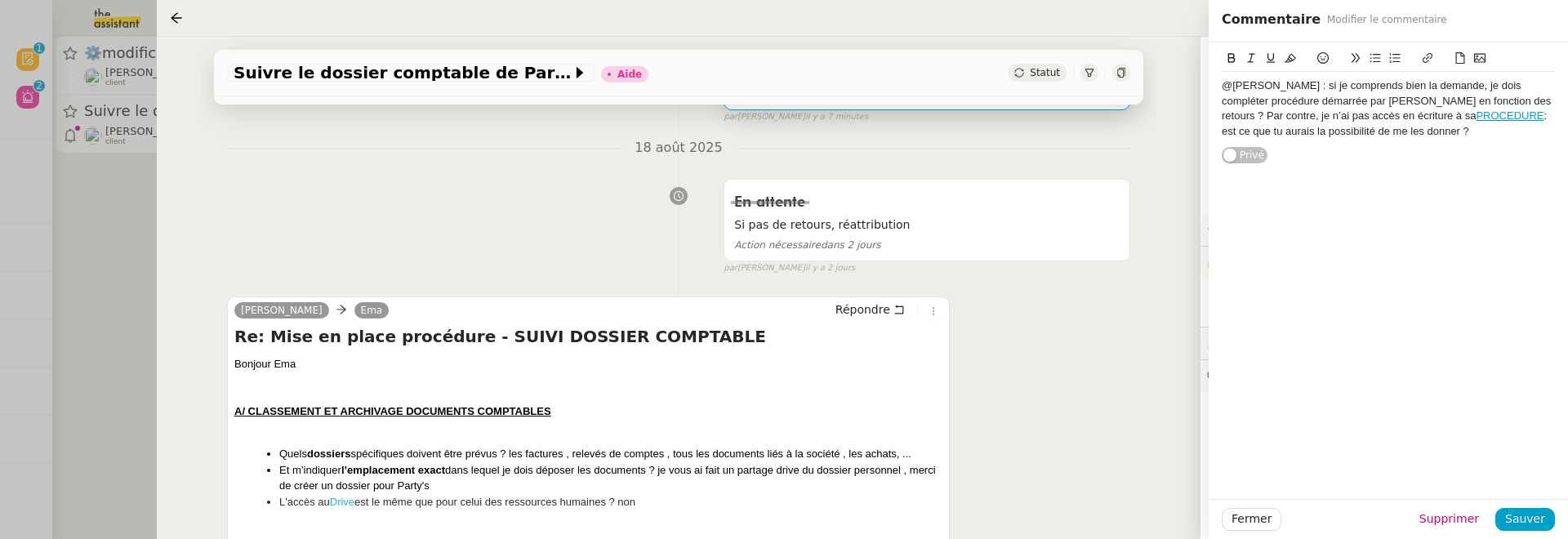
scroll to position [578, 0]
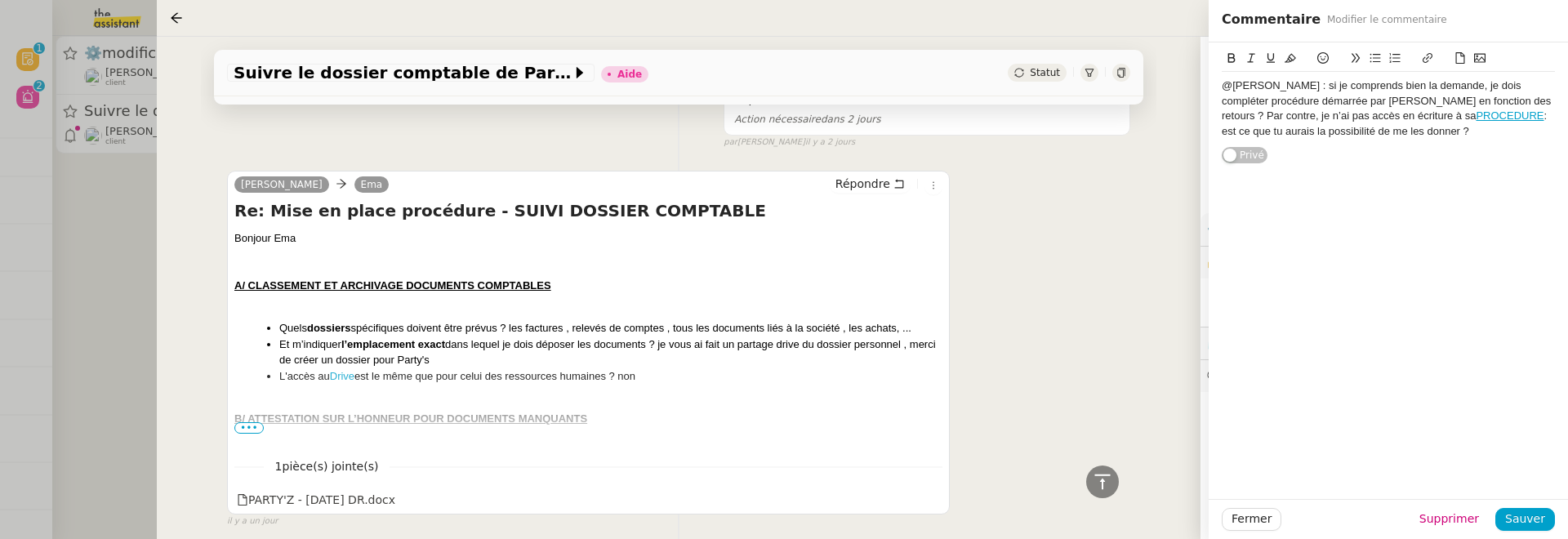
click at [251, 422] on span "•••" at bounding box center [249, 428] width 29 height 11
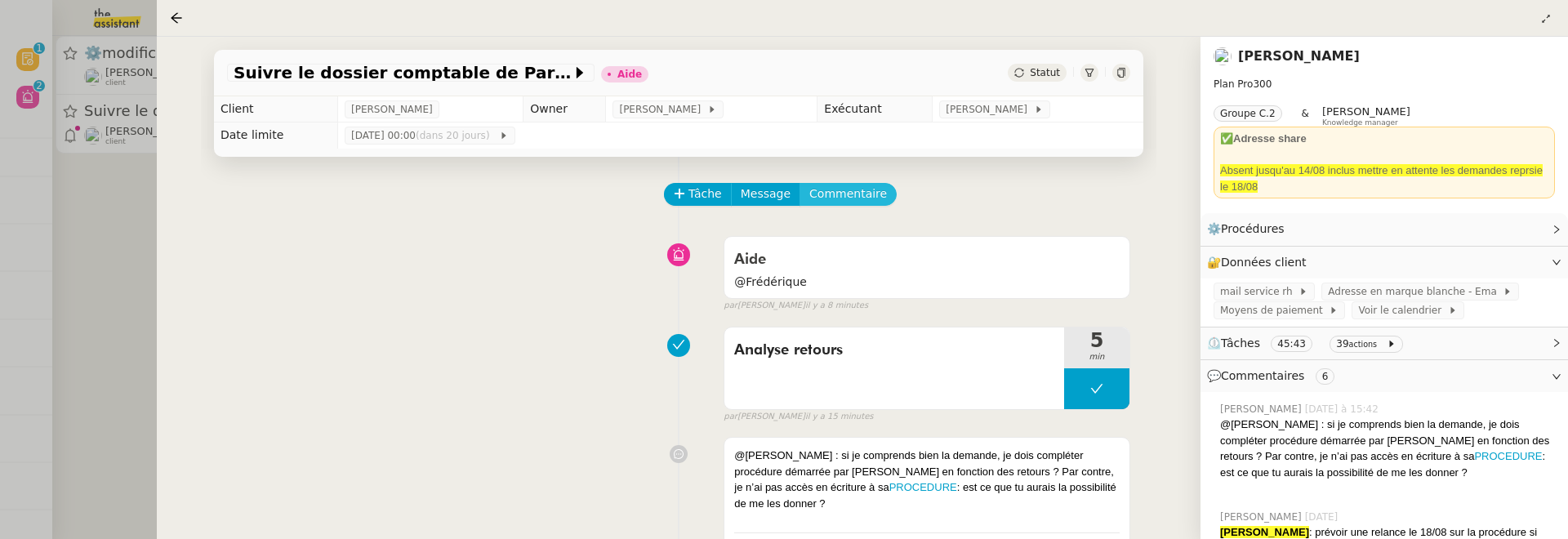
click at [853, 186] on span "Commentaire" at bounding box center [849, 194] width 78 height 19
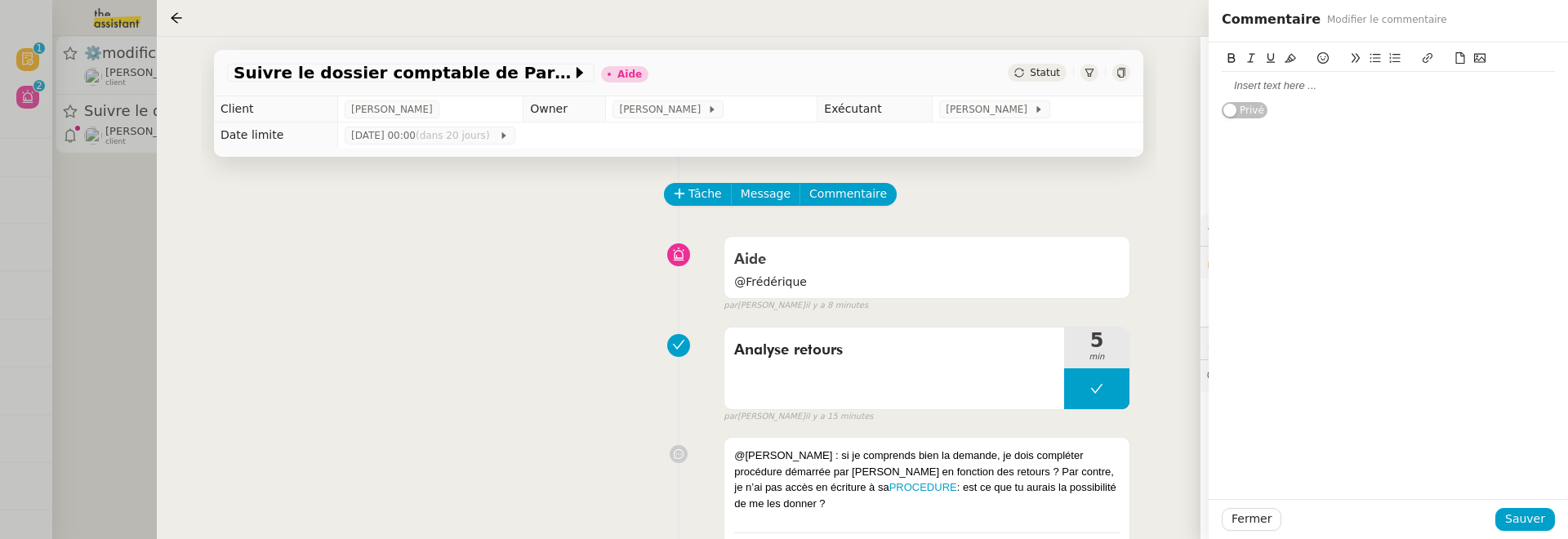
click at [1278, 84] on div at bounding box center [1388, 85] width 334 height 14
click at [1542, 514] on span "Sauver" at bounding box center [1525, 519] width 40 height 19
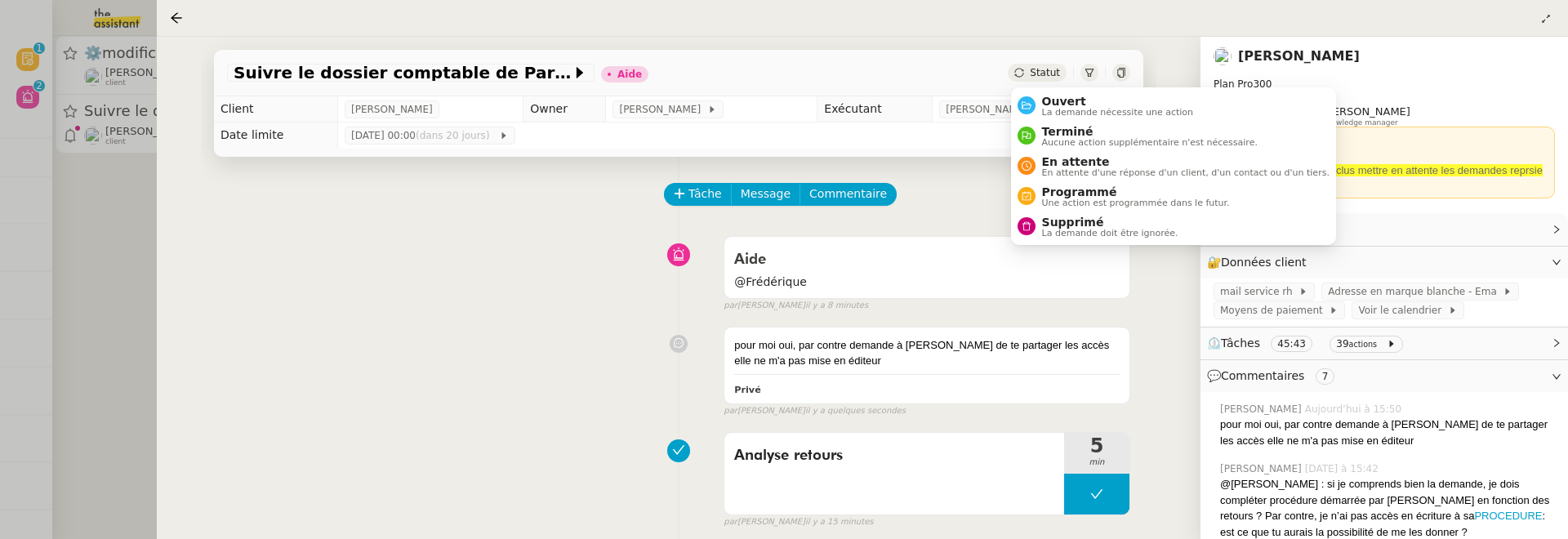
click at [1039, 68] on span "Statut" at bounding box center [1045, 72] width 30 height 11
click at [1056, 105] on span "Ouvert" at bounding box center [1119, 102] width 152 height 13
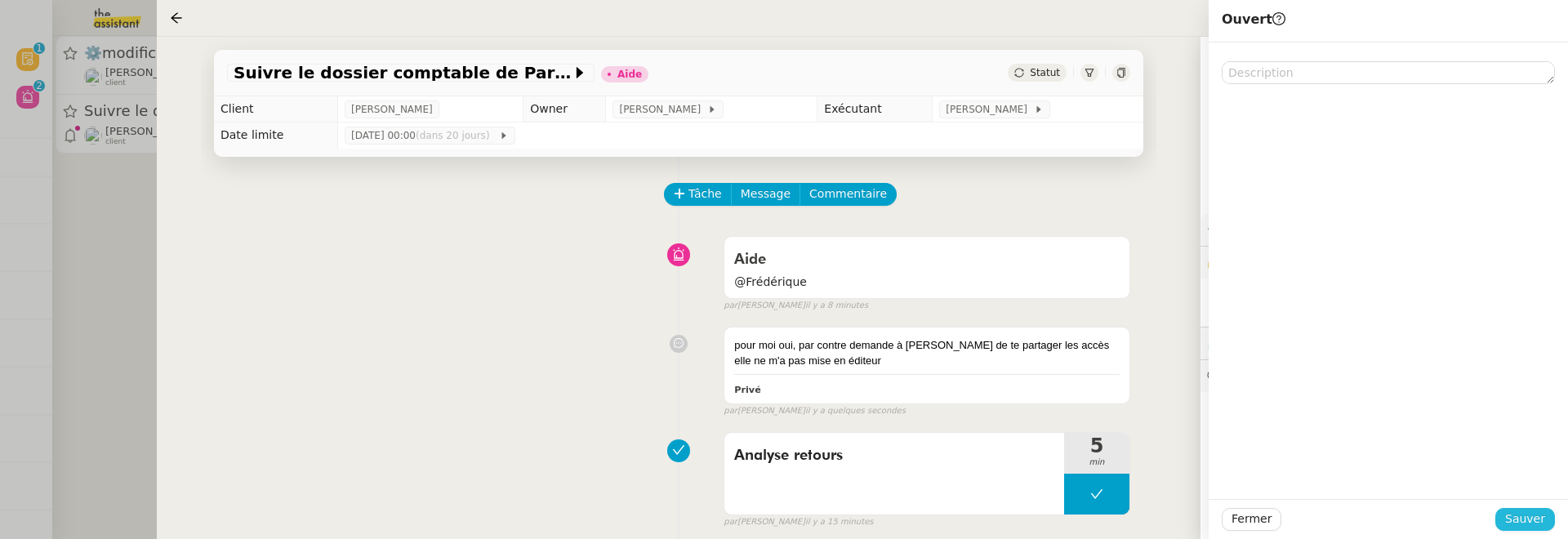
click at [1519, 520] on span "Sauver" at bounding box center [1525, 519] width 40 height 19
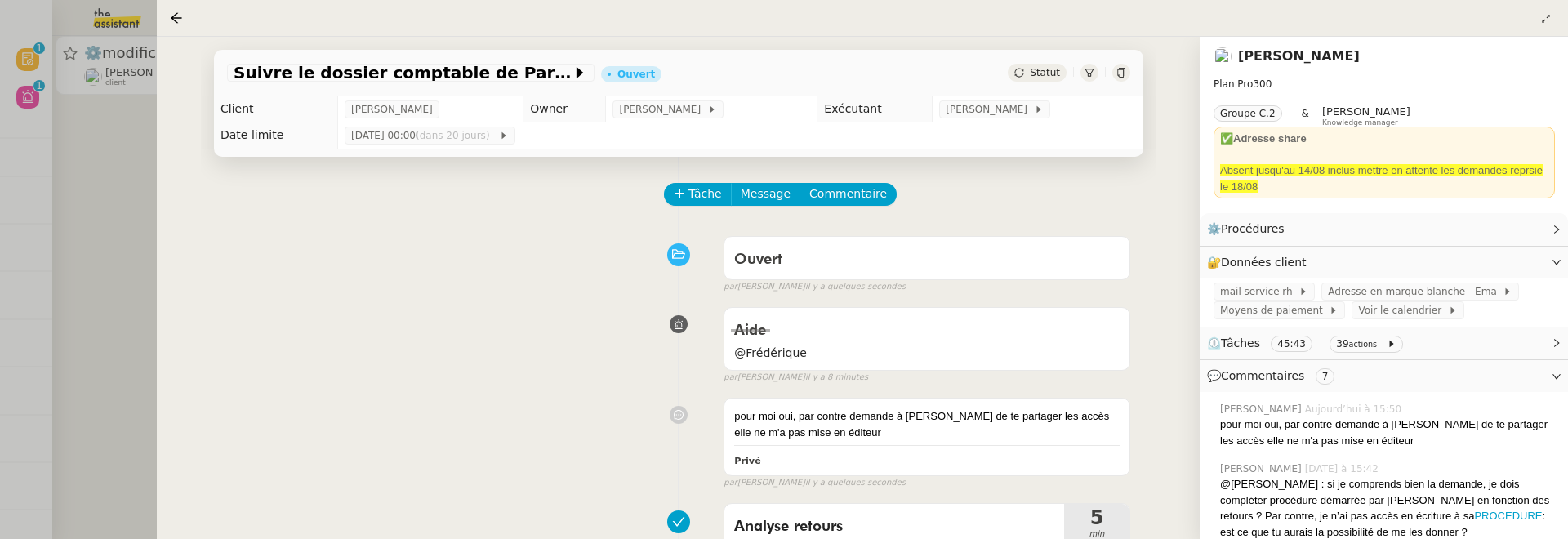
click at [112, 209] on div at bounding box center [784, 269] width 1568 height 539
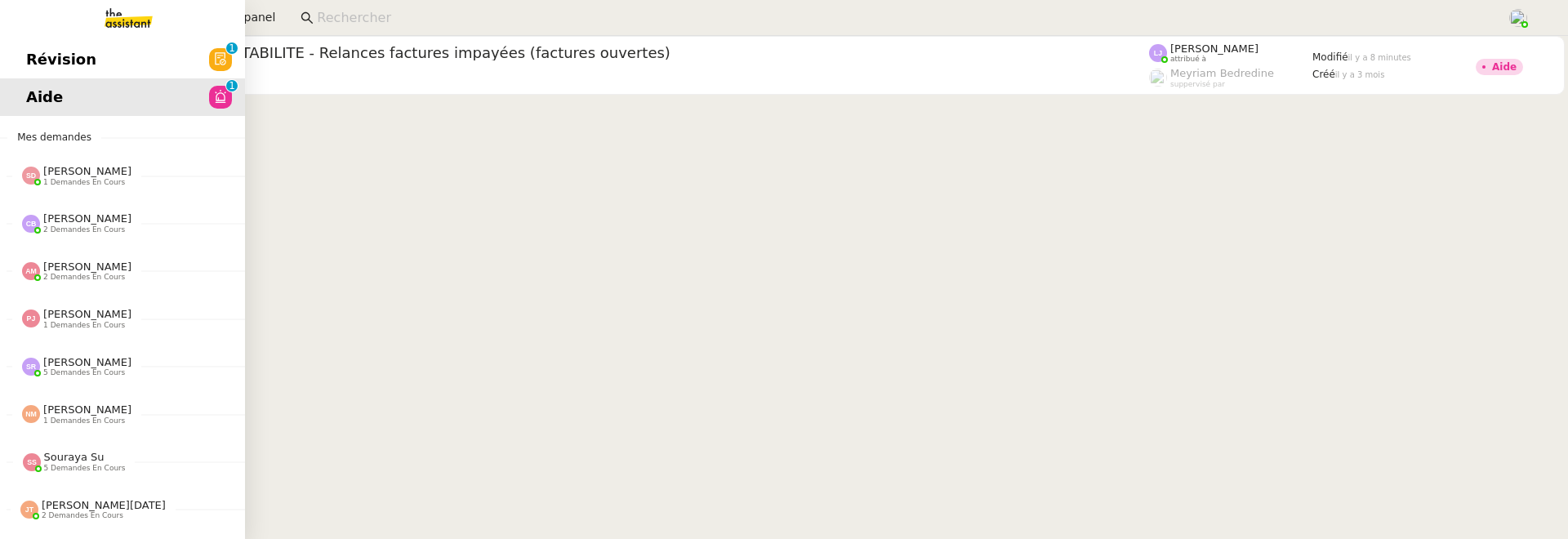
click at [30, 49] on span "Révision" at bounding box center [61, 60] width 70 height 25
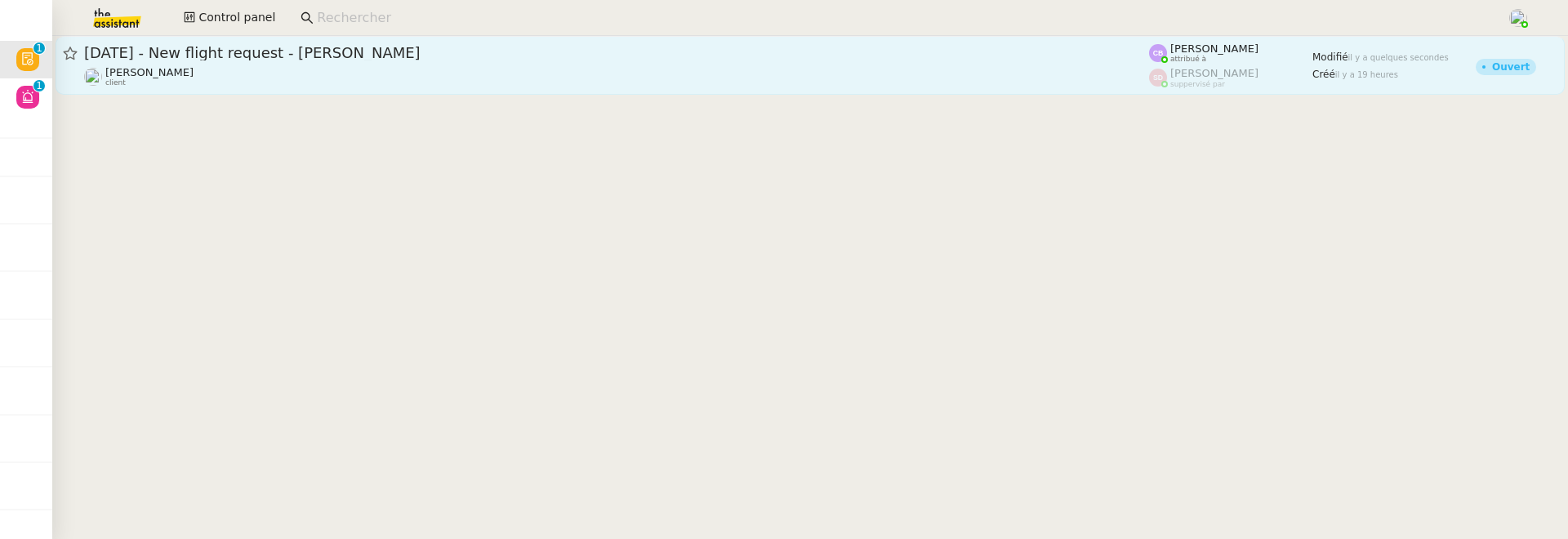
click at [319, 54] on span "16th October 2025 - New flight request - James Egerton" at bounding box center [617, 52] width 1065 height 14
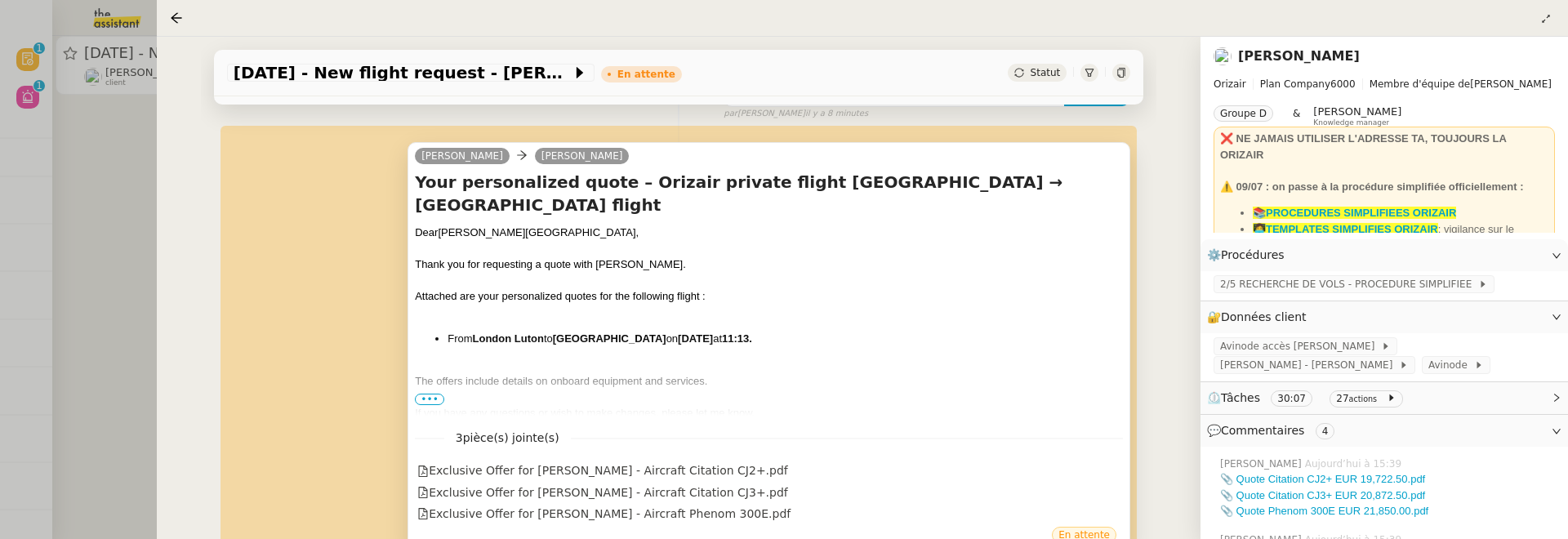
scroll to position [364, 0]
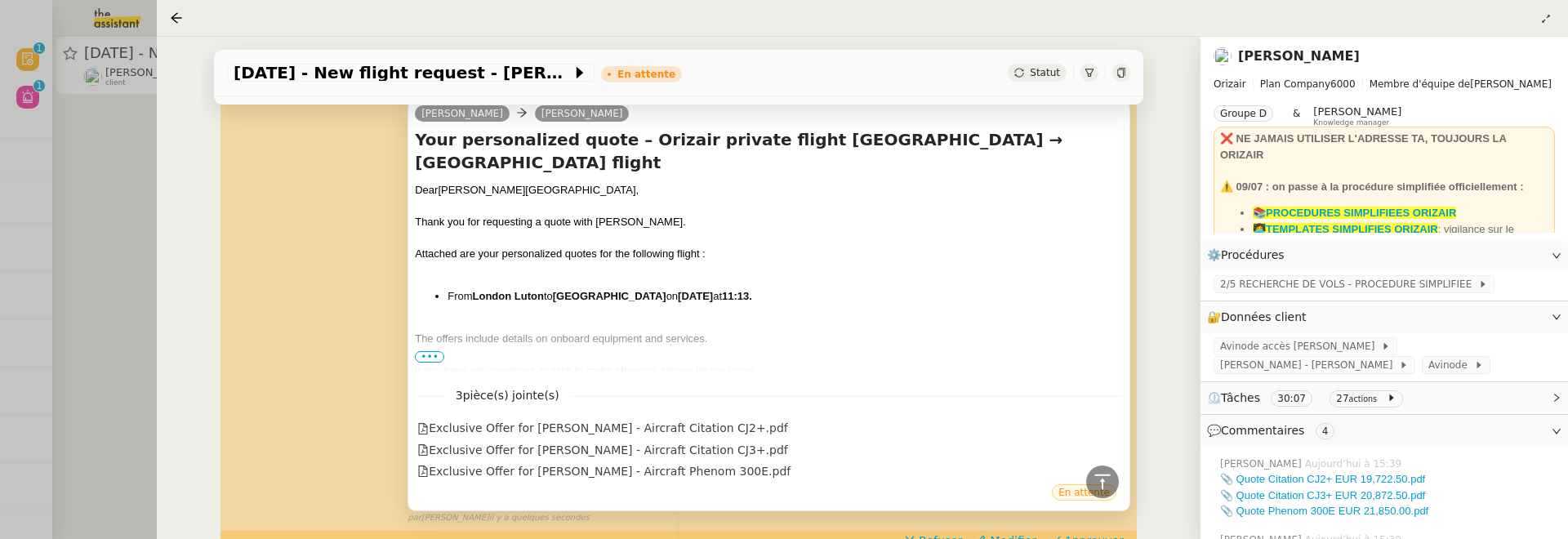
click at [437, 353] on span "•••" at bounding box center [430, 357] width 29 height 11
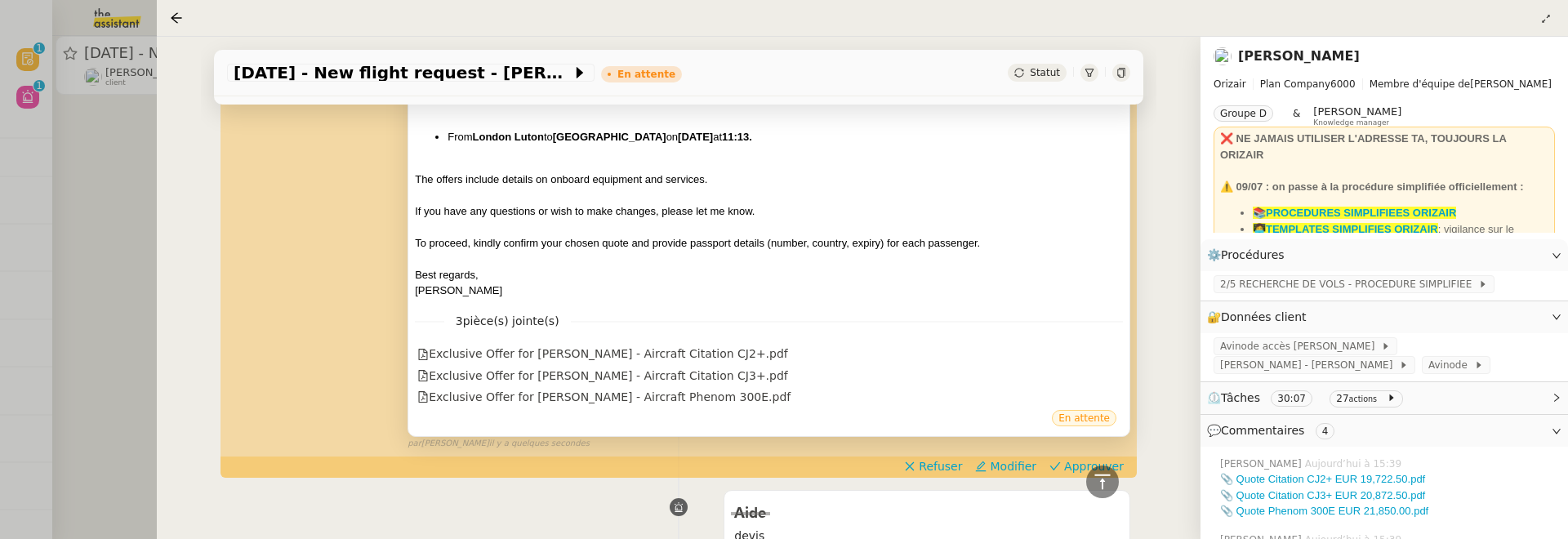
scroll to position [549, 0]
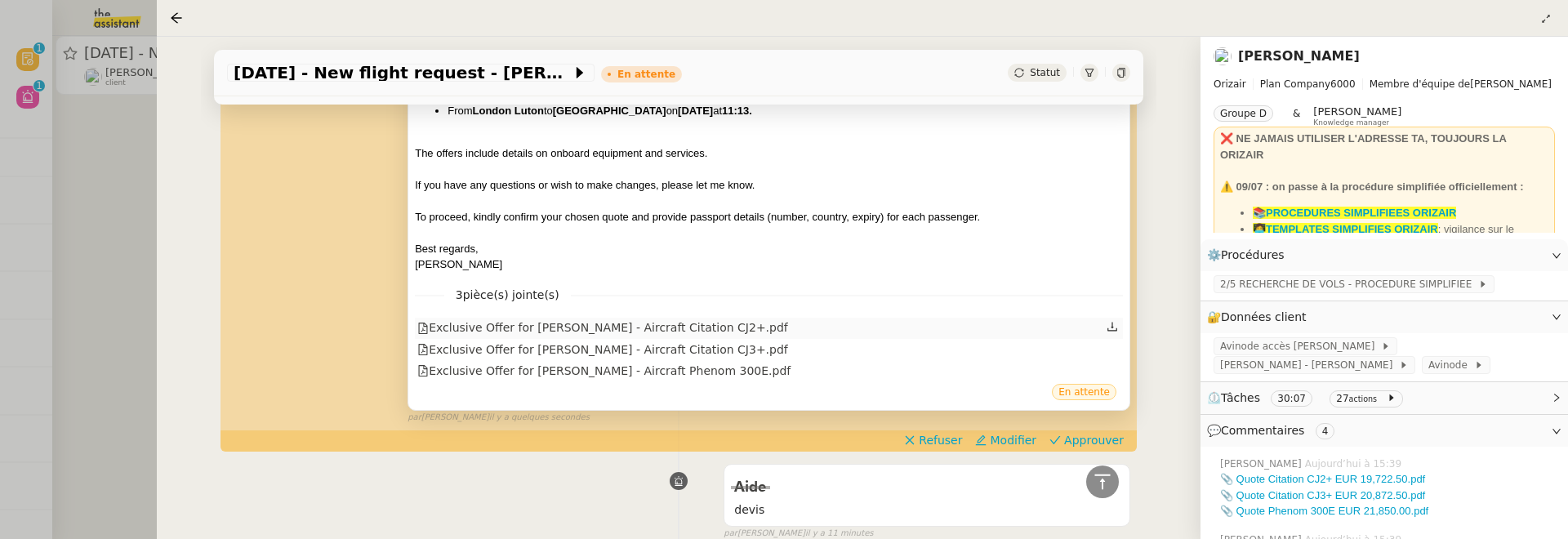
click at [622, 318] on div "Exclusive Offer for Mr. Egerton - Aircraft Citation CJ2+.pdf" at bounding box center [602, 328] width 371 height 19
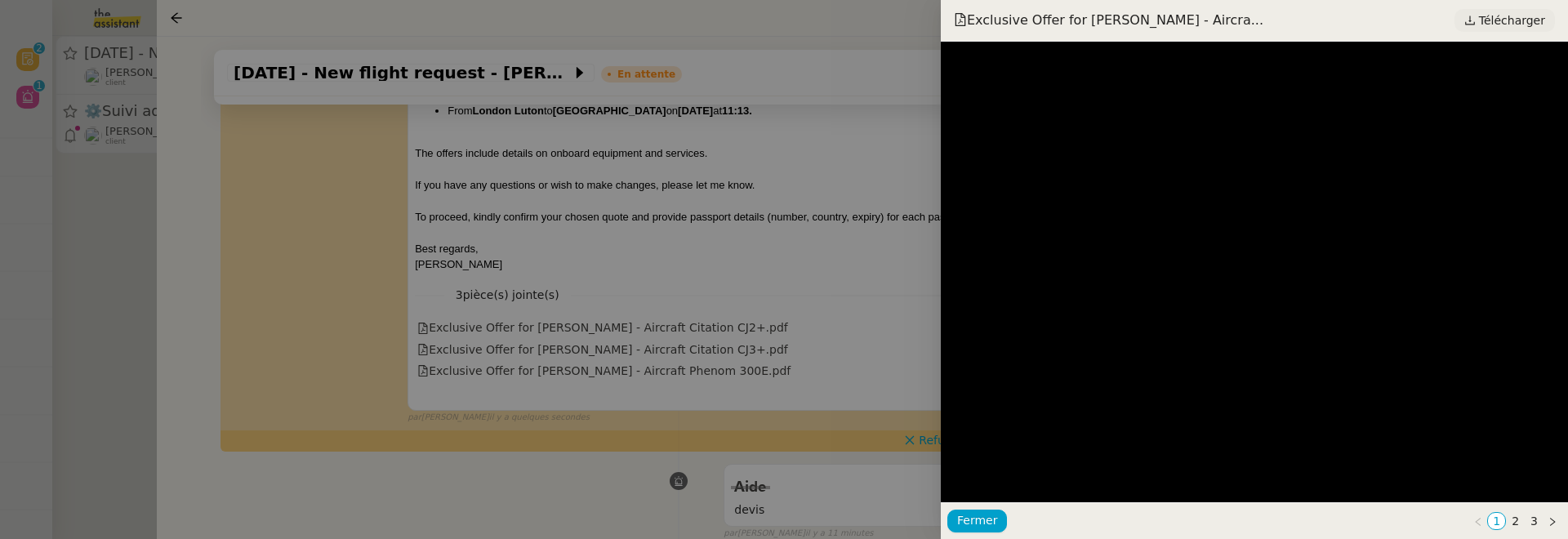
click at [1530, 14] on span "Télécharger" at bounding box center [1512, 20] width 67 height 21
click at [659, 338] on div at bounding box center [784, 269] width 1568 height 539
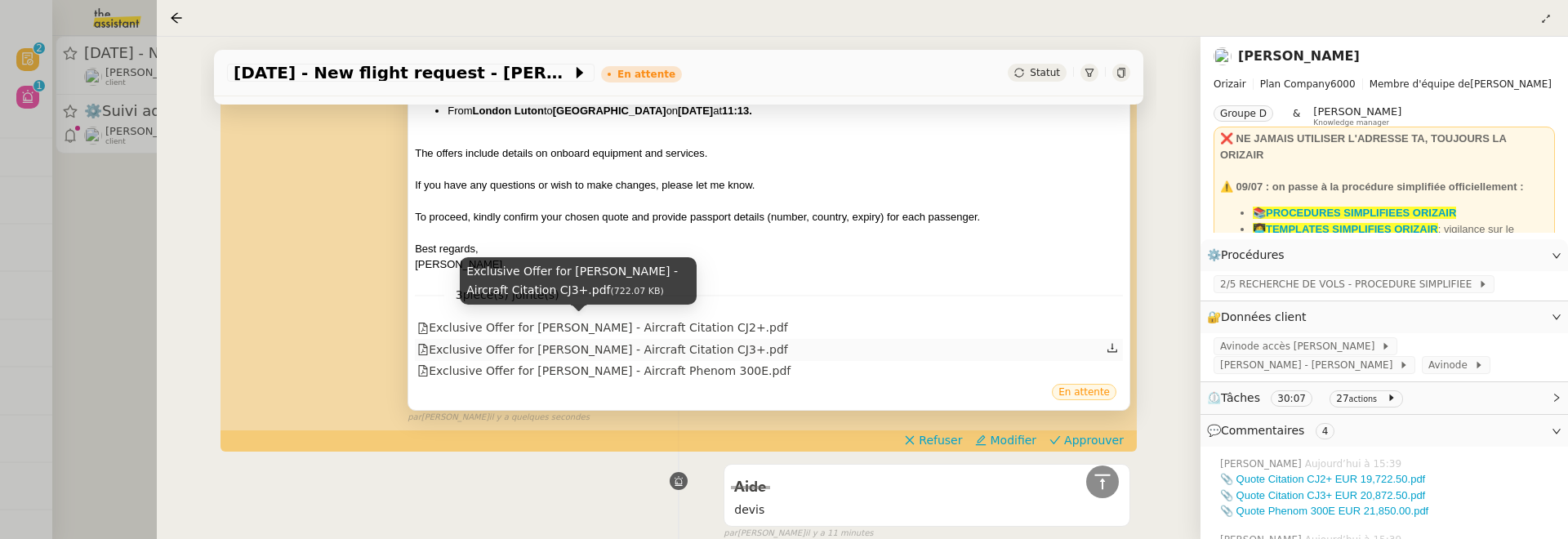
click at [646, 340] on div "Exclusive Offer for Mr. Egerton - Aircraft Citation CJ3+.pdf" at bounding box center [602, 350] width 371 height 19
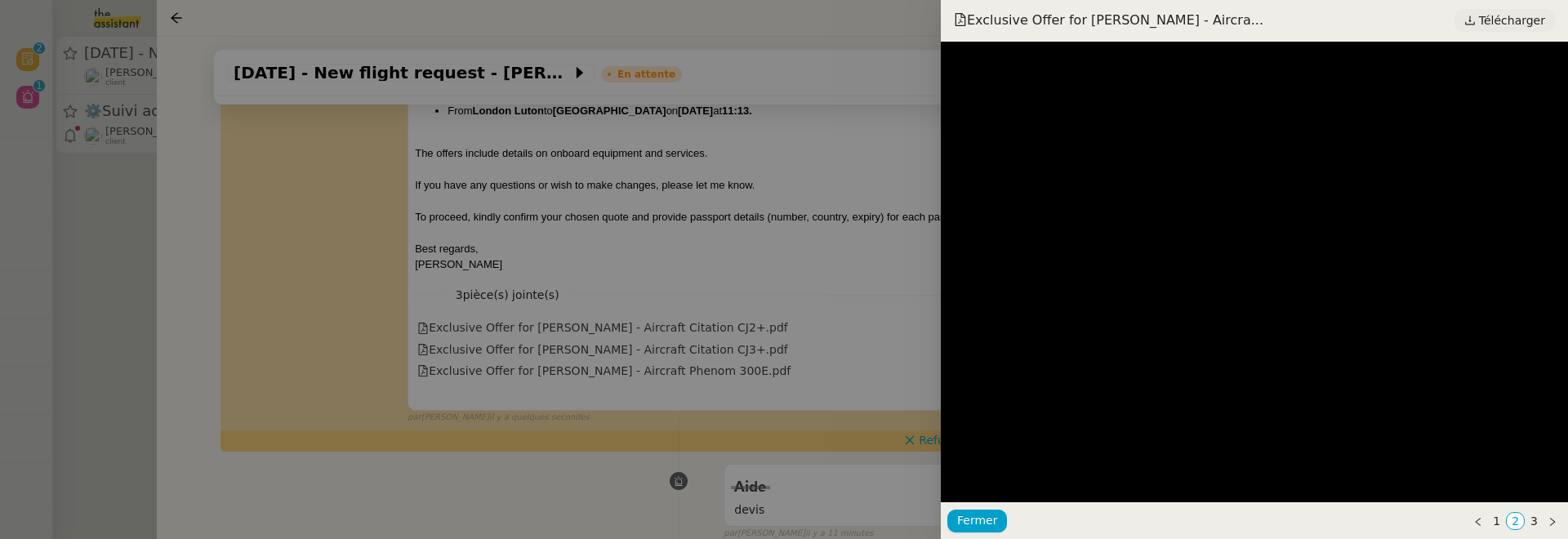
click at [1502, 26] on span "Télécharger" at bounding box center [1512, 20] width 67 height 21
click at [805, 276] on div at bounding box center [784, 269] width 1568 height 539
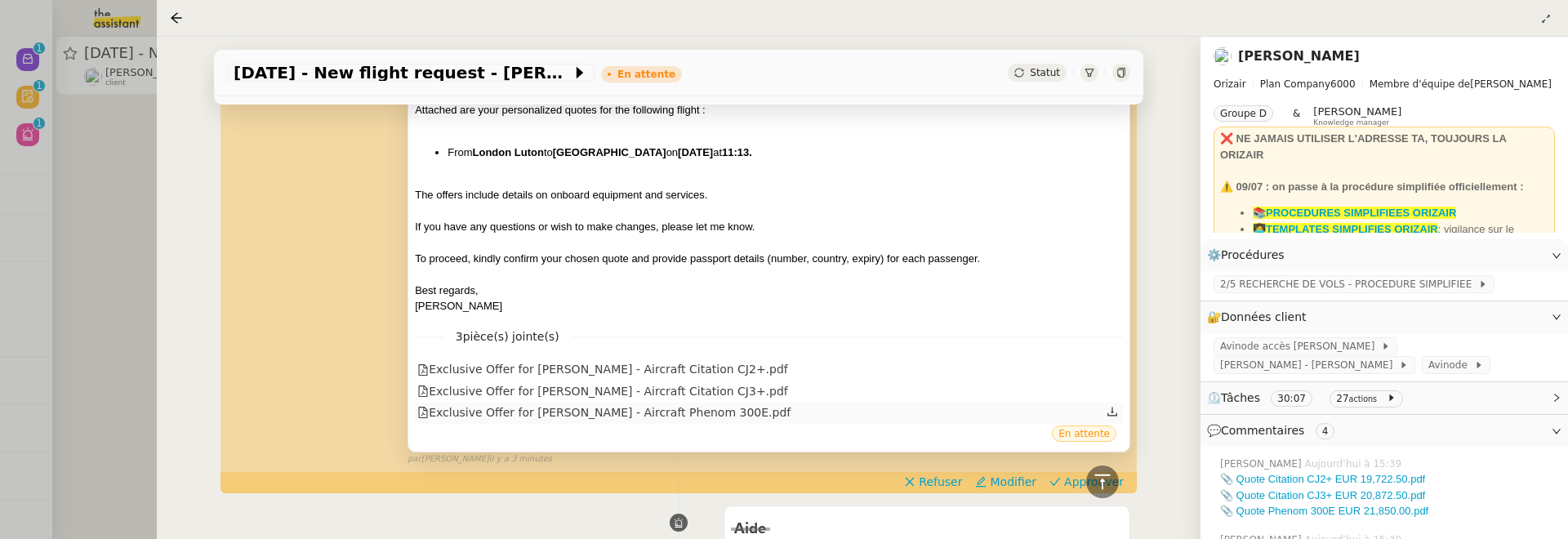
scroll to position [511, 0]
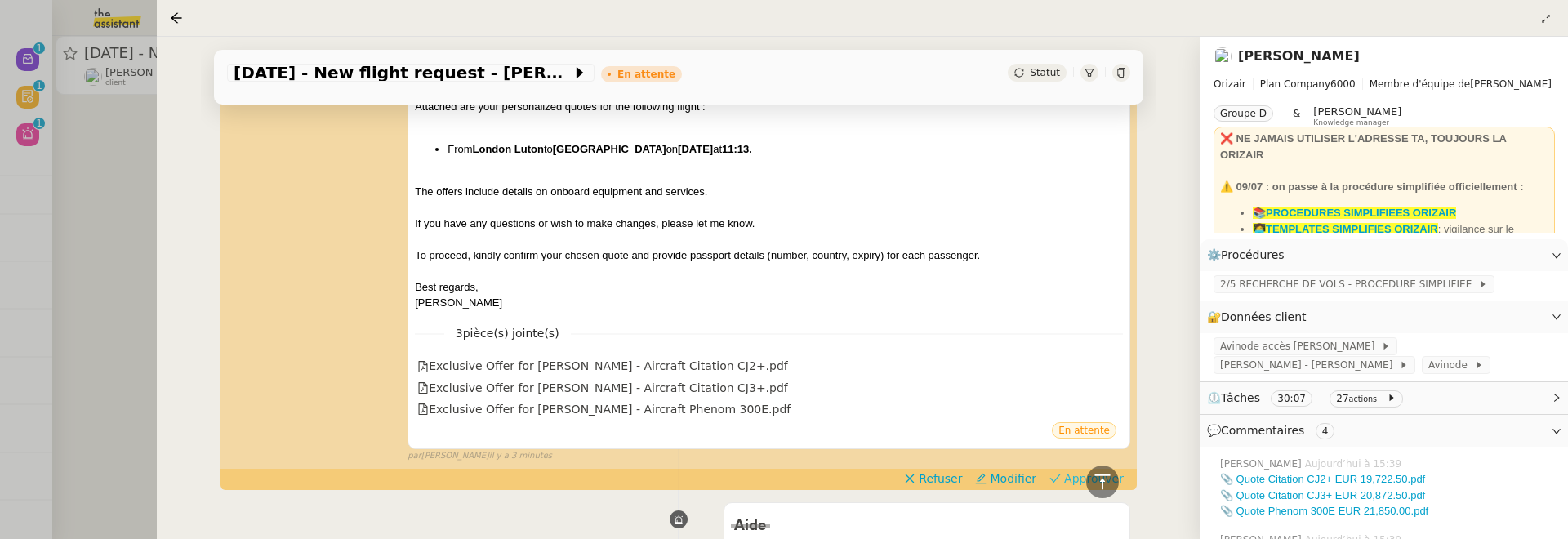
click at [1103, 471] on span "Approuver" at bounding box center [1094, 478] width 60 height 16
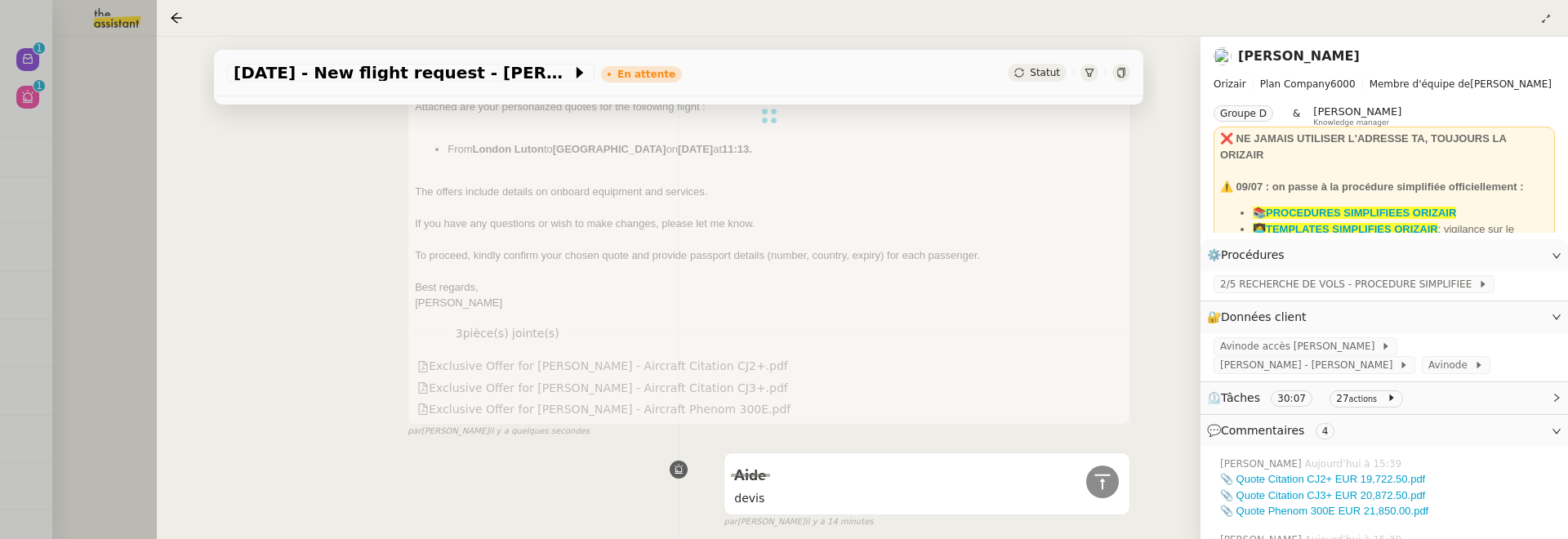
click at [84, 195] on div at bounding box center [784, 269] width 1568 height 539
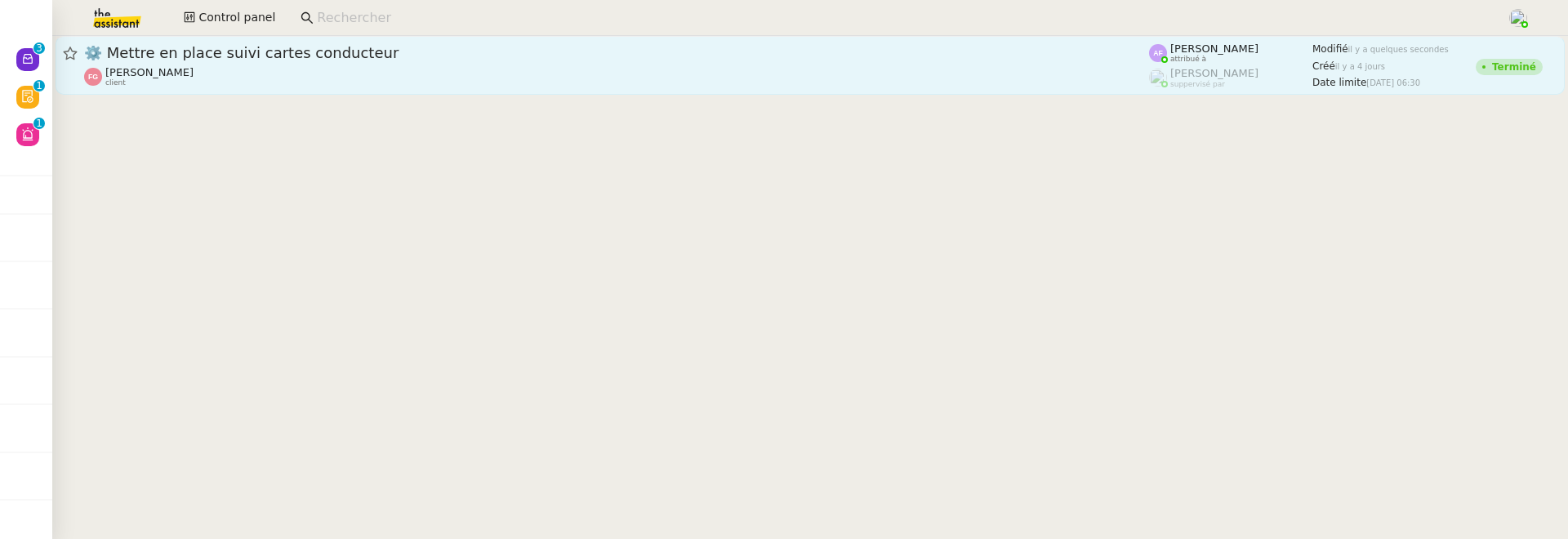
click at [958, 51] on span "⚙️ Mettre en place suivi cartes conducteur" at bounding box center [617, 52] width 1065 height 14
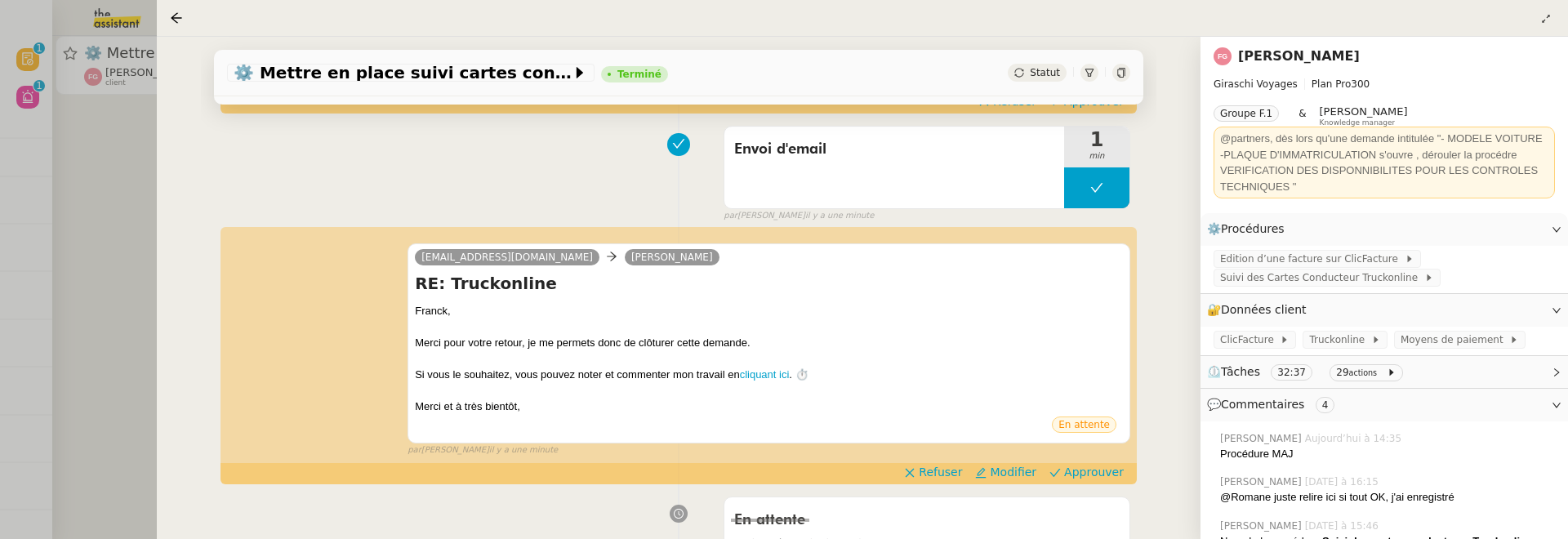
scroll to position [221, 0]
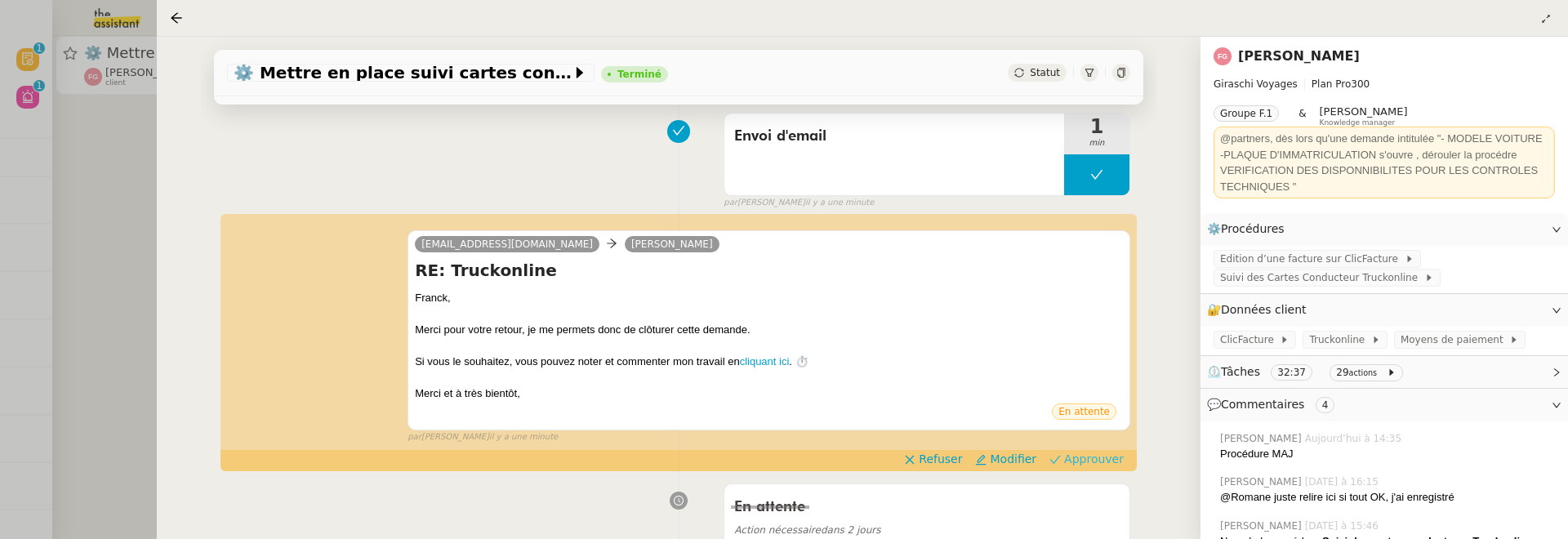
click at [1108, 457] on span "Approuver" at bounding box center [1094, 458] width 60 height 16
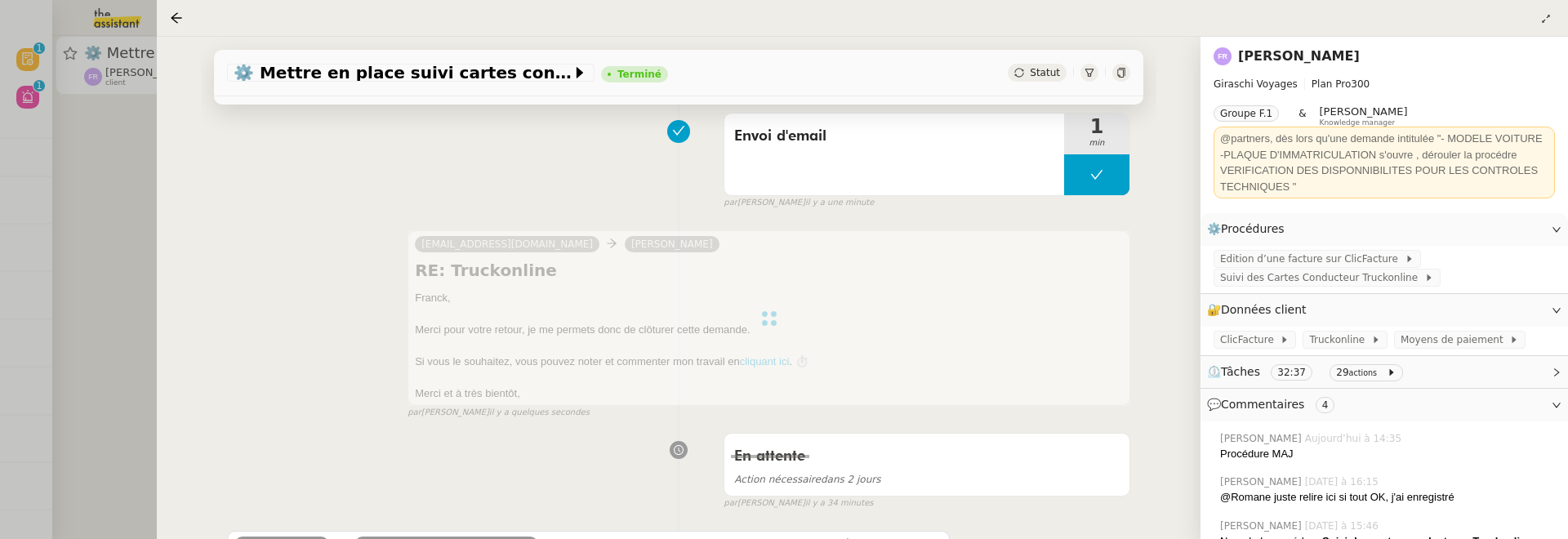
scroll to position [0, 0]
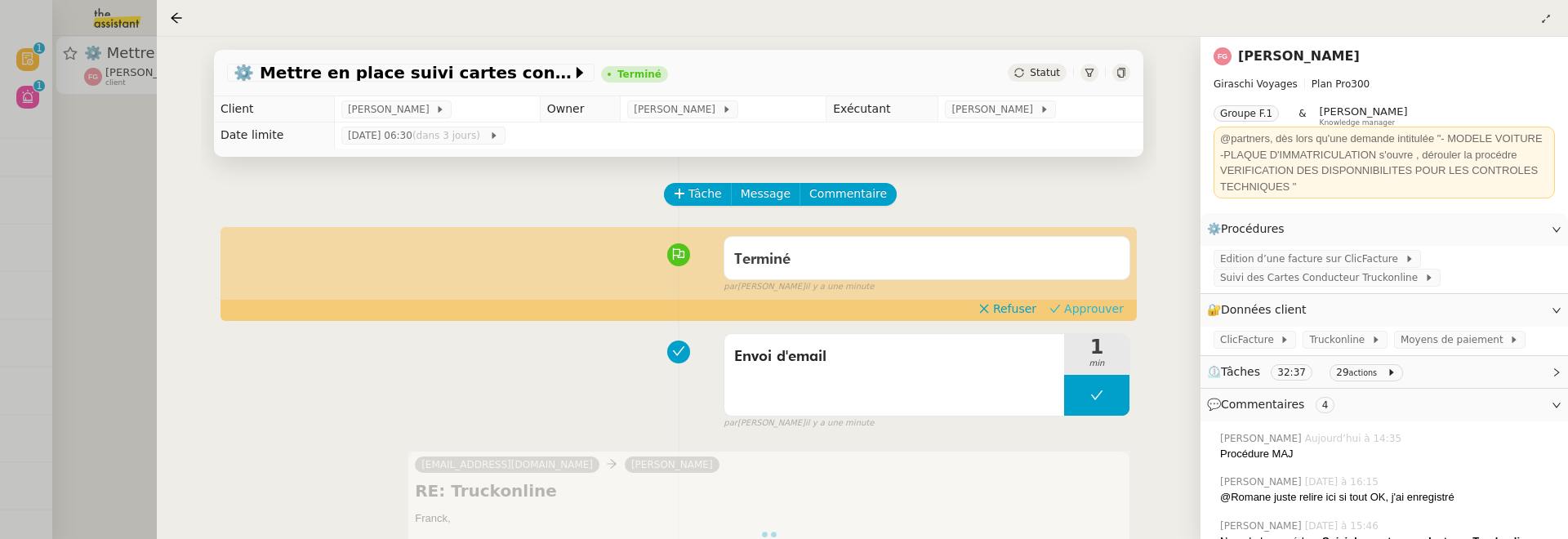
click at [1098, 306] on span "Approuver" at bounding box center [1094, 308] width 60 height 16
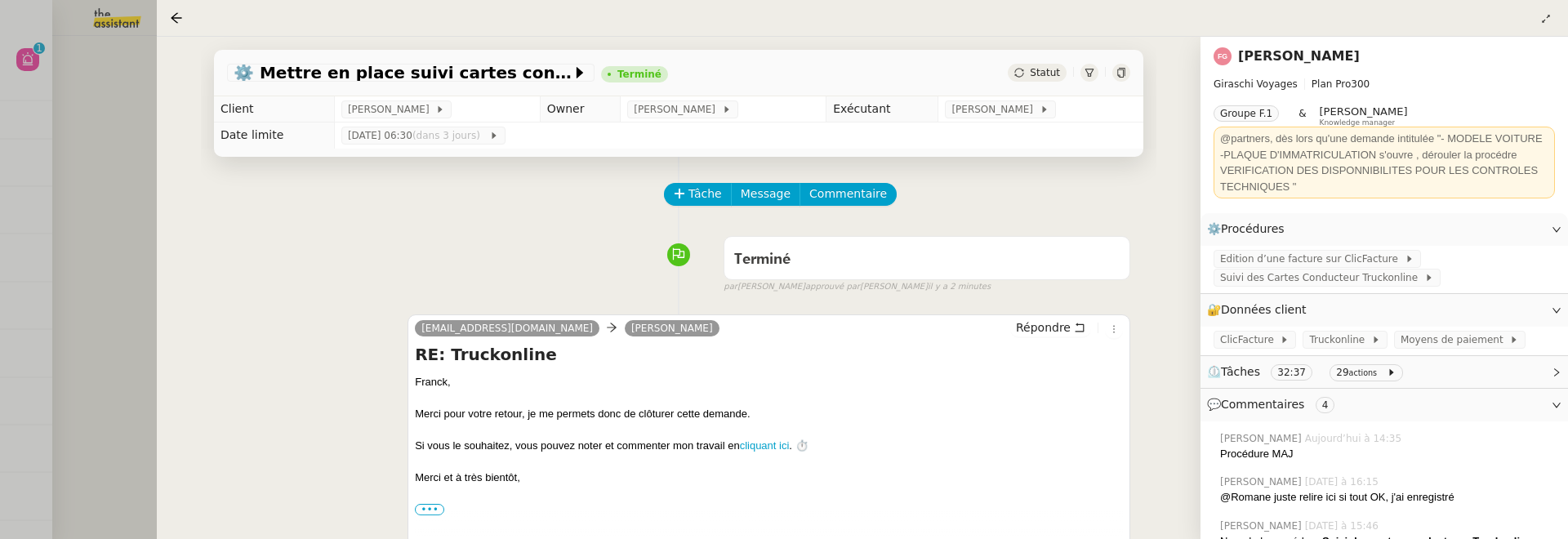
click at [122, 168] on div at bounding box center [784, 269] width 1568 height 539
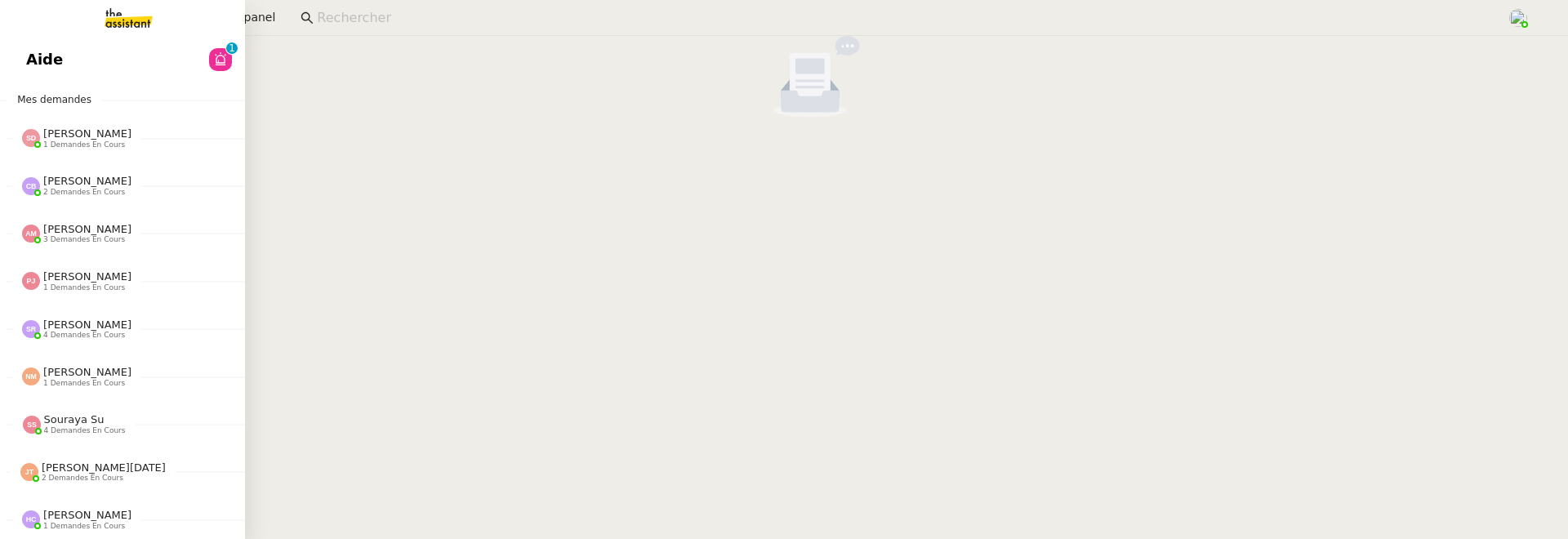
click at [39, 61] on span "Aide" at bounding box center [44, 60] width 37 height 25
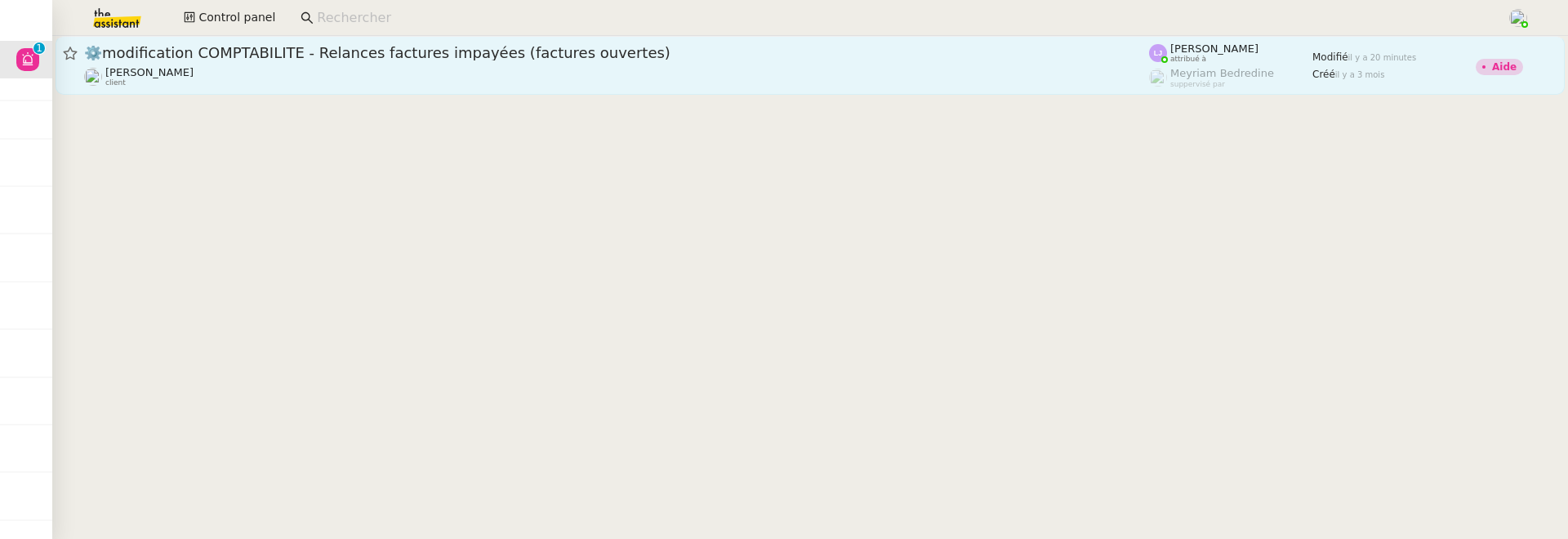
click at [513, 48] on span "⚙️modification COMPTABILITE - Relances factures impayées (factures ouvertes)" at bounding box center [617, 52] width 1065 height 14
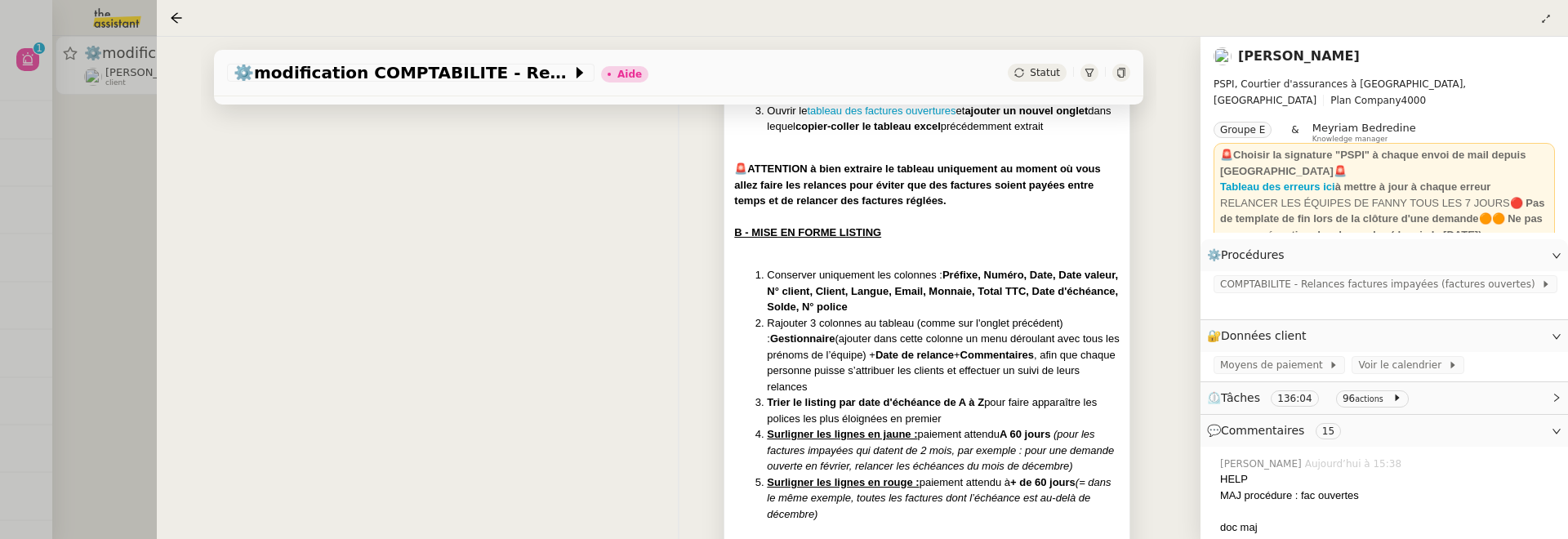
scroll to position [799, 0]
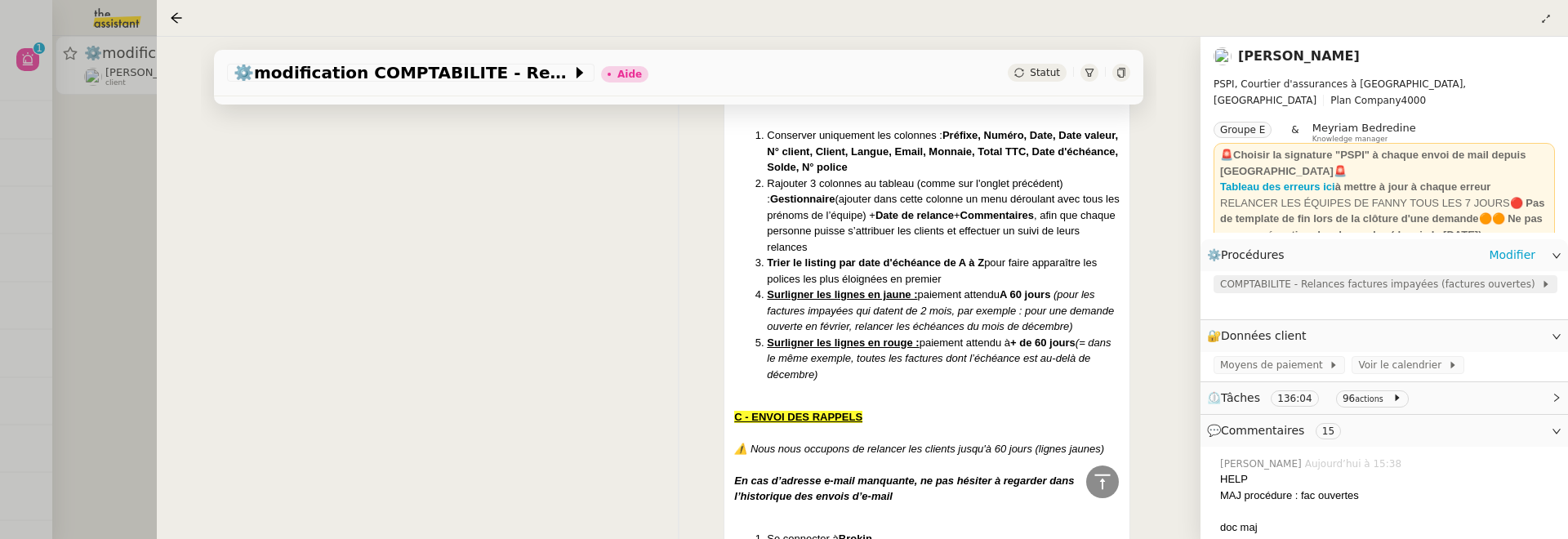
click at [1348, 285] on span "COMPTABILITE - Relances factures impayées (factures ouvertes)" at bounding box center [1381, 283] width 321 height 16
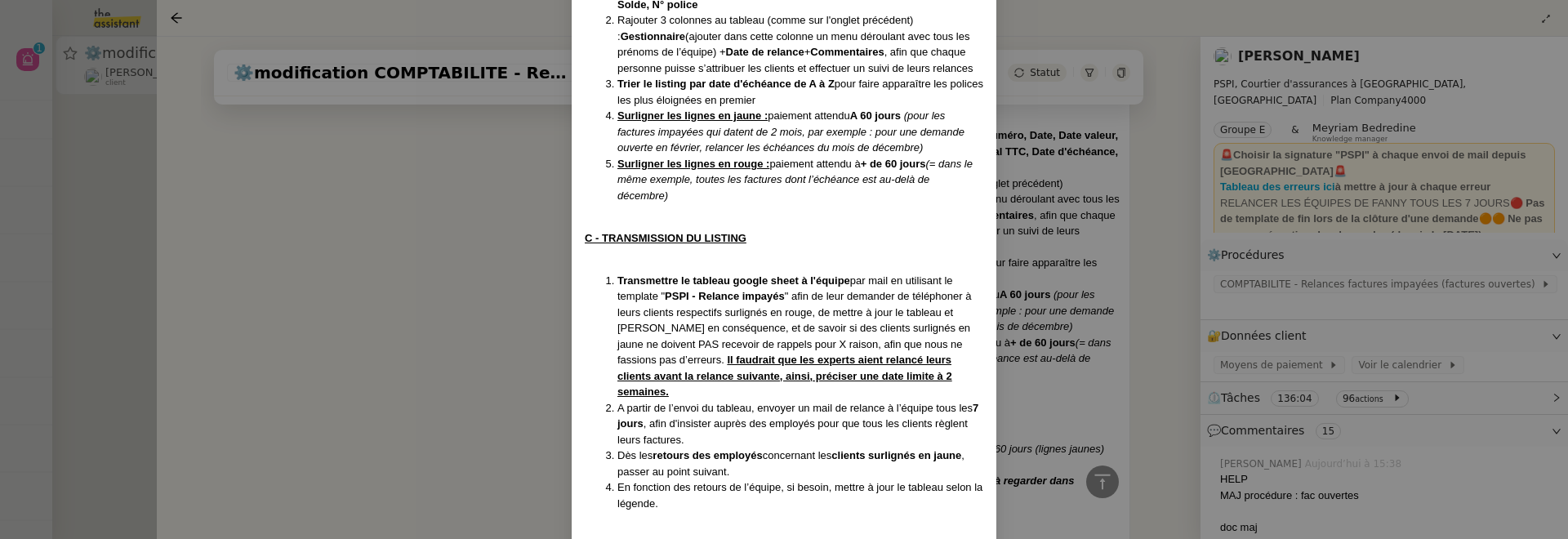
scroll to position [0, 0]
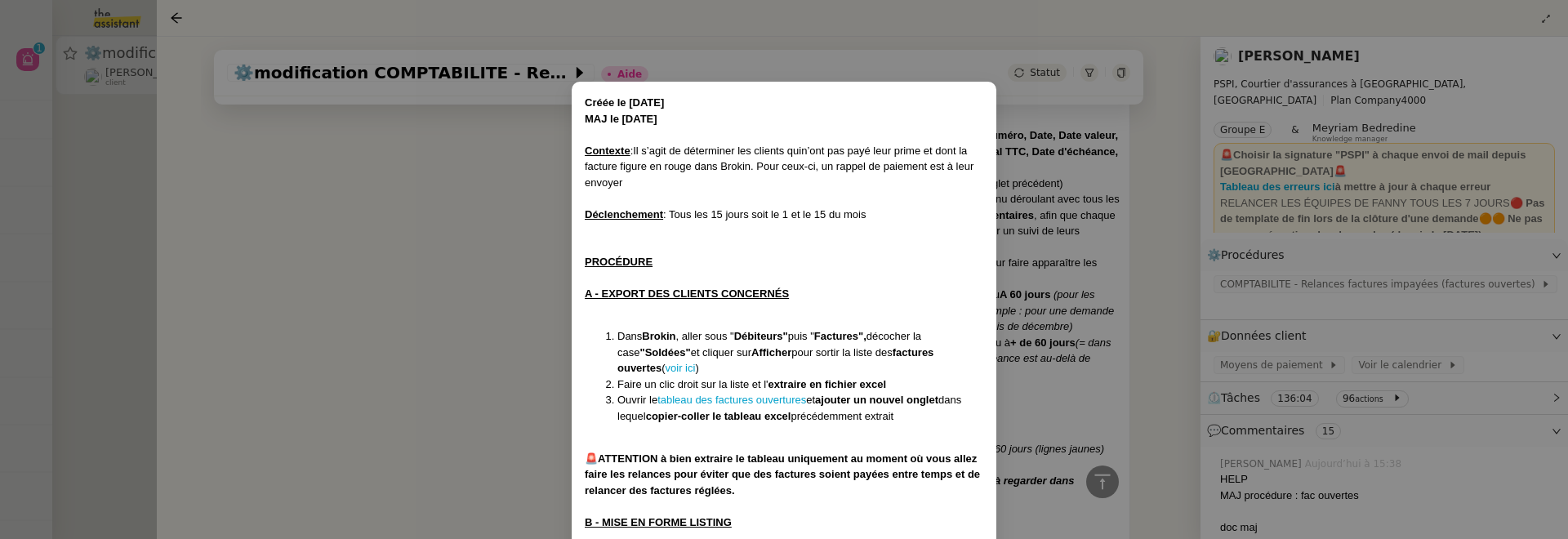
click at [1158, 253] on nz-modal-container "Créée le 05/11/2024 MAJ le 17/07/ 2025 Contexte : Il s’agit de déterminer les c…" at bounding box center [784, 269] width 1568 height 539
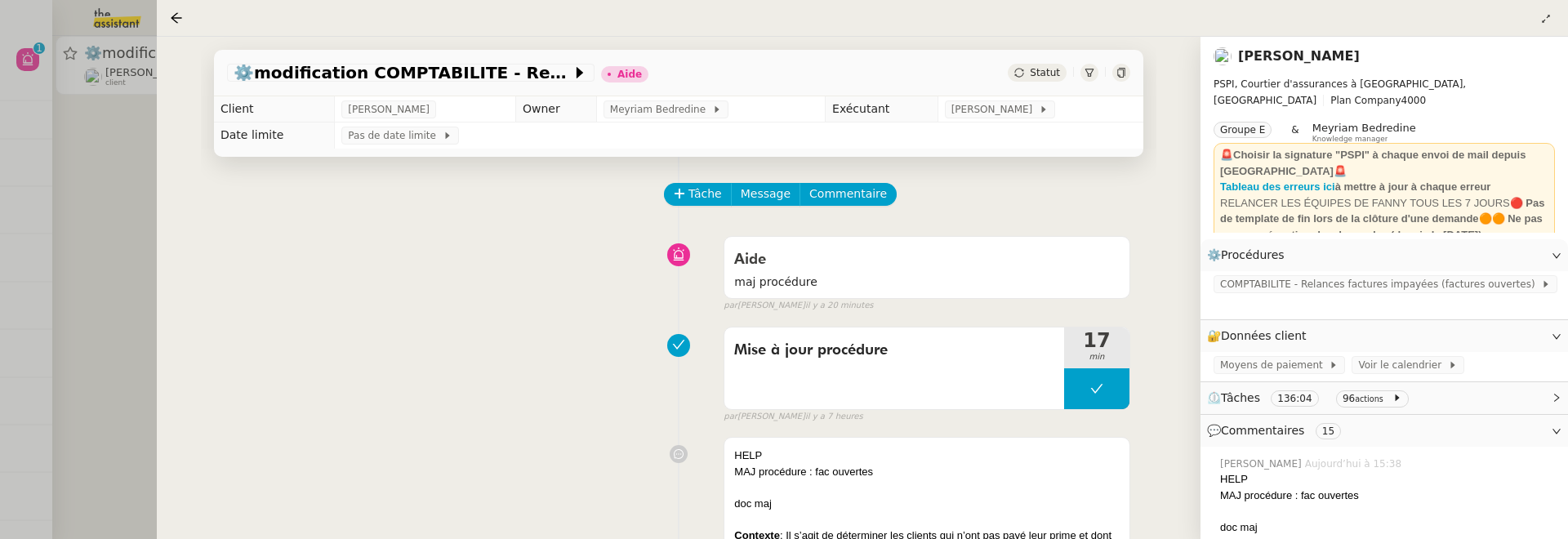
click at [99, 231] on div at bounding box center [784, 269] width 1568 height 539
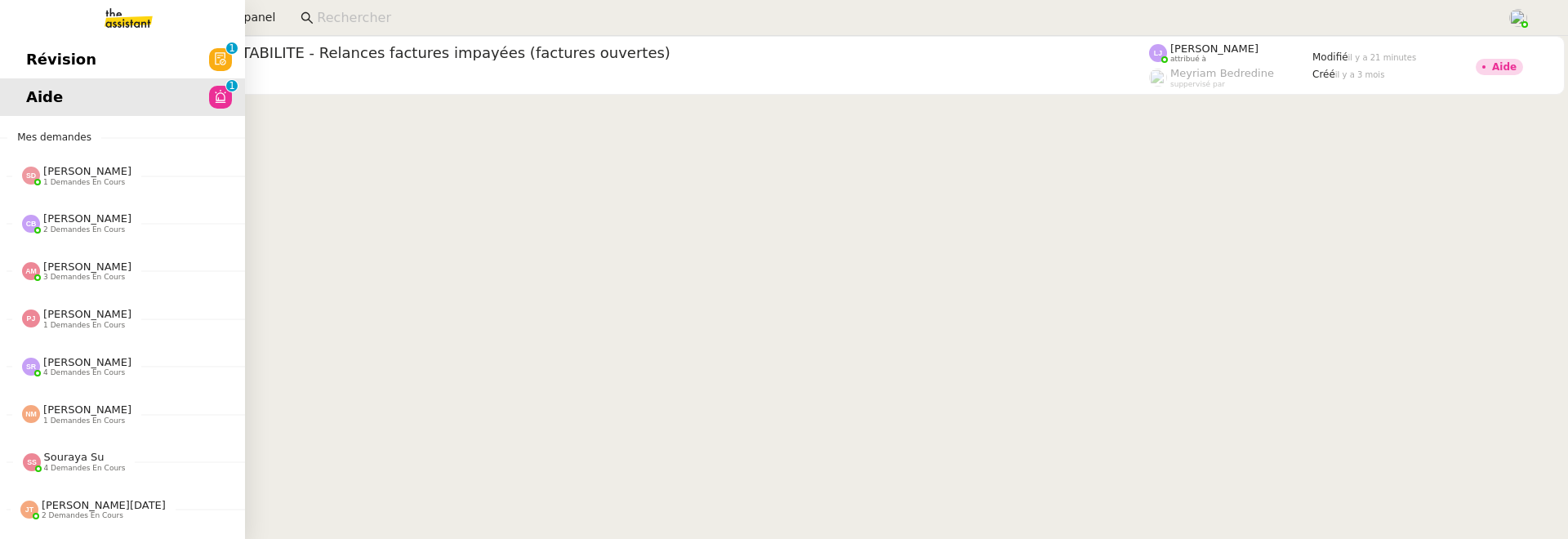
click at [25, 57] on link "Révision 0 1 2 3 4 5 6 7 8 9" at bounding box center [123, 60] width 245 height 38
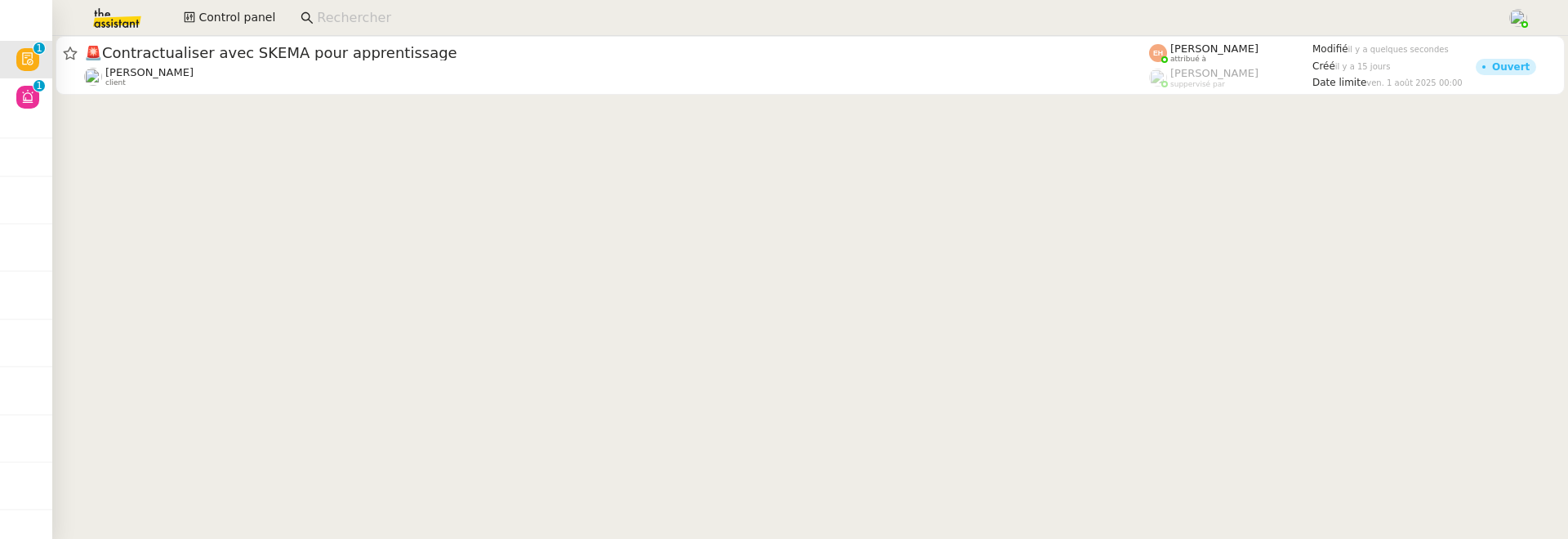
click at [571, 102] on cdk-virtual-scroll-viewport "🚨 Contractualiser avec SKEMA pour apprentissage Céline MAS client Esther Hillen…" at bounding box center [810, 287] width 1516 height 503
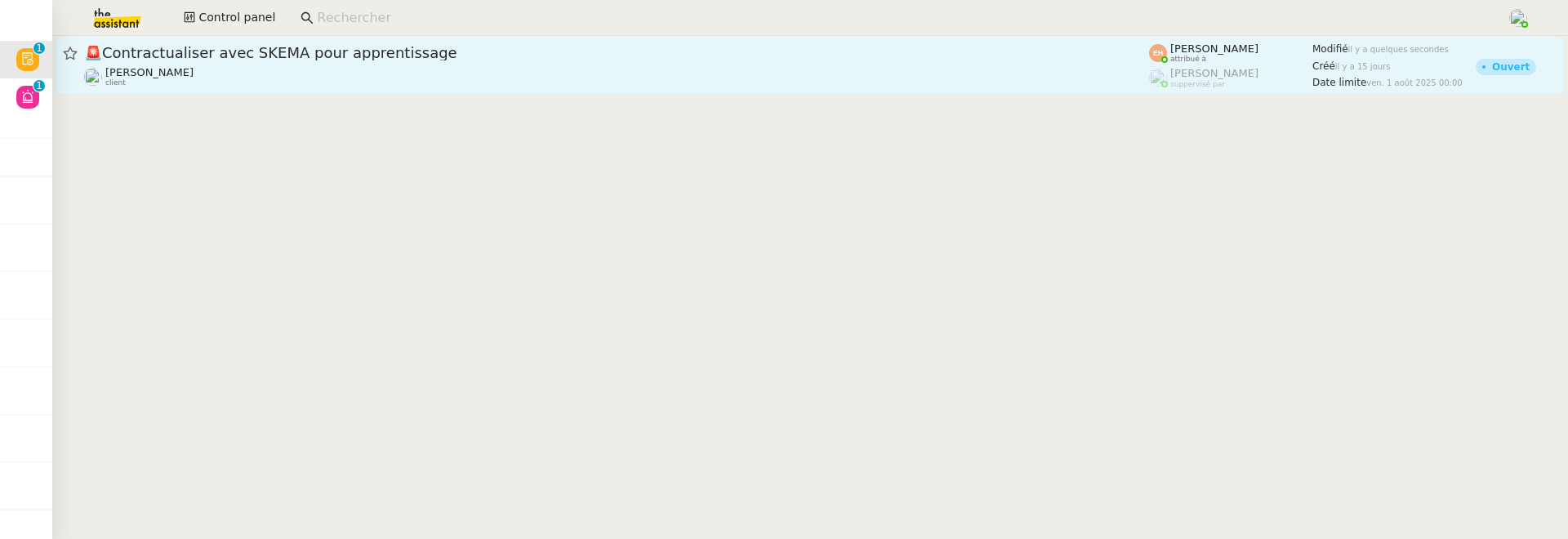
click at [587, 68] on div "Céline MAS client" at bounding box center [617, 77] width 1065 height 21
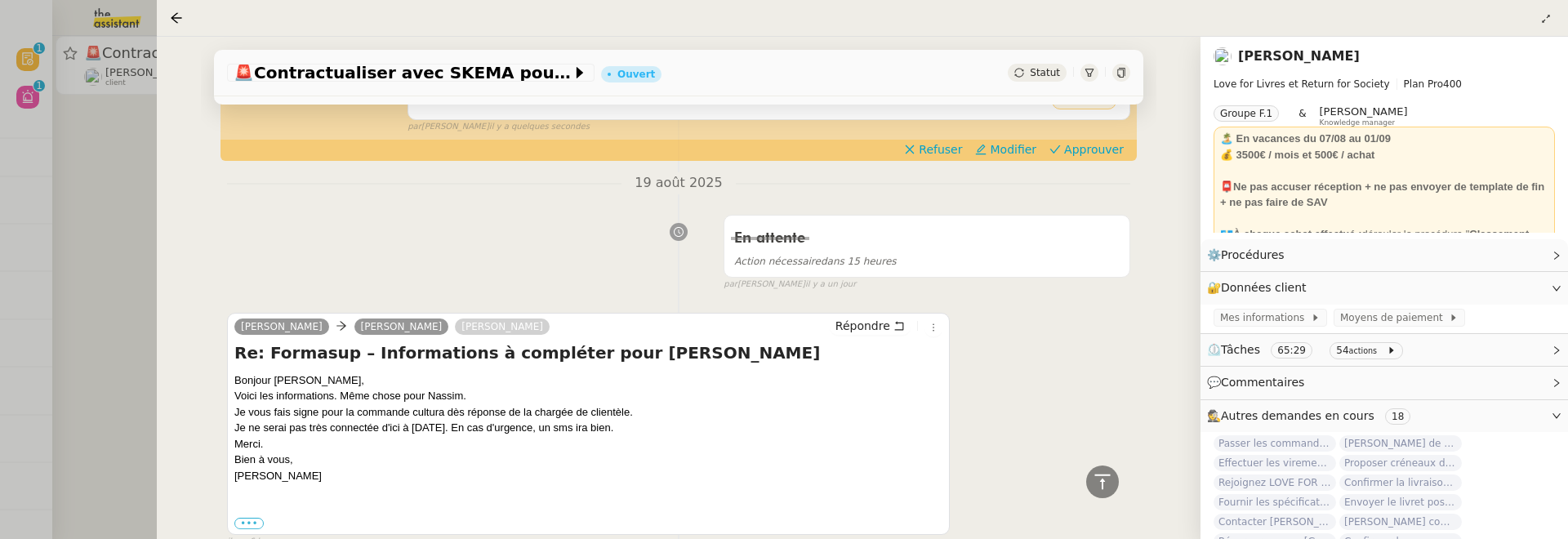
scroll to position [851, 0]
click at [102, 206] on div at bounding box center [784, 269] width 1568 height 539
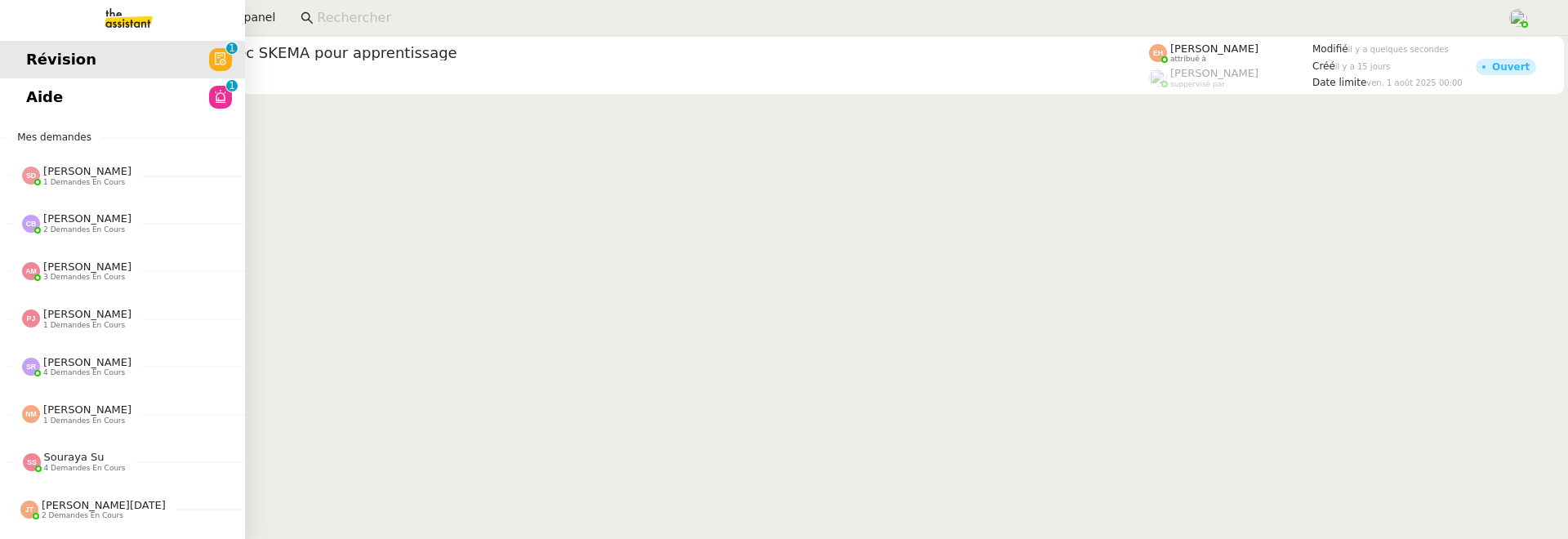
click at [45, 102] on span "Aide" at bounding box center [44, 97] width 37 height 25
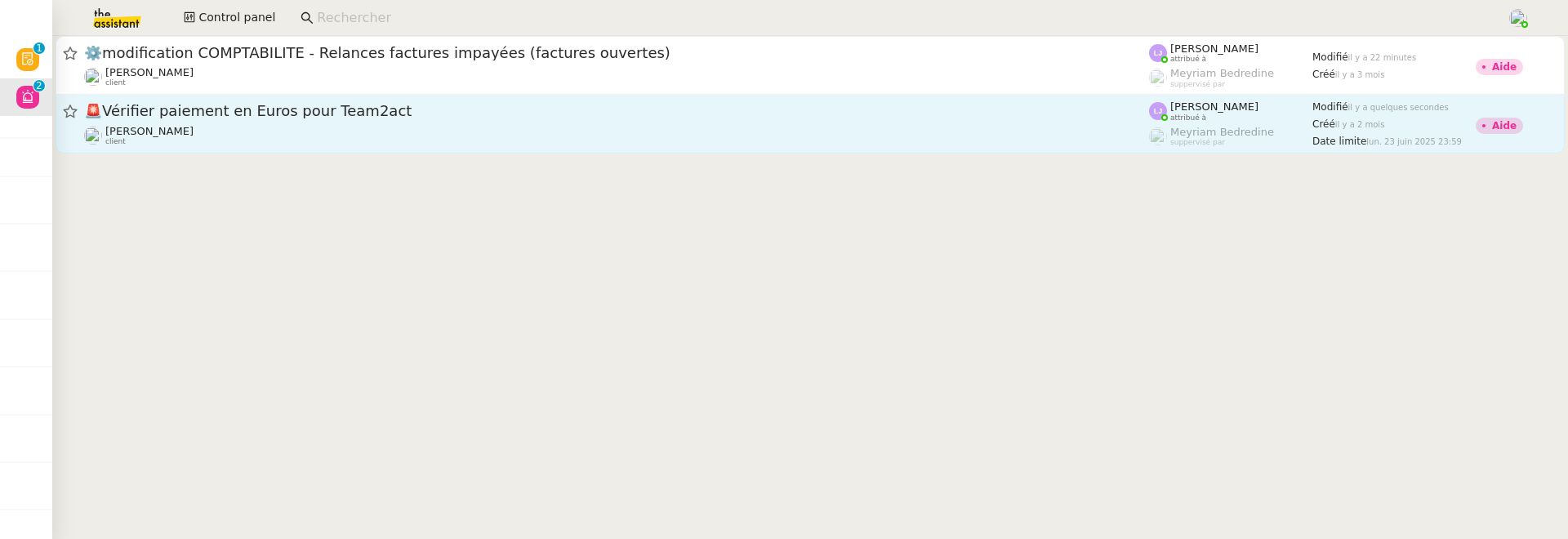
click at [637, 116] on span "🚨 Vérifier paiement en Euros pour Team2act" at bounding box center [617, 110] width 1065 height 14
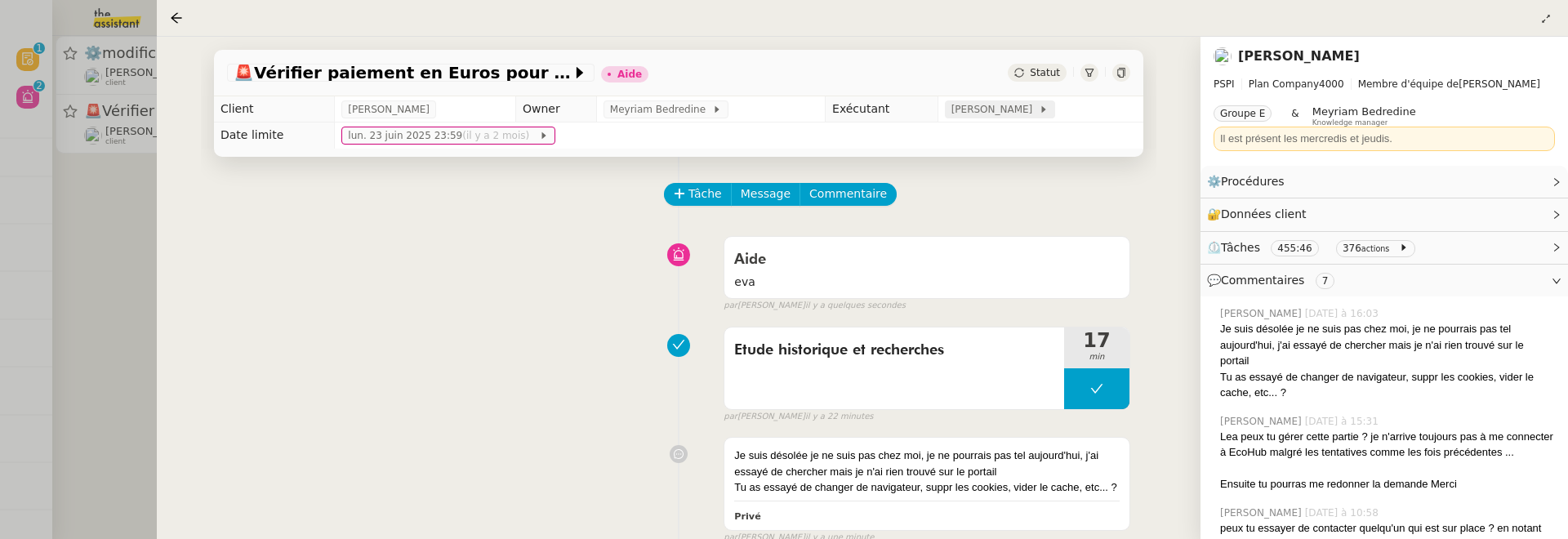
click at [991, 110] on span "[PERSON_NAME]" at bounding box center [995, 109] width 87 height 16
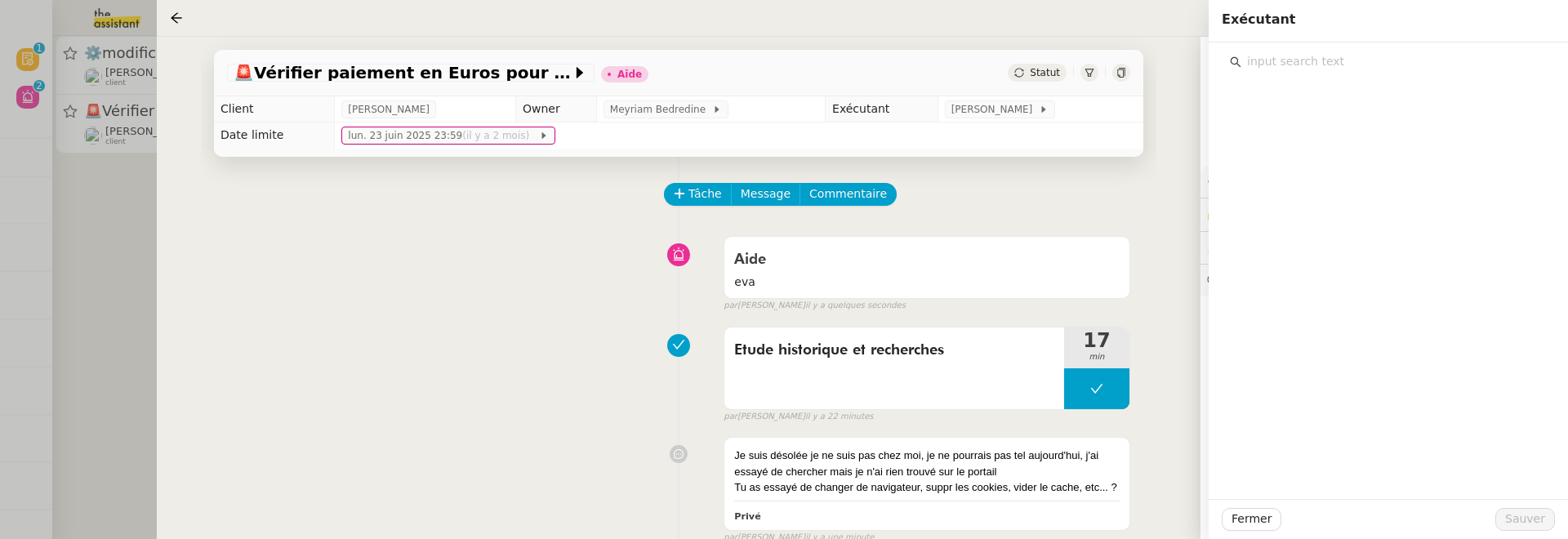
click at [1297, 48] on div at bounding box center [1388, 58] width 334 height 30
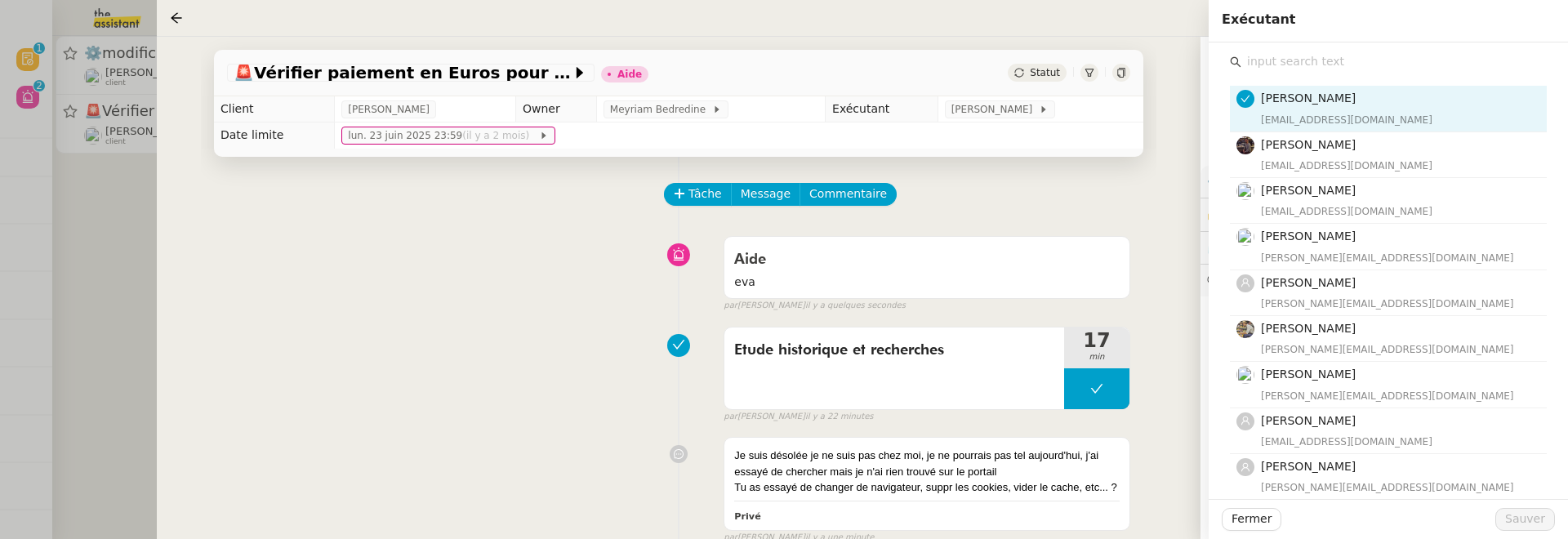
click at [1295, 61] on input "text" at bounding box center [1393, 61] width 305 height 22
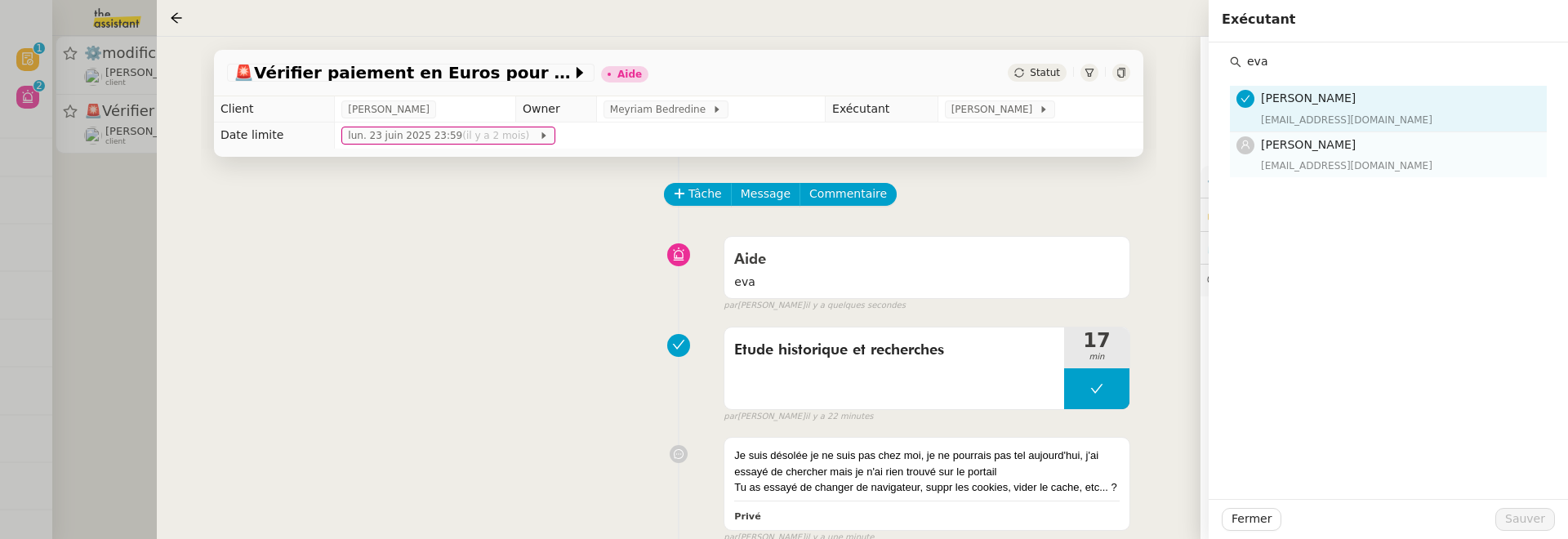
type input "eva"
click at [1338, 159] on div "eva@theassistant.team" at bounding box center [1399, 165] width 276 height 16
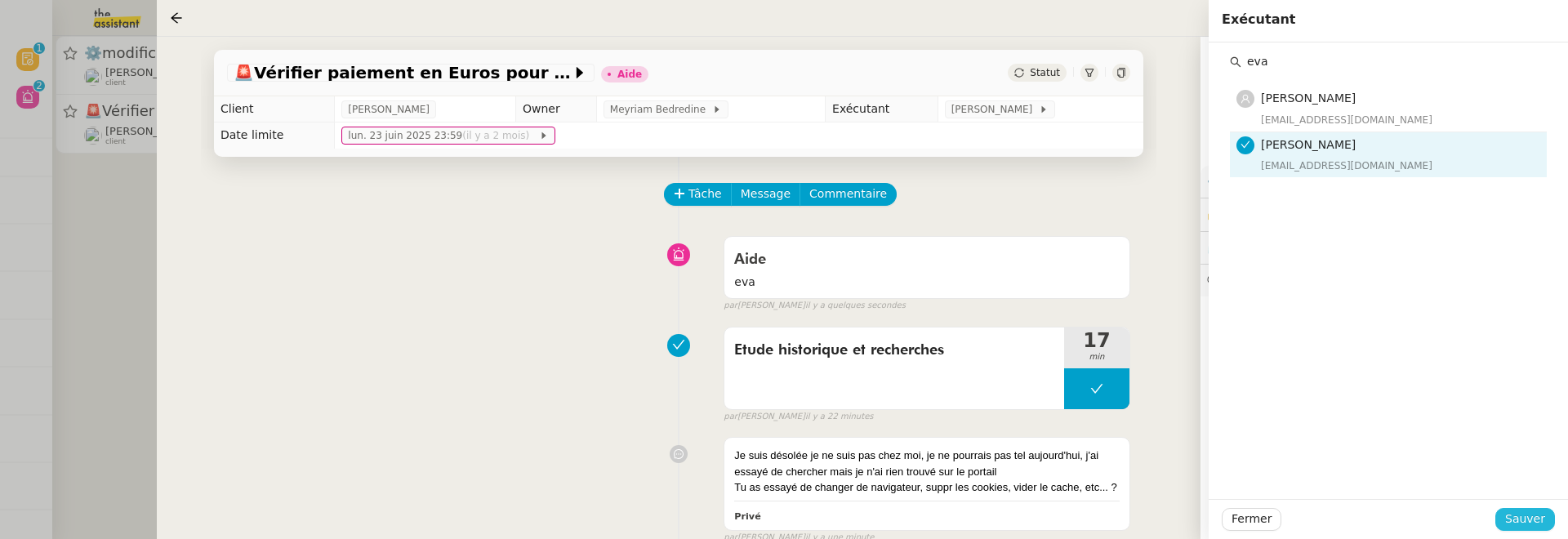
click at [1528, 514] on span "Sauver" at bounding box center [1525, 519] width 40 height 19
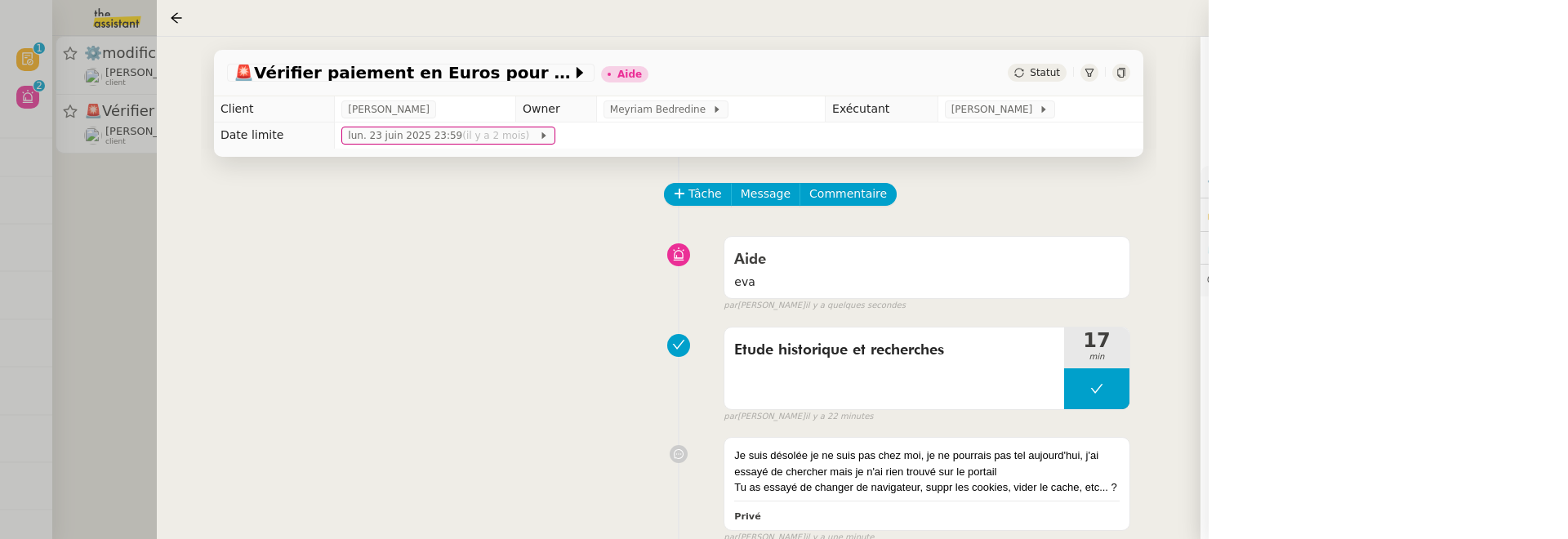
click at [1037, 76] on span "Statut" at bounding box center [1045, 72] width 30 height 11
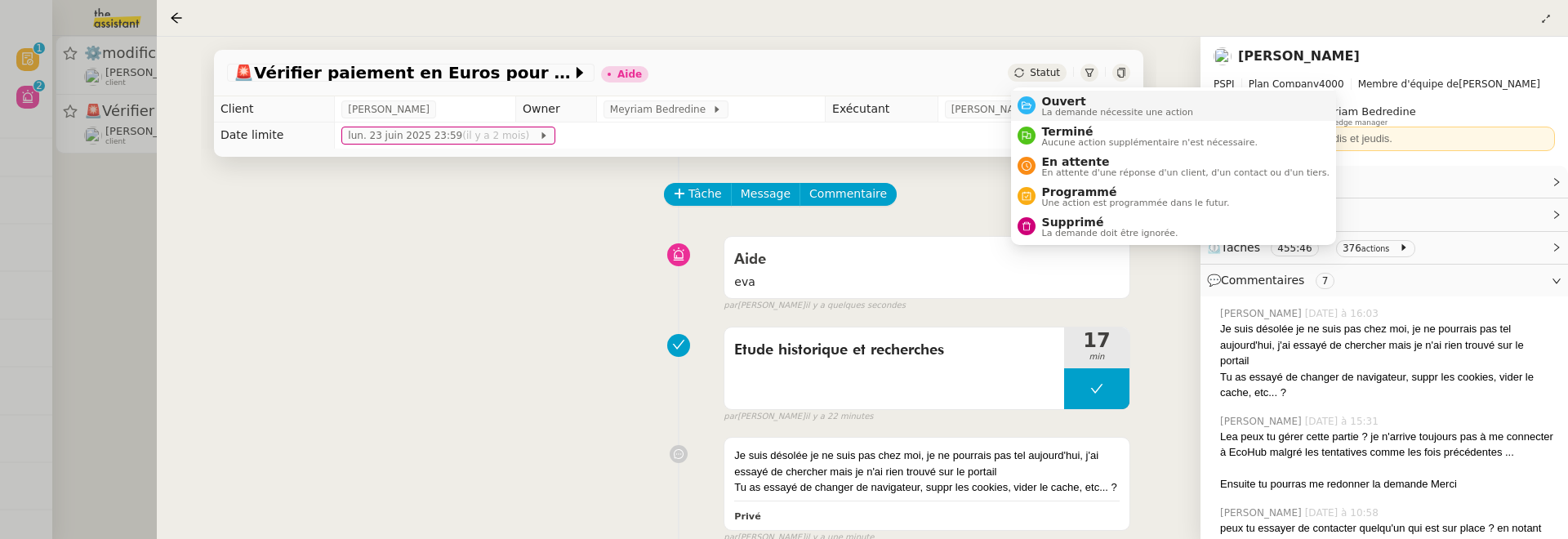
click at [1065, 96] on span "Ouvert" at bounding box center [1119, 102] width 152 height 13
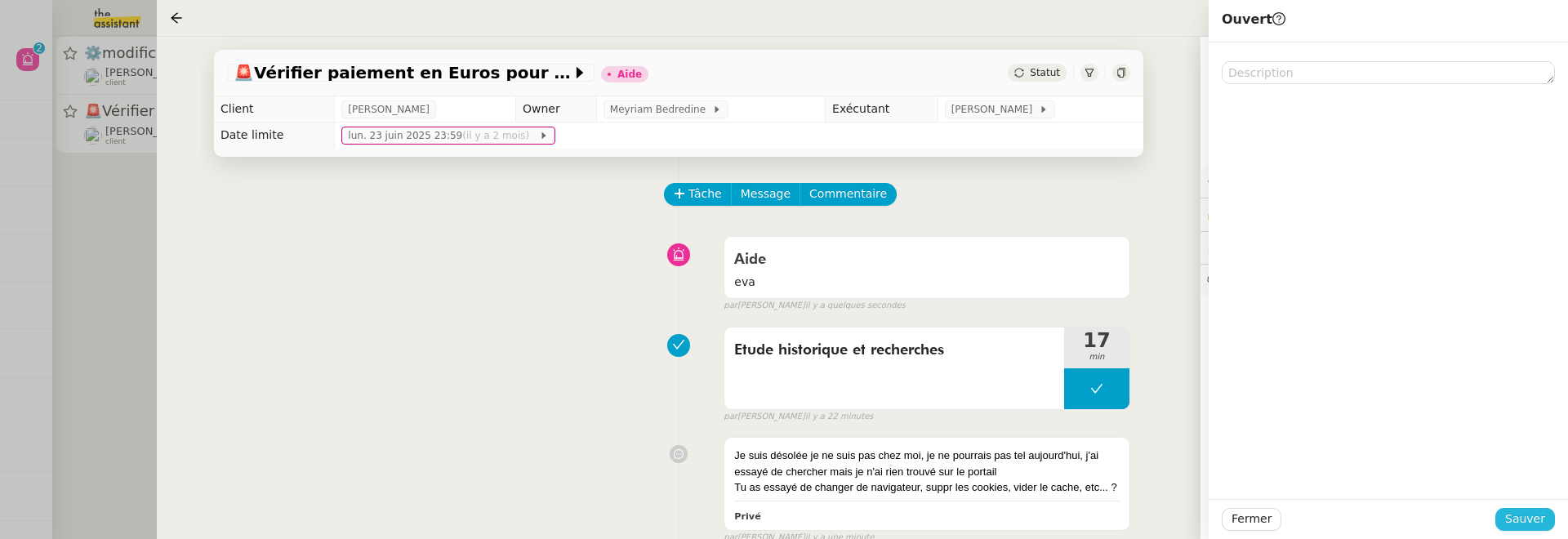
click at [1511, 518] on span "Sauver" at bounding box center [1525, 519] width 40 height 19
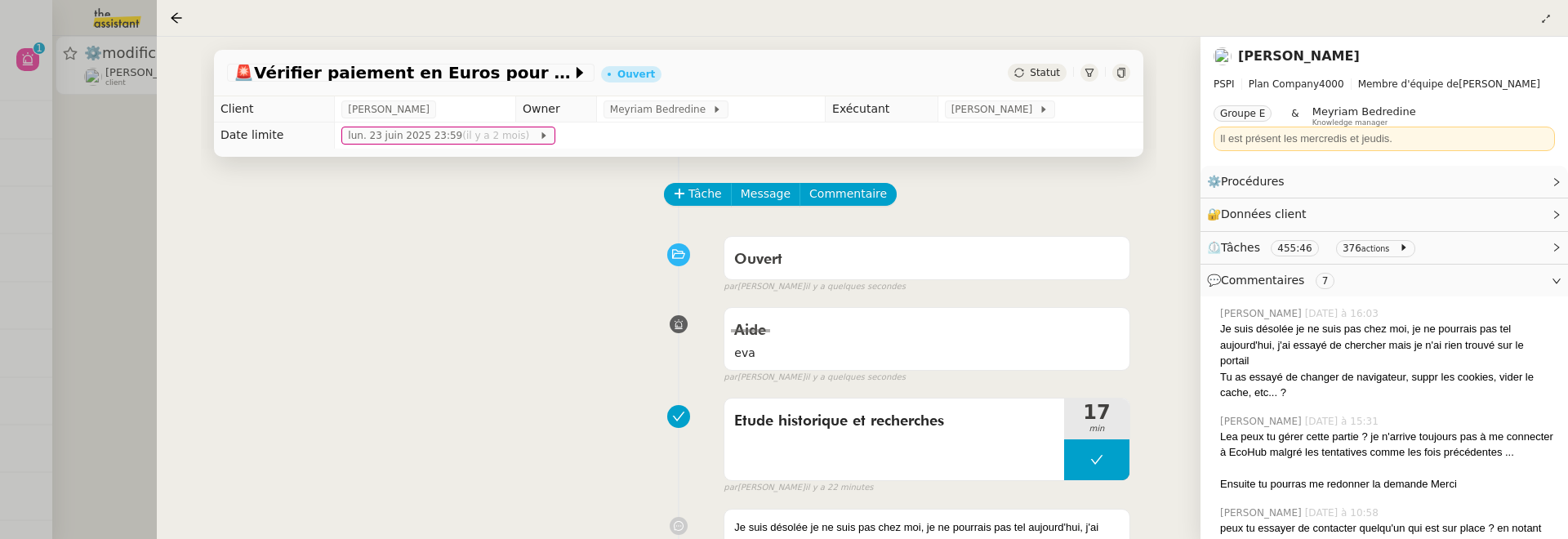
click at [128, 264] on div at bounding box center [784, 269] width 1568 height 539
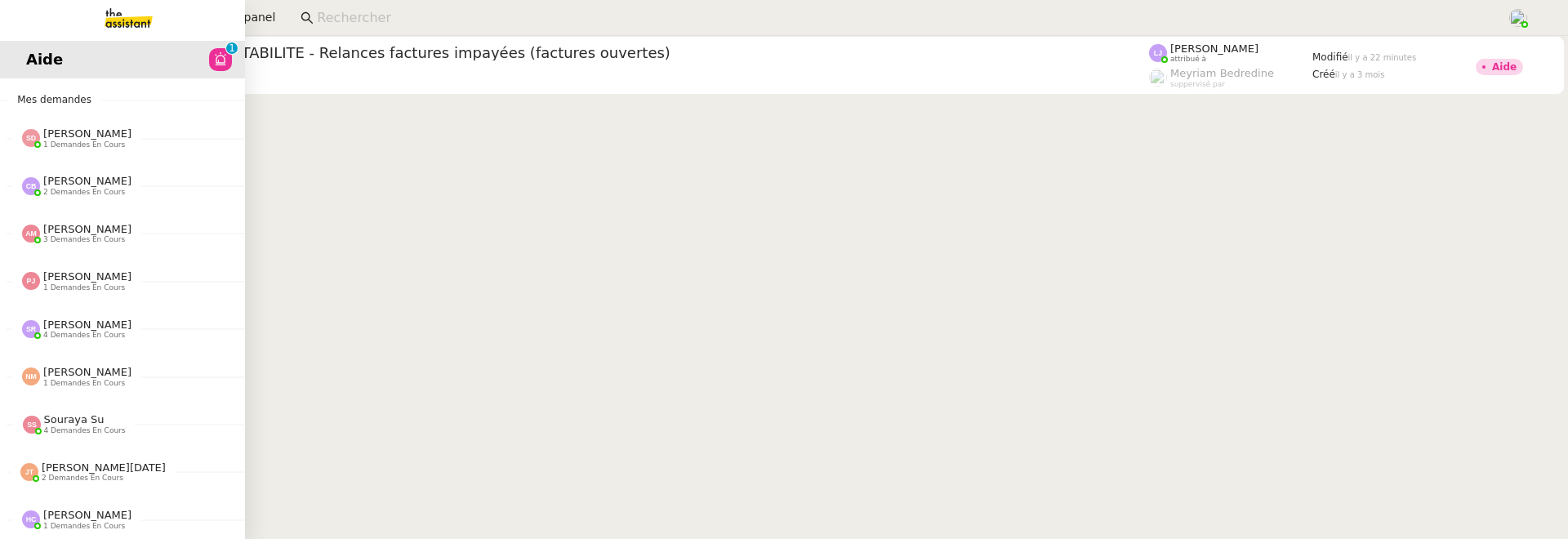
click at [39, 61] on span "Aide" at bounding box center [44, 60] width 37 height 25
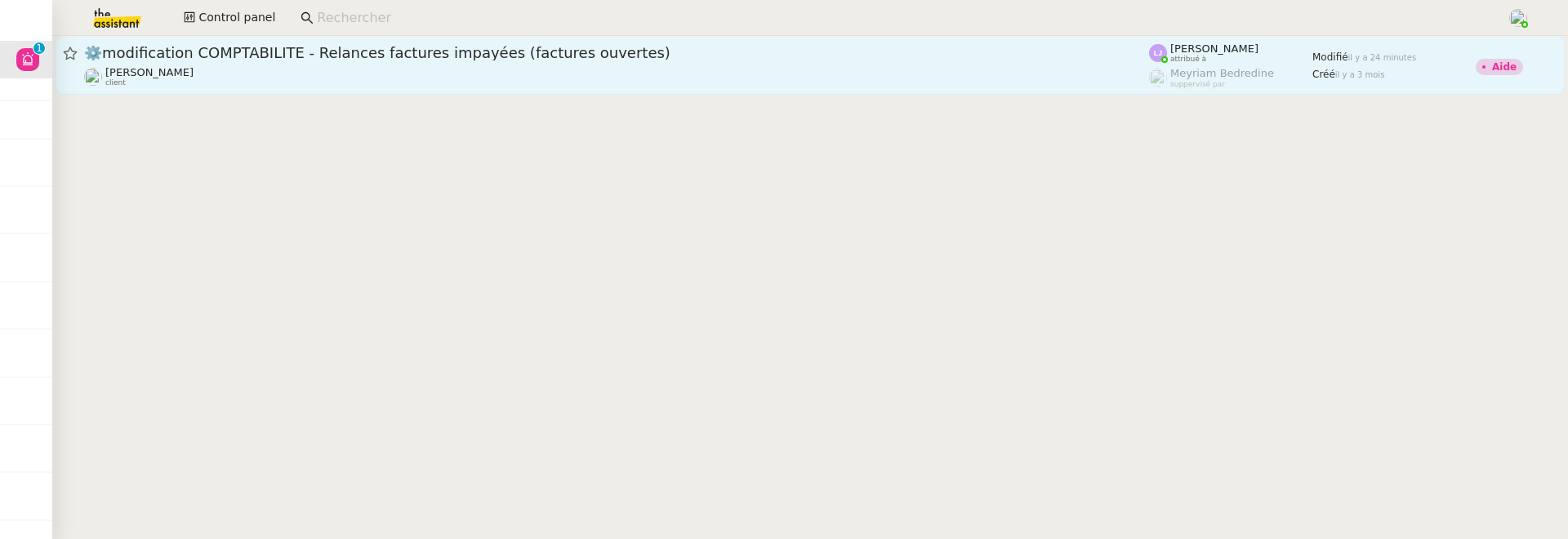
click at [331, 89] on link "⚙️modification COMPTABILITE - Relances factures impayées (factures ouvertes) Fa…" at bounding box center [810, 66] width 1509 height 59
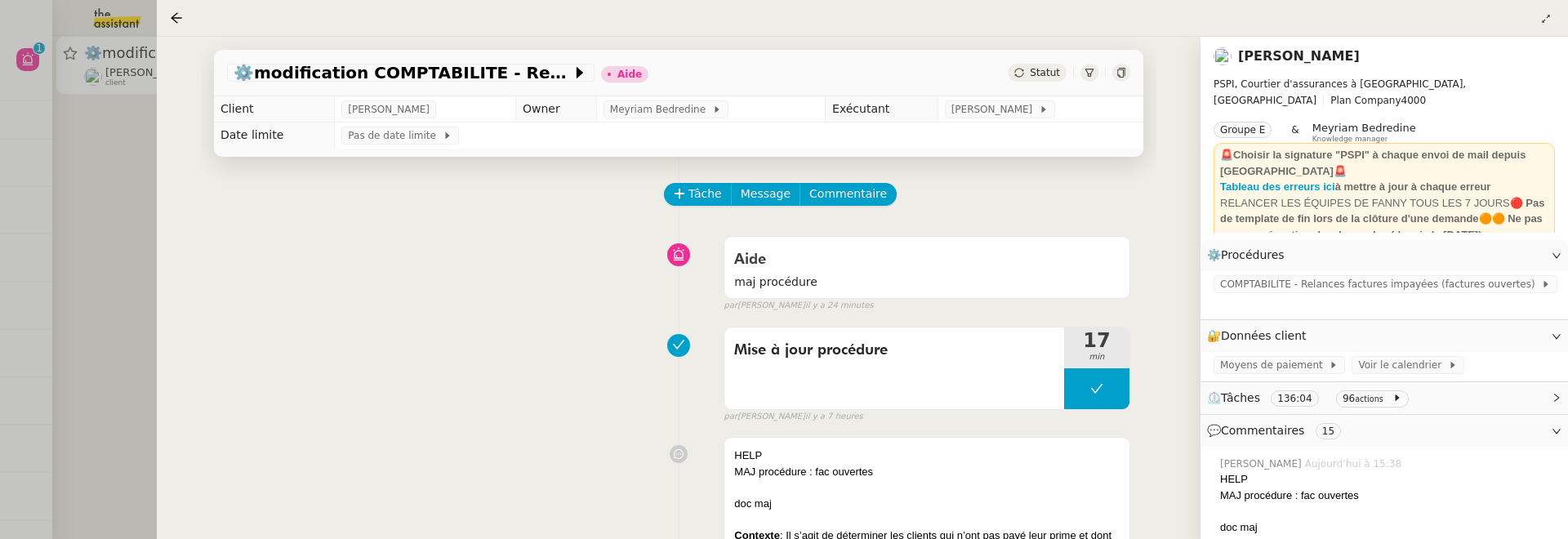
click at [105, 267] on div at bounding box center [784, 269] width 1568 height 539
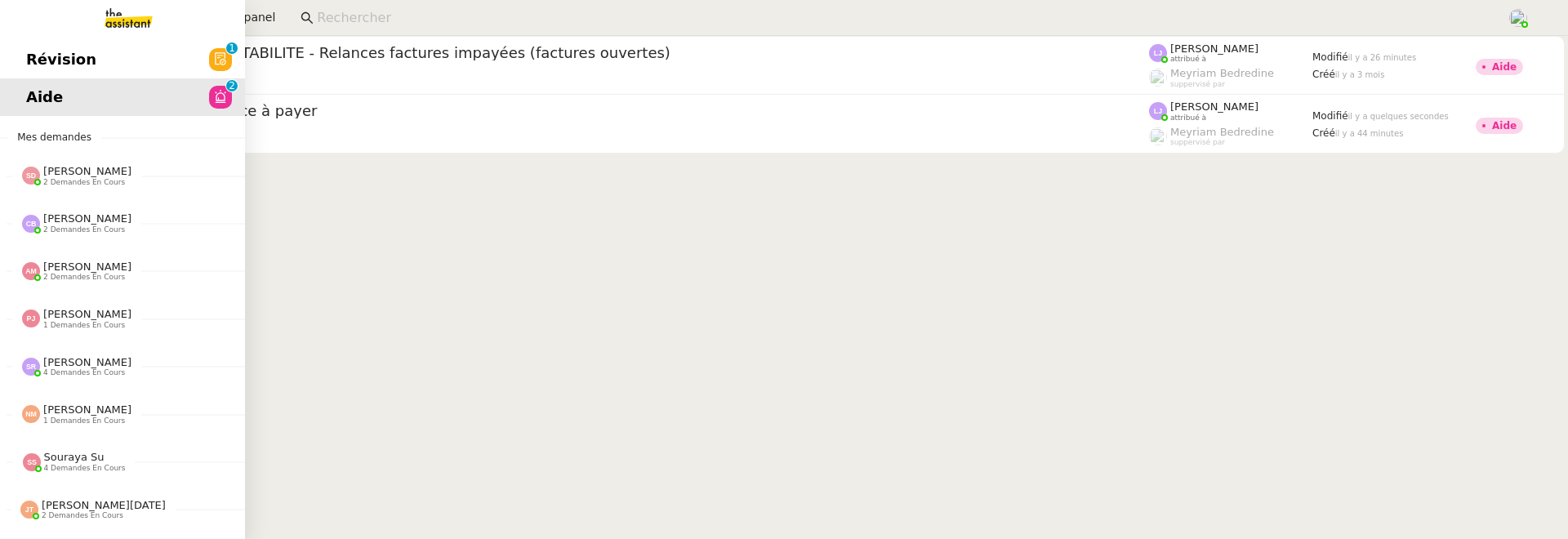
click at [44, 48] on span "Révision" at bounding box center [61, 60] width 70 height 25
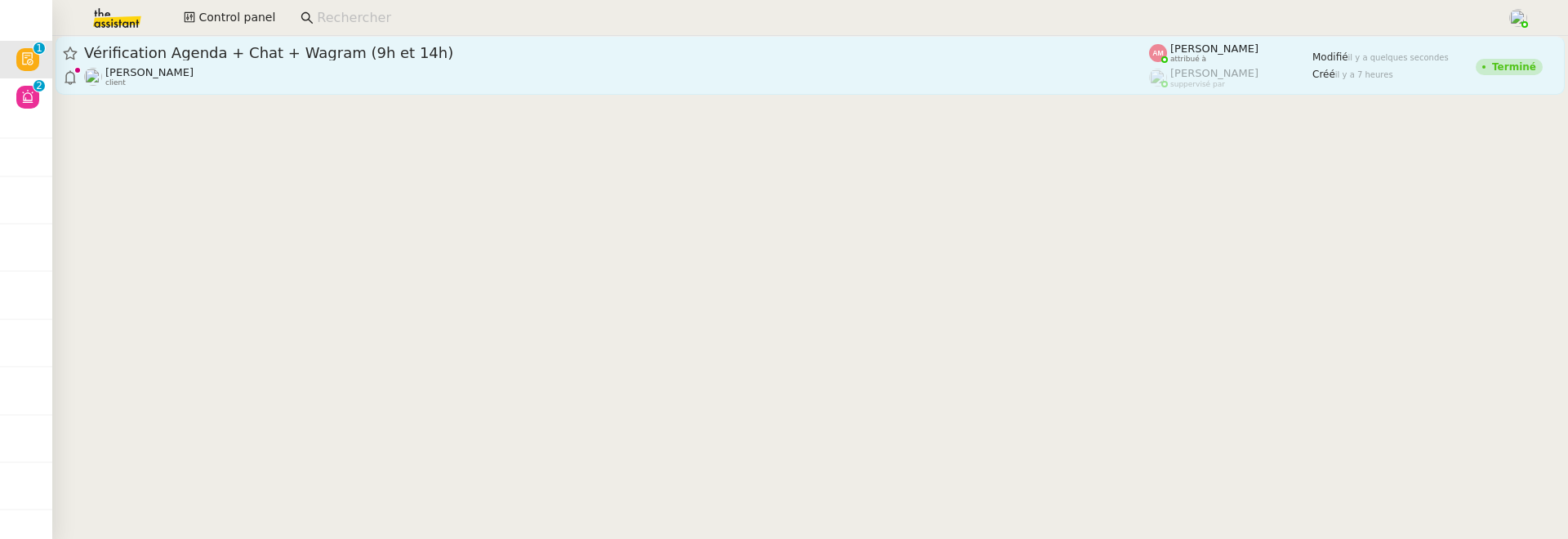
click at [309, 52] on span "Vérification Agenda + Chat + Wagram (9h et 14h)" at bounding box center [617, 52] width 1065 height 14
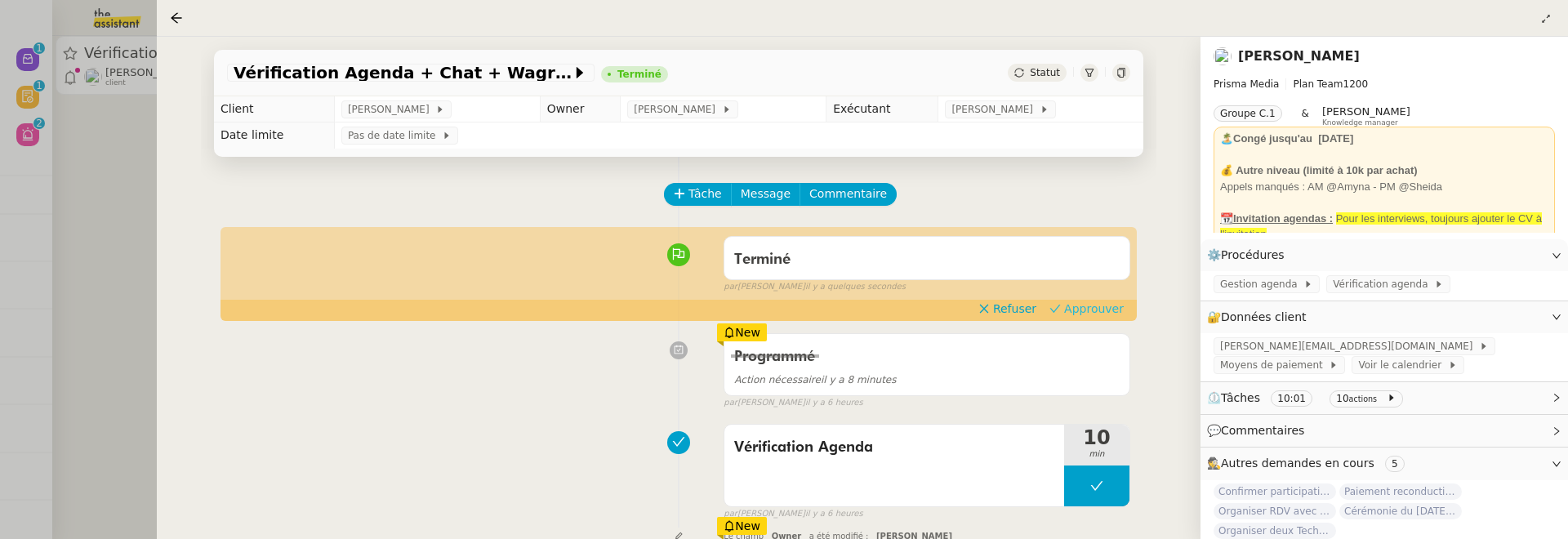
click at [1071, 305] on span "Approuver" at bounding box center [1094, 308] width 60 height 16
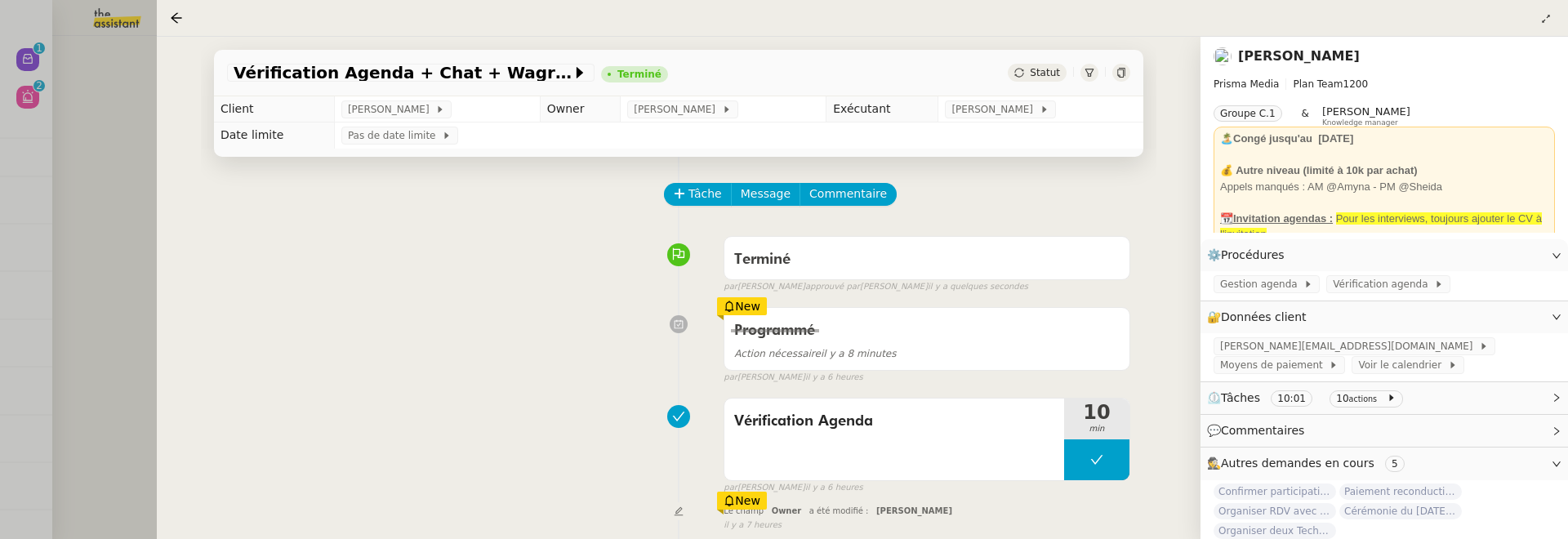
click at [113, 160] on div at bounding box center [784, 269] width 1568 height 539
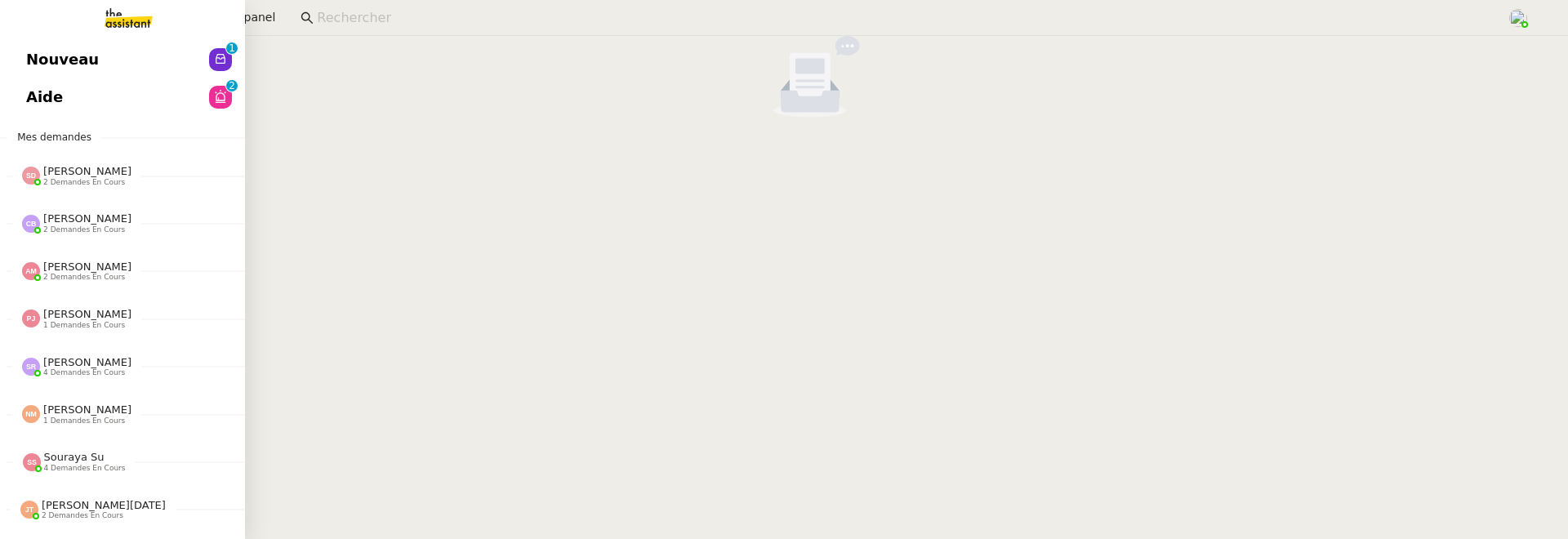
click at [48, 51] on span "Nouveau" at bounding box center [62, 60] width 72 height 25
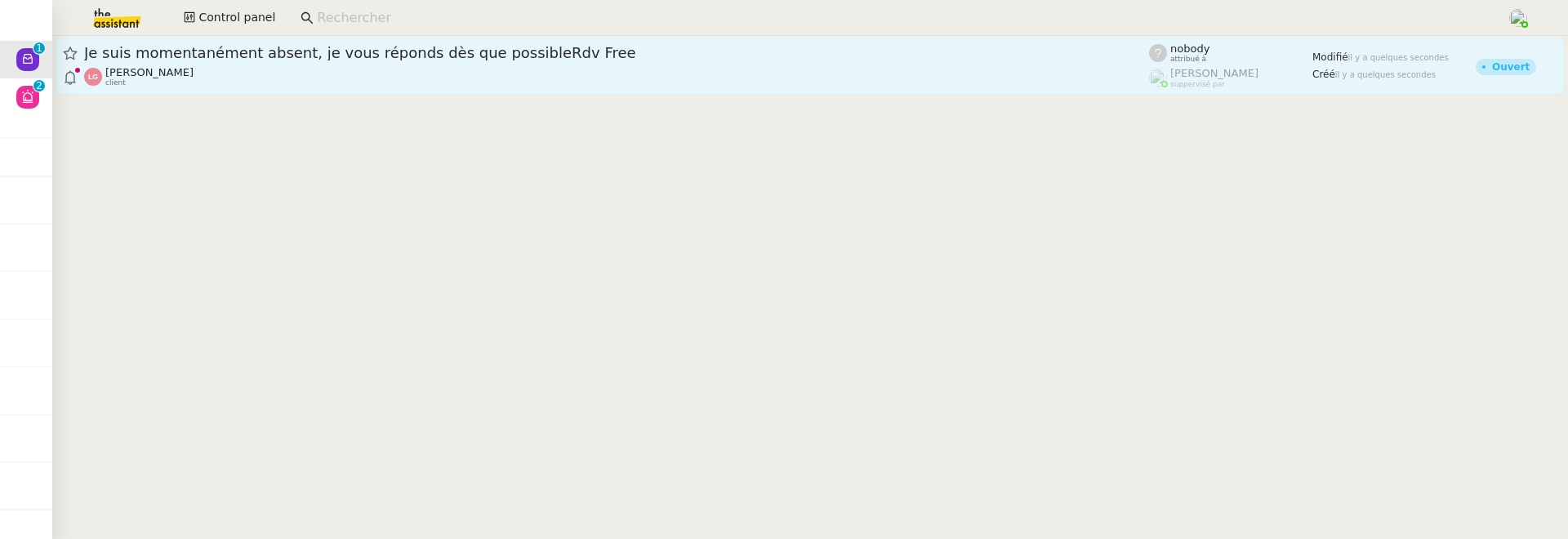
click at [467, 88] on link "Je suis momentanément absent, je vous réponds dès que possibleRdv Free Lee GRAN…" at bounding box center [810, 66] width 1509 height 59
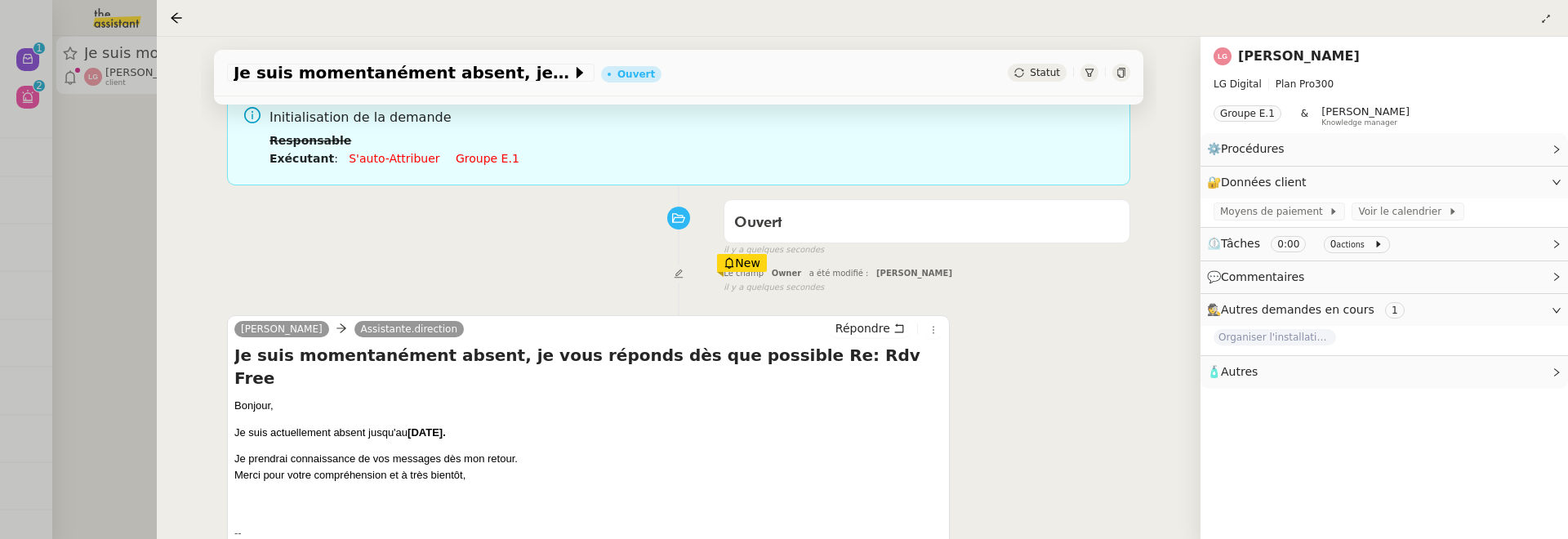
scroll to position [259, 0]
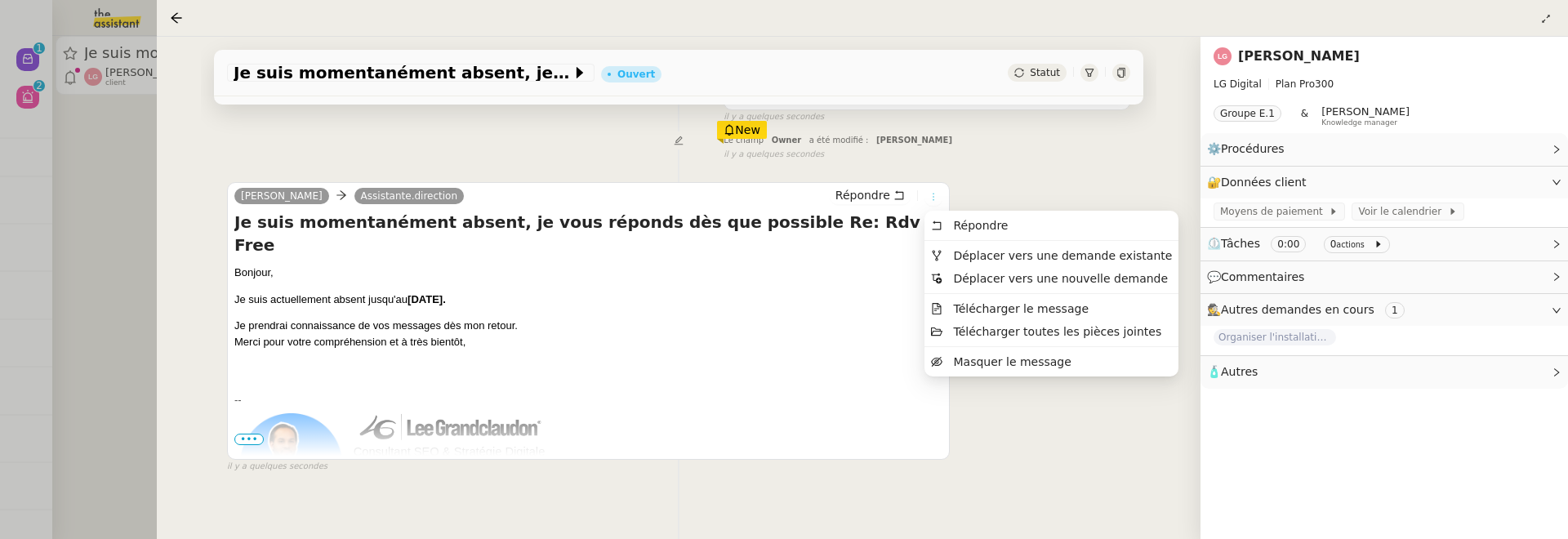
click at [931, 202] on button at bounding box center [933, 197] width 18 height 18
click at [983, 249] on span "Déplacer vers une demande existante" at bounding box center [1062, 256] width 219 height 13
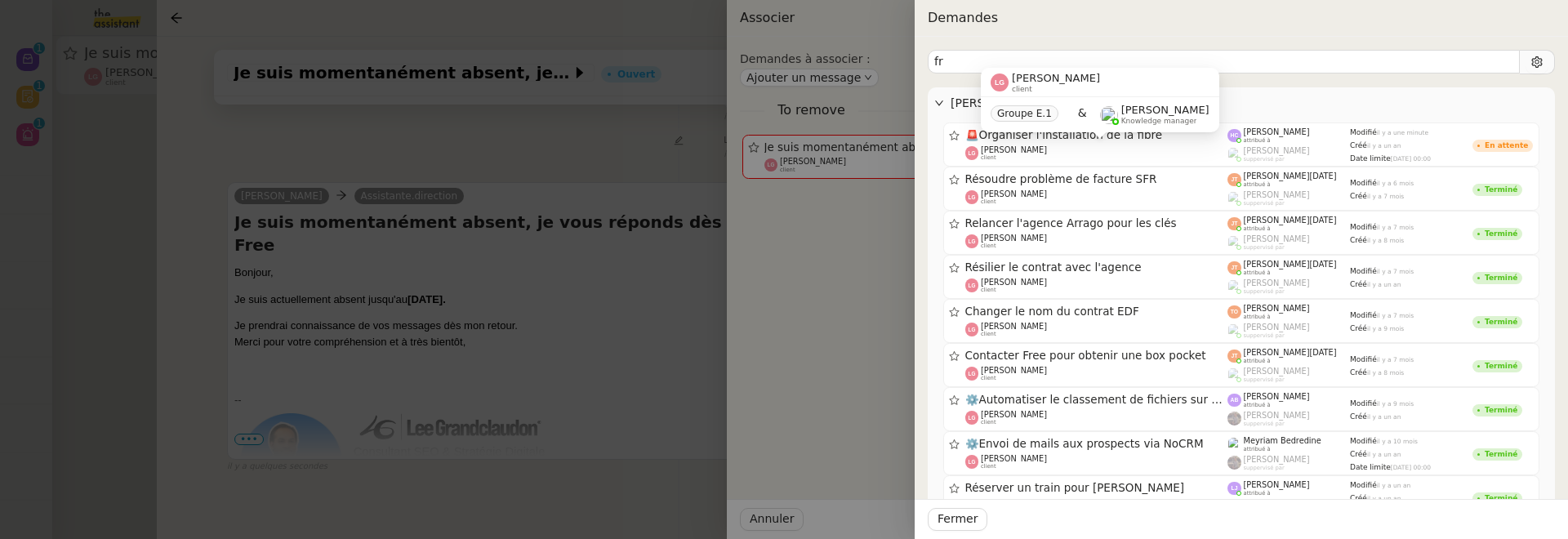
type input "fr"
click at [1103, 144] on div "Lee GRANDCLAUDON client Groupe E.1 & Frédérique Albert Knowledge manager" at bounding box center [1100, 106] width 239 height 77
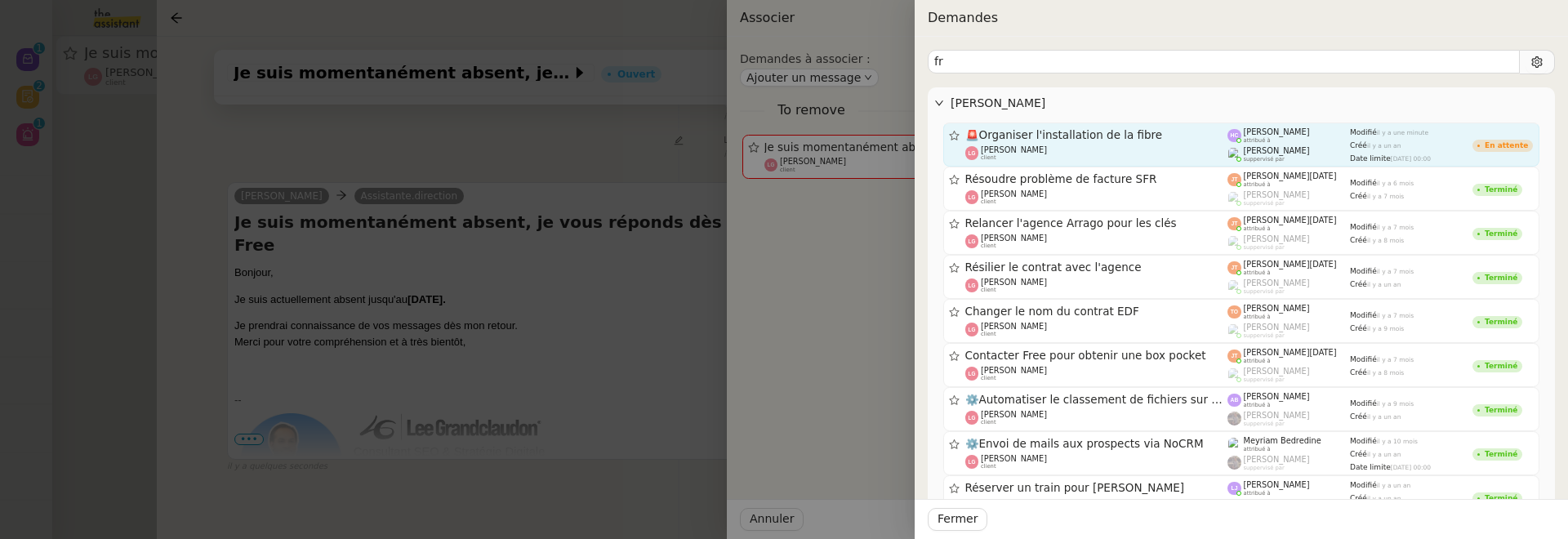
click at [1277, 156] on span "suppervisé par" at bounding box center [1264, 159] width 41 height 7
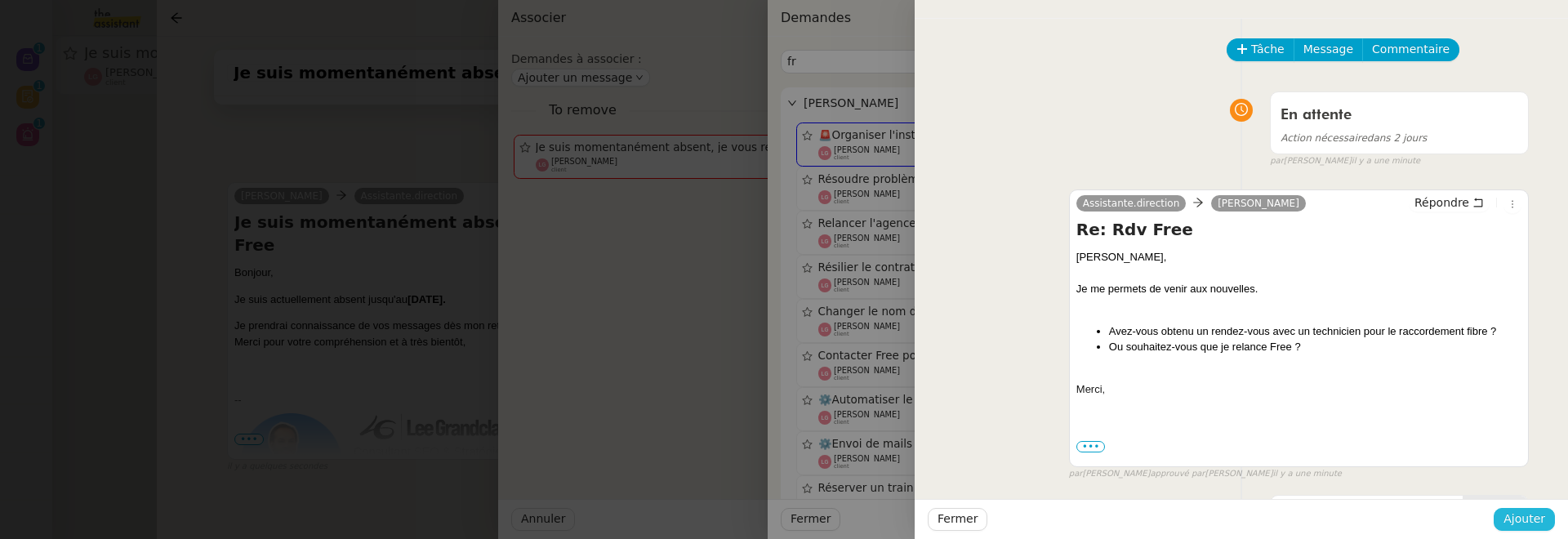
click at [1531, 527] on span "Ajouter" at bounding box center [1524, 519] width 42 height 19
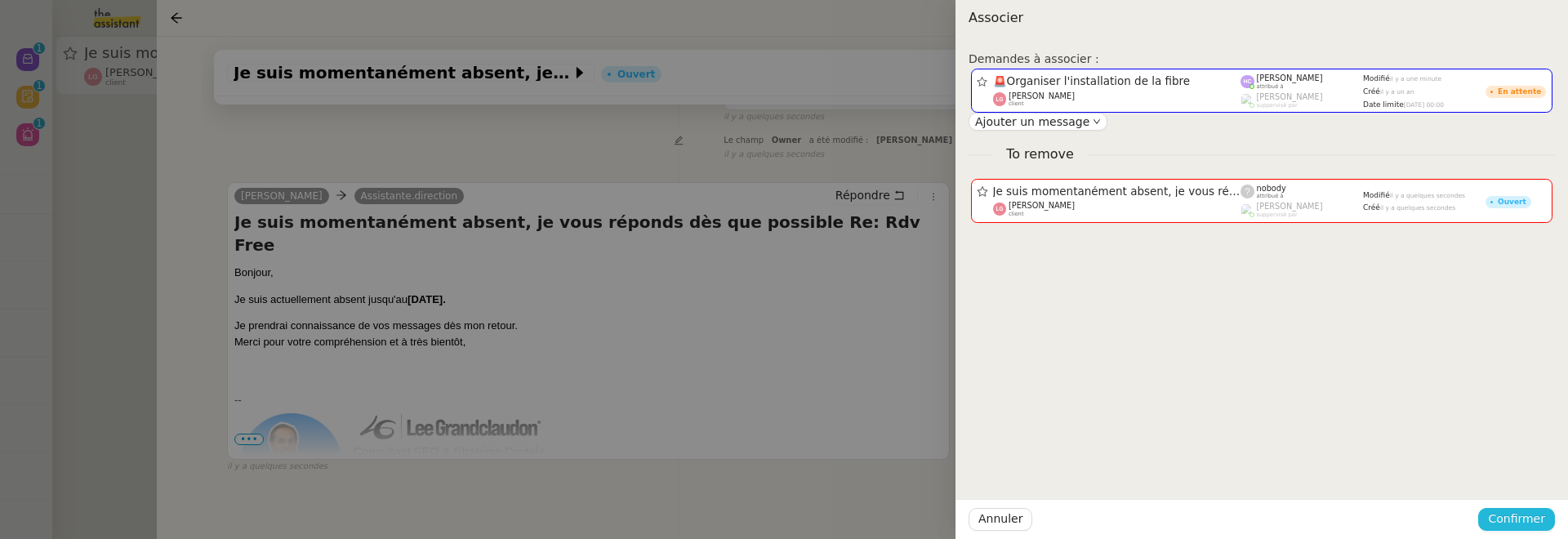
click at [1531, 526] on span "Confirmer" at bounding box center [1517, 519] width 57 height 19
click at [1524, 476] on span "Ajouter" at bounding box center [1518, 475] width 42 height 16
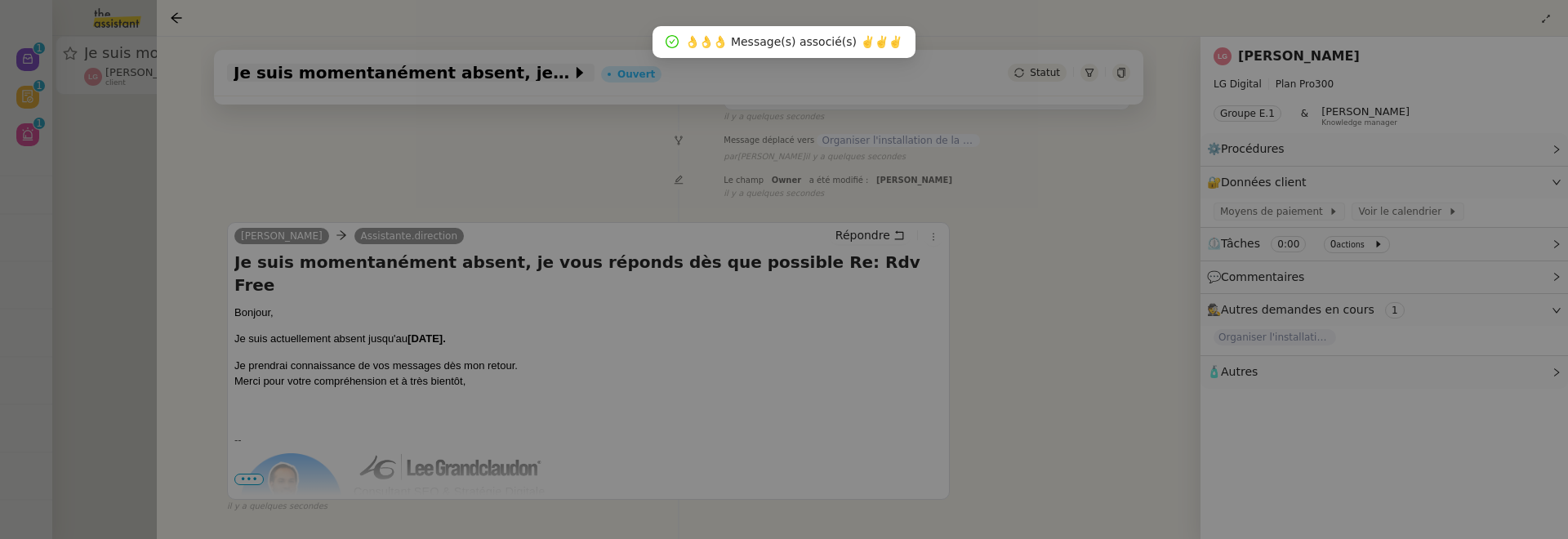
scroll to position [209, 0]
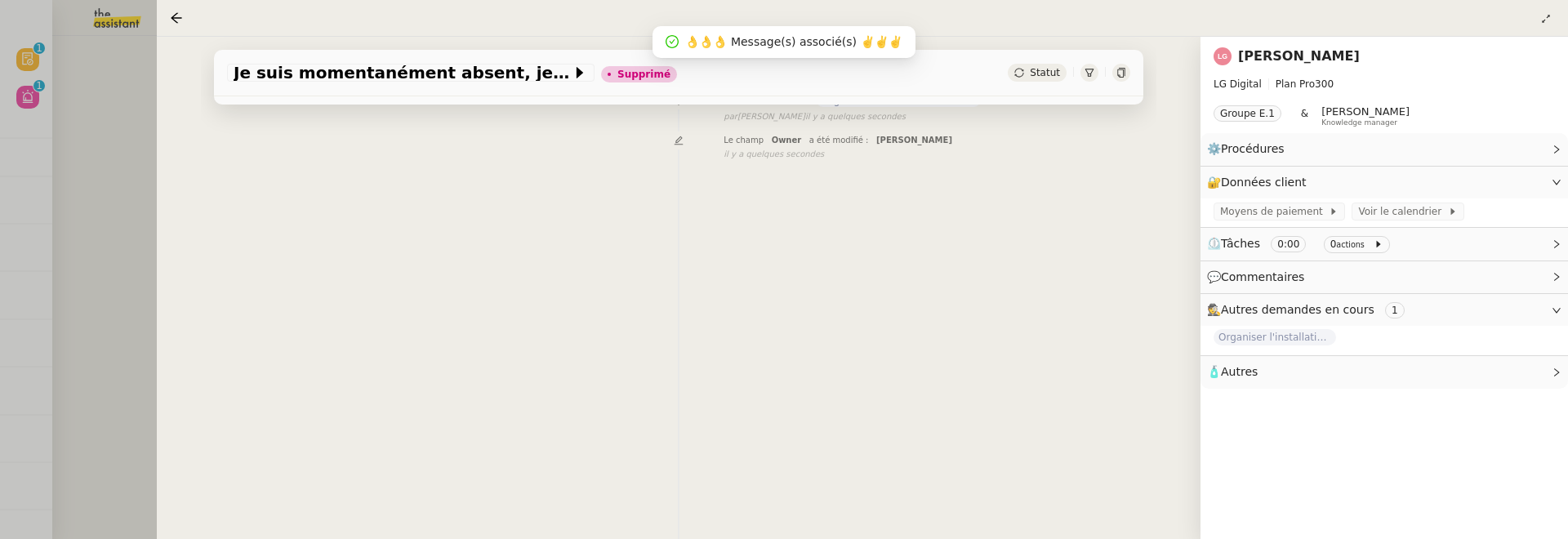
click at [96, 146] on div at bounding box center [784, 269] width 1568 height 539
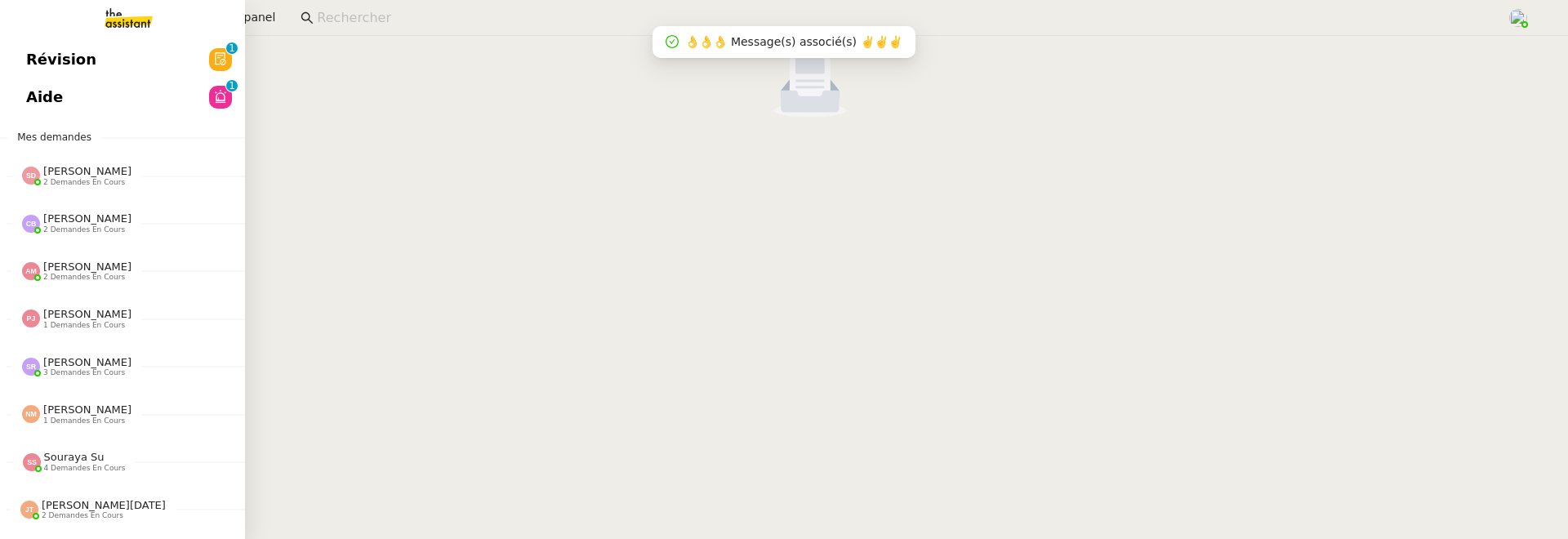
click at [50, 70] on span "Révision" at bounding box center [61, 60] width 70 height 25
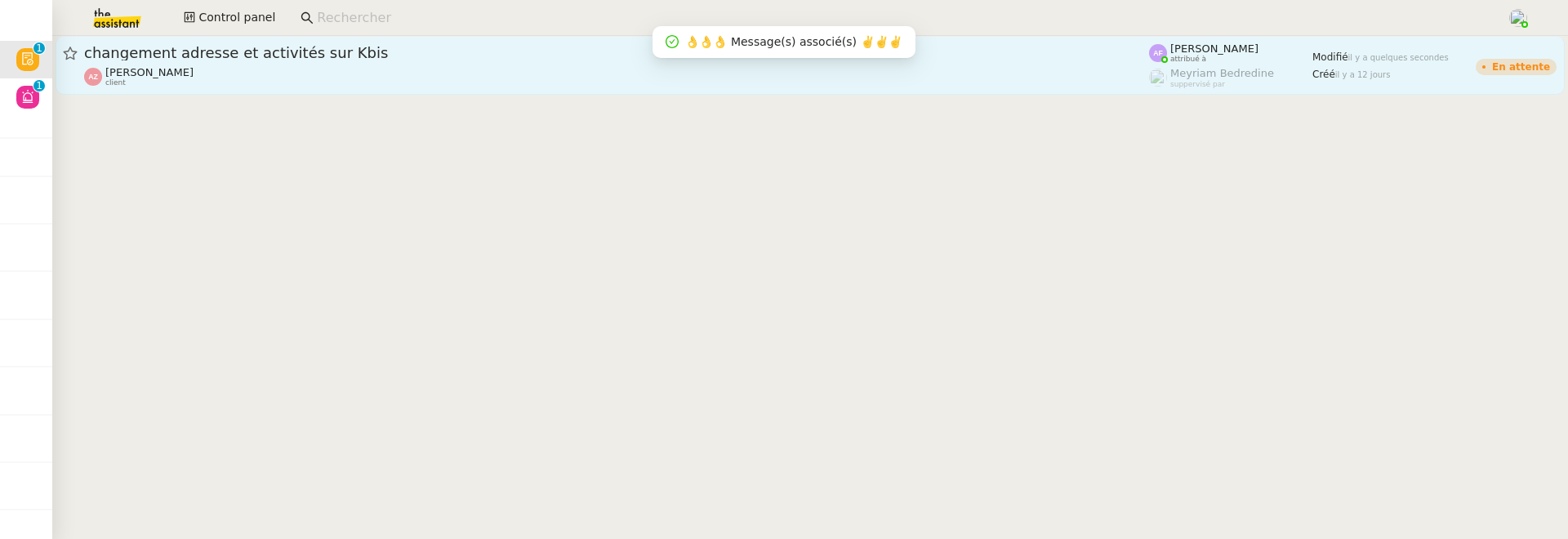
click at [385, 72] on div "Aurélien Zanker client" at bounding box center [617, 77] width 1065 height 21
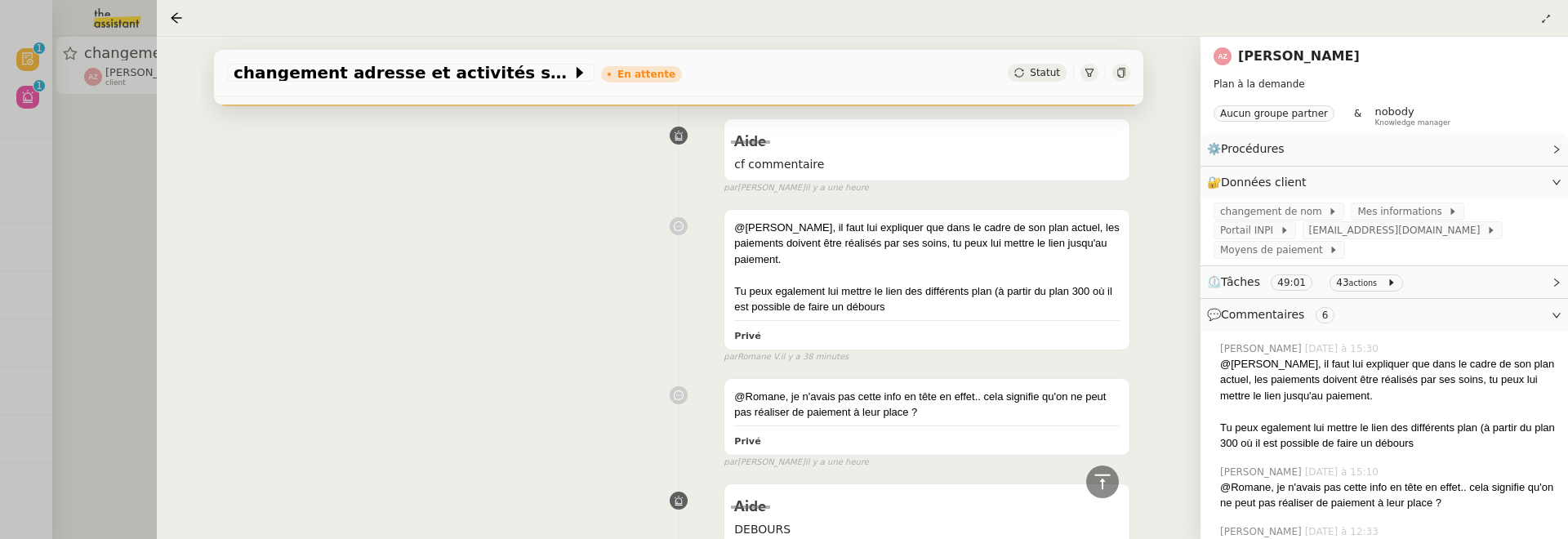
scroll to position [759, 0]
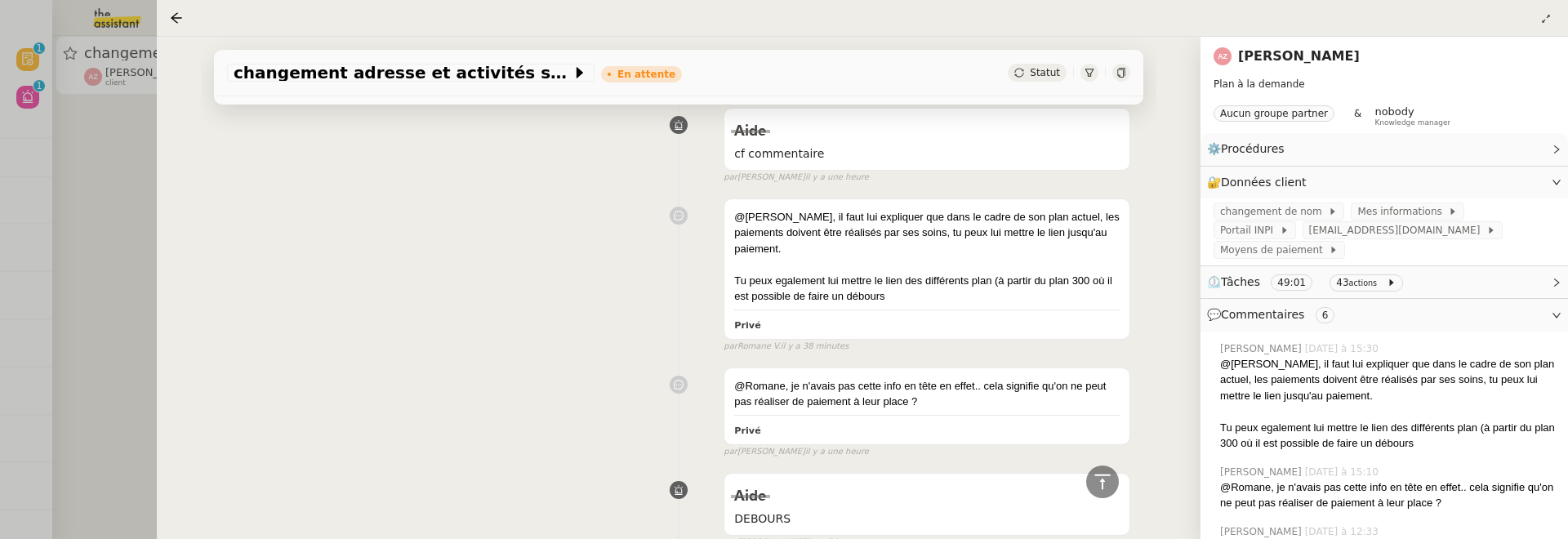
click at [106, 154] on div at bounding box center [784, 269] width 1568 height 539
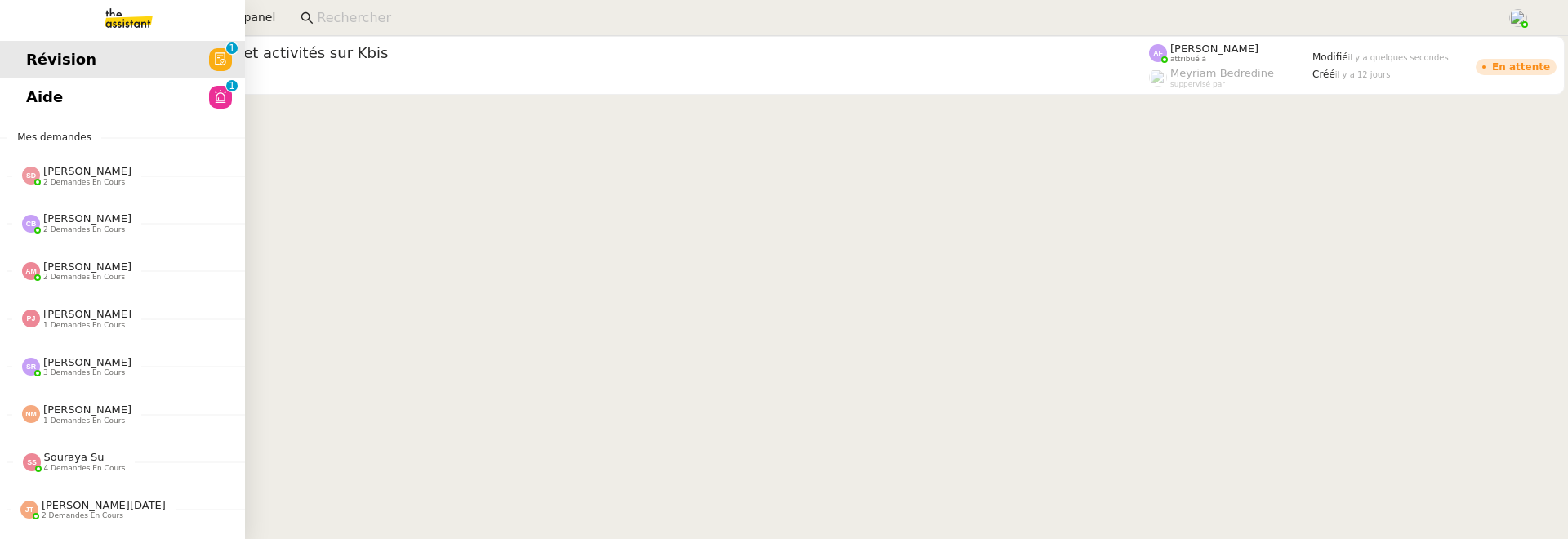
click at [36, 102] on span "Aide" at bounding box center [44, 97] width 37 height 25
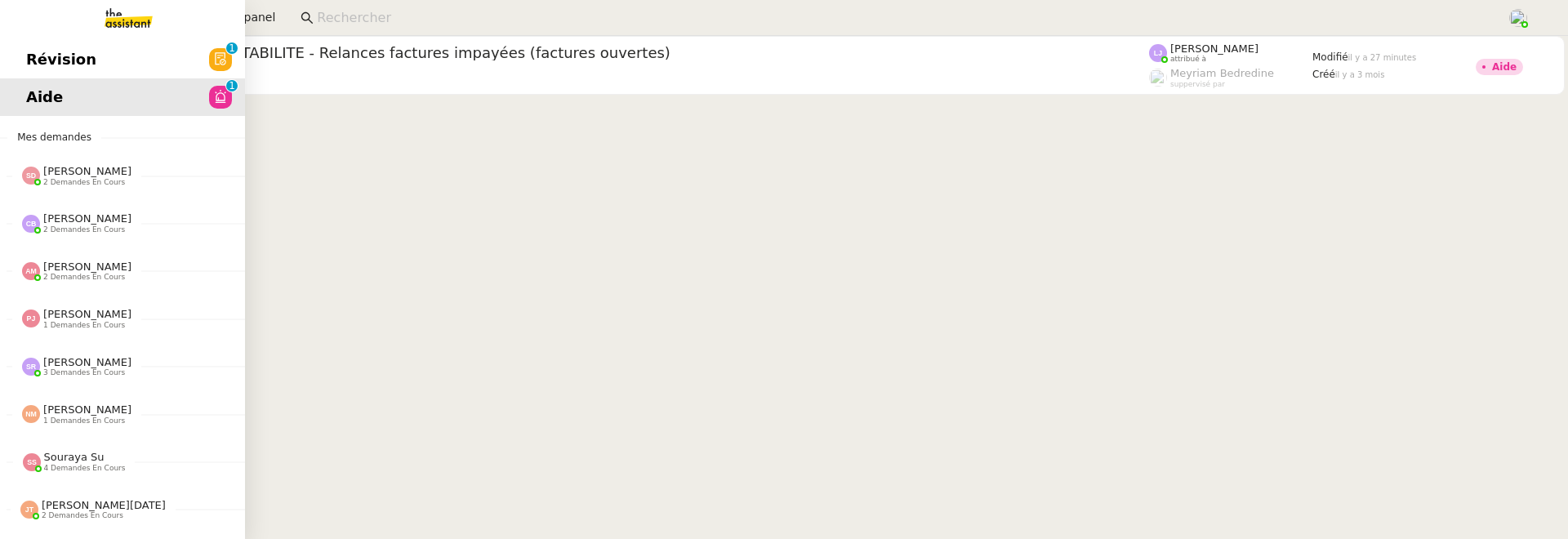
click at [32, 63] on span "Révision" at bounding box center [61, 60] width 70 height 25
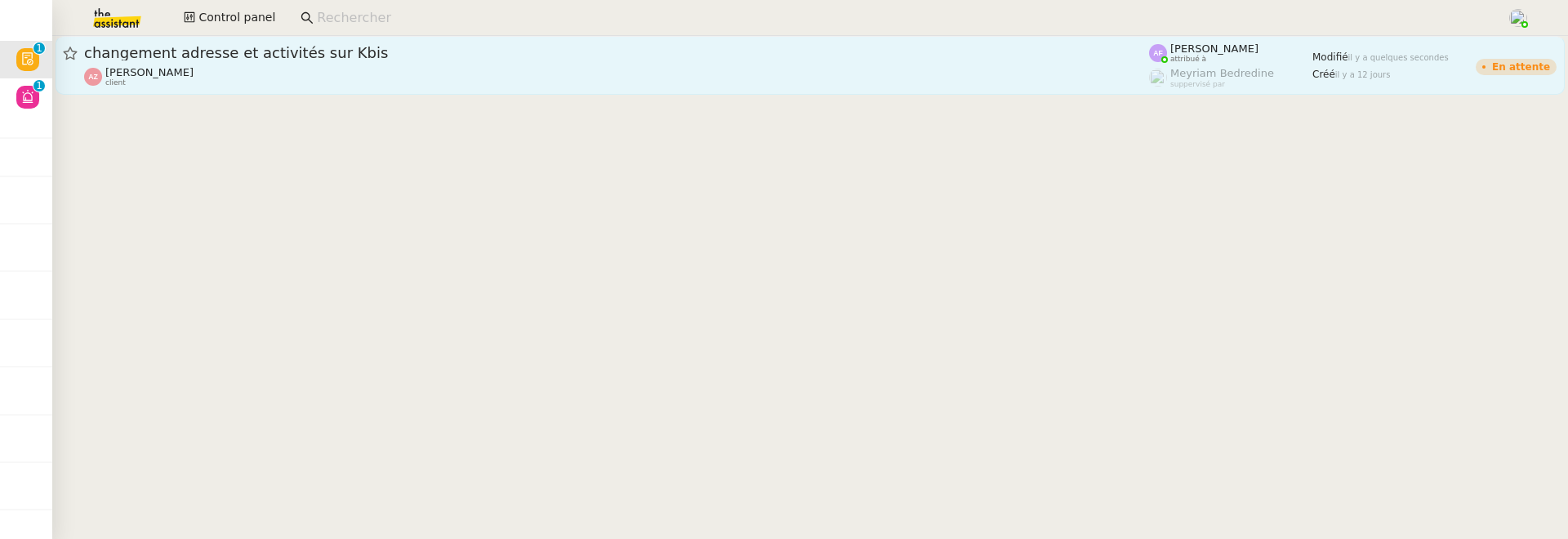
click at [357, 67] on div "Aurélien Zanker client" at bounding box center [617, 77] width 1065 height 21
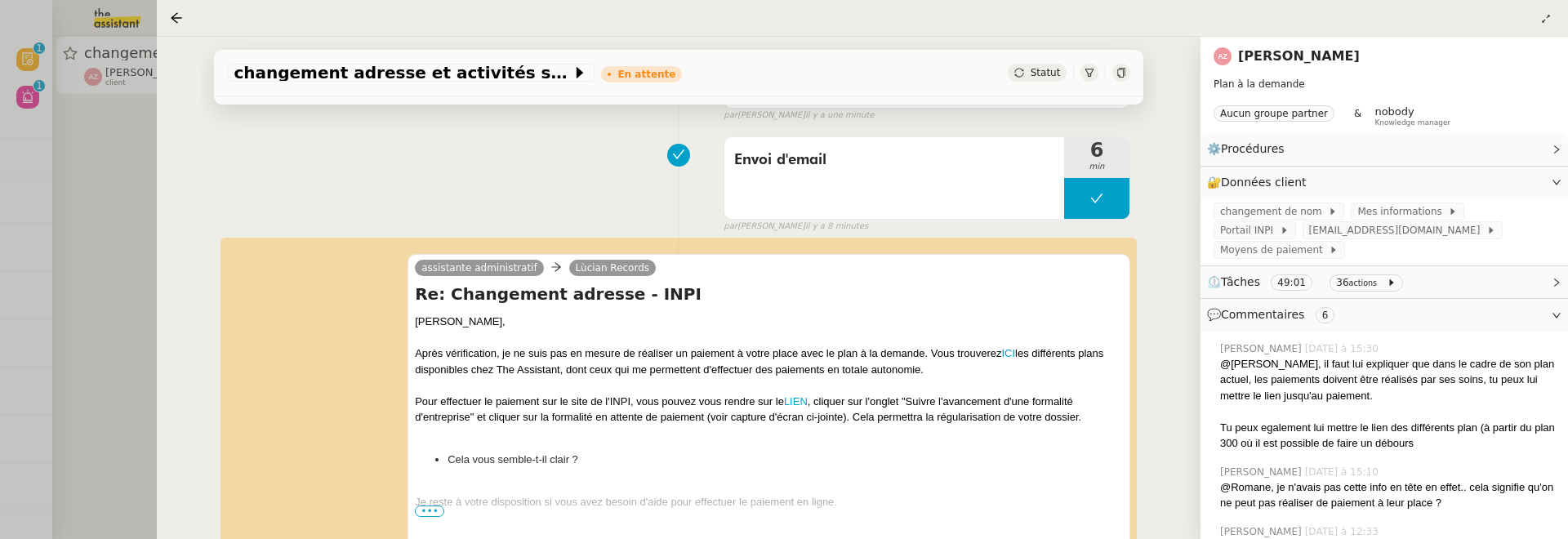
scroll to position [398, 0]
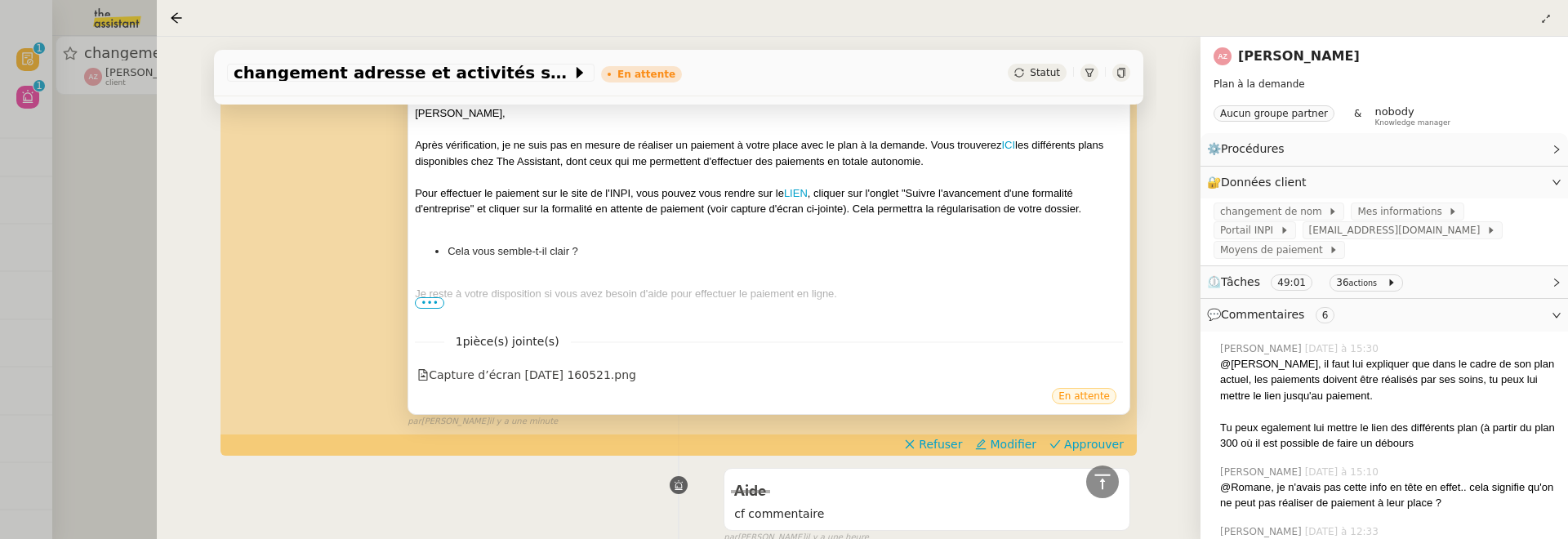
click at [429, 298] on span "•••" at bounding box center [430, 303] width 29 height 11
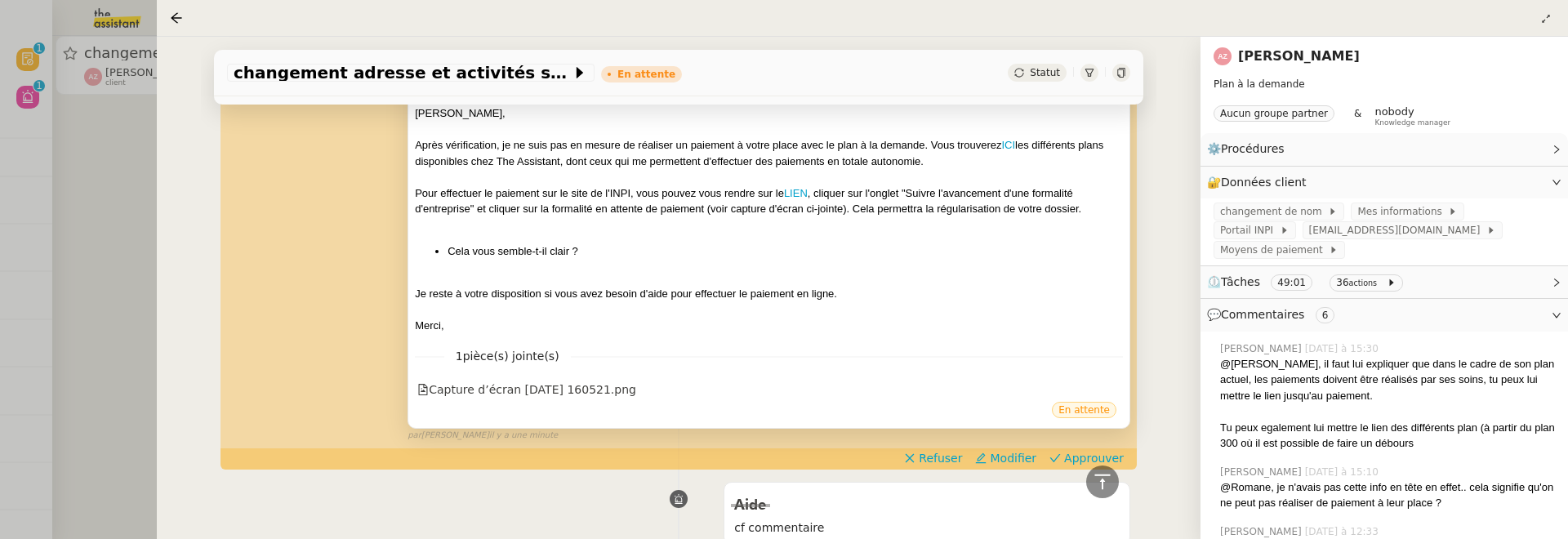
click at [101, 259] on div at bounding box center [784, 269] width 1568 height 539
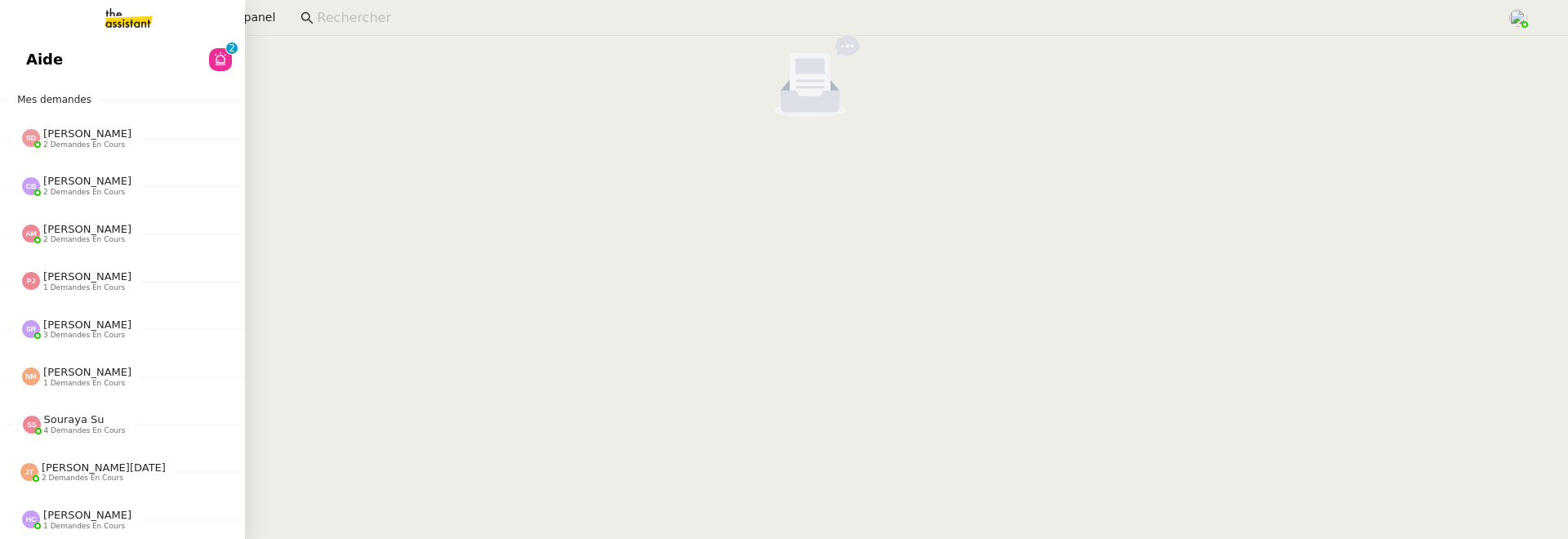
click at [34, 81] on div "Aide 0 1 2 3 4 5 6 7 8 9 Mes demandes Sheida Delpazir 2 demandes en cours "Créa…" at bounding box center [123, 287] width 245 height 503
click at [44, 72] on link "Aide 0 1 2 3 4 5 6 7 8 9" at bounding box center [123, 60] width 245 height 38
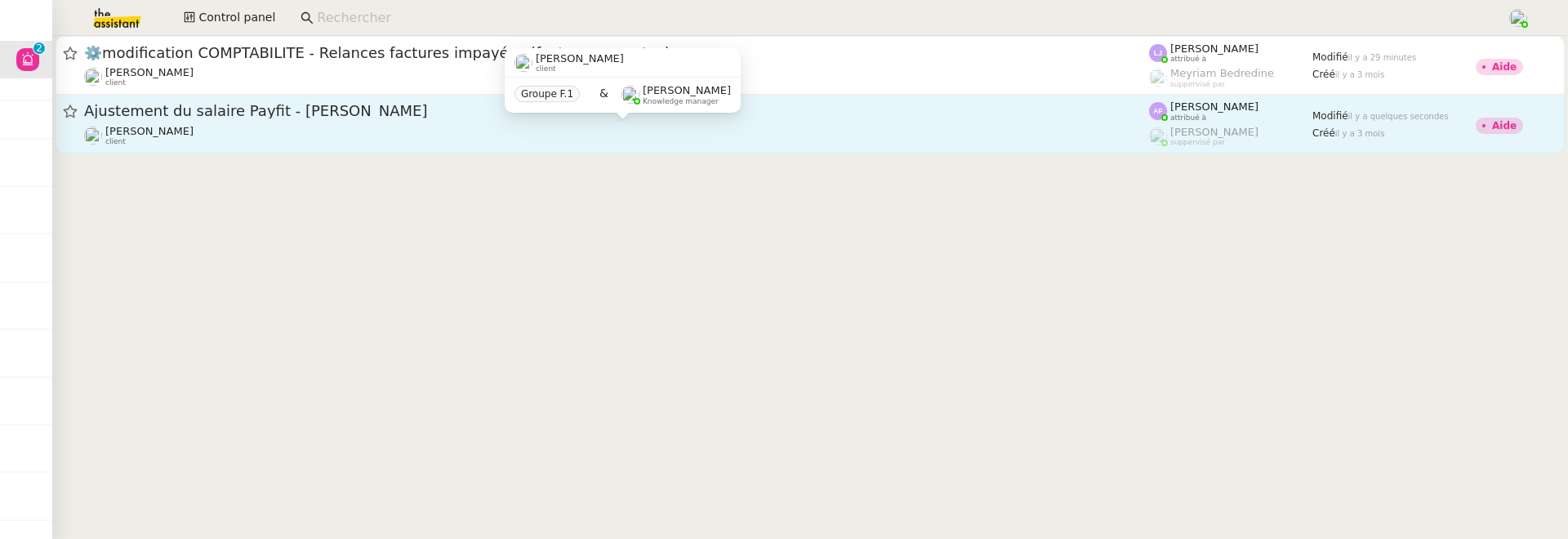
click at [408, 128] on div "[PERSON_NAME] client" at bounding box center [617, 135] width 1065 height 21
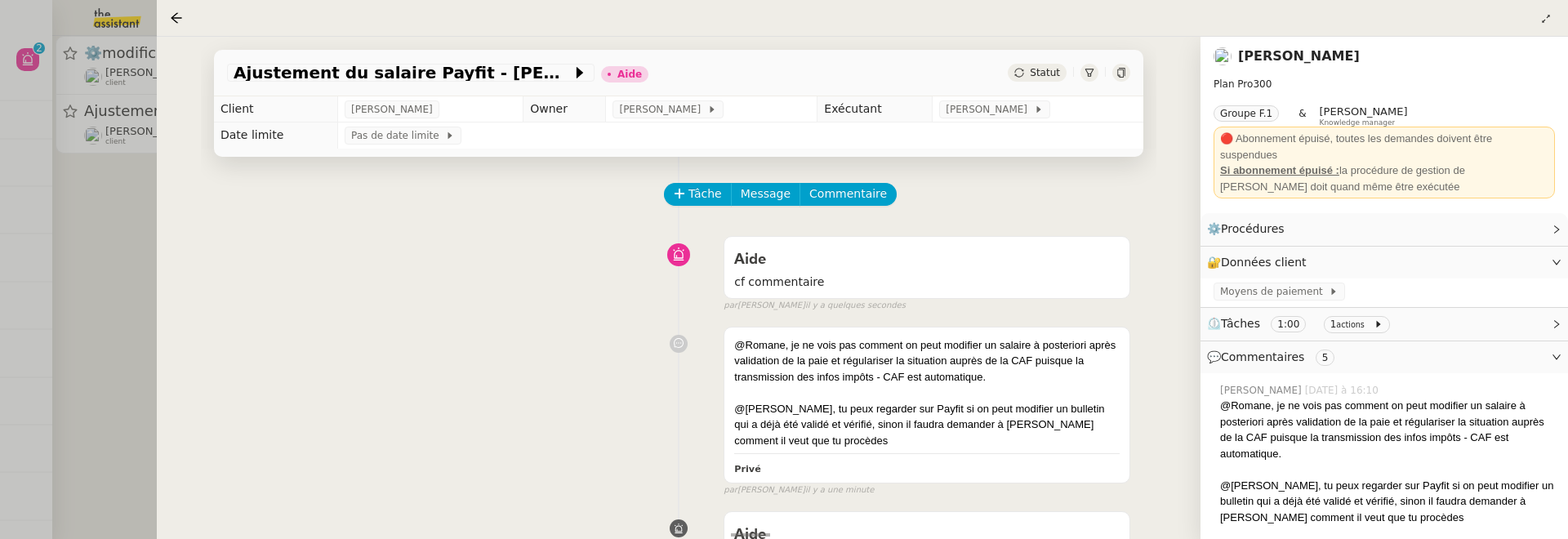
click at [127, 299] on div at bounding box center [784, 269] width 1568 height 539
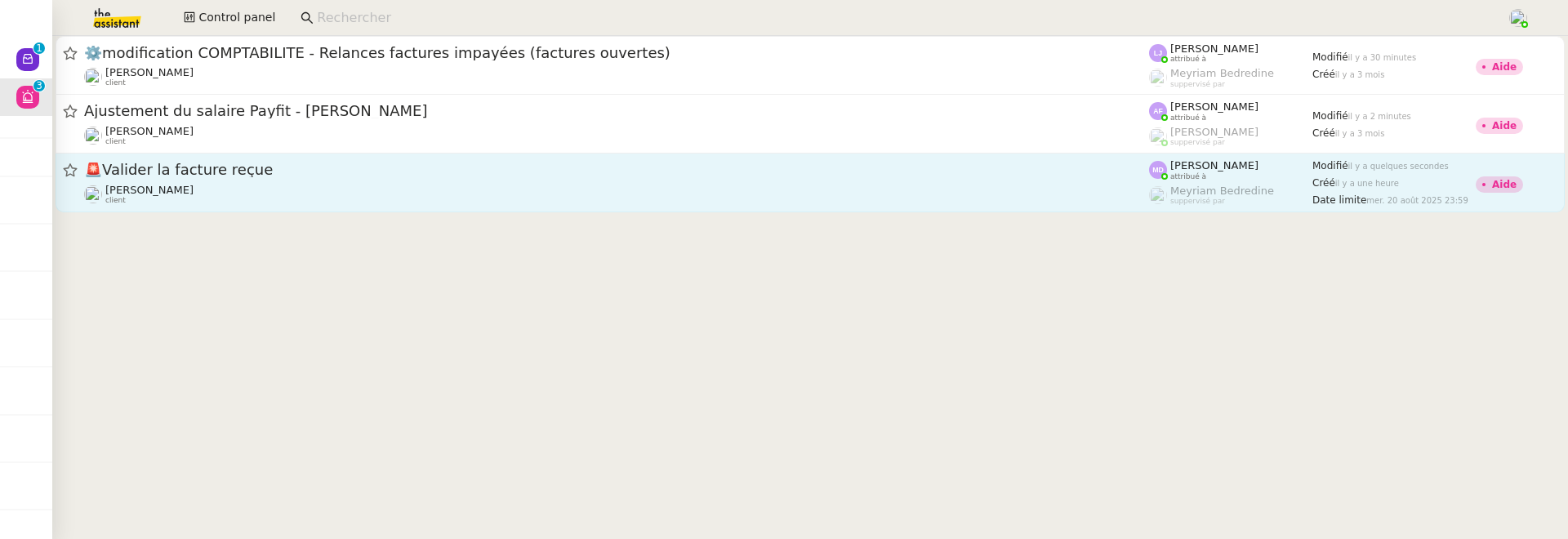
click at [369, 202] on div "Charles Da Conceicao client" at bounding box center [617, 194] width 1065 height 21
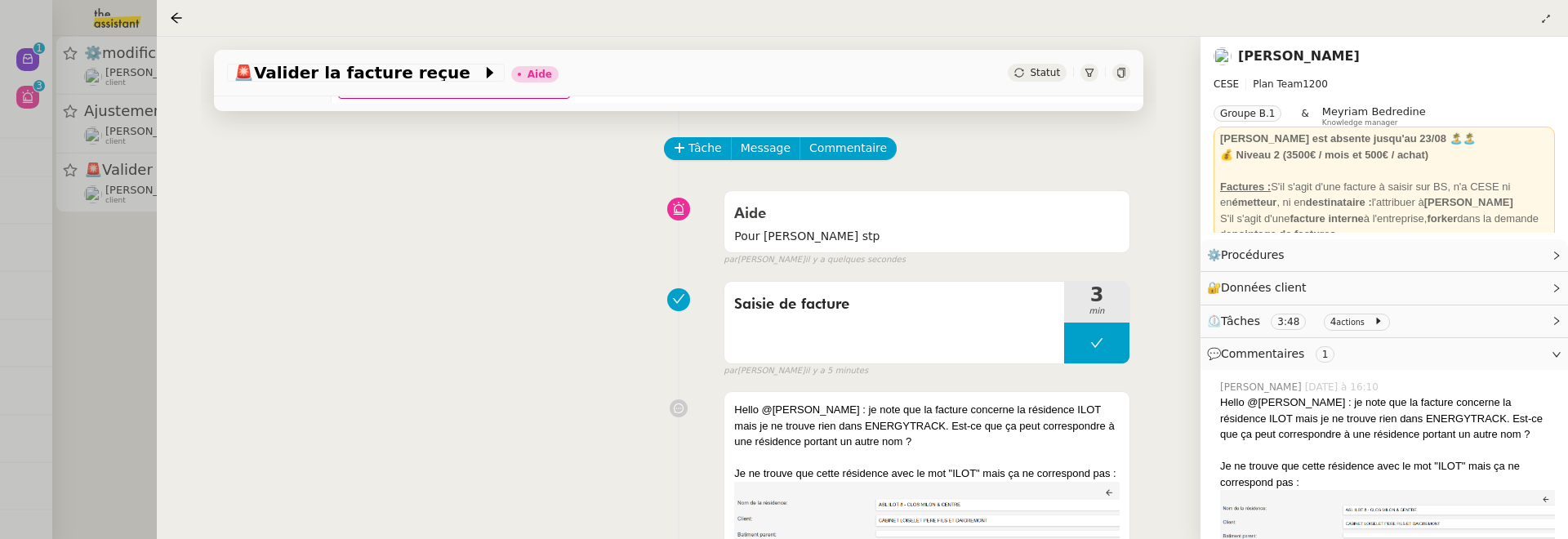
scroll to position [44, 0]
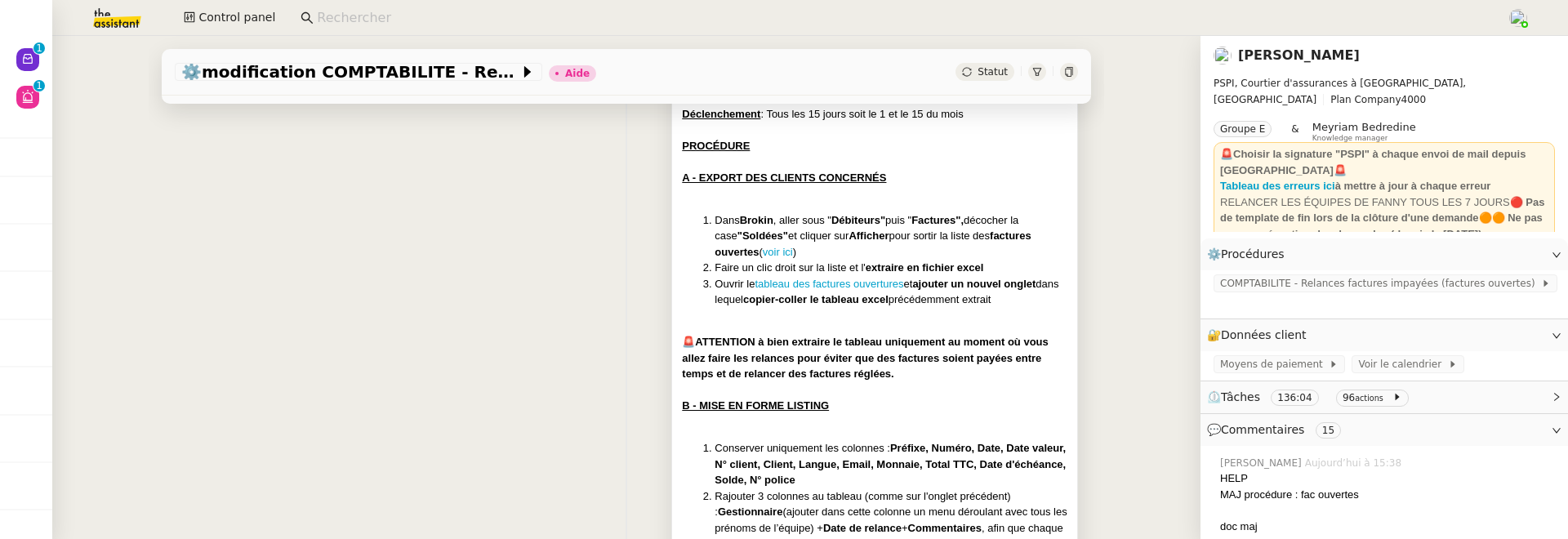
scroll to position [489, 0]
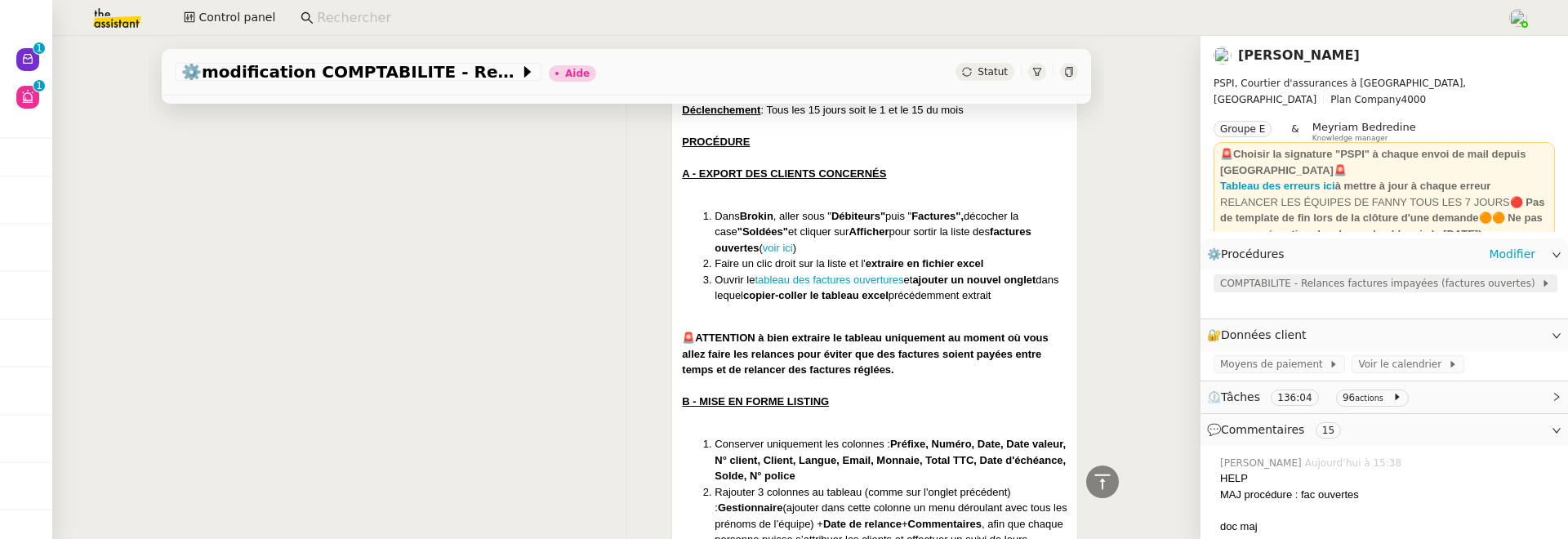
click at [1344, 292] on span "COMPTABILITE - Relances factures impayées (factures ouvertes)" at bounding box center [1381, 283] width 321 height 16
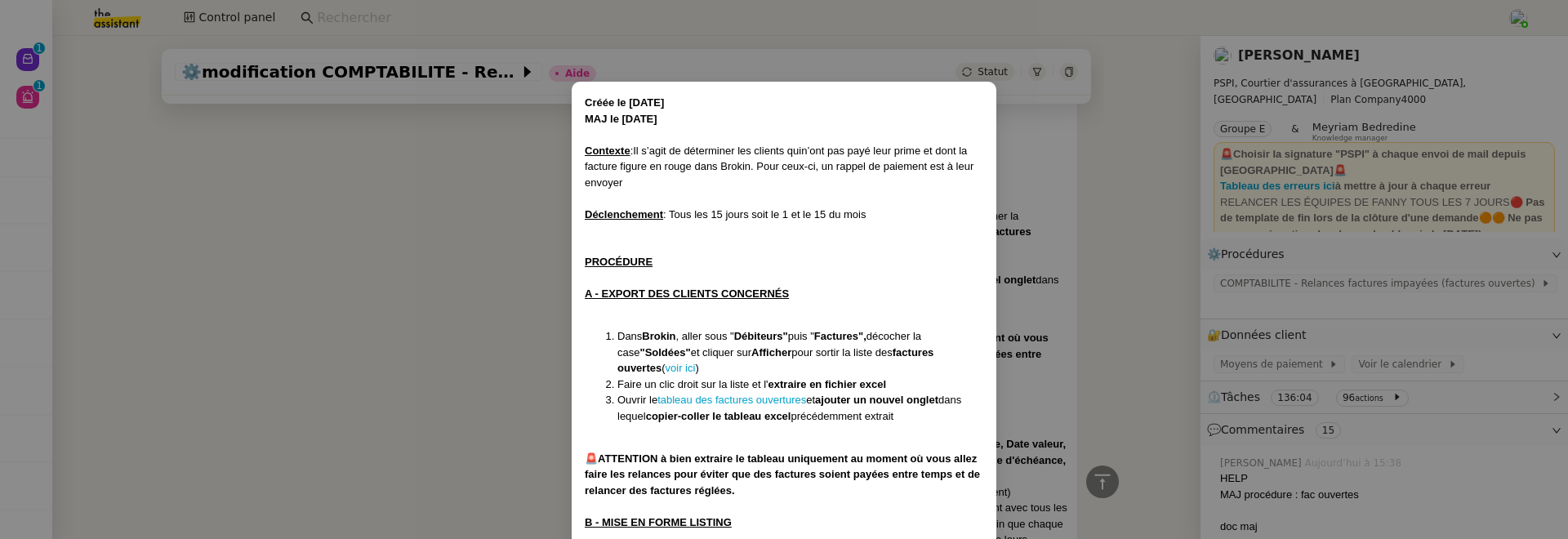
click at [1142, 355] on nz-modal-container "Créée le [DATE] MAJ le [DATE] Contexte : Il s’agit de déterminer les clients qu…" at bounding box center [784, 269] width 1568 height 539
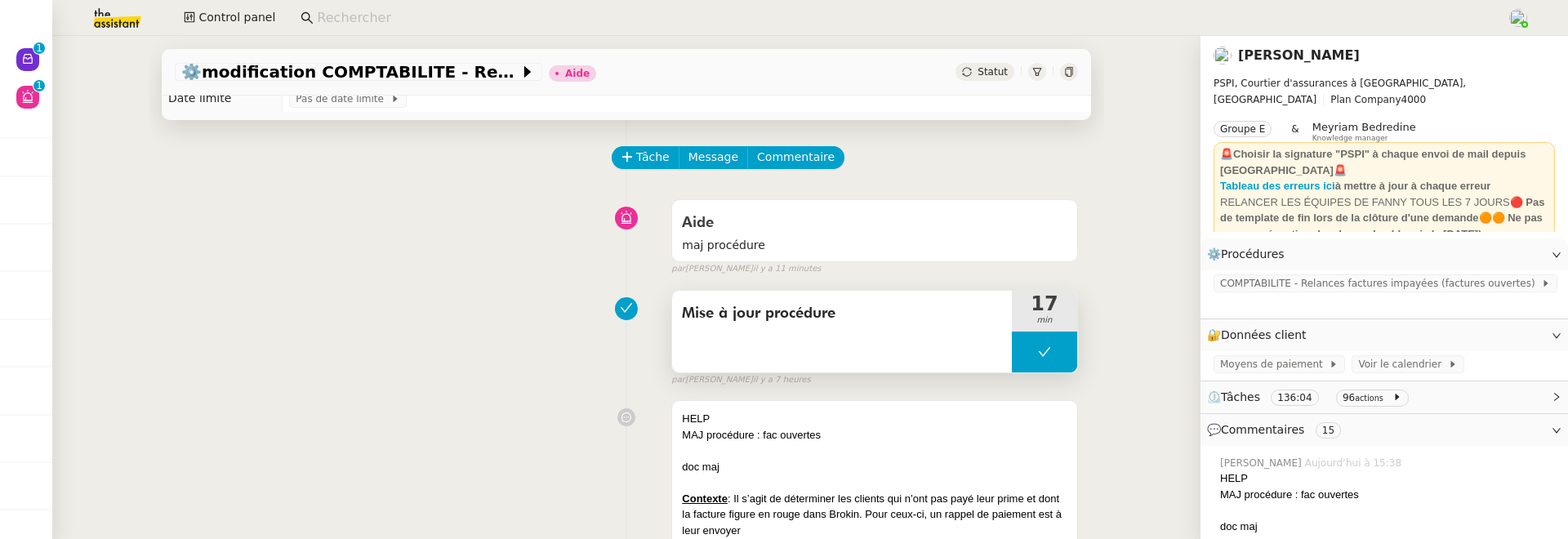
scroll to position [0, 0]
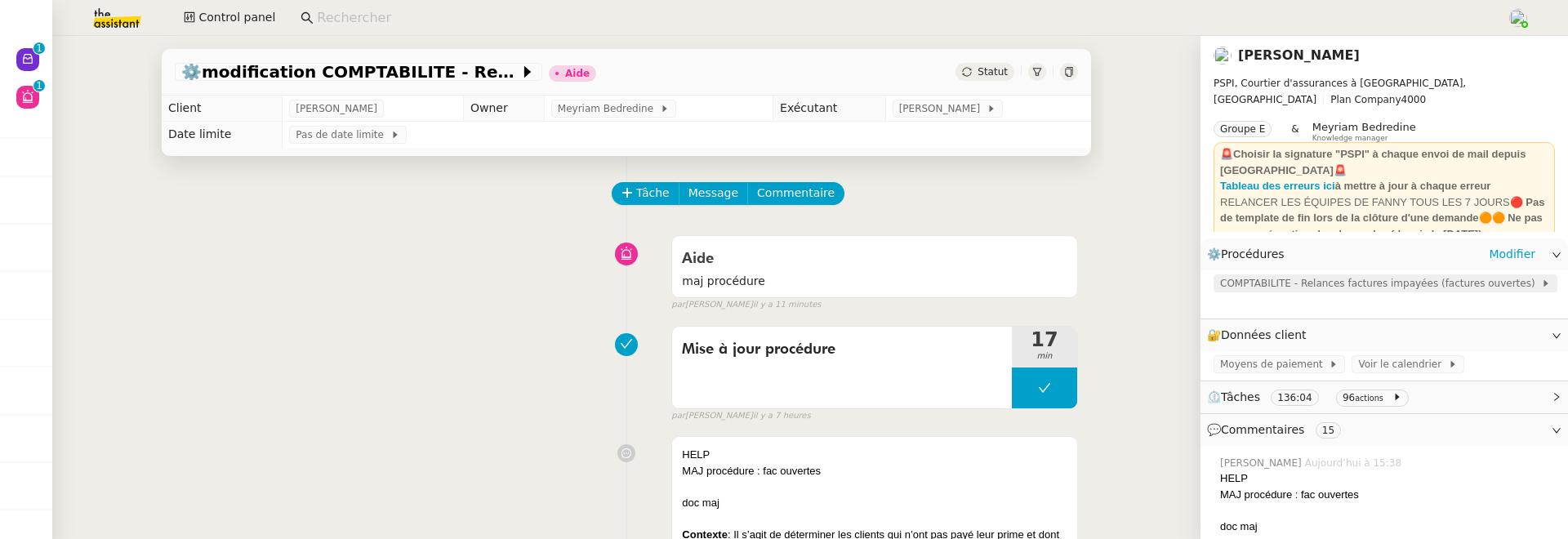
click at [1304, 276] on div "COMPTABILITE - Relances factures impayées (factures ouvertes)" at bounding box center [1386, 283] width 344 height 18
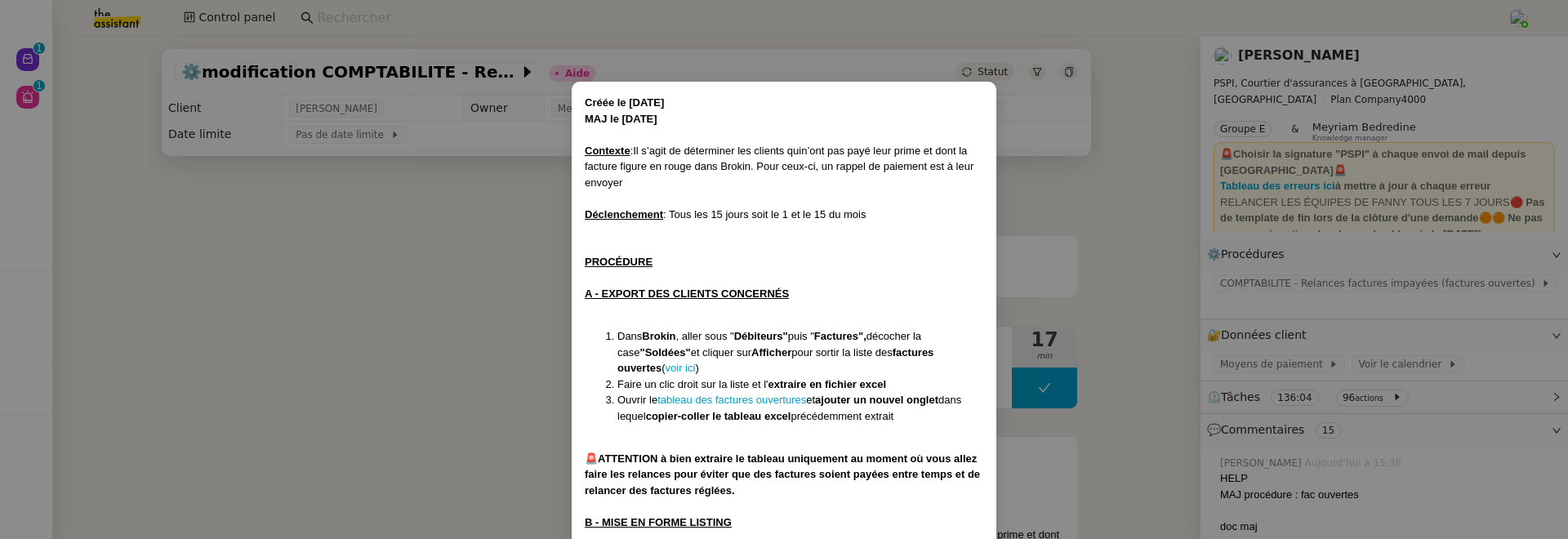
scroll to position [1271, 0]
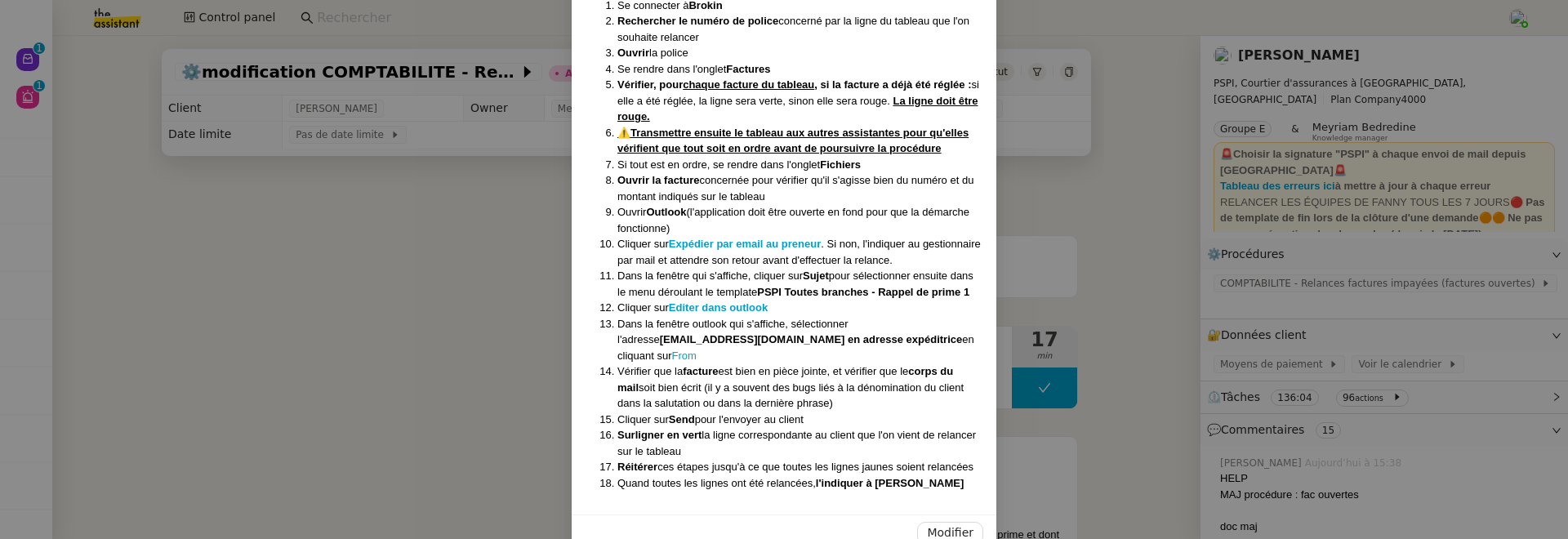
click at [963, 514] on div "Modifier" at bounding box center [784, 532] width 425 height 37
click at [963, 524] on span "Modifier" at bounding box center [949, 533] width 47 height 19
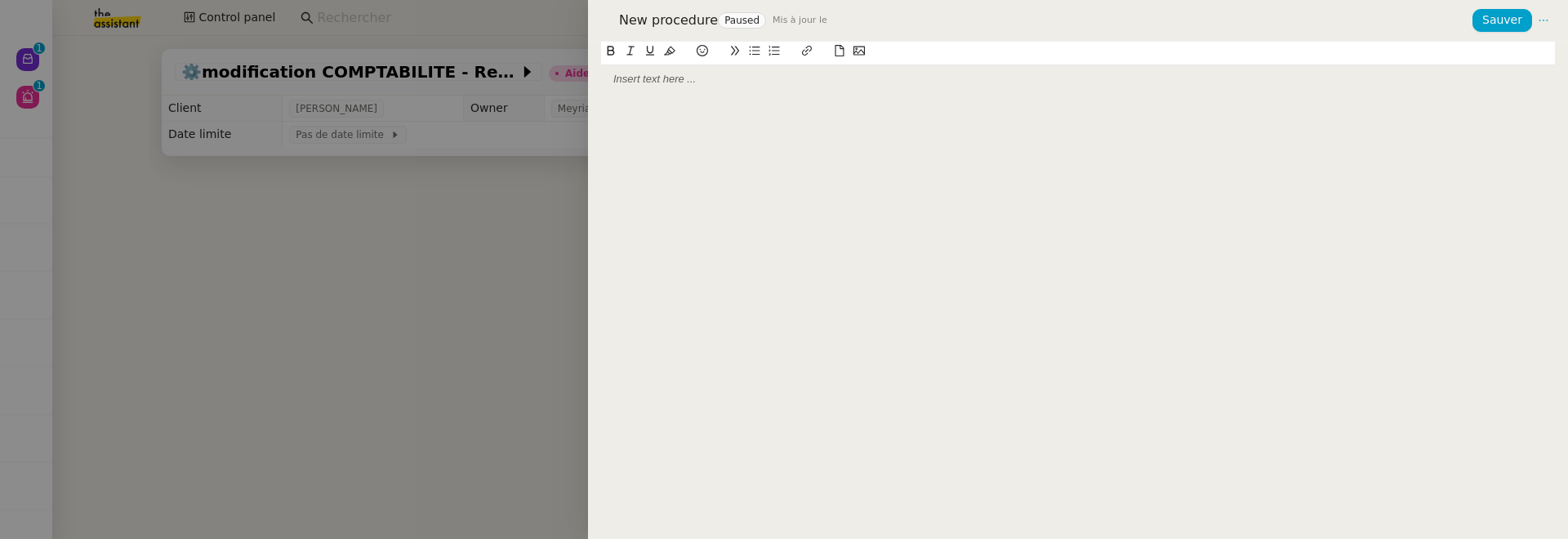
scroll to position [1189, 0]
click at [522, 298] on div at bounding box center [784, 269] width 1568 height 539
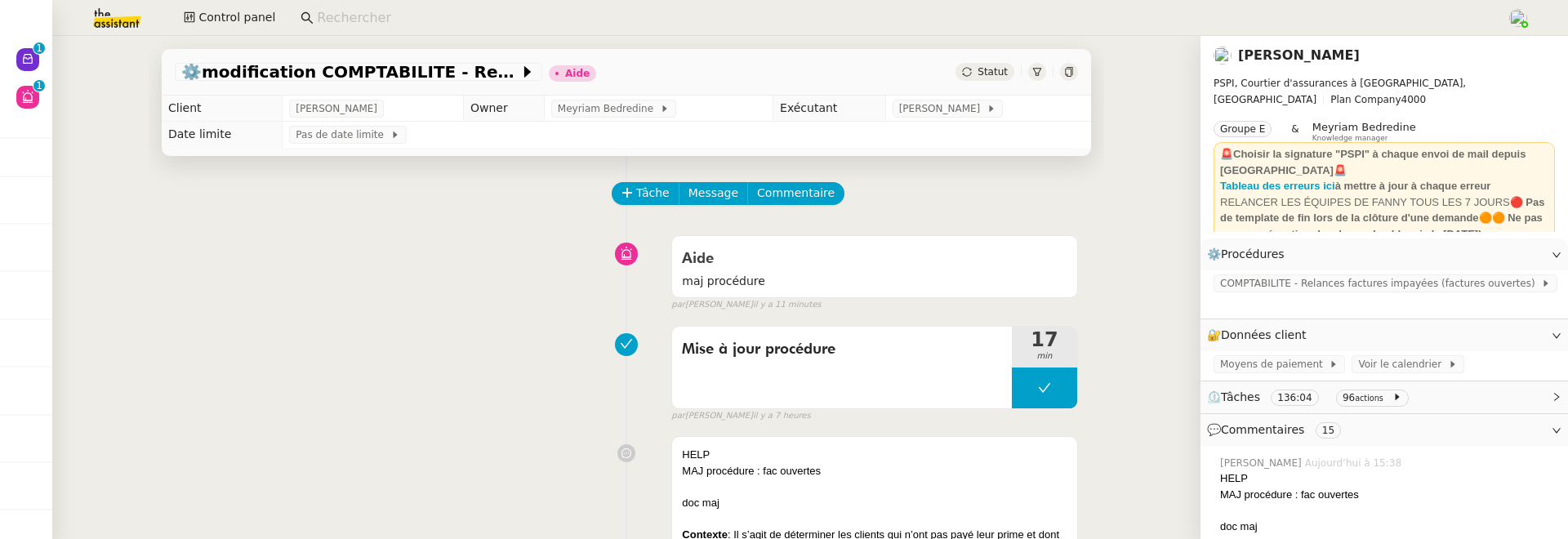
click at [1292, 58] on link "[PERSON_NAME]" at bounding box center [1299, 55] width 122 height 15
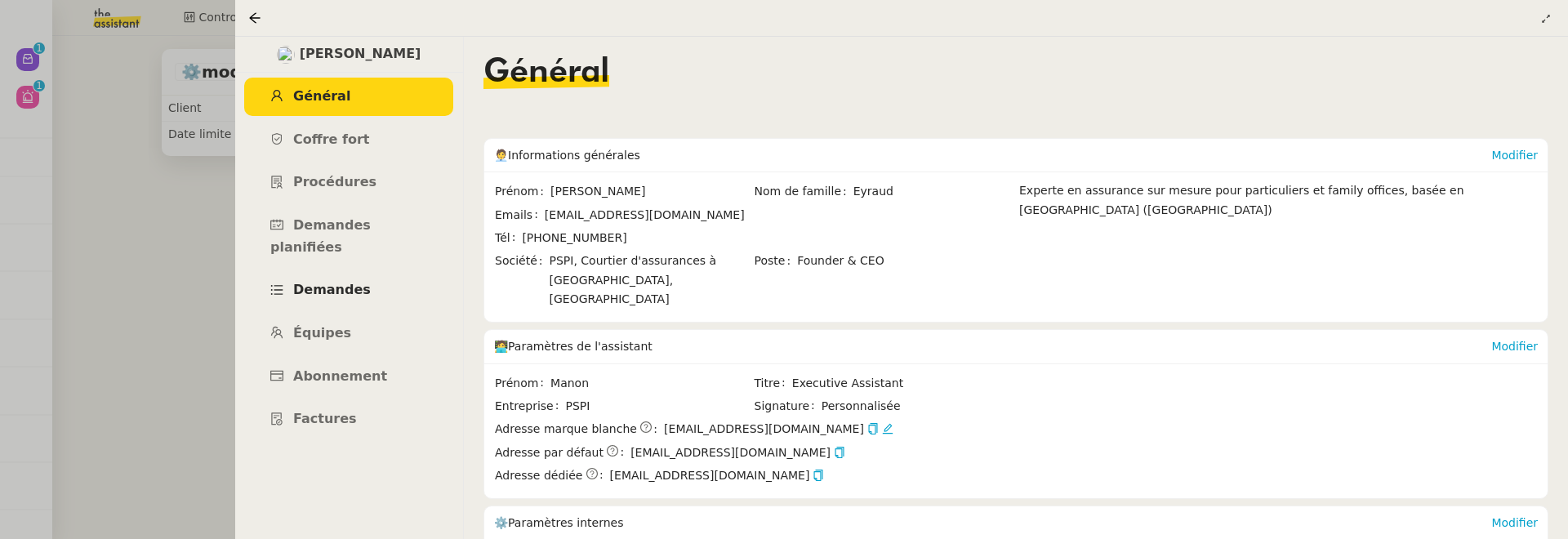
click at [354, 281] on span "Demandes" at bounding box center [333, 289] width 78 height 15
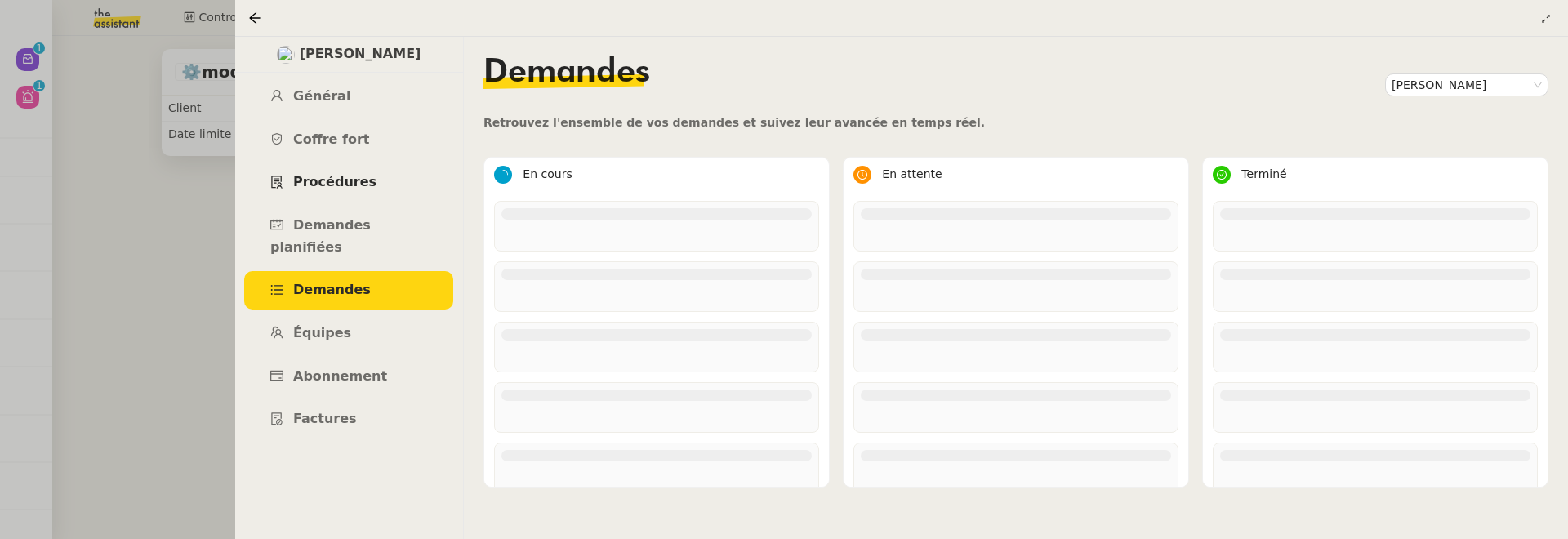
click at [371, 189] on link "Procédures" at bounding box center [349, 183] width 209 height 38
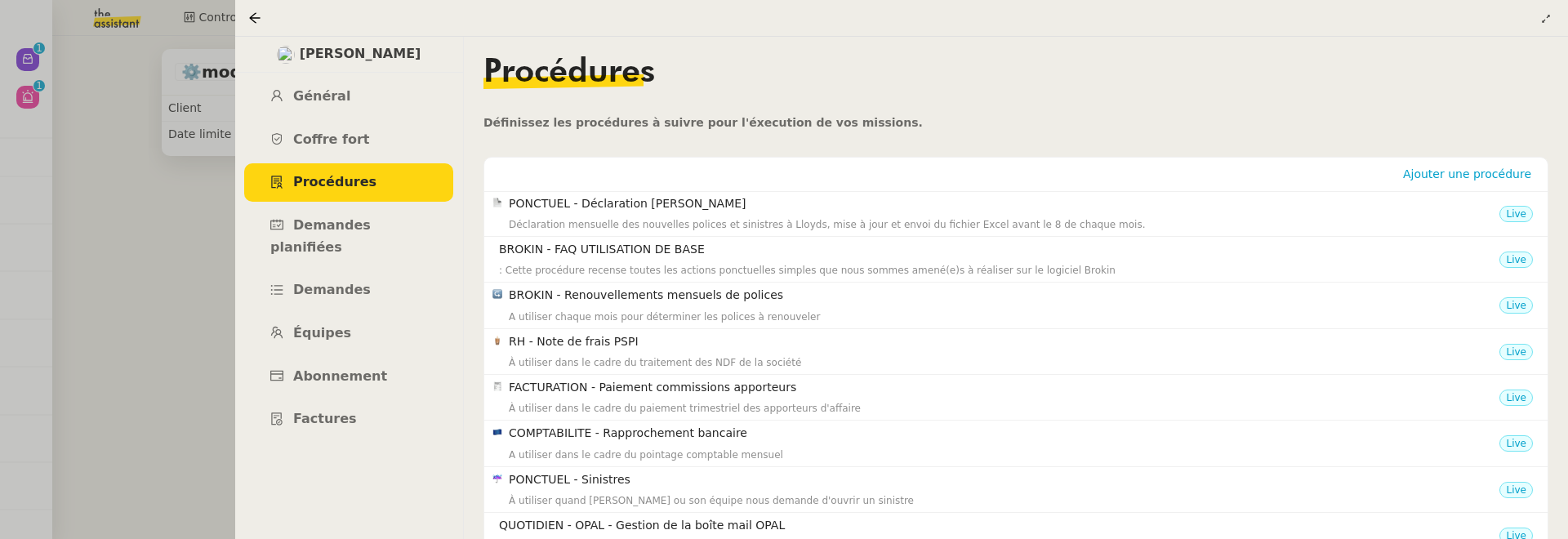
click at [192, 290] on div at bounding box center [784, 269] width 1568 height 539
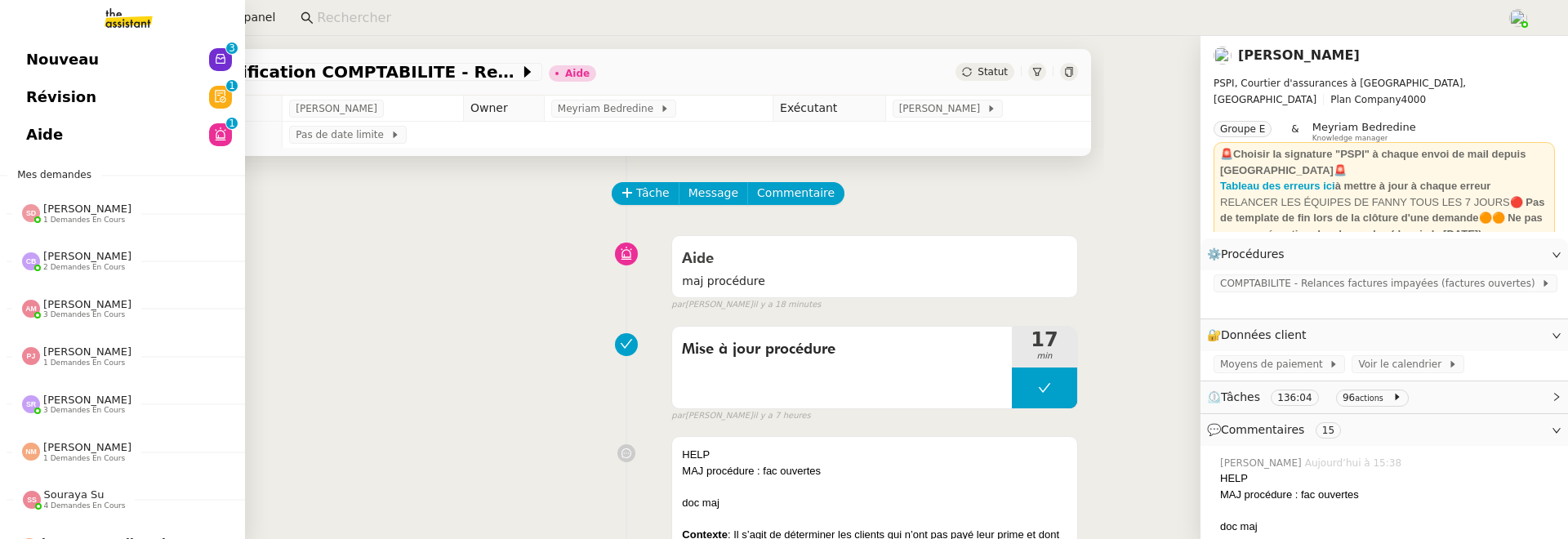
click at [82, 109] on link "Révision 0 1 2 3 4 5 6 7 8 9" at bounding box center [123, 97] width 245 height 38
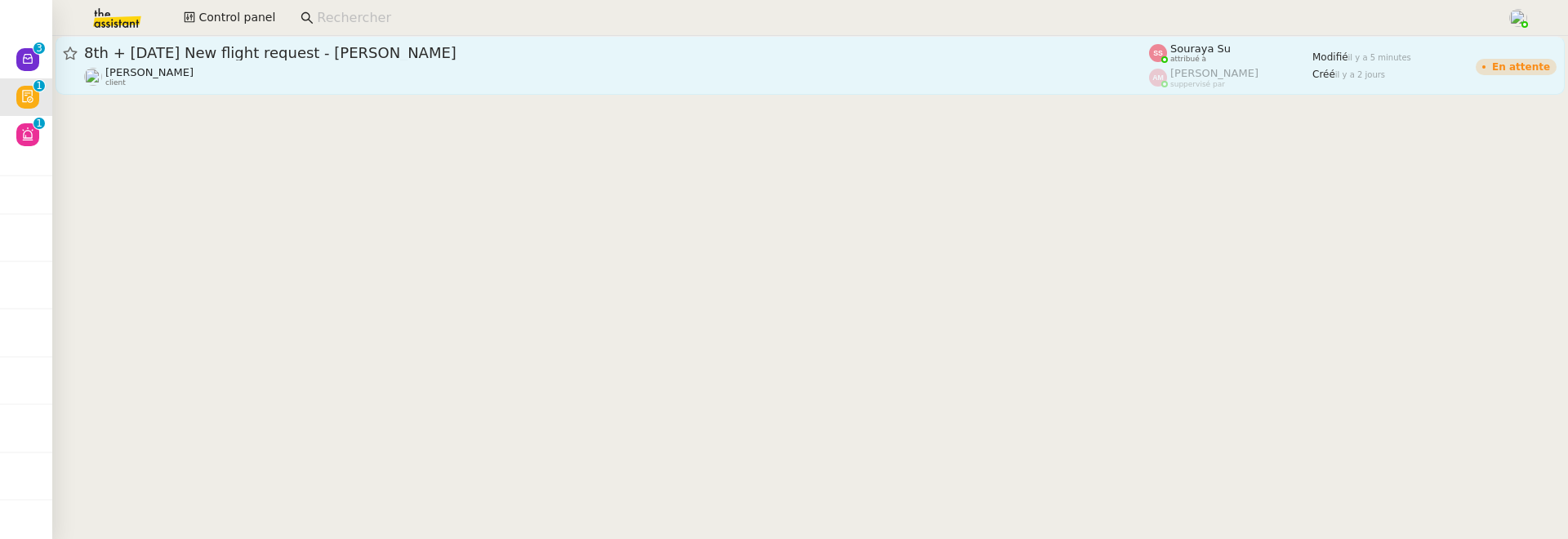
click at [463, 61] on div "8th + 17th September 2025 New flight request - Herman Kiafuca" at bounding box center [617, 53] width 1065 height 20
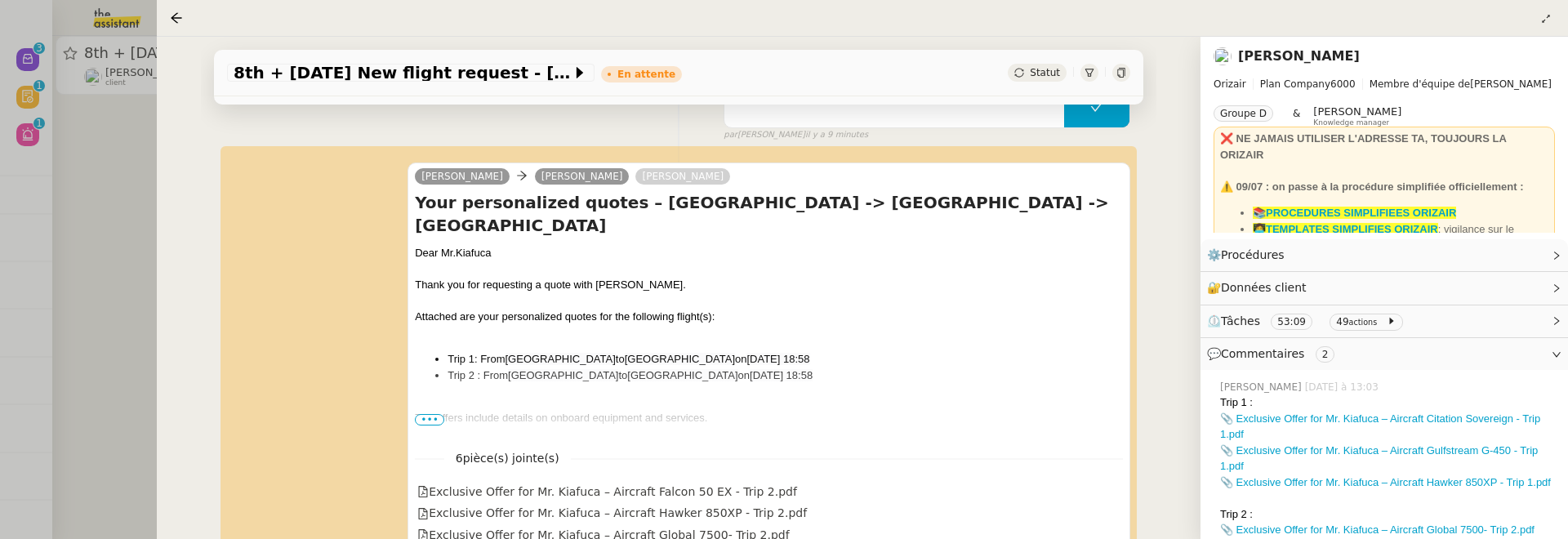
scroll to position [387, 0]
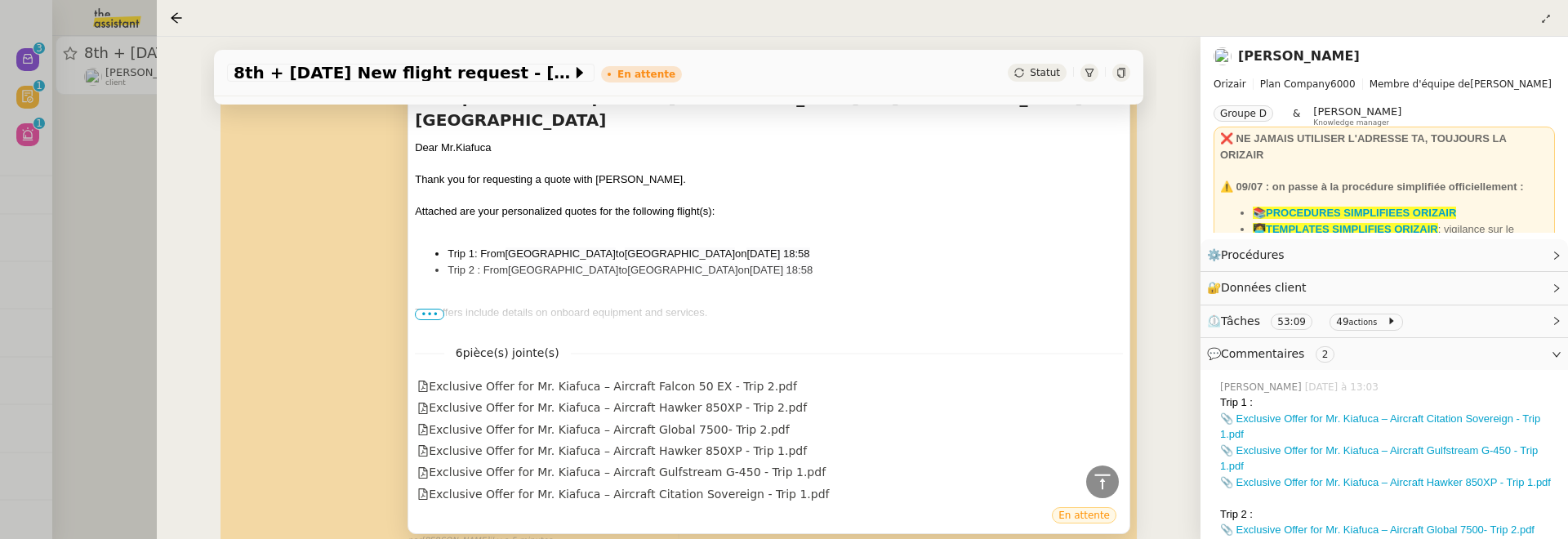
click at [430, 320] on div at bounding box center [769, 328] width 708 height 16
click at [423, 311] on span "•••" at bounding box center [430, 315] width 29 height 11
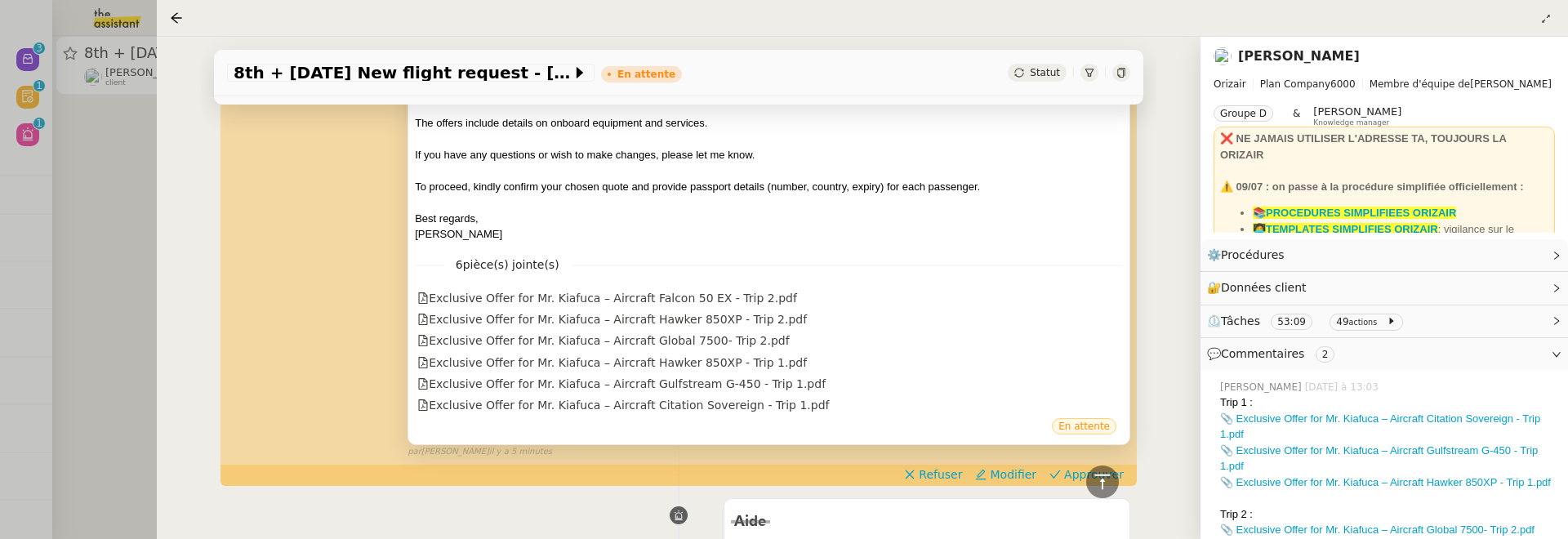
scroll to position [579, 0]
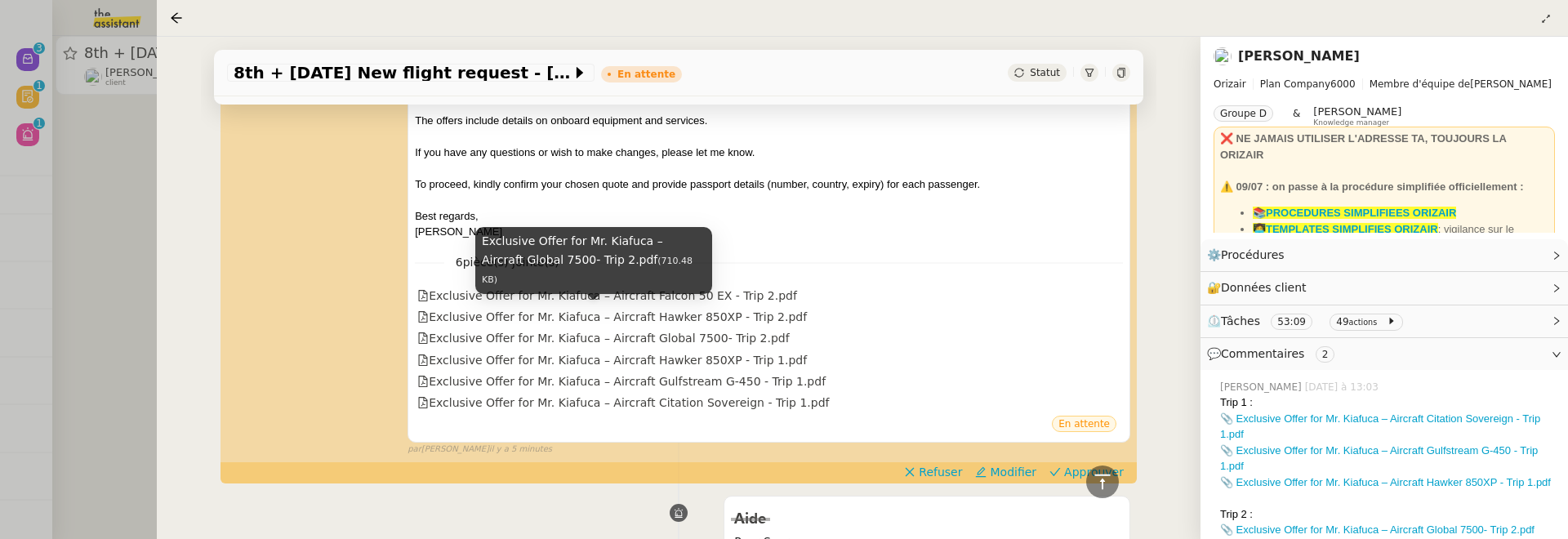
click at [551, 294] on div "Exclusive Offer for Mr. Kiafuca – Aircraft Global 7500- Trip 2.pdf (710.48 KB)" at bounding box center [593, 266] width 237 height 78
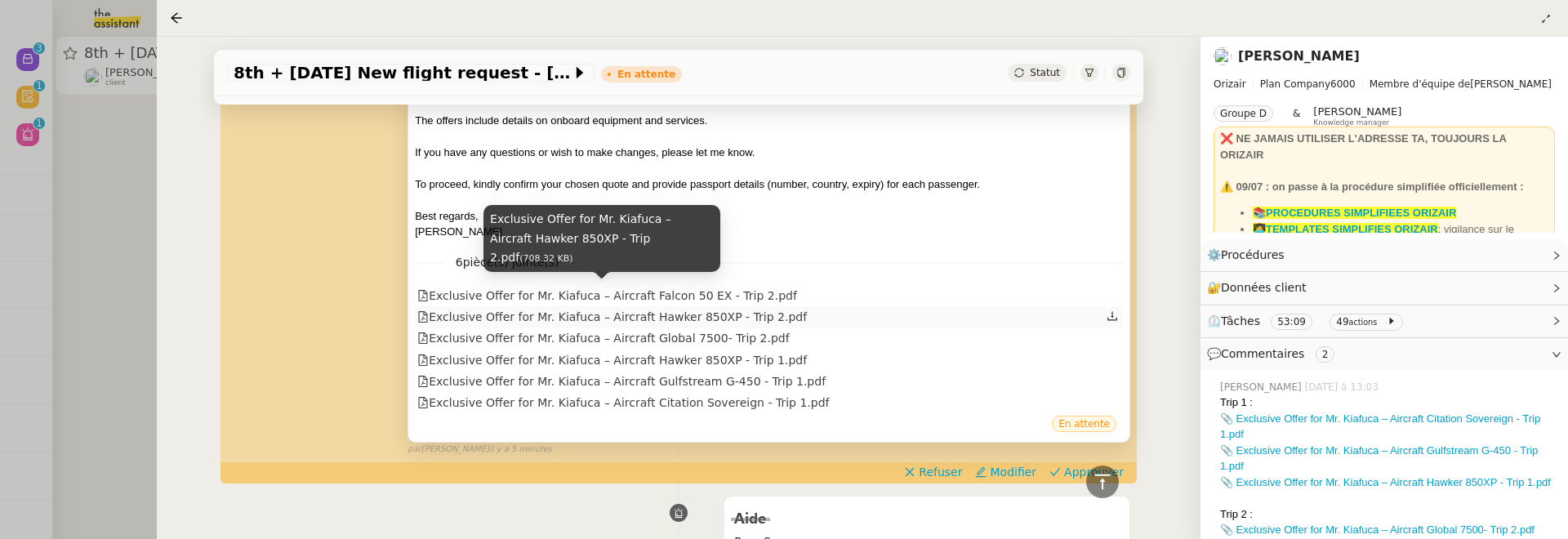
click at [745, 308] on div "Exclusive Offer for Mr. Kiafuca – Aircraft Hawker 850XP - Trip 2.pdf" at bounding box center [612, 318] width 390 height 19
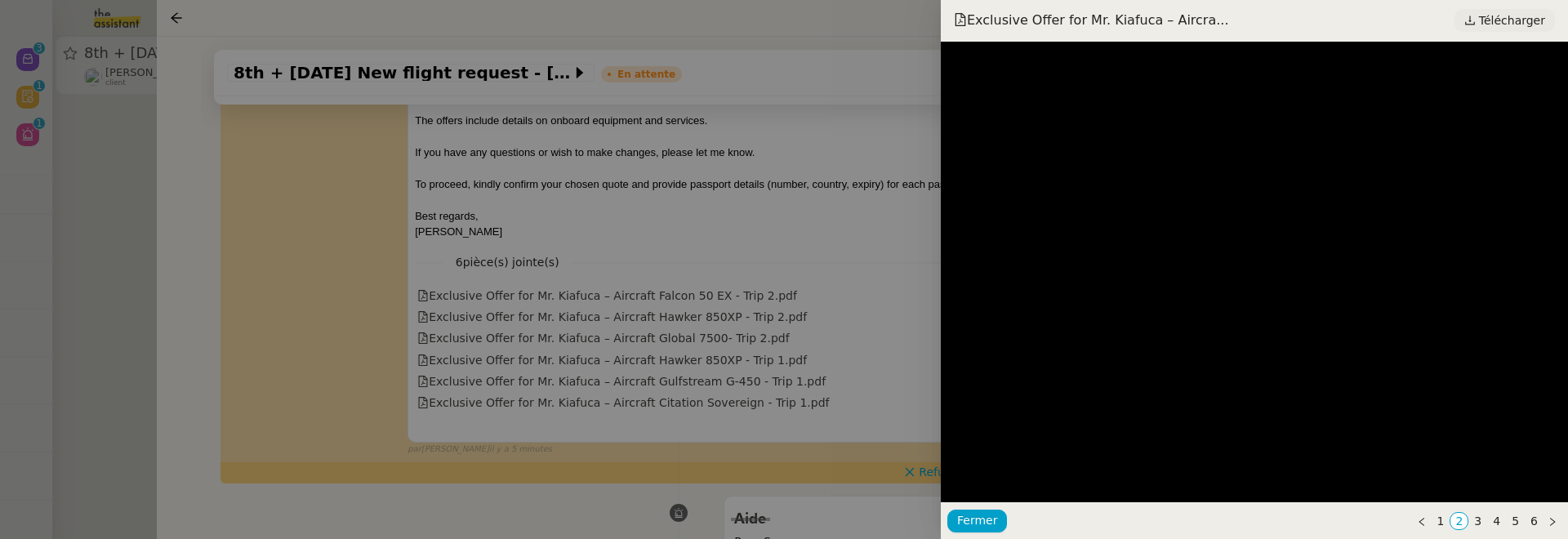
click at [1490, 15] on span "Télécharger" at bounding box center [1512, 20] width 67 height 21
click at [675, 270] on div at bounding box center [784, 269] width 1568 height 539
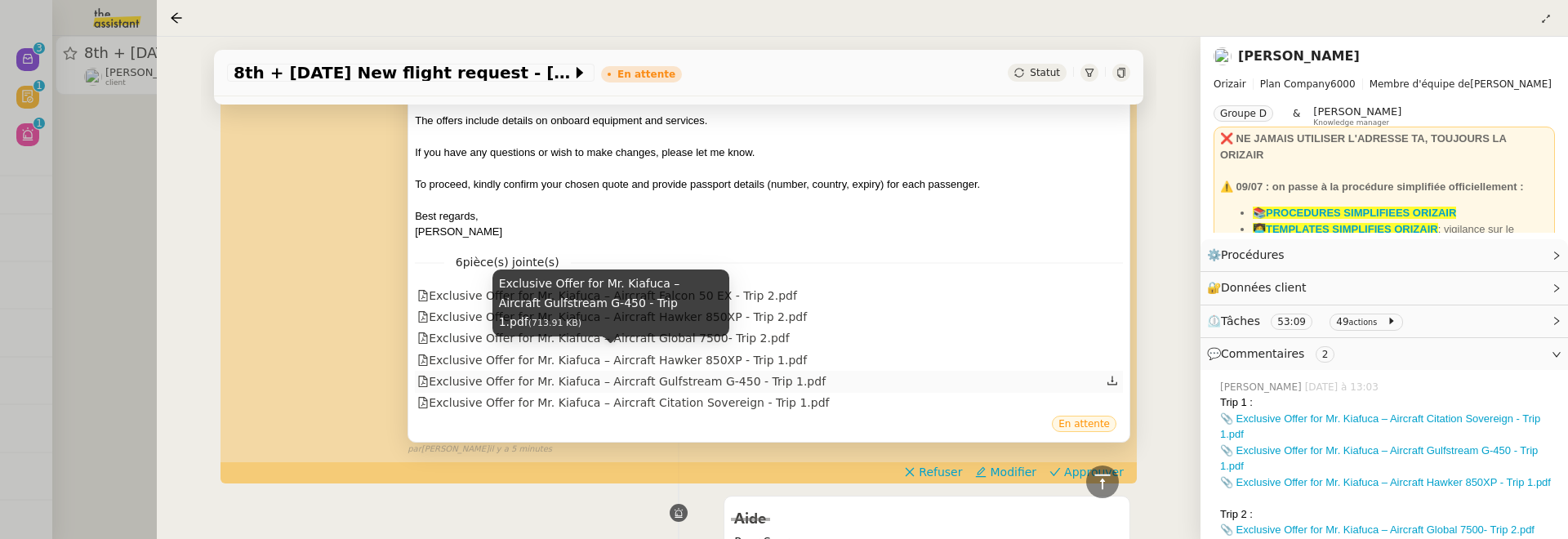
click at [599, 373] on div "Exclusive Offer for Mr. Kiafuca – Aircraft Gulfstream G-450 - Trip 1.pdf" at bounding box center [621, 382] width 409 height 19
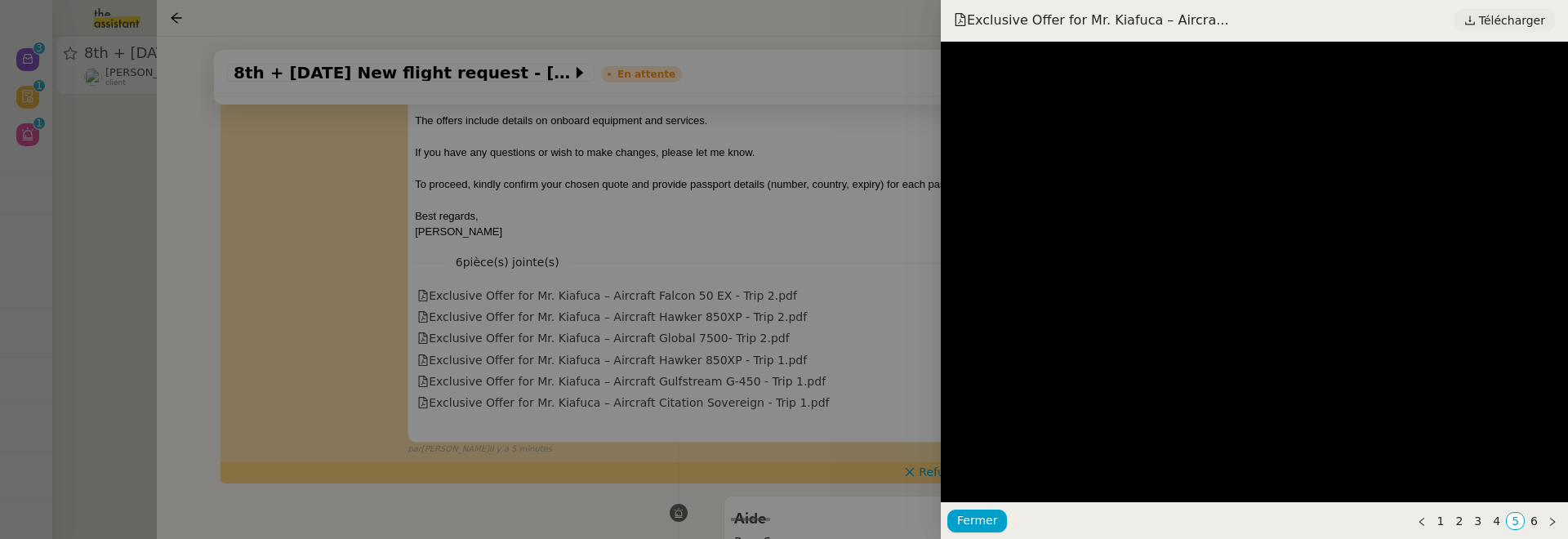
click at [1482, 15] on span "Télécharger" at bounding box center [1512, 20] width 67 height 21
click at [813, 316] on div at bounding box center [784, 269] width 1568 height 539
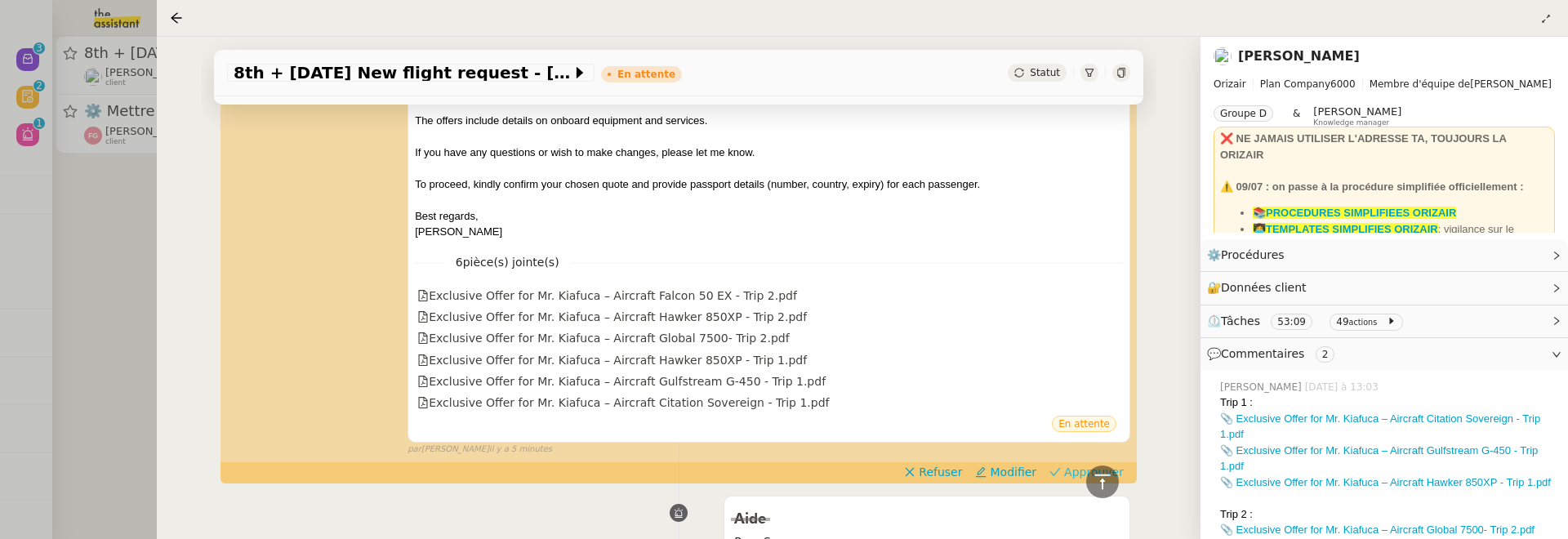
click at [1092, 464] on span "Approuver" at bounding box center [1094, 472] width 60 height 16
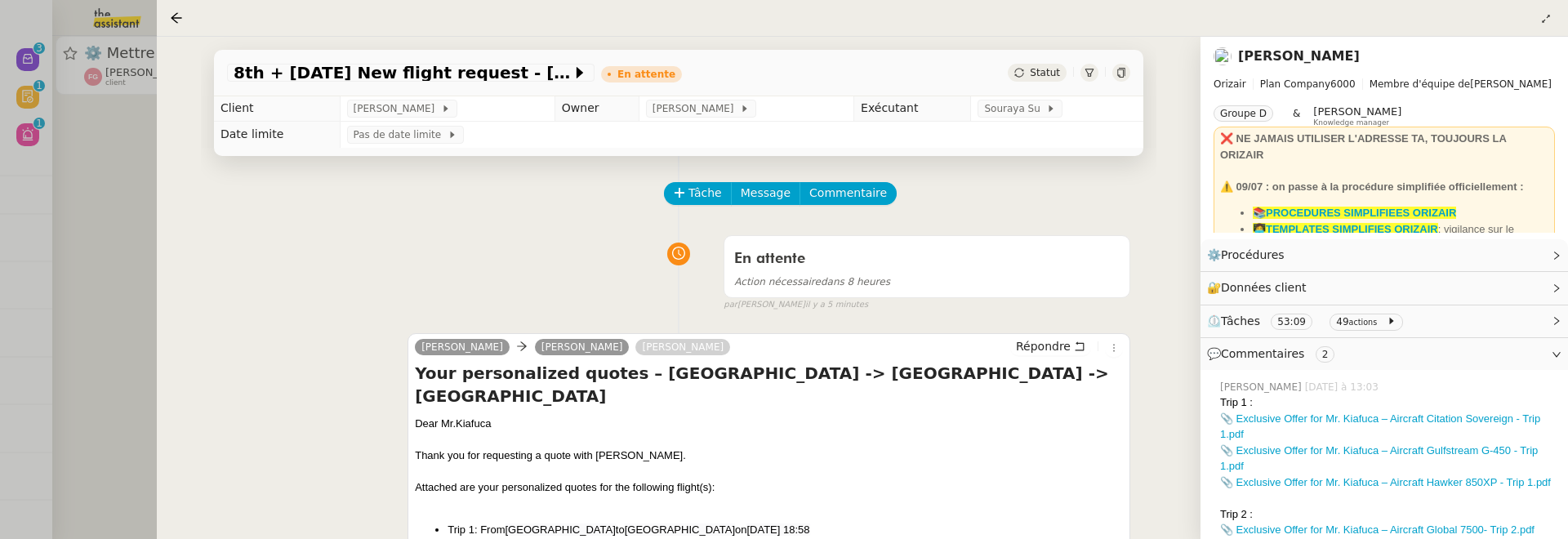
scroll to position [0, 0]
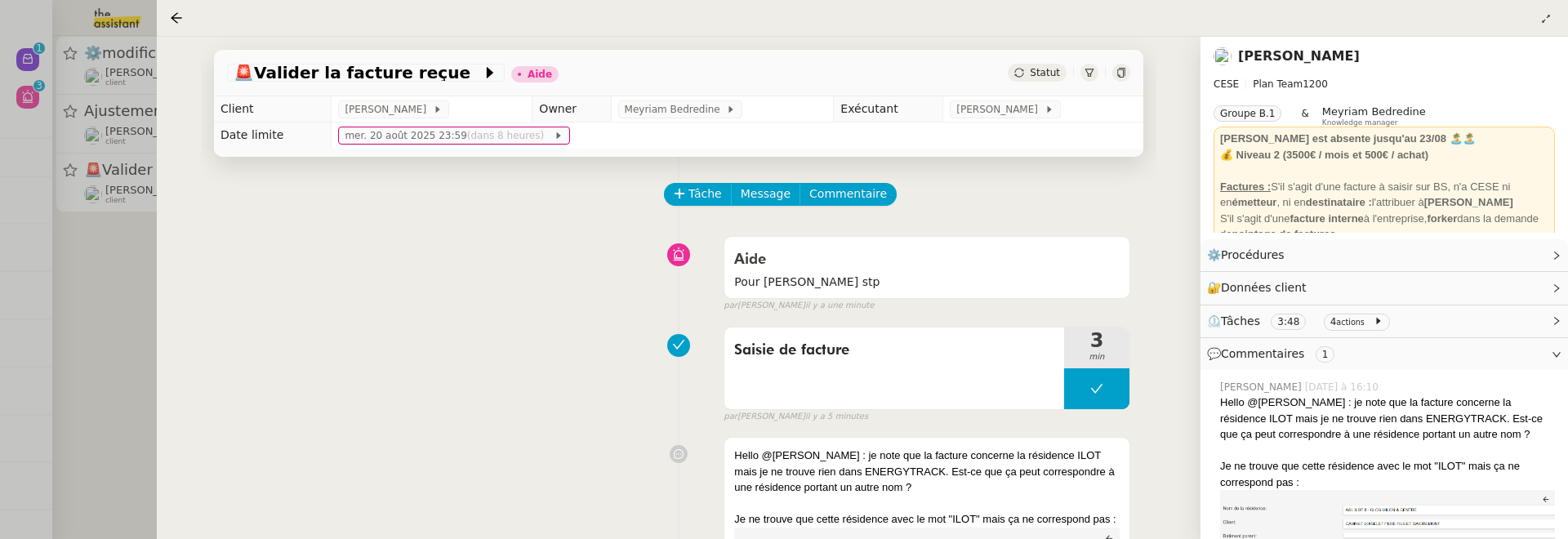
click at [966, 119] on td "[PERSON_NAME]" at bounding box center [1043, 108] width 201 height 26
click at [1015, 107] on span "[PERSON_NAME]" at bounding box center [1000, 109] width 87 height 16
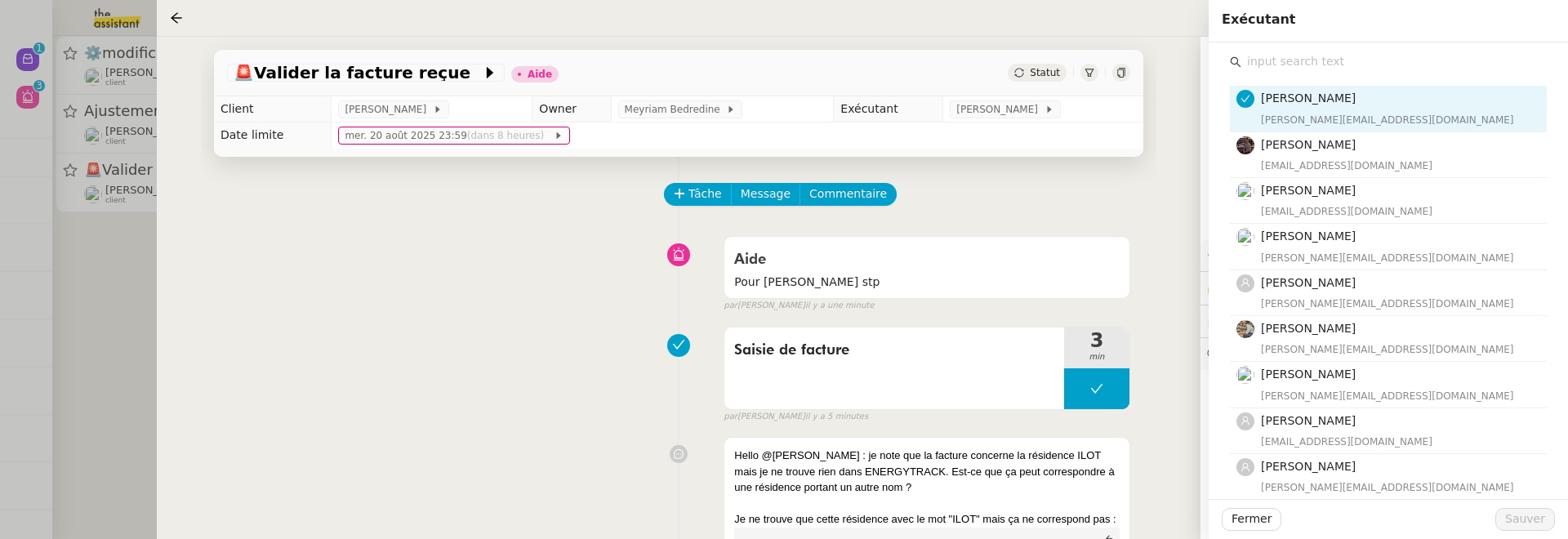
click at [1304, 67] on input "text" at bounding box center [1393, 61] width 305 height 22
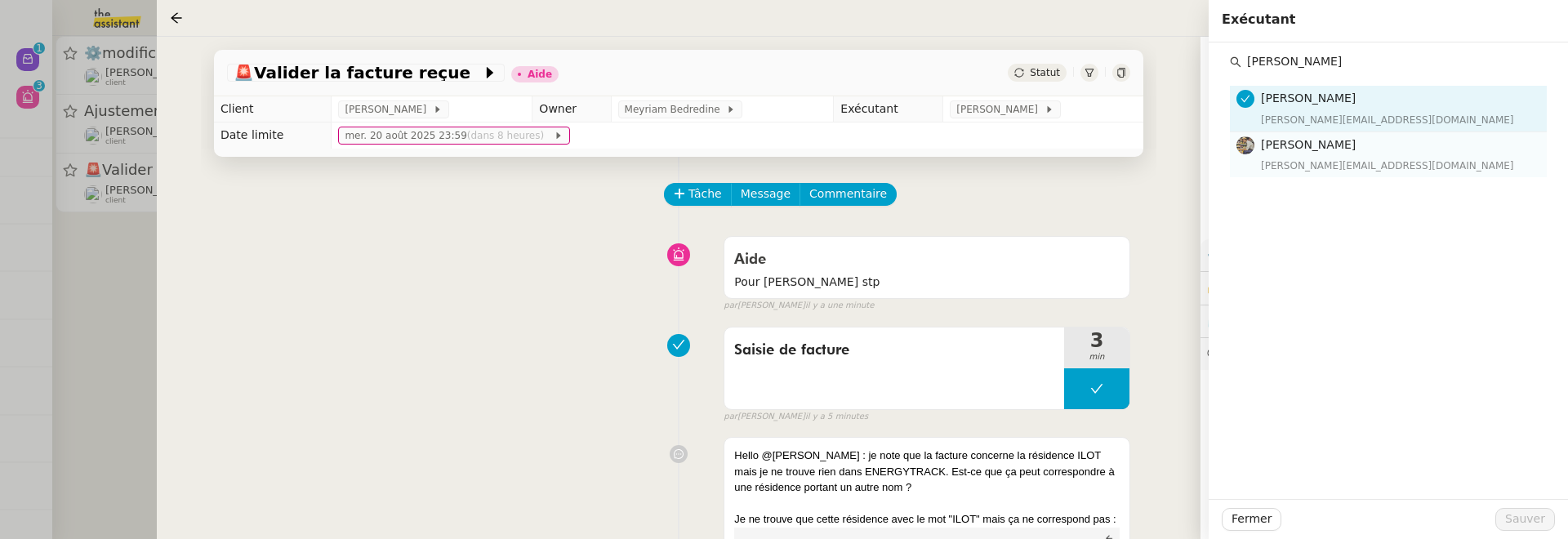
type input "[PERSON_NAME]"
click at [1342, 160] on div "[PERSON_NAME][EMAIL_ADDRESS][DOMAIN_NAME]" at bounding box center [1399, 165] width 276 height 16
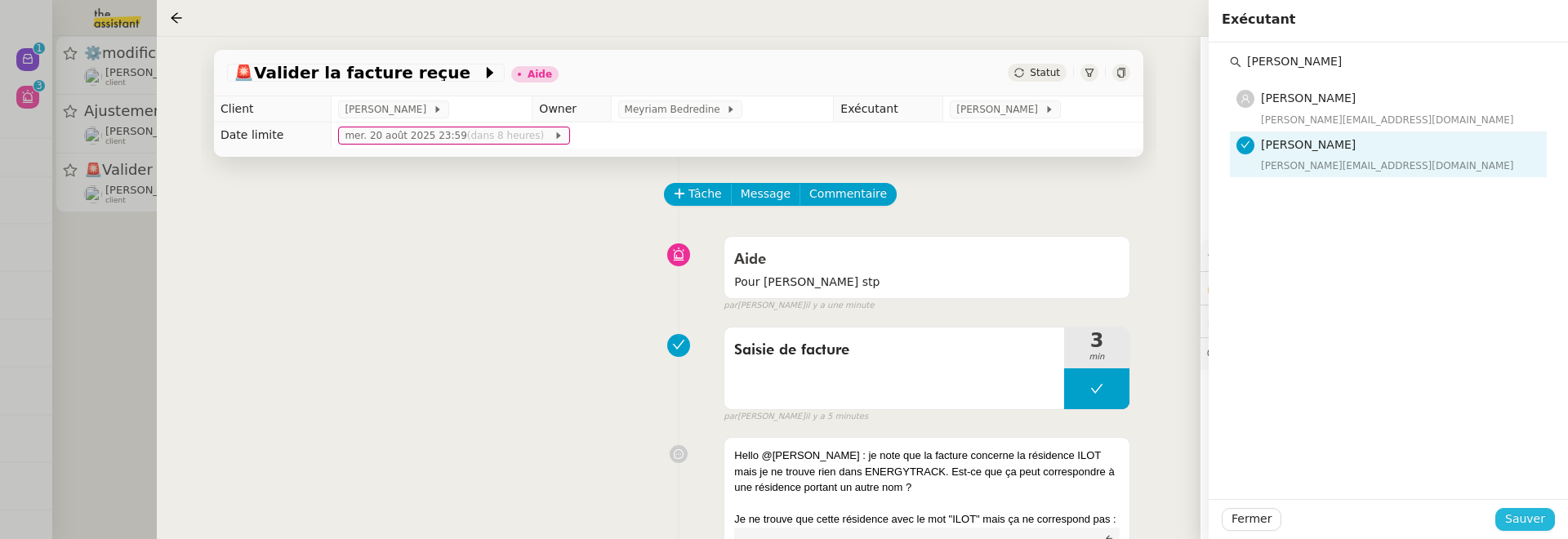
click at [1513, 520] on span "Sauver" at bounding box center [1525, 519] width 40 height 19
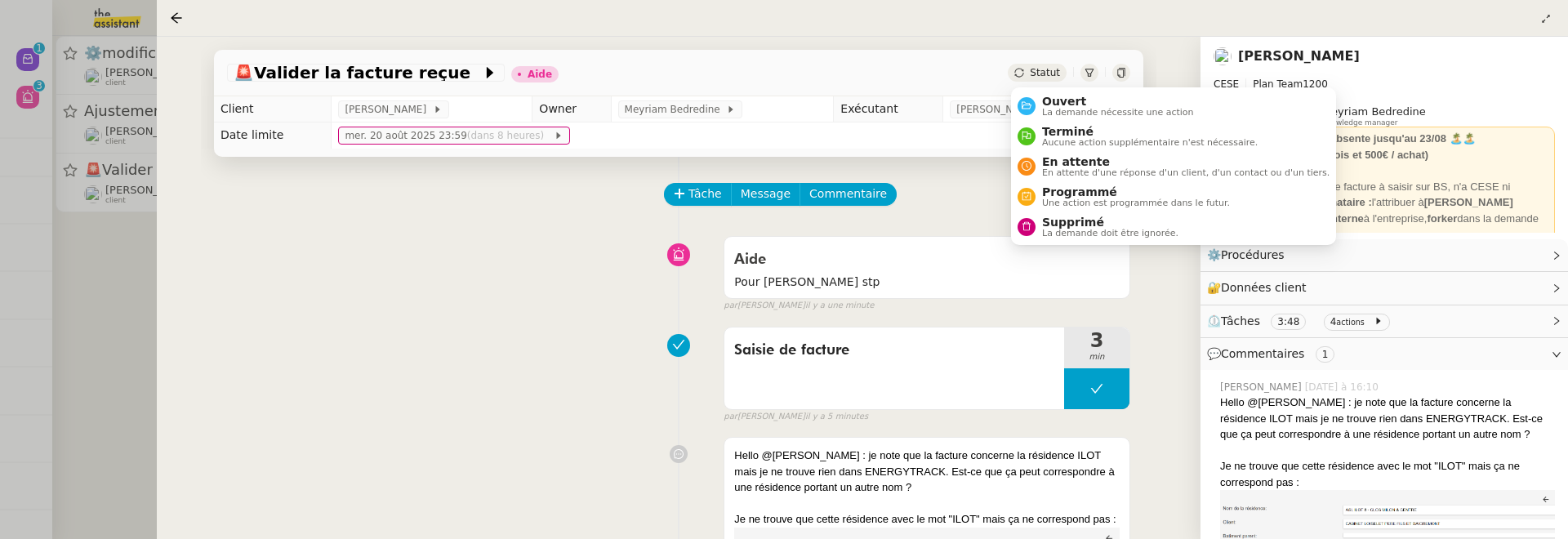
click at [1031, 73] on div "Statut" at bounding box center [1037, 72] width 59 height 18
click at [1063, 96] on span "Ouvert" at bounding box center [1119, 102] width 152 height 13
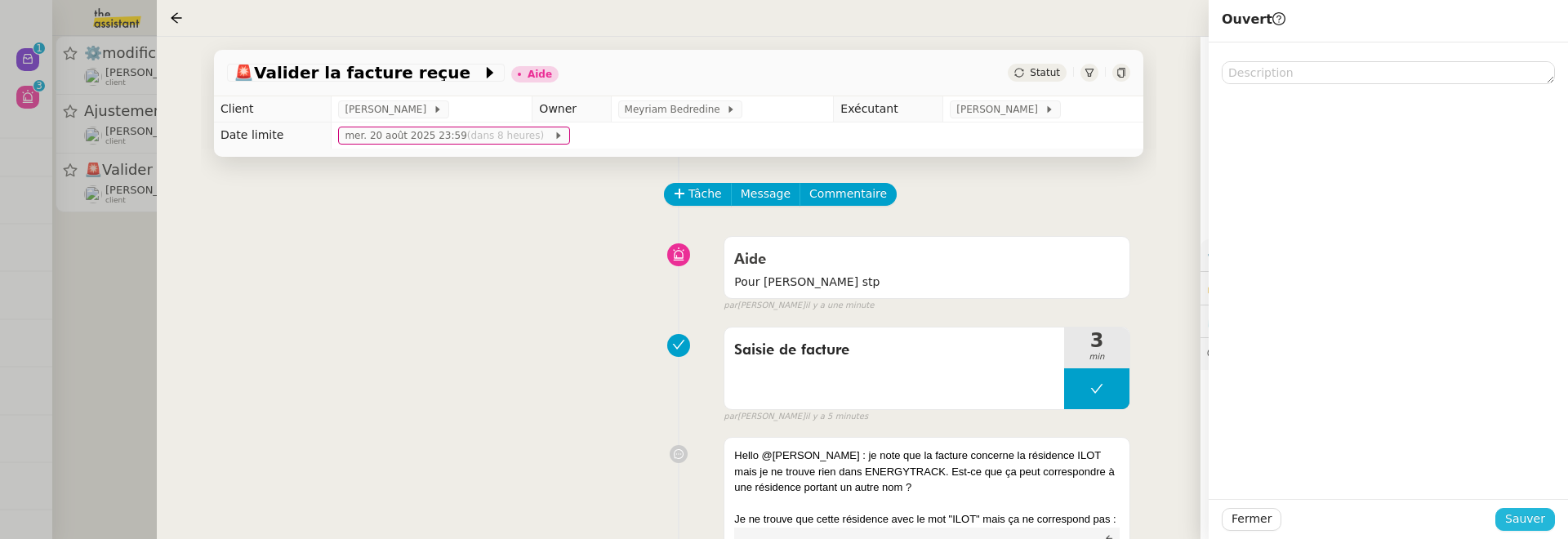
click at [1517, 517] on span "Sauver" at bounding box center [1525, 519] width 40 height 19
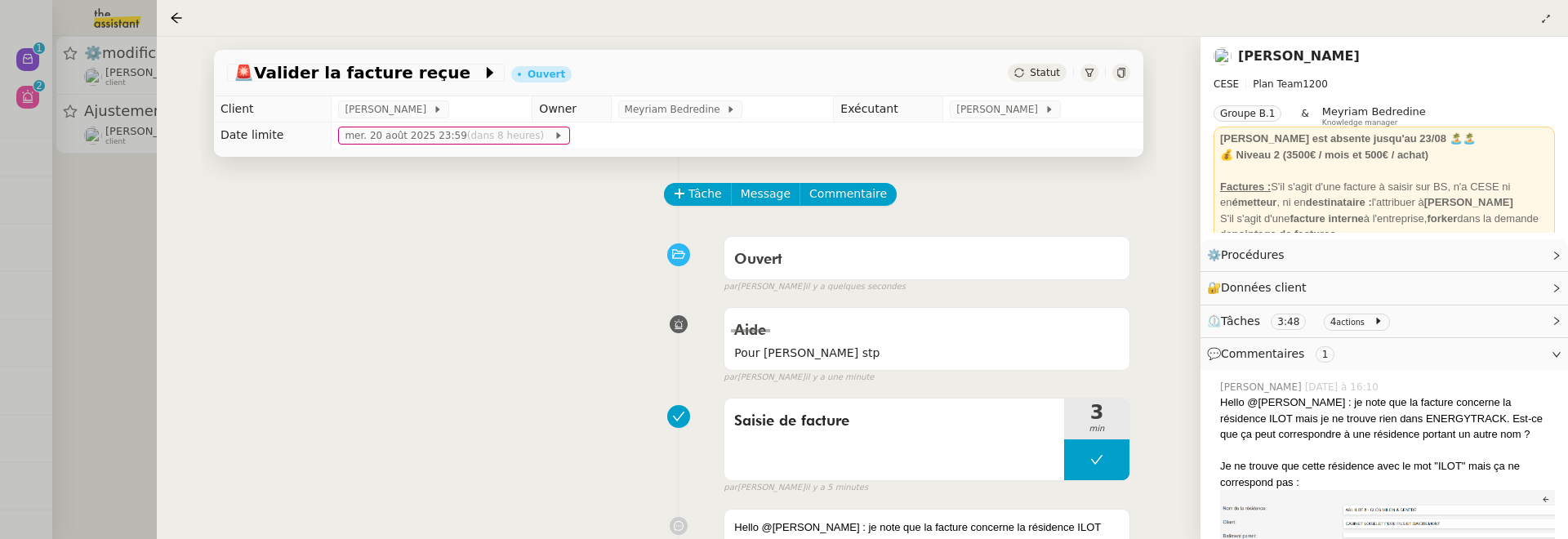
click at [137, 246] on div at bounding box center [784, 269] width 1568 height 539
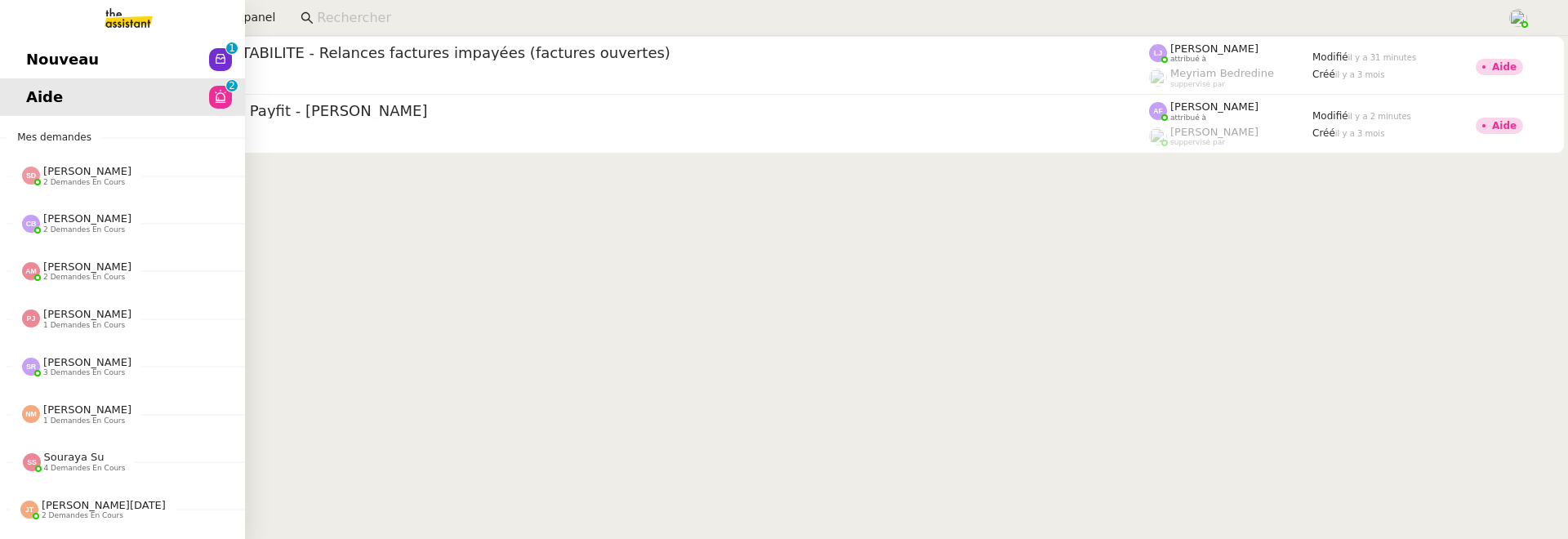
click at [16, 47] on link "Nouveau 0 1 2 3 4 5 6 7 8 9" at bounding box center [123, 60] width 245 height 38
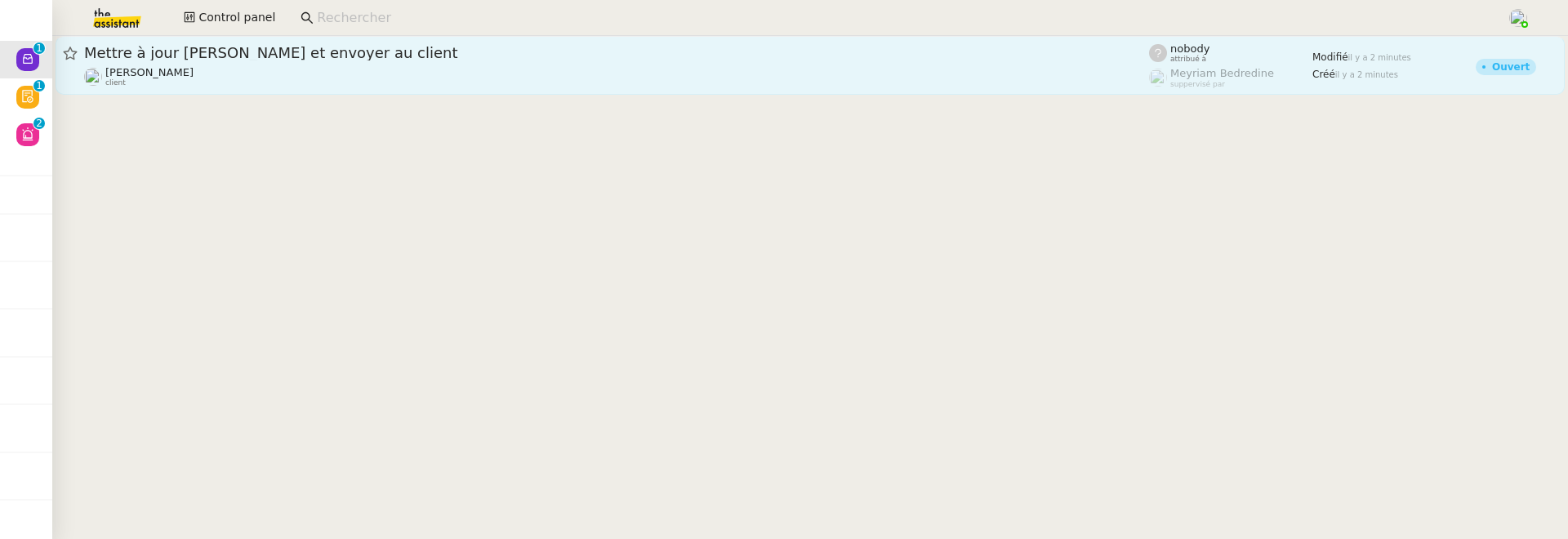
click at [353, 51] on span "Mettre à jour [PERSON_NAME] et envoyer au client" at bounding box center [617, 52] width 1065 height 14
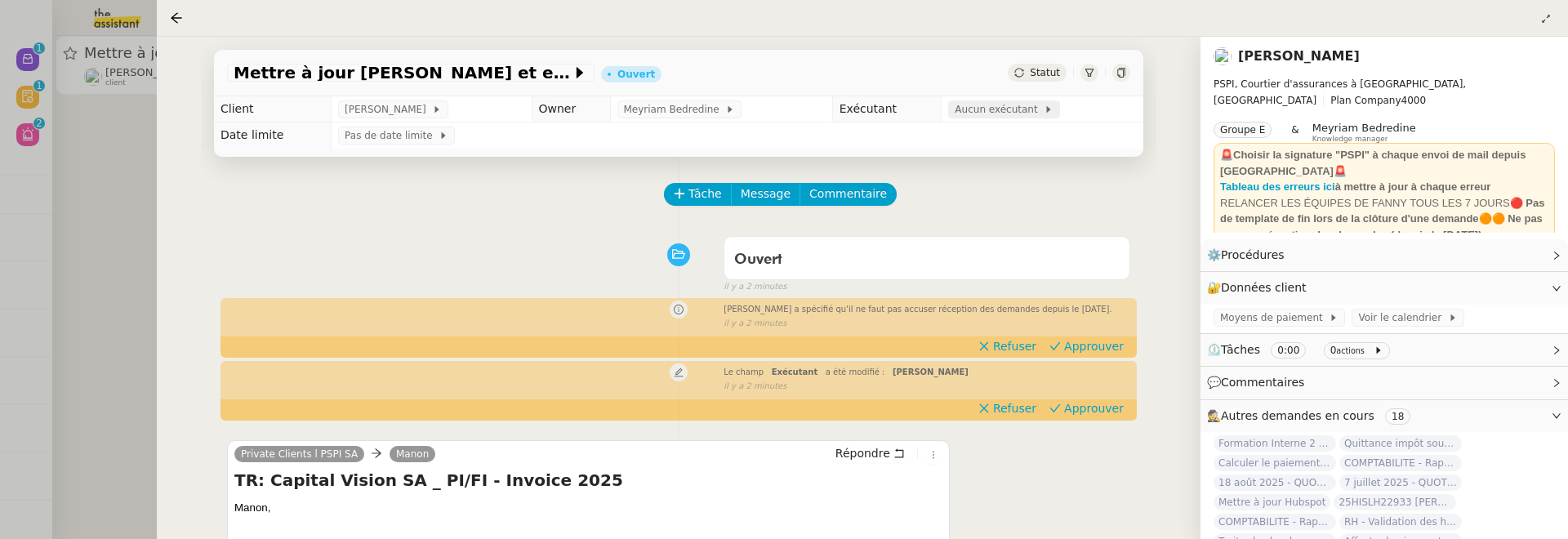
click at [988, 108] on span "Aucun exécutant" at bounding box center [1000, 109] width 89 height 16
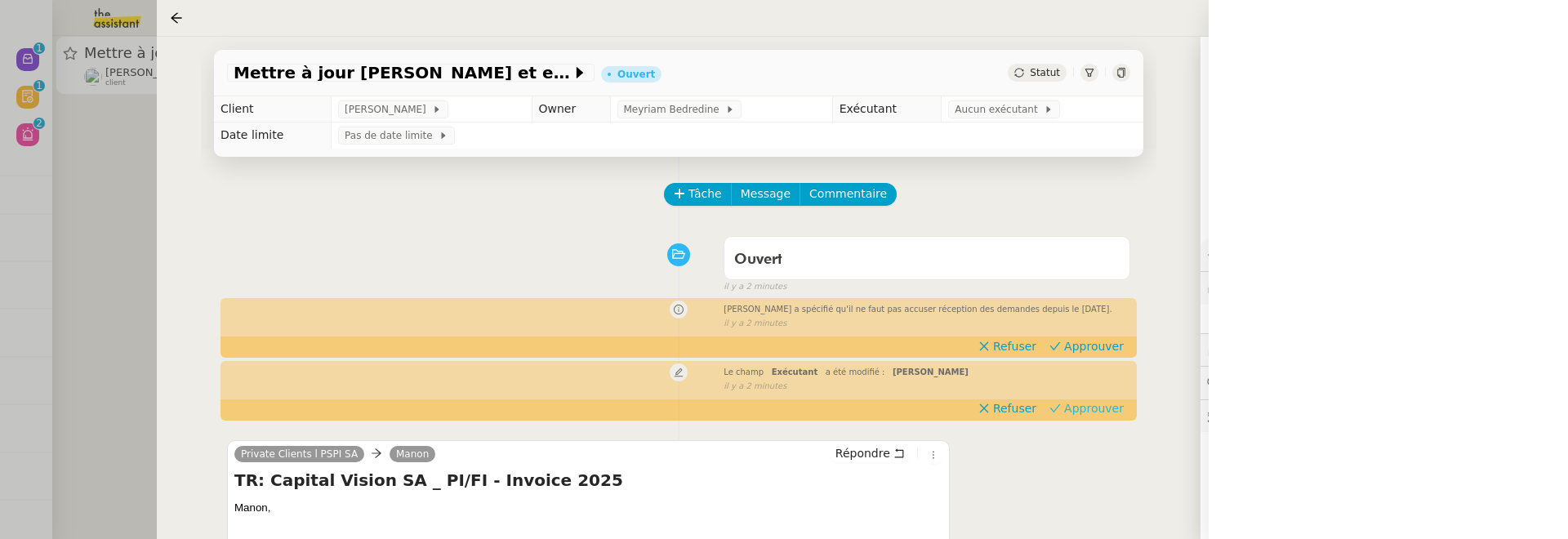
click at [1117, 408] on span "Approuver" at bounding box center [1094, 408] width 60 height 16
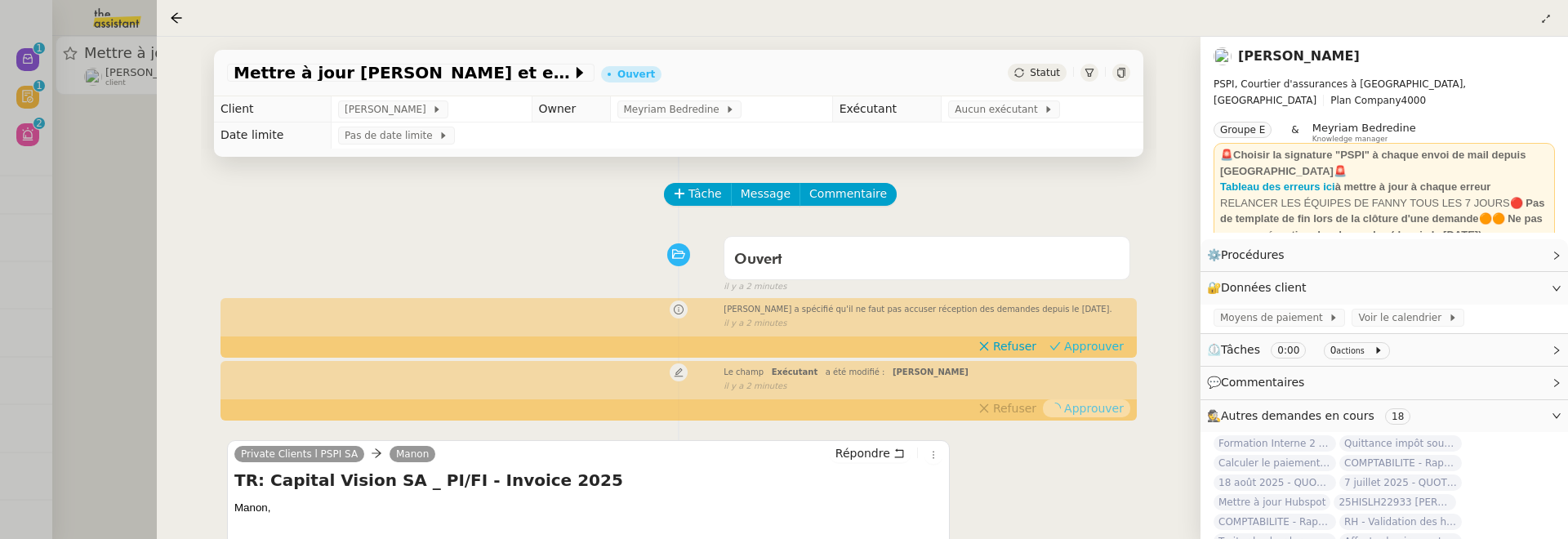
click at [1100, 343] on span "Approuver" at bounding box center [1094, 346] width 60 height 16
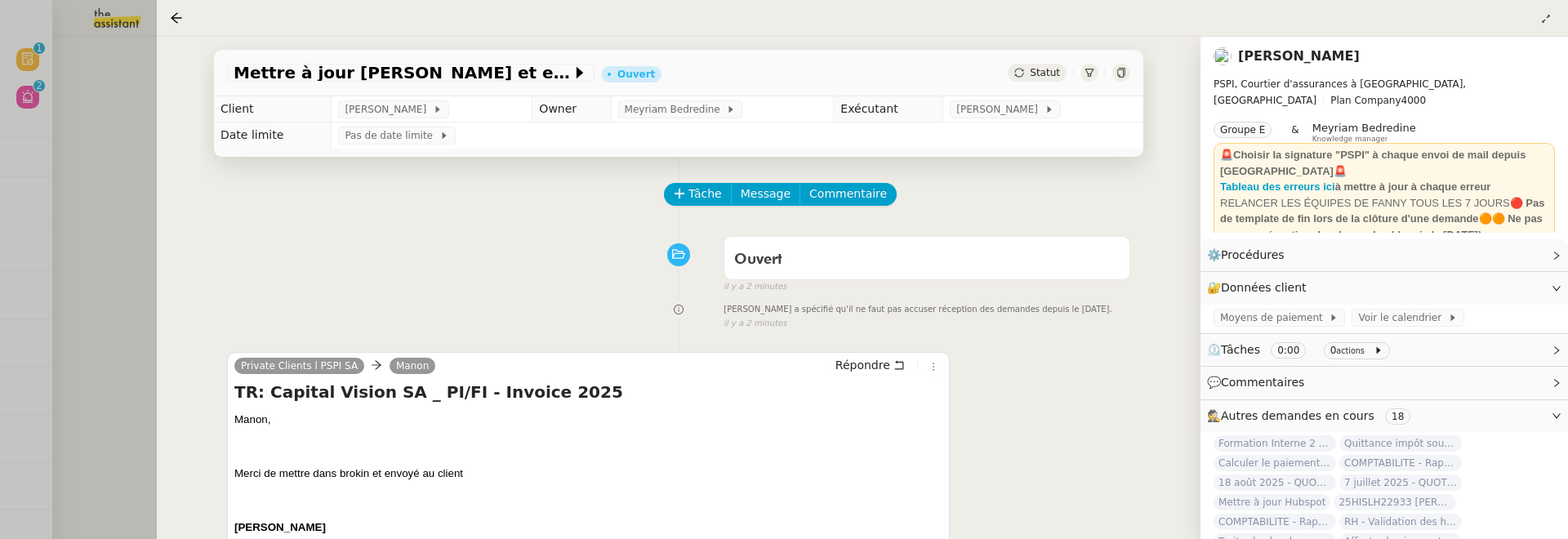
click at [67, 162] on div at bounding box center [784, 269] width 1568 height 539
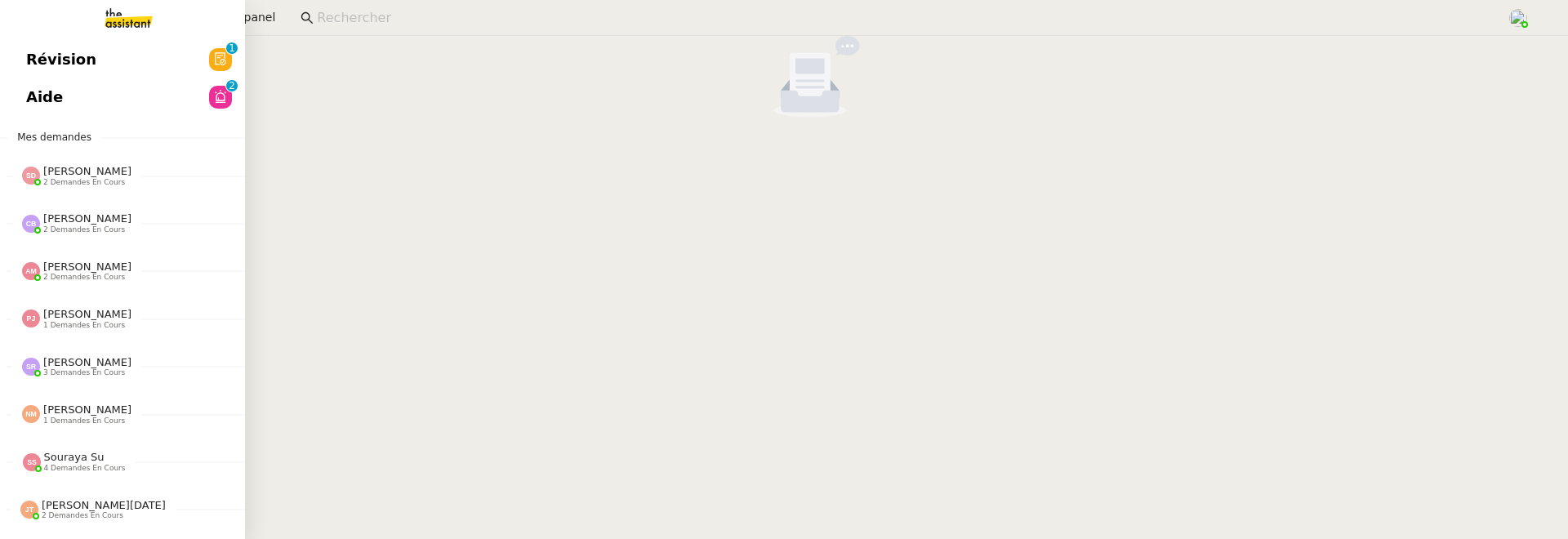
click at [20, 55] on link "Révision 0 1 2 3 4 5 6 7 8 9" at bounding box center [123, 60] width 245 height 38
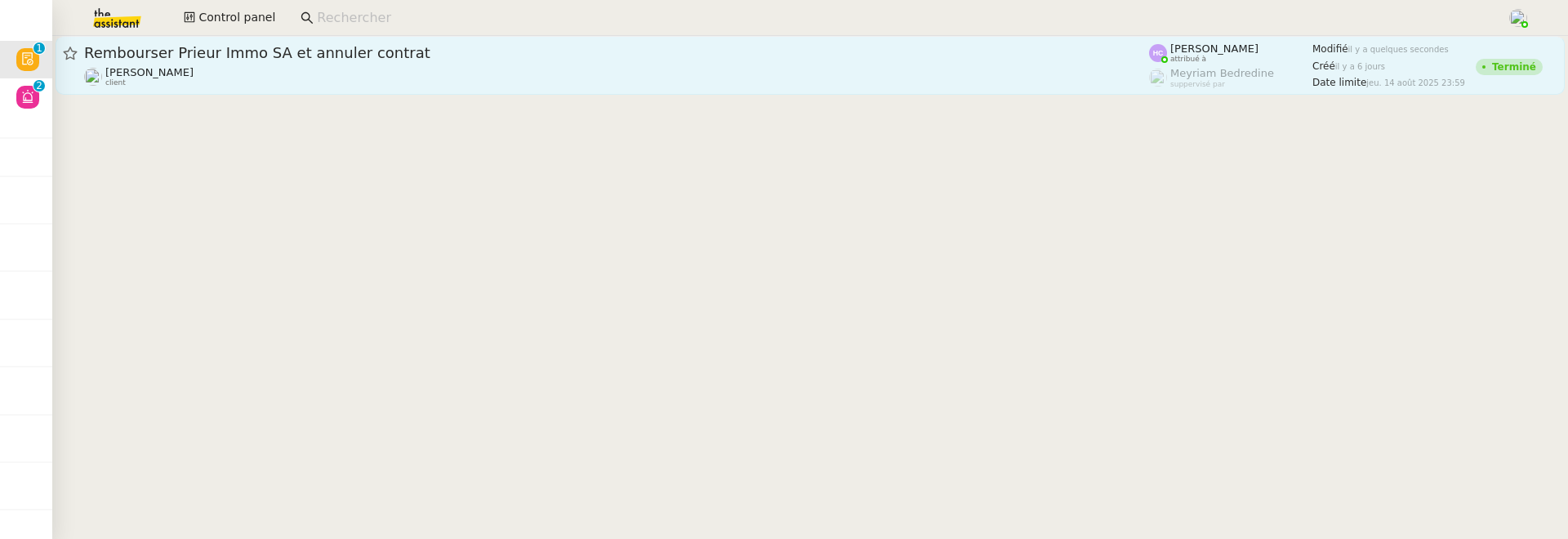
click at [325, 61] on div "Rembourser Prieur Immo SA et annuler contrat" at bounding box center [617, 53] width 1065 height 20
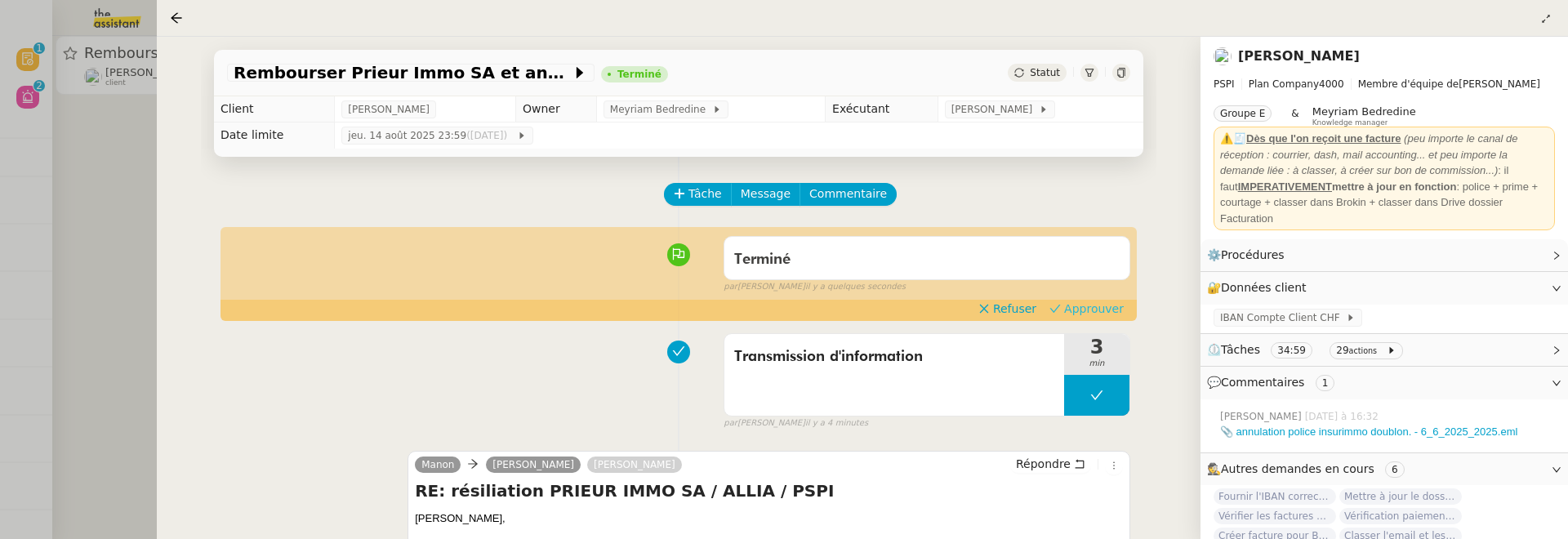
click at [1095, 307] on span "Approuver" at bounding box center [1094, 308] width 60 height 16
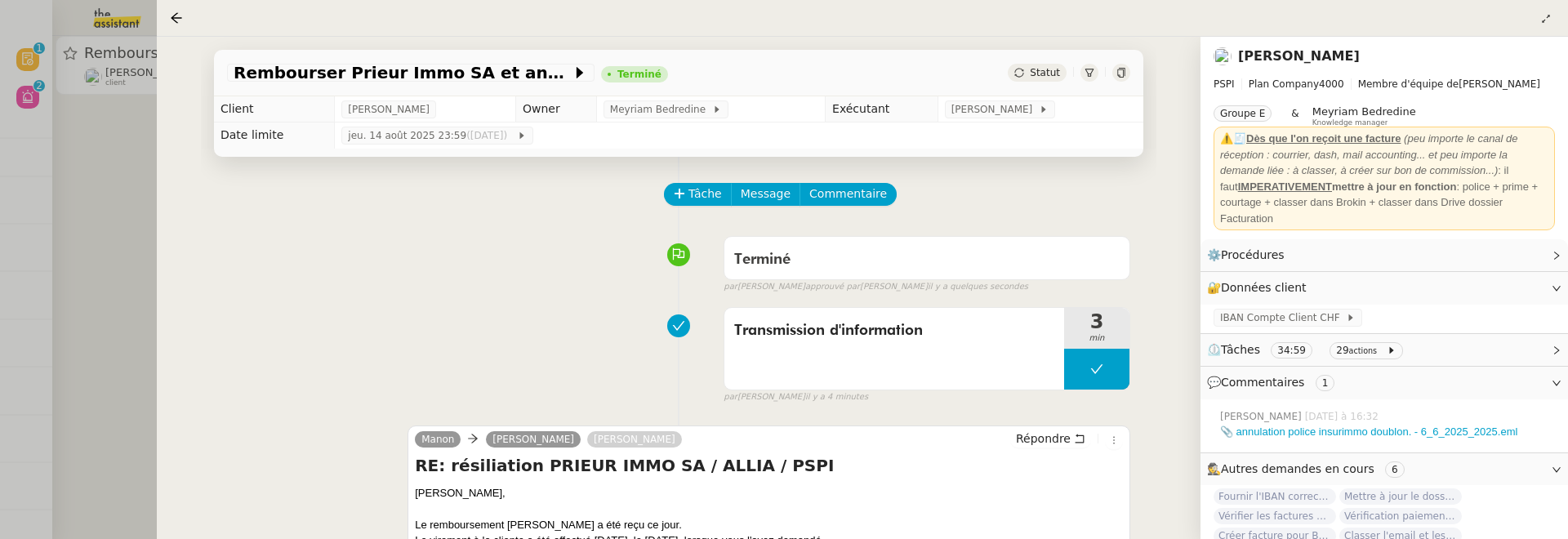
click at [57, 140] on div at bounding box center [784, 269] width 1568 height 539
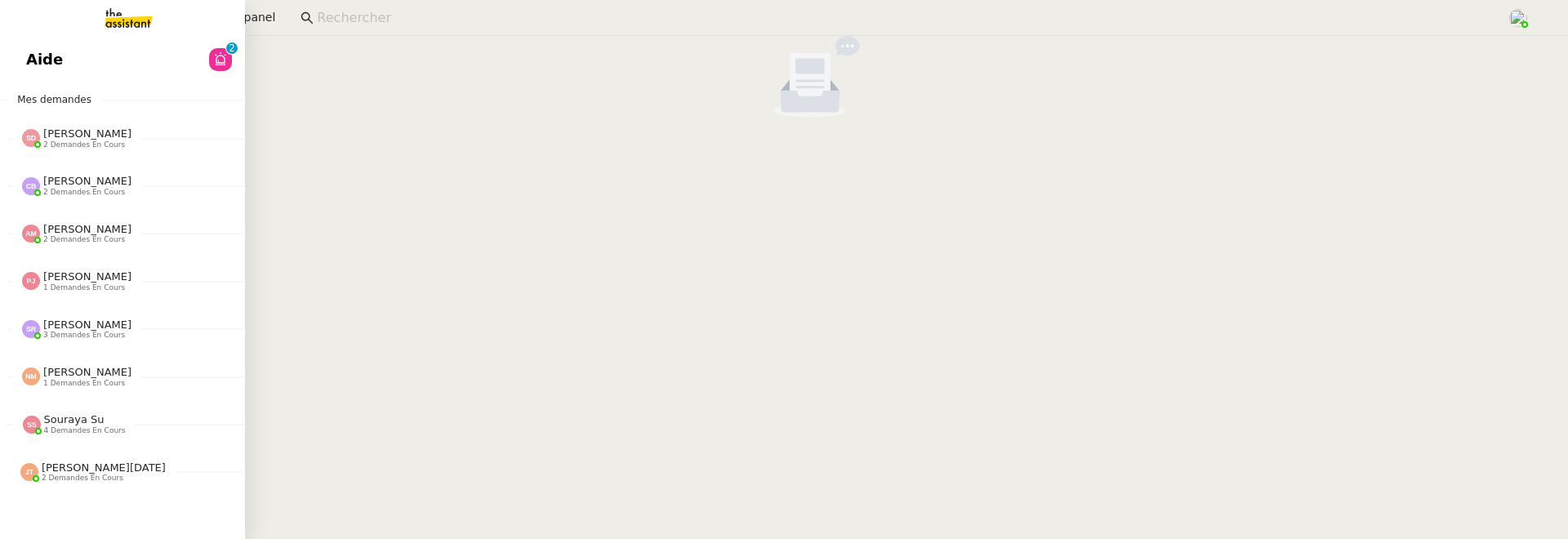
click at [33, 48] on span "Aide" at bounding box center [44, 60] width 37 height 25
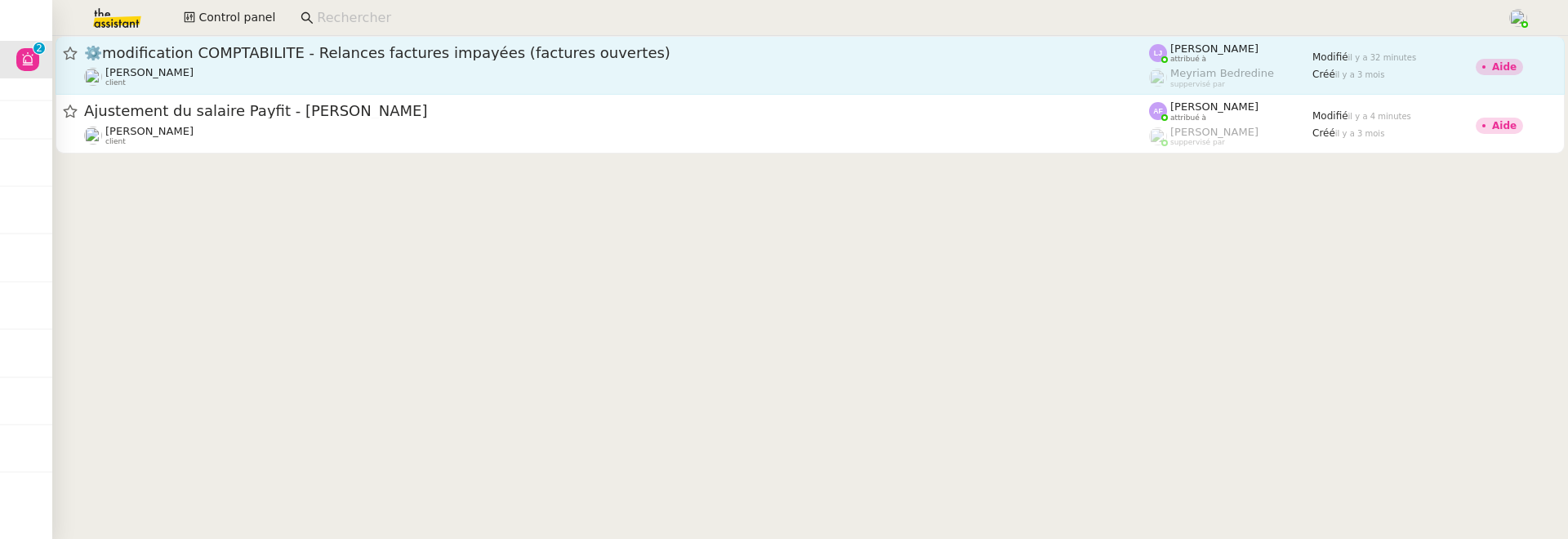
click at [350, 77] on div "[PERSON_NAME] client" at bounding box center [617, 77] width 1065 height 21
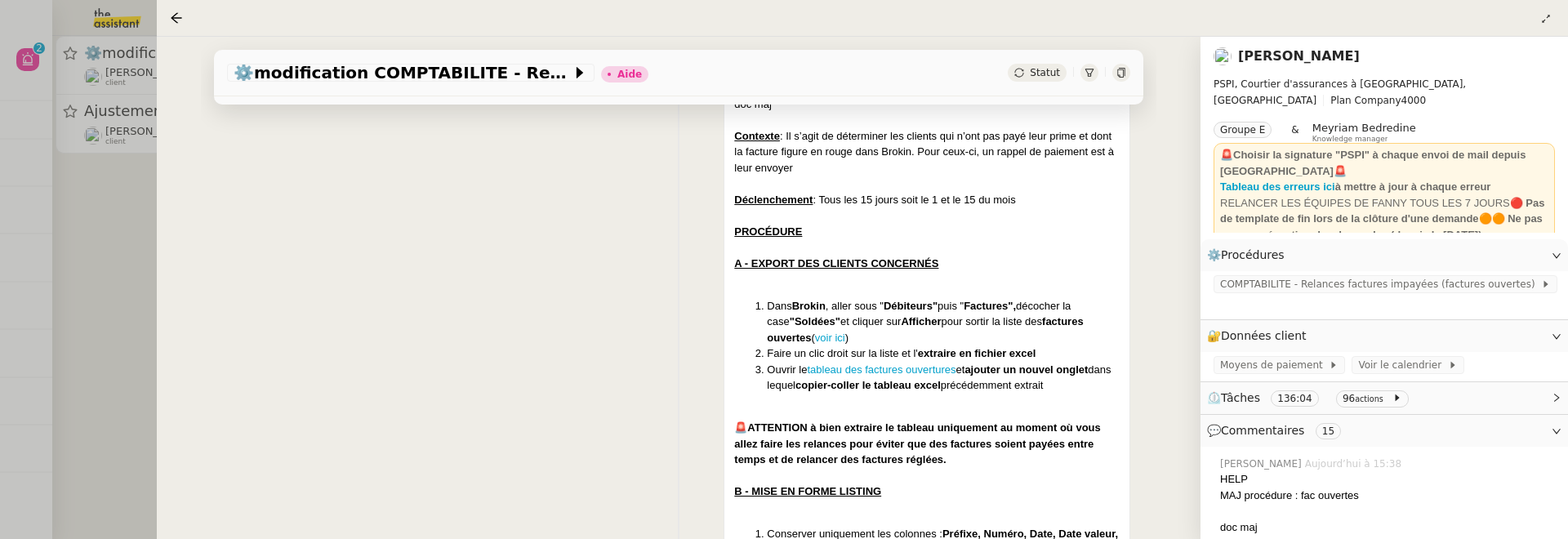
scroll to position [472, 0]
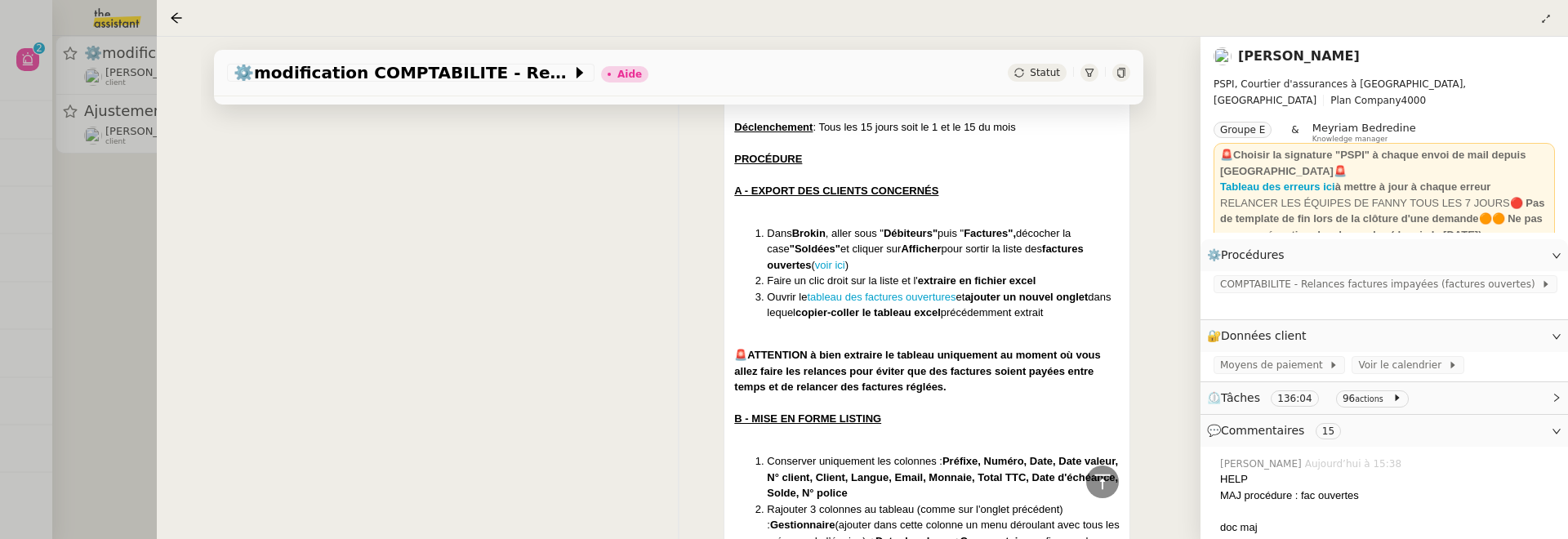
click at [91, 201] on div at bounding box center [784, 269] width 1568 height 539
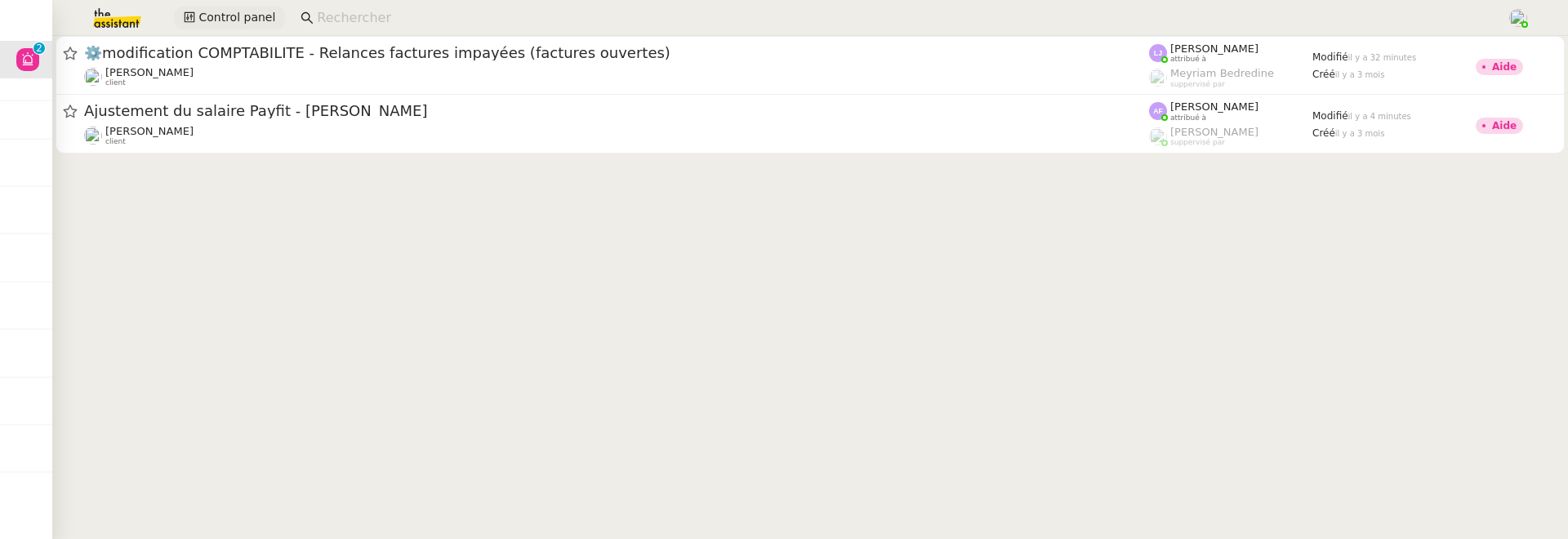
click at [224, 20] on span "Control panel" at bounding box center [237, 18] width 77 height 19
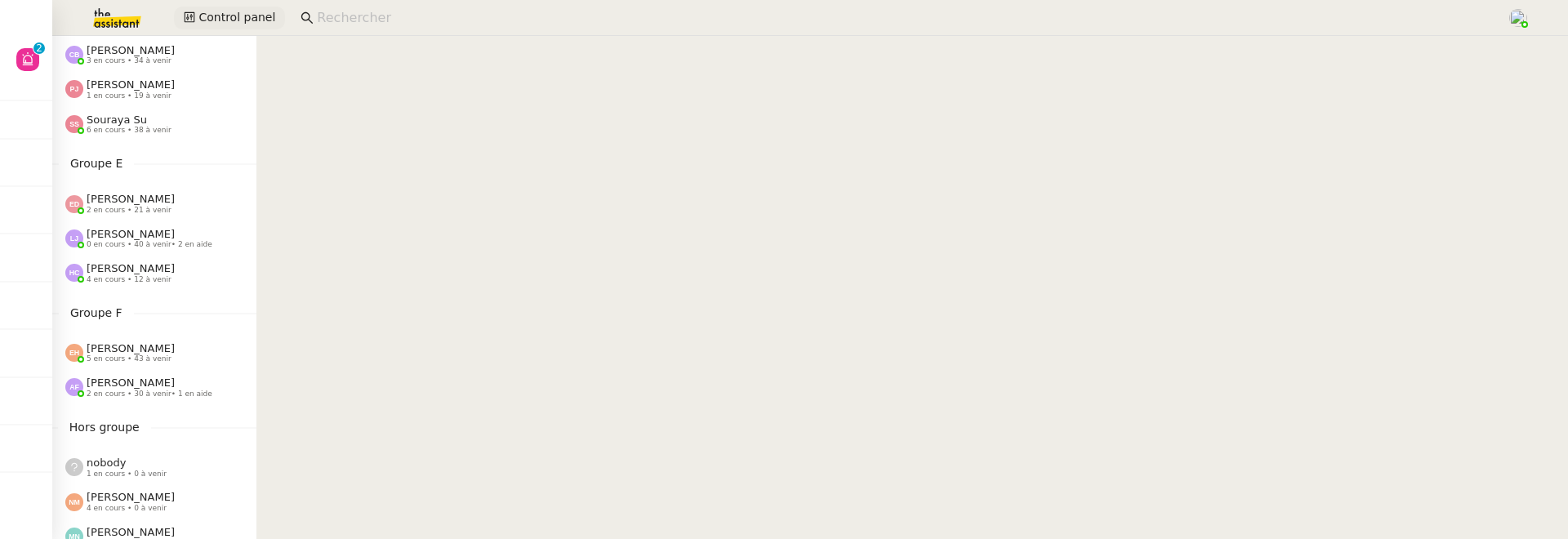
scroll to position [536, 0]
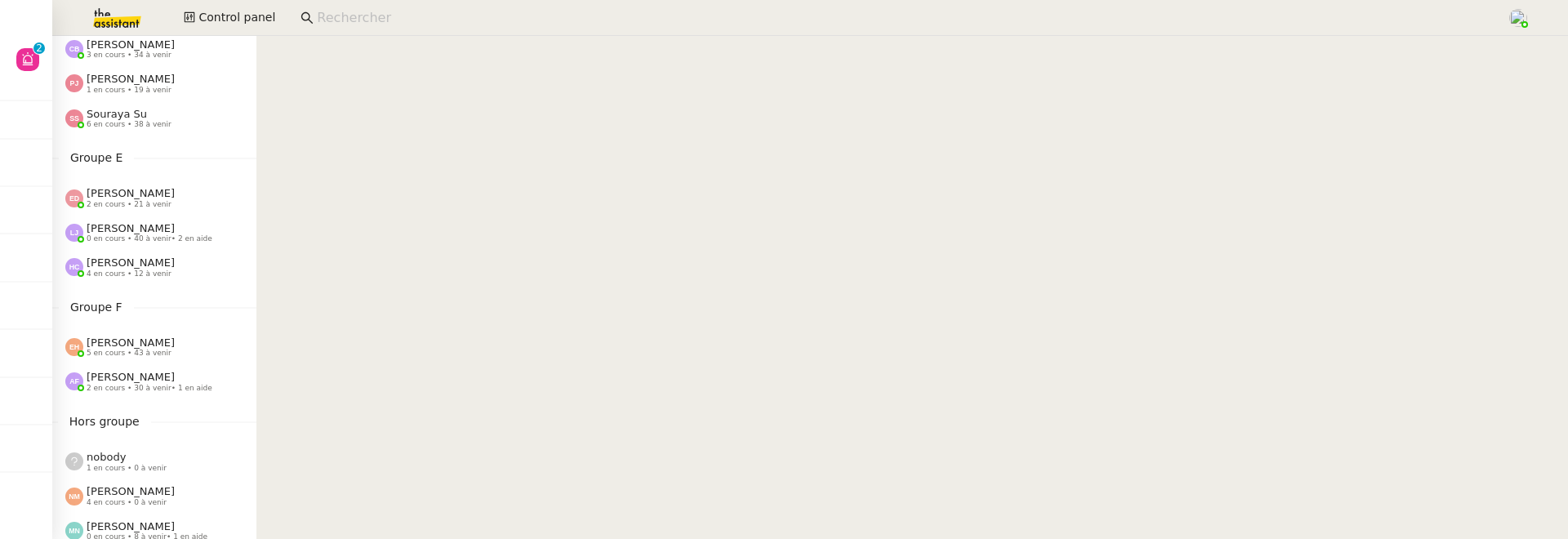
click at [120, 201] on span "2 en cours • 21 à venir" at bounding box center [128, 204] width 85 height 9
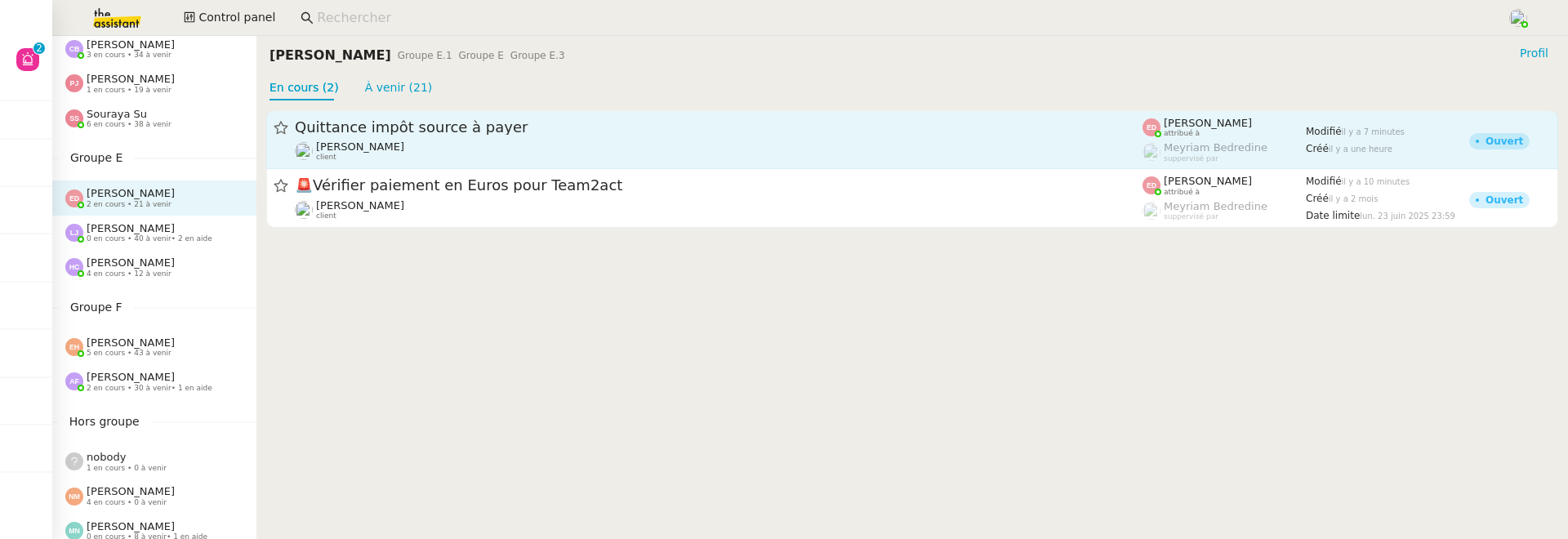
click at [531, 138] on div "Quittance impôt source à payer [PERSON_NAME] client" at bounding box center [718, 140] width 848 height 44
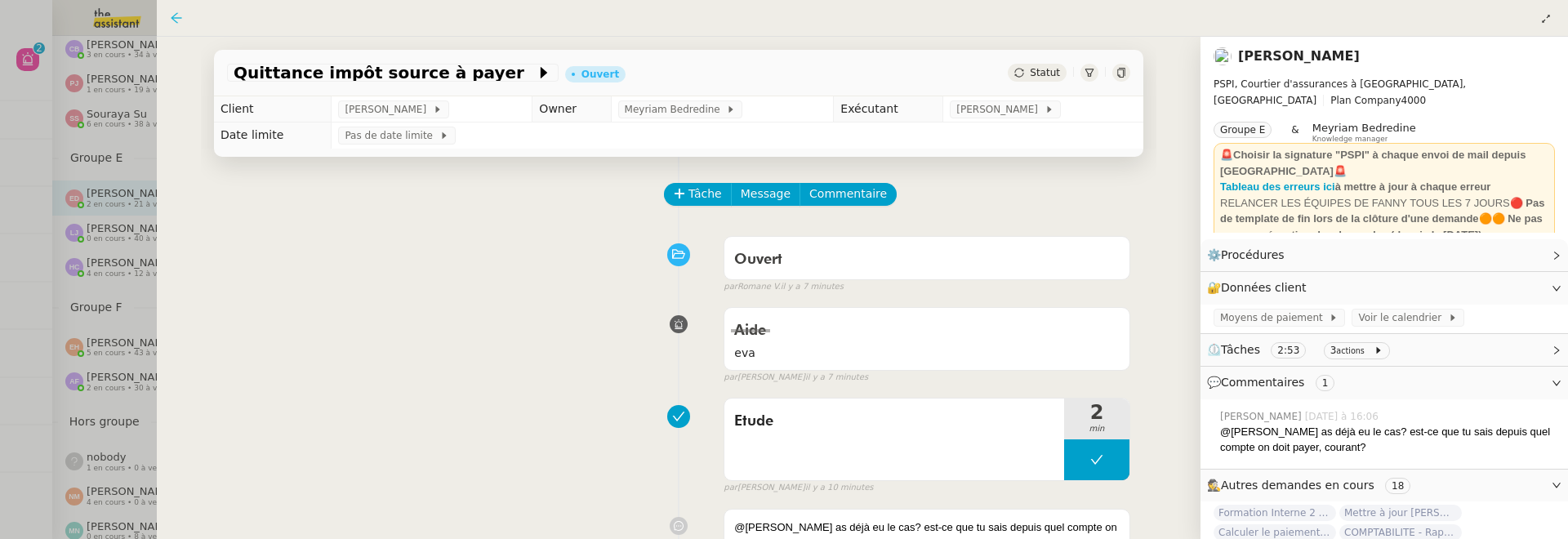
click at [179, 18] on icon at bounding box center [176, 17] width 10 height 10
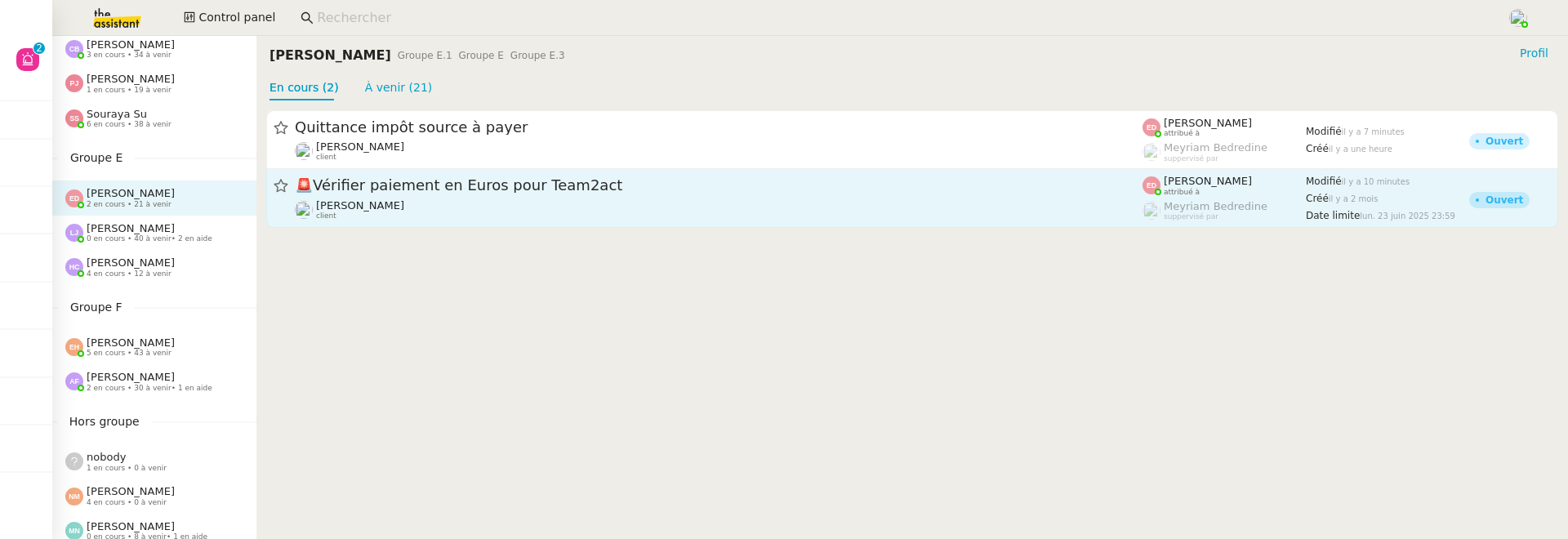
click at [453, 189] on span "🚨 Vérifier paiement en Euros pour Team2act" at bounding box center [718, 185] width 848 height 14
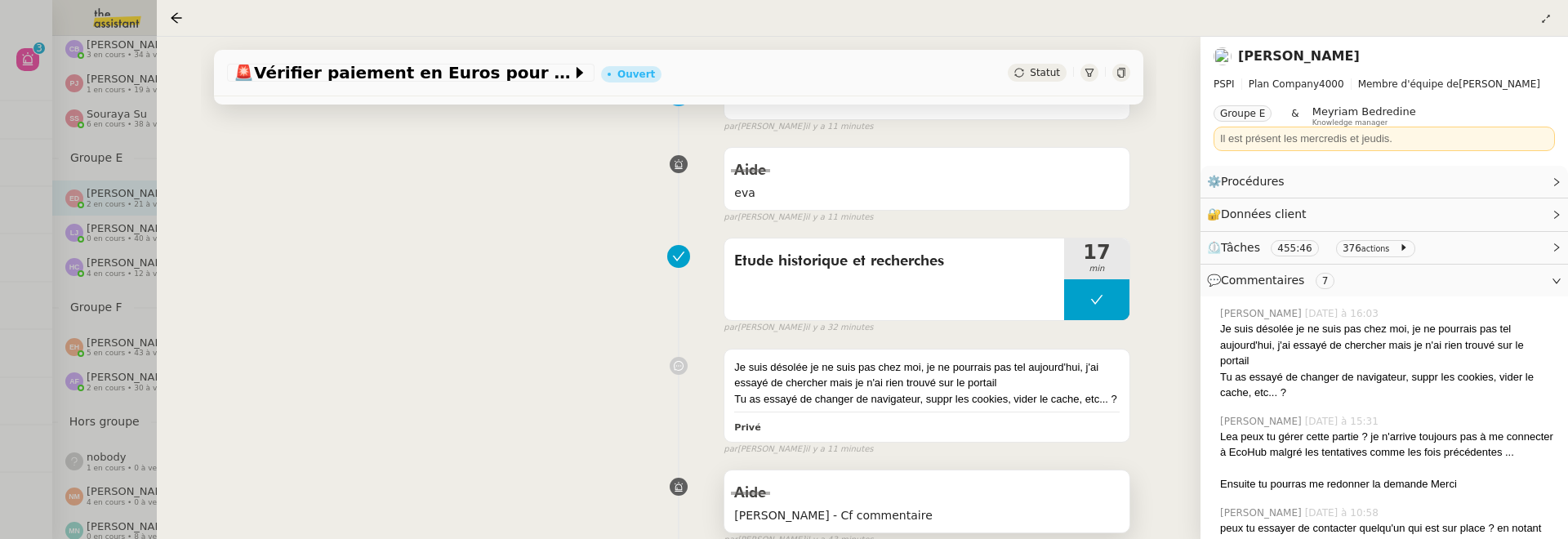
scroll to position [135, 0]
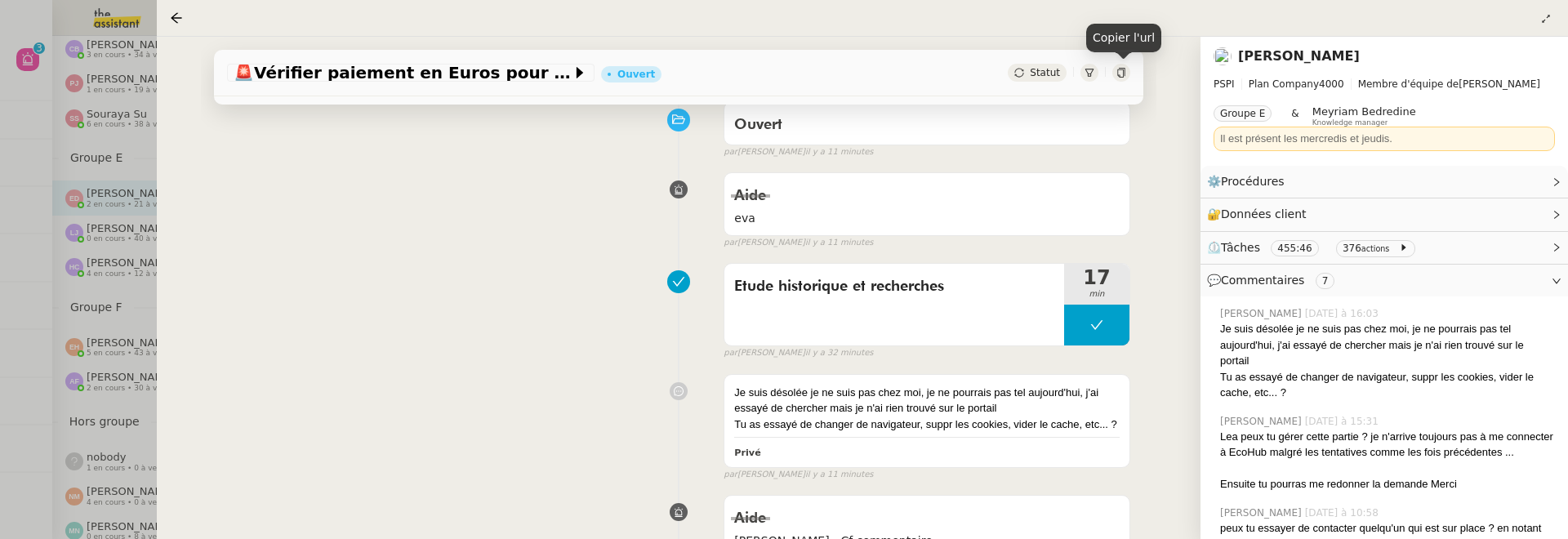
click at [1124, 72] on icon at bounding box center [1121, 72] width 8 height 10
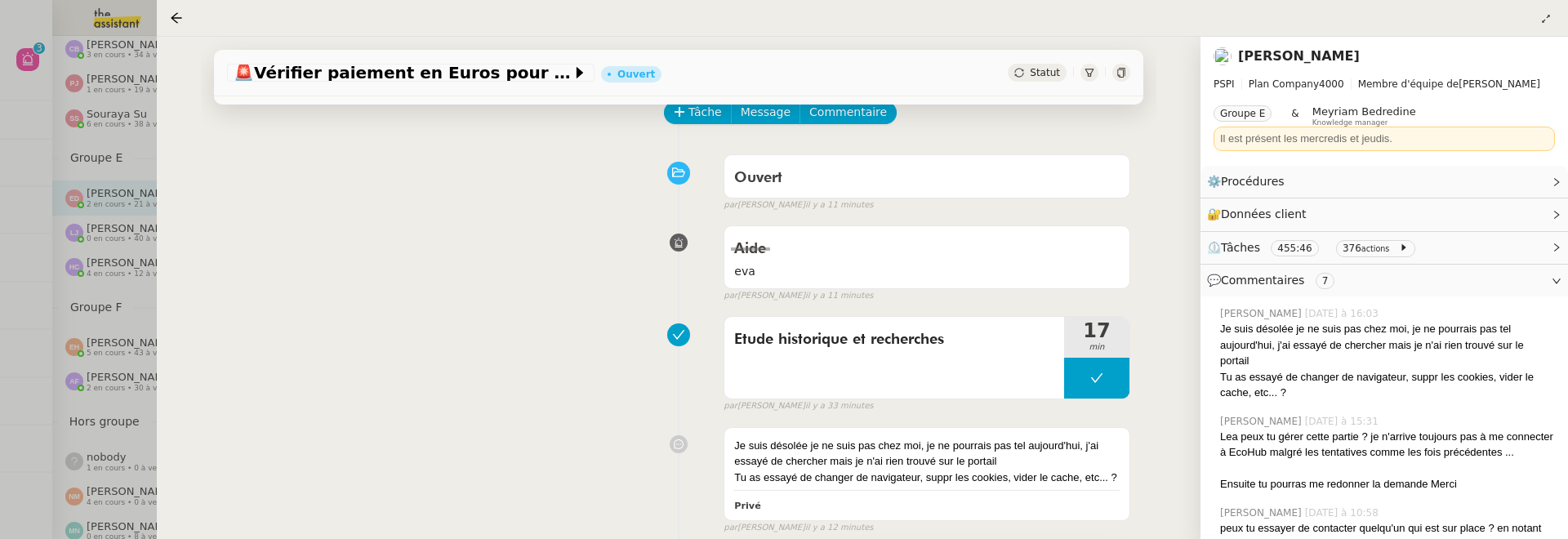
scroll to position [73, 0]
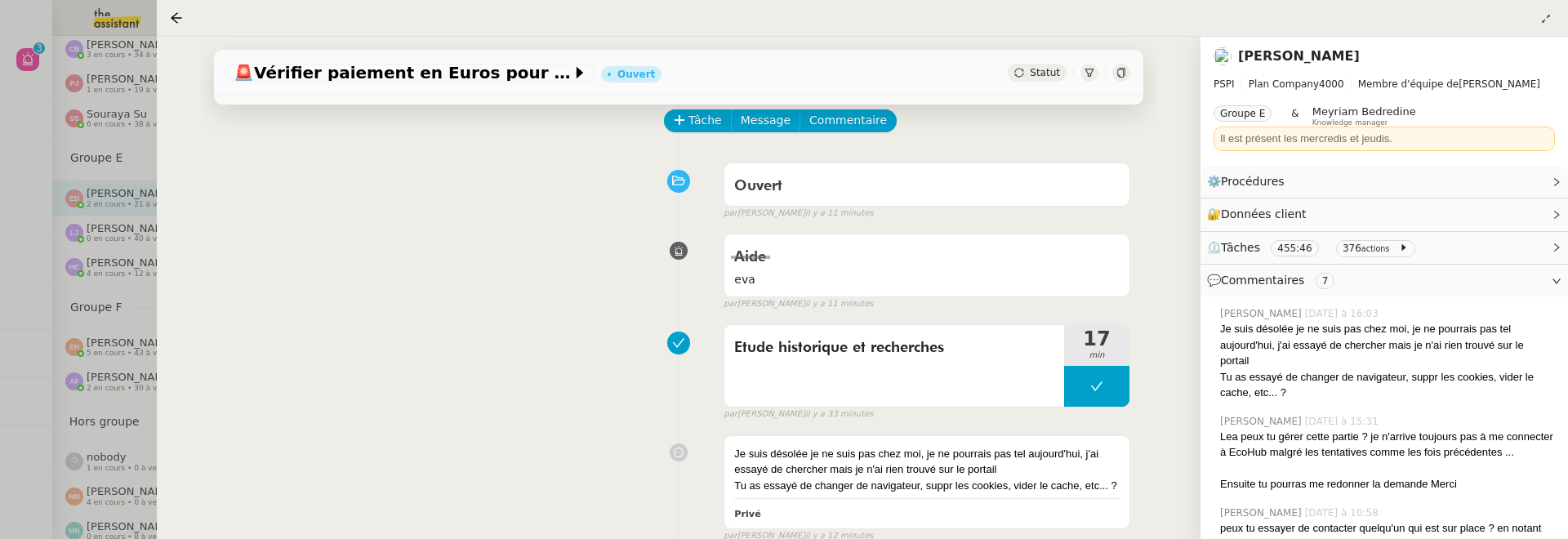
click at [42, 158] on div at bounding box center [784, 269] width 1568 height 539
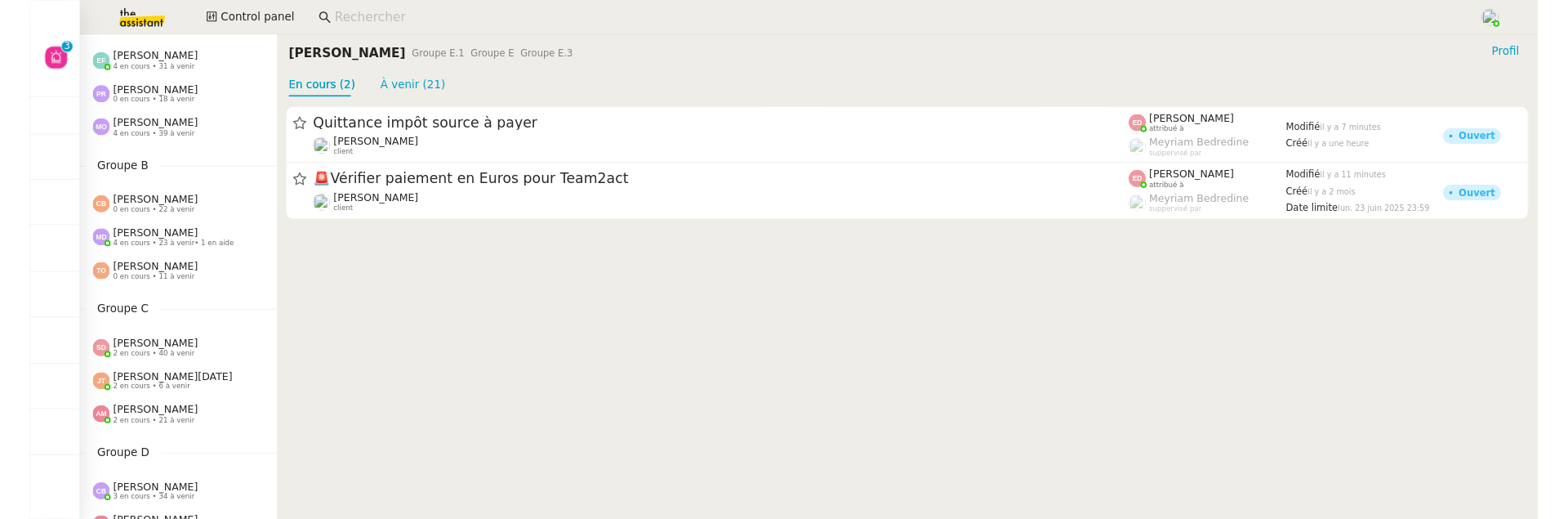
scroll to position [66, 0]
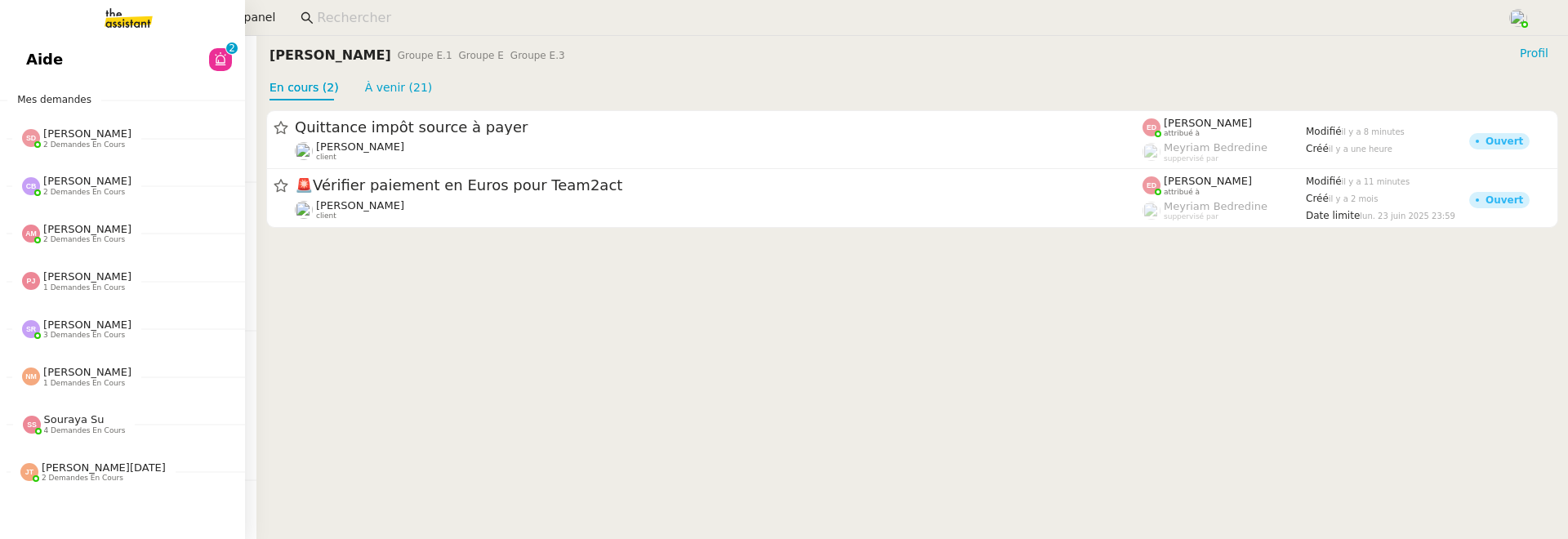
click at [34, 55] on span "Aide" at bounding box center [44, 60] width 37 height 25
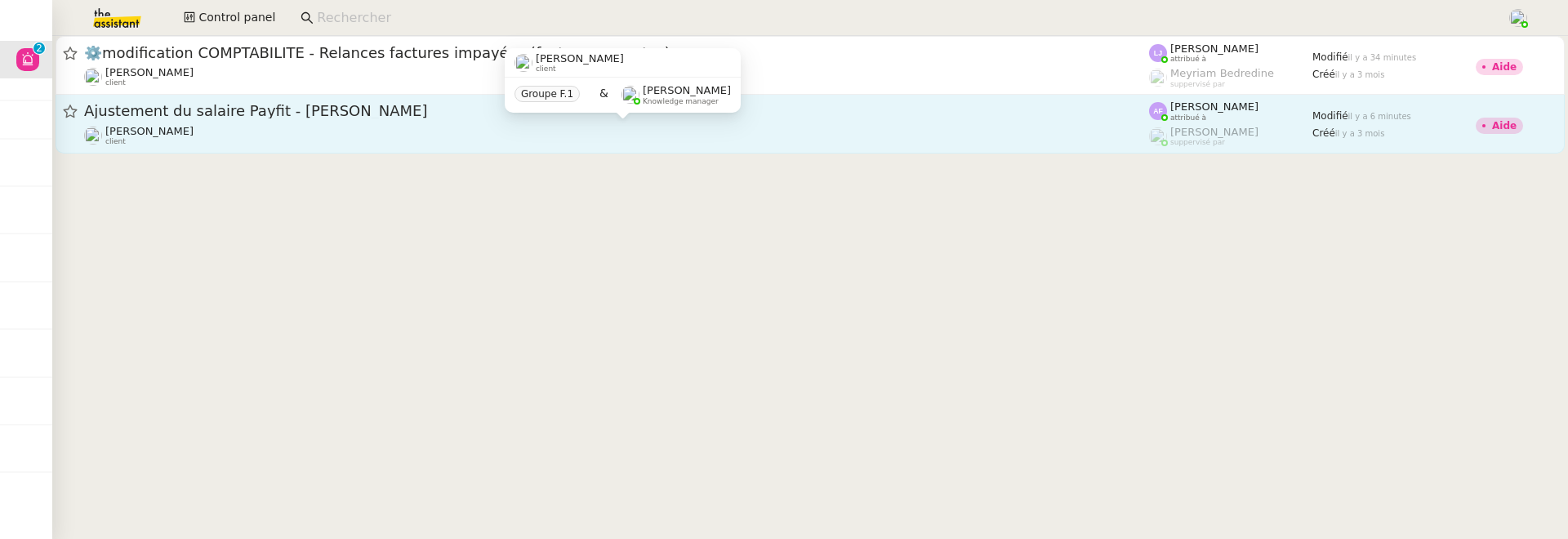
click at [380, 131] on div "[PERSON_NAME] client" at bounding box center [617, 135] width 1065 height 21
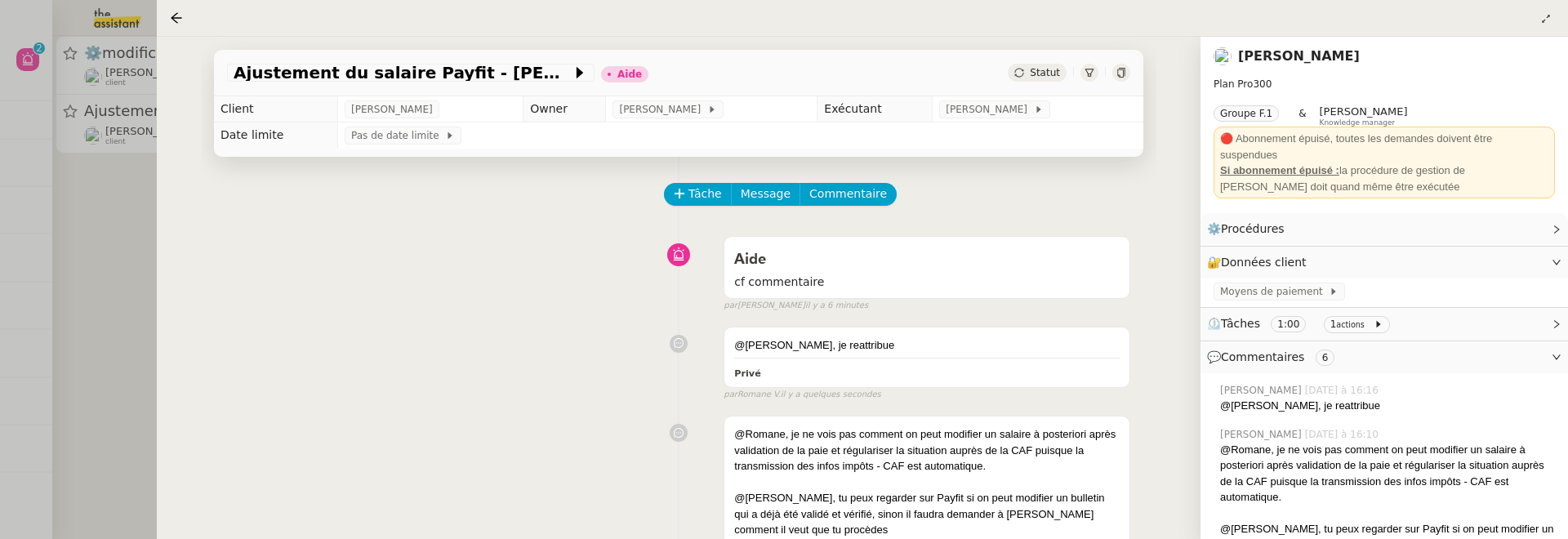
click at [78, 249] on div at bounding box center [784, 269] width 1568 height 539
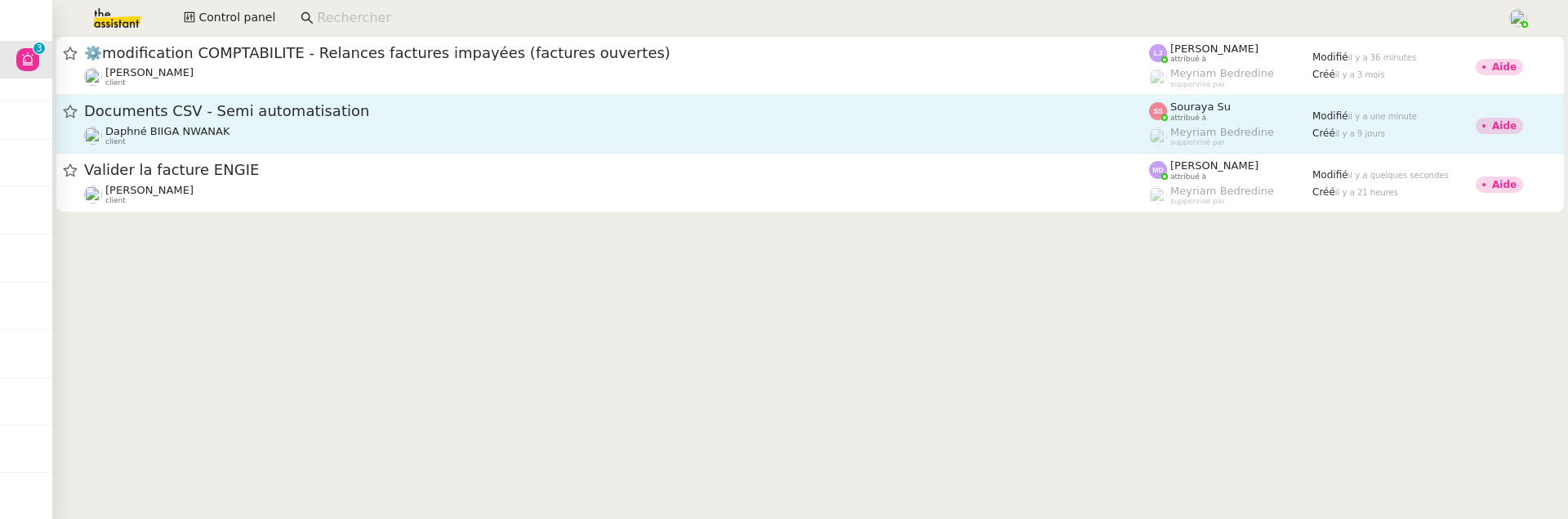
click at [343, 113] on span "Documents CSV - Semi automatisation" at bounding box center [617, 110] width 1065 height 14
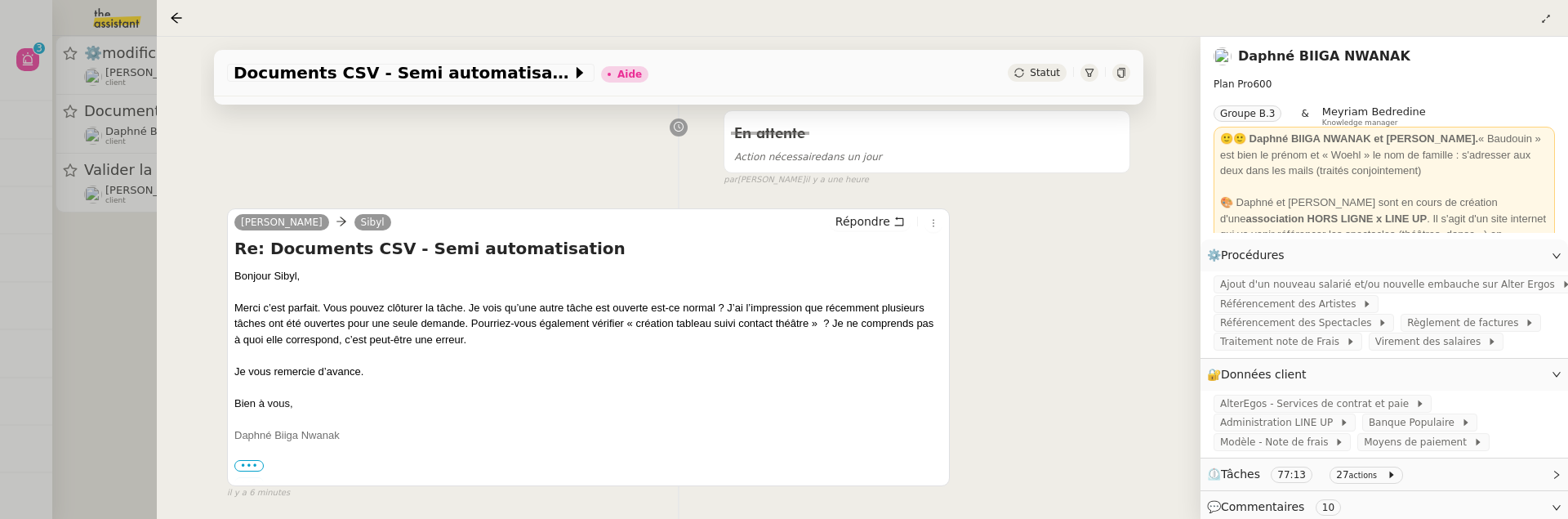
scroll to position [225, 0]
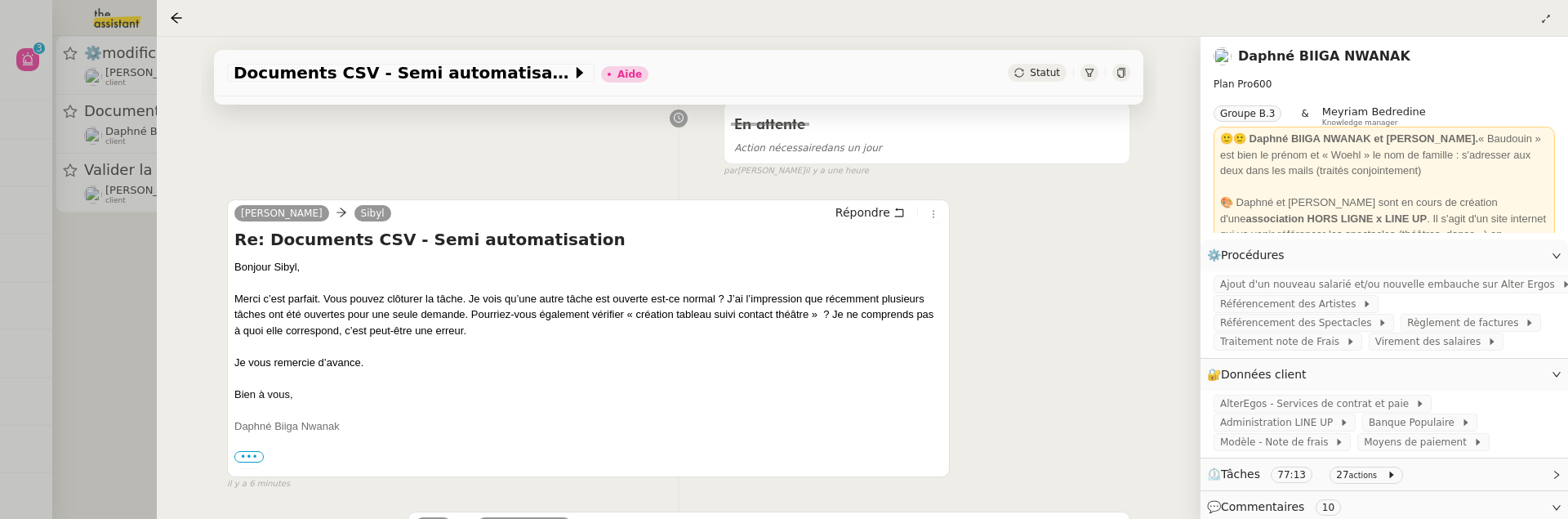
click at [102, 346] on div at bounding box center [784, 260] width 1568 height 519
